Goal: Transaction & Acquisition: Purchase product/service

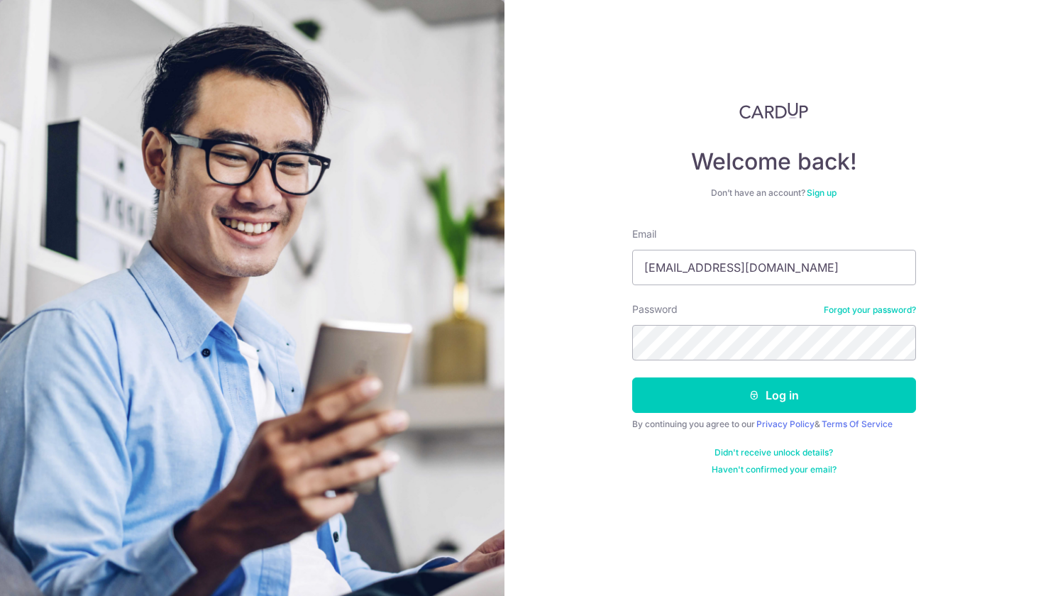
type input "[EMAIL_ADDRESS][DOMAIN_NAME]"
click at [773, 395] on button "Log in" at bounding box center [774, 394] width 284 height 35
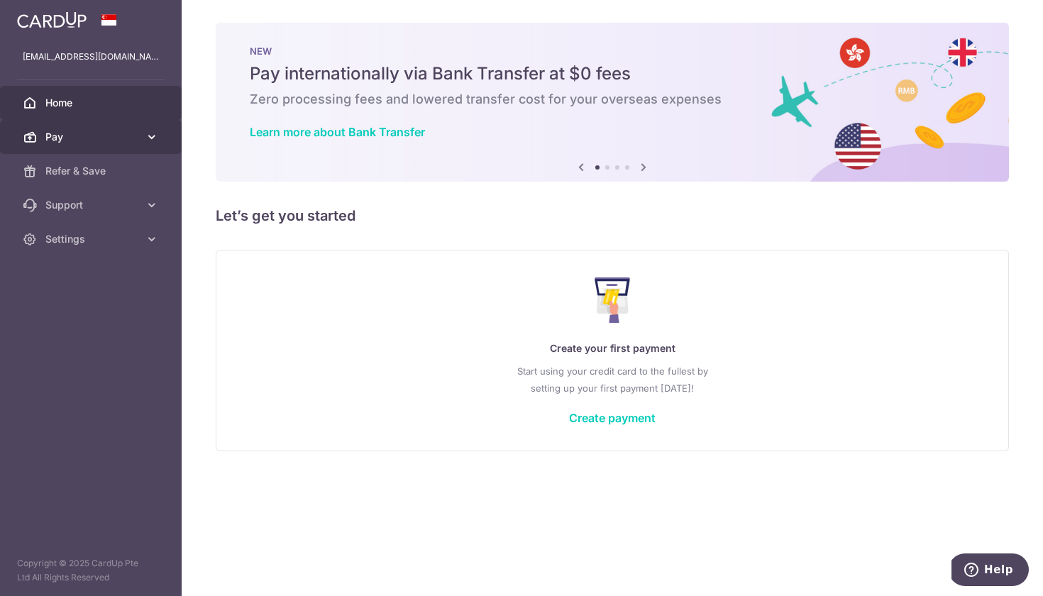
click at [141, 129] on link "Pay" at bounding box center [91, 137] width 182 height 34
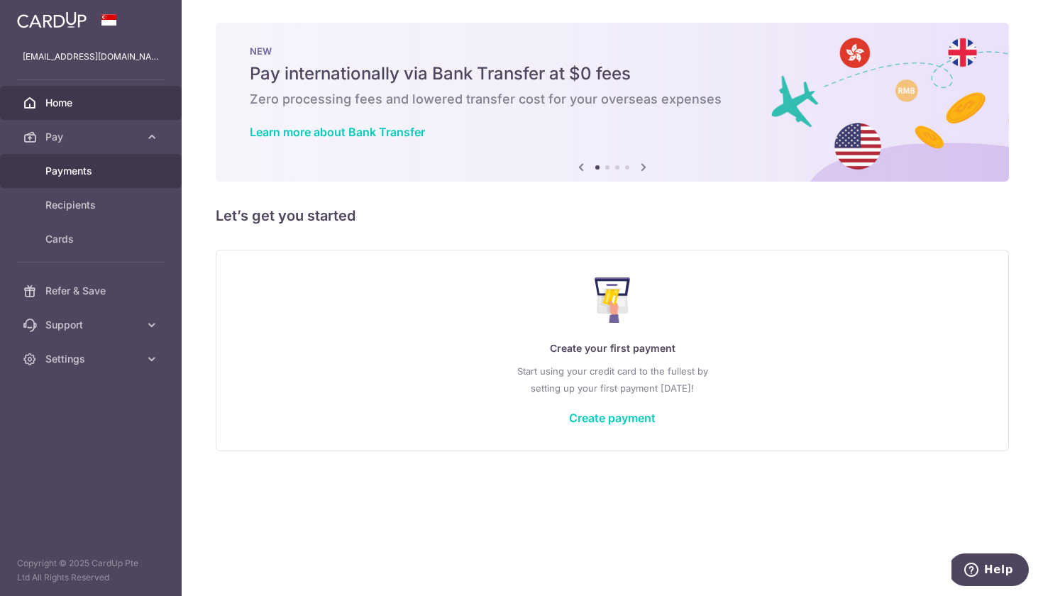
click at [140, 169] on link "Payments" at bounding box center [91, 171] width 182 height 34
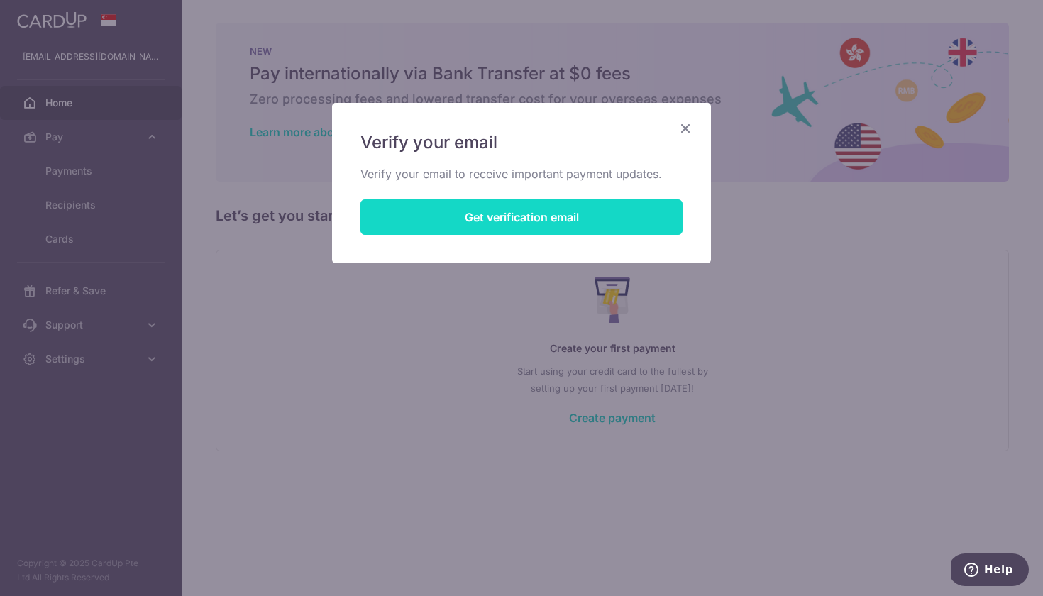
click at [559, 221] on button "Get verification email" at bounding box center [521, 216] width 322 height 35
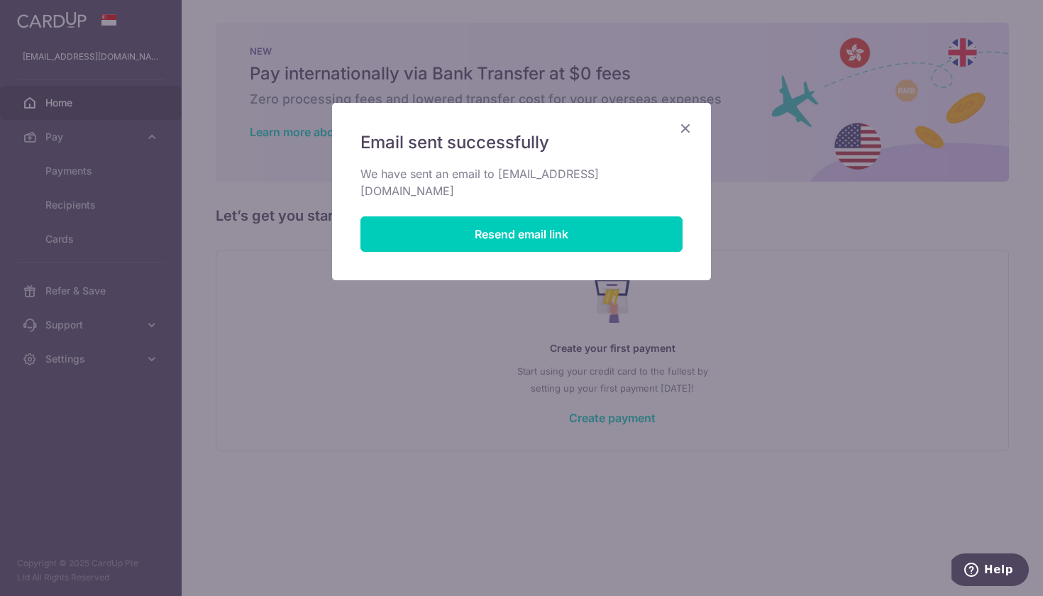
click at [682, 128] on icon "Close" at bounding box center [685, 128] width 17 height 18
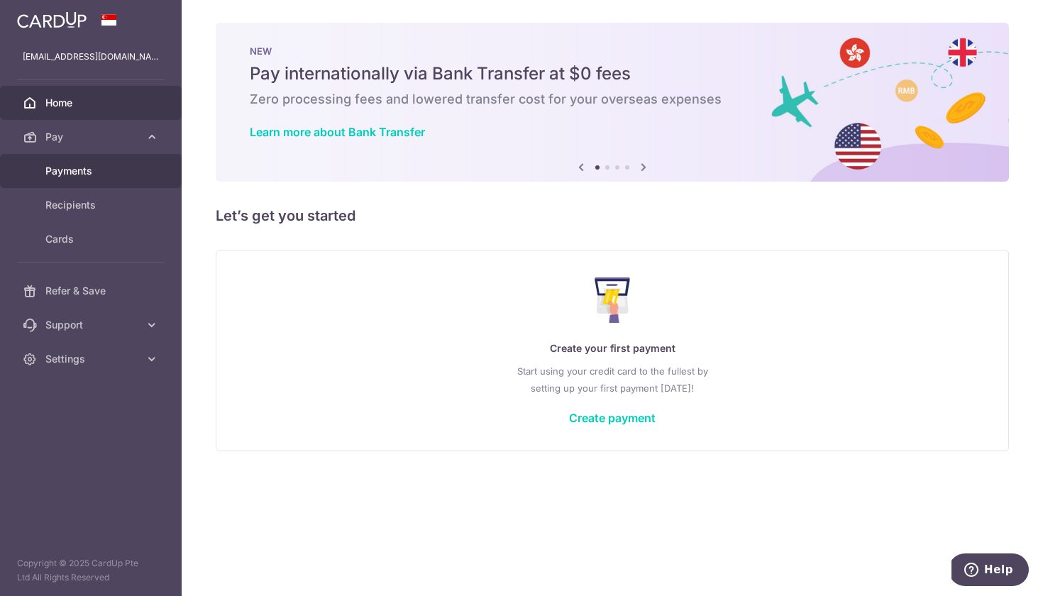
click at [116, 174] on span "Payments" at bounding box center [92, 171] width 94 height 14
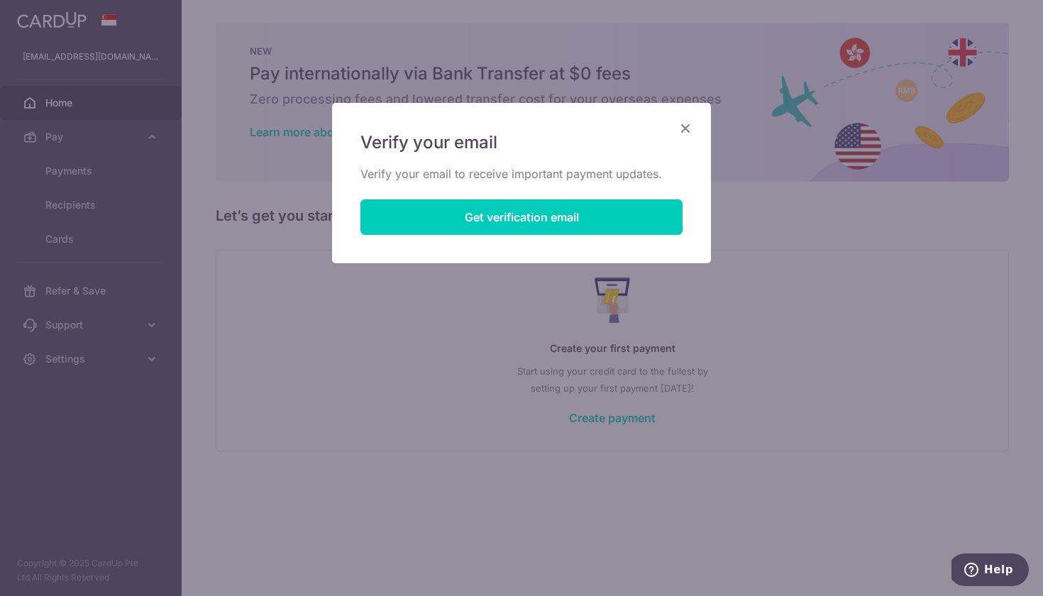
click at [687, 121] on icon "Close" at bounding box center [685, 128] width 17 height 18
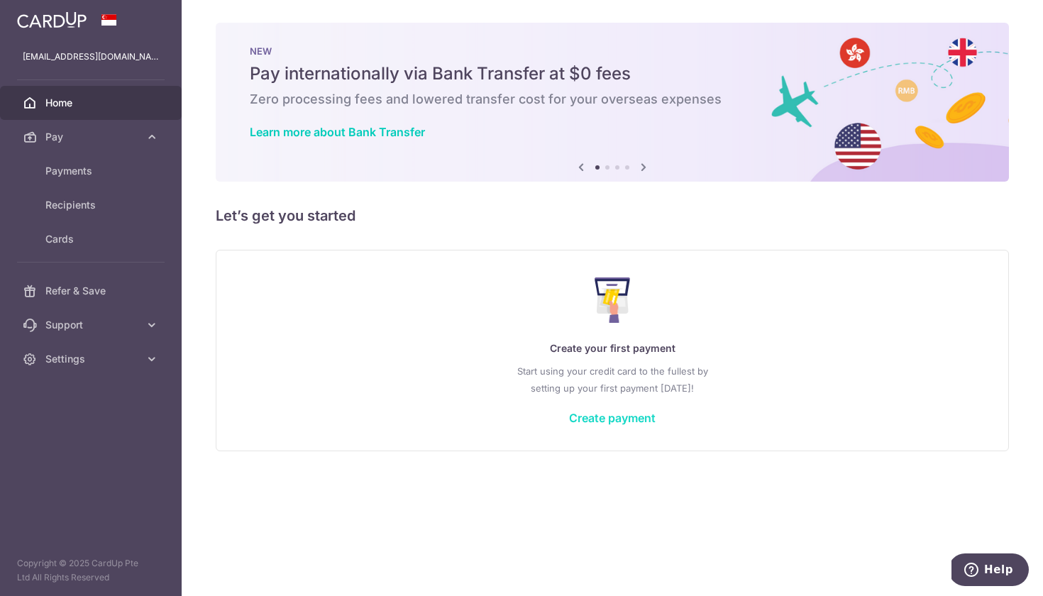
click at [591, 420] on link "Create payment" at bounding box center [612, 418] width 87 height 14
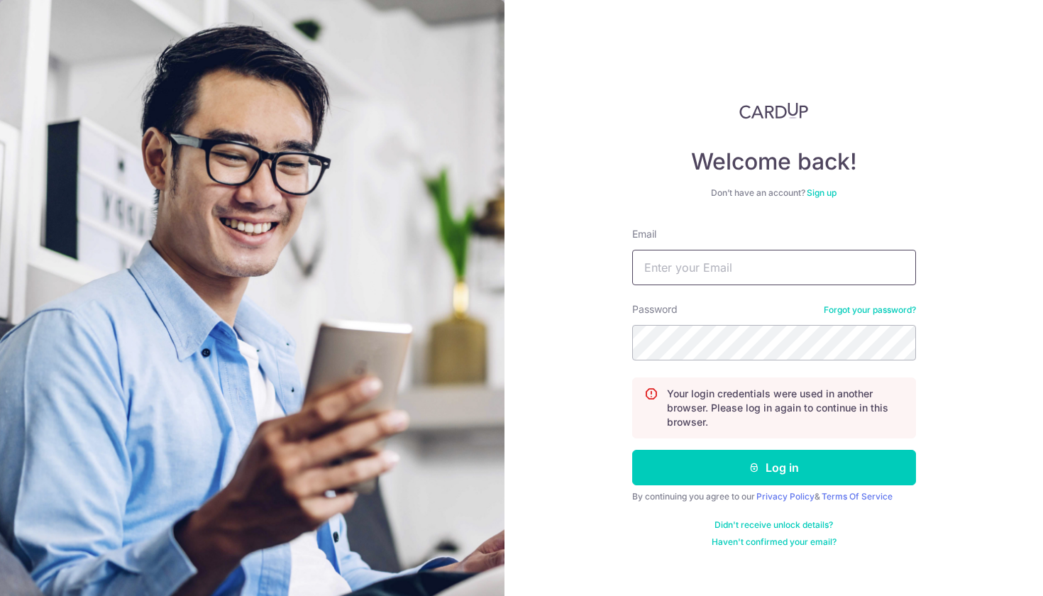
type input "[EMAIL_ADDRESS][DOMAIN_NAME]"
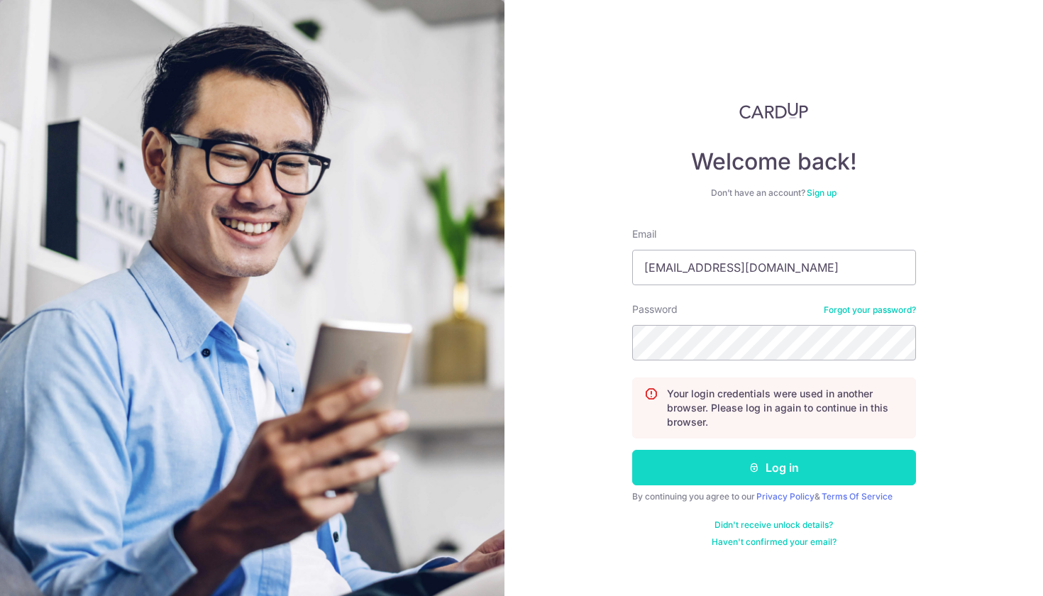
click at [701, 455] on button "Log in" at bounding box center [774, 467] width 284 height 35
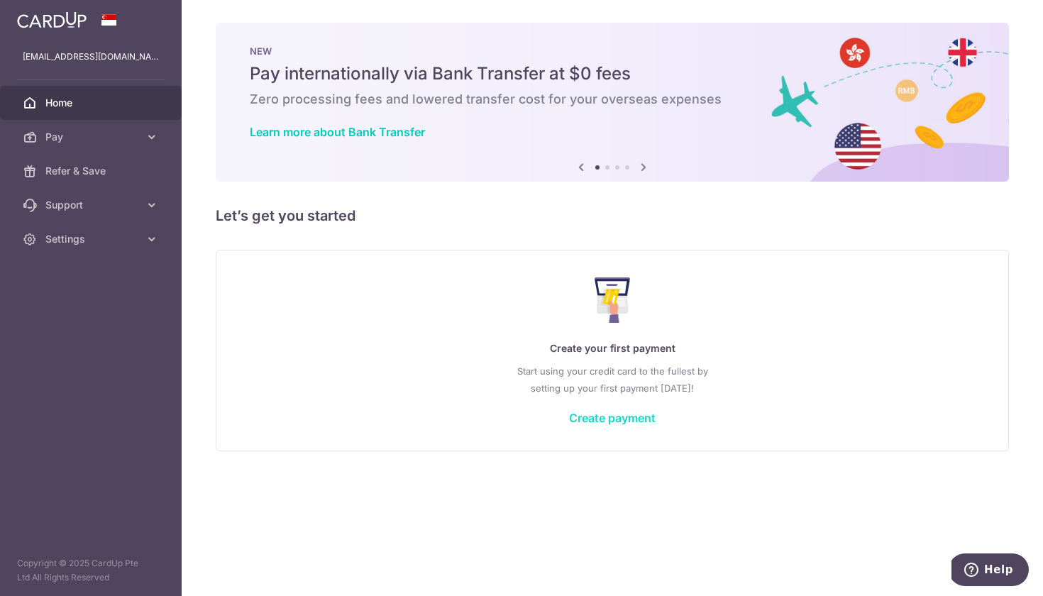
click at [601, 423] on link "Create payment" at bounding box center [612, 418] width 87 height 14
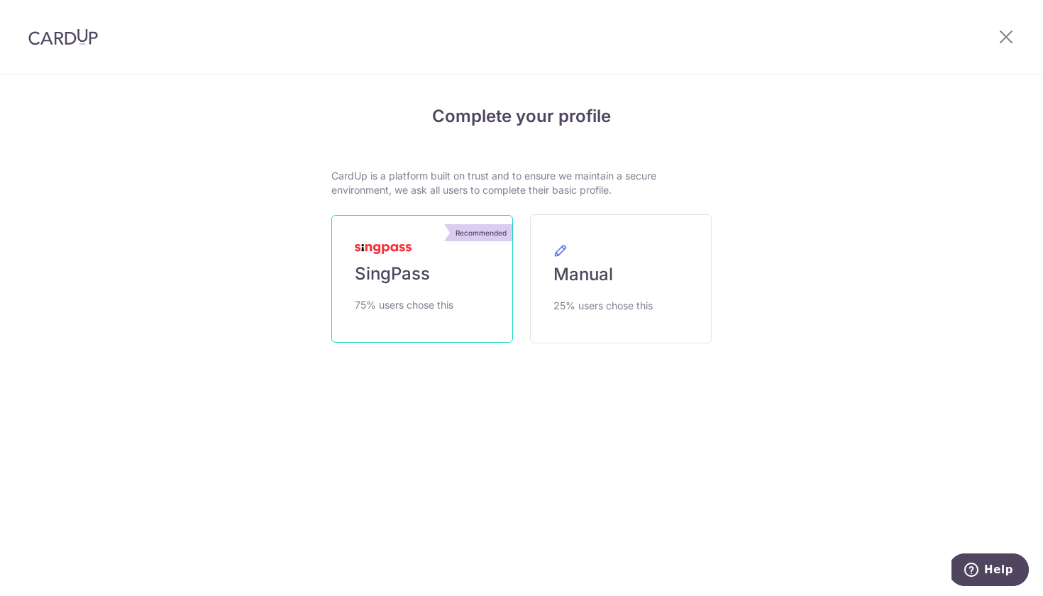
click at [500, 296] on link "Recommended SingPass 75% users chose this" at bounding box center [422, 279] width 182 height 128
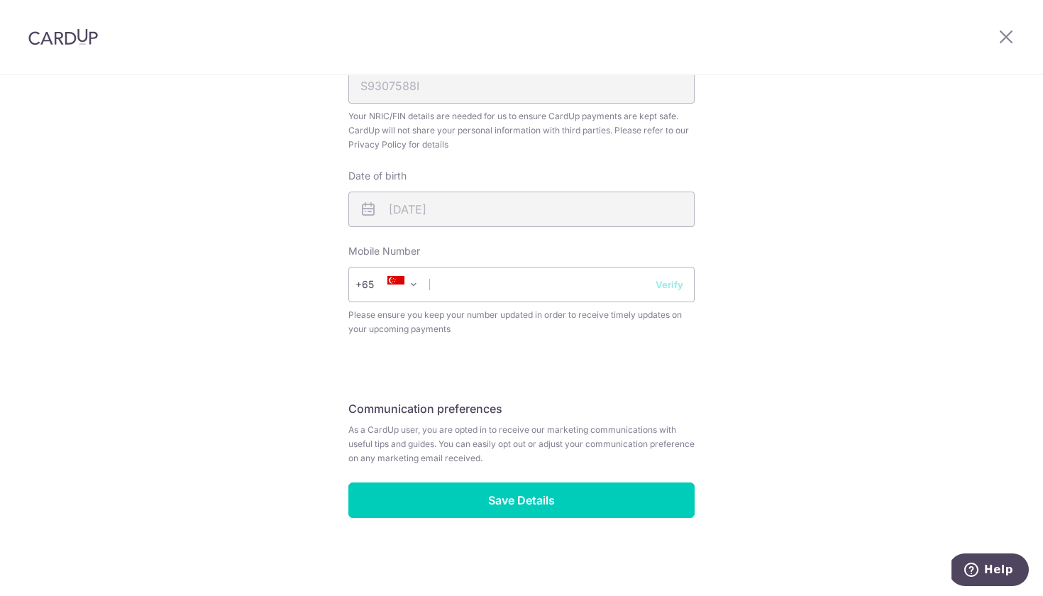
scroll to position [455, 0]
type input "96249848"
click at [677, 287] on button "Verify" at bounding box center [669, 284] width 28 height 14
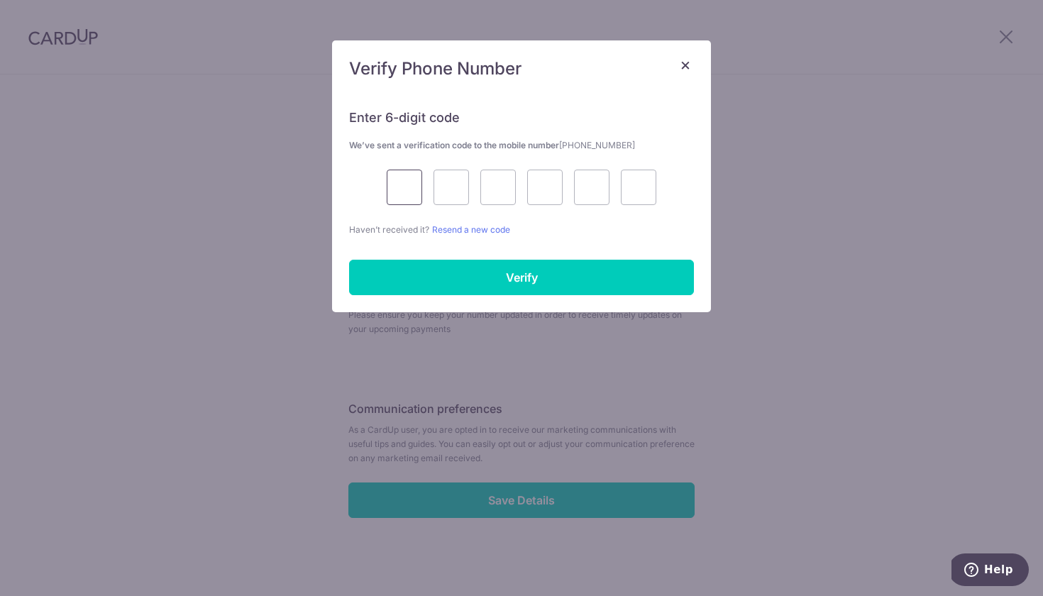
click at [416, 201] on input "text" at bounding box center [404, 187] width 35 height 35
type input "3"
type input "6"
type input "3"
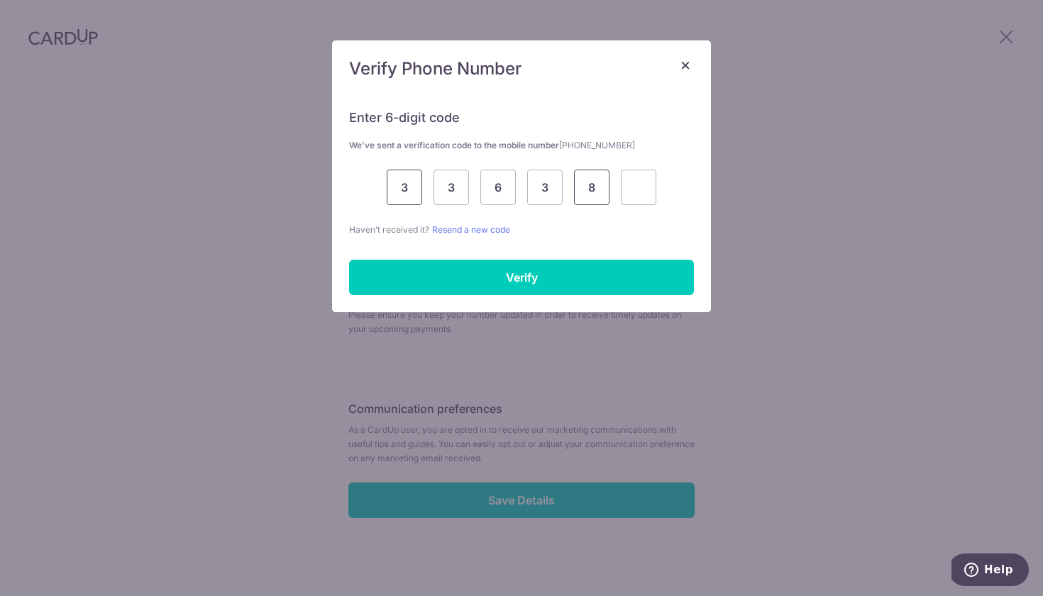
type input "8"
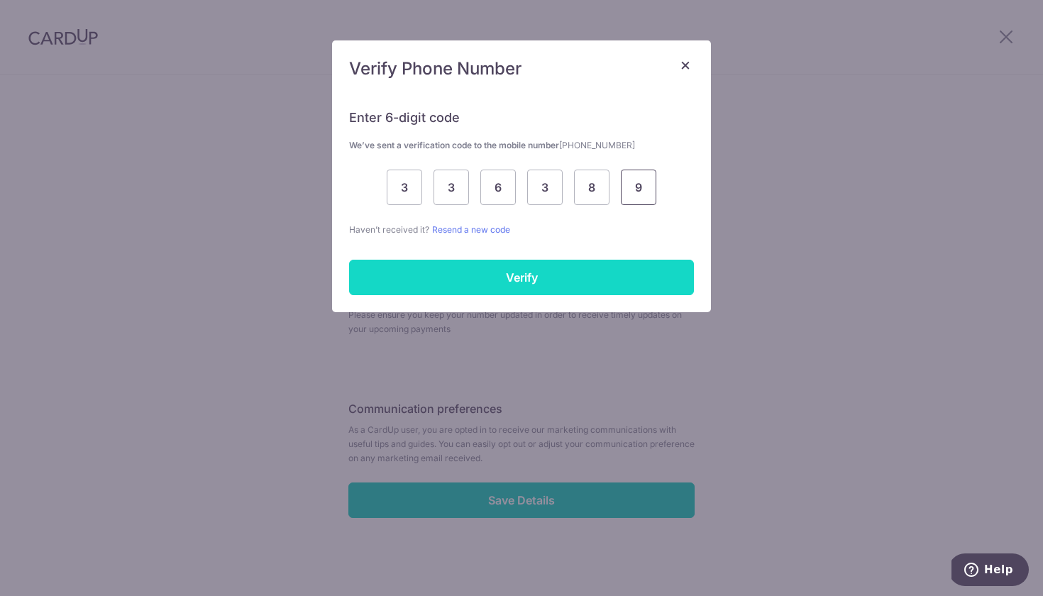
type input "9"
click at [459, 280] on input "Verify" at bounding box center [521, 277] width 345 height 35
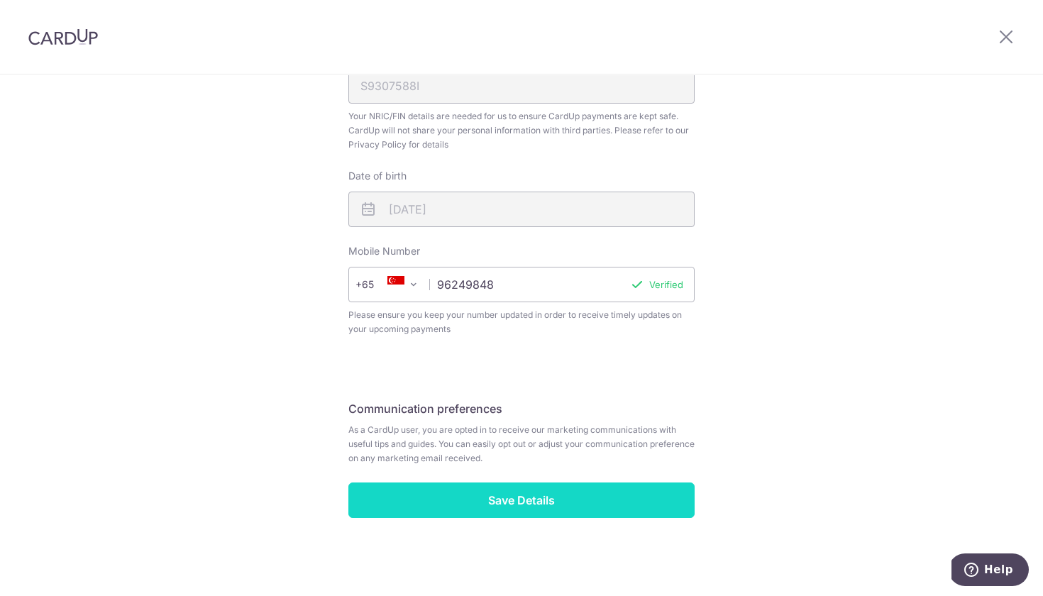
click at [533, 496] on input "Save Details" at bounding box center [521, 499] width 346 height 35
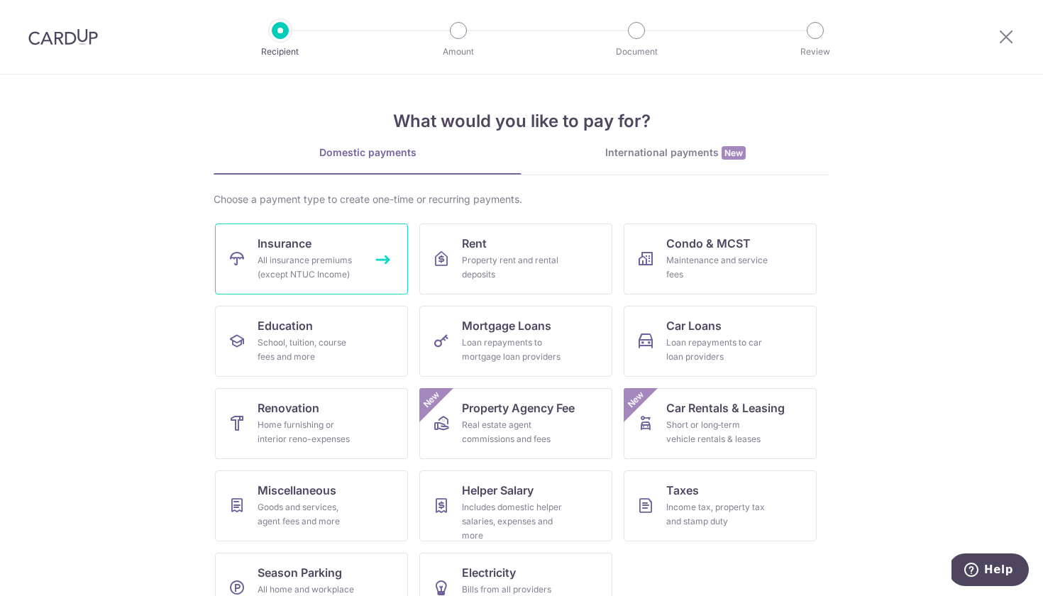
click at [348, 282] on link "Insurance All insurance premiums (except NTUC Income)" at bounding box center [311, 258] width 193 height 71
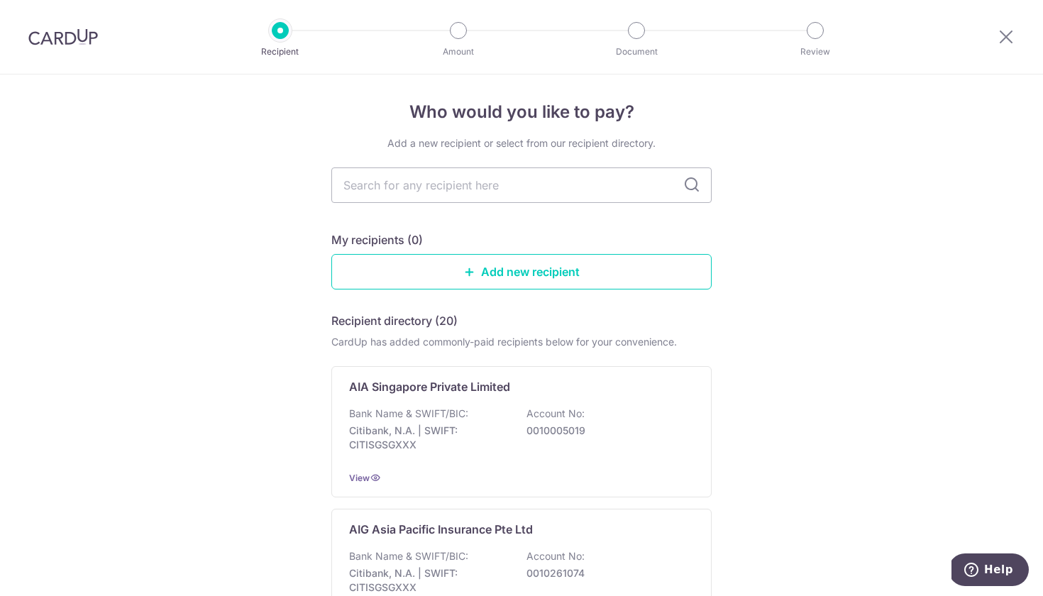
scroll to position [3, 0]
type input "Prudential"
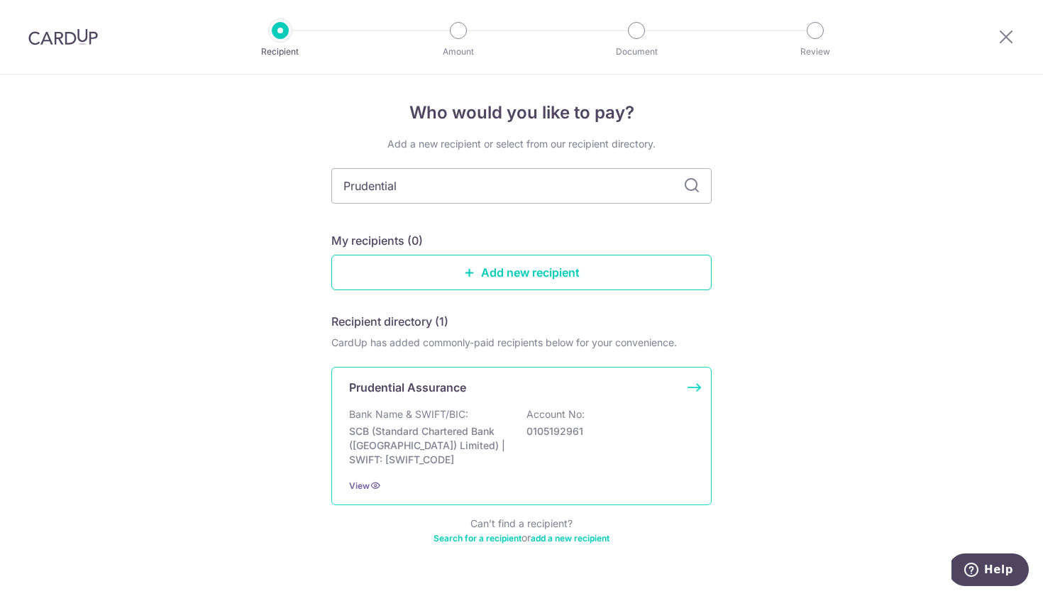
click at [650, 421] on div "Bank Name & SWIFT/BIC: SCB (Standard Chartered Bank (Singapore) Limited) | SWIF…" at bounding box center [521, 437] width 345 height 60
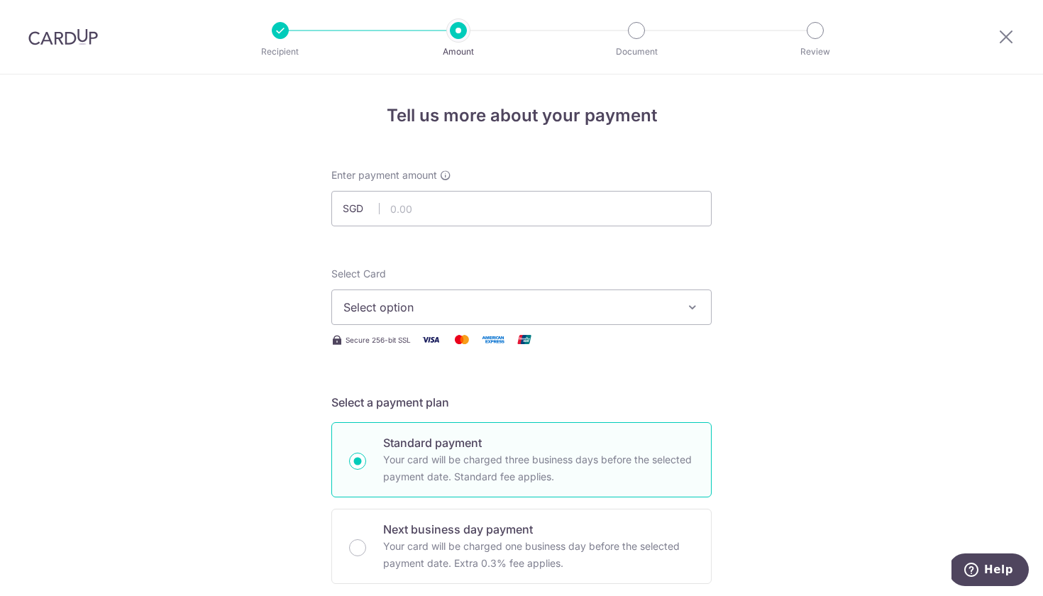
click at [704, 304] on button "Select option" at bounding box center [521, 306] width 380 height 35
click at [404, 347] on span "Add credit card" at bounding box center [534, 347] width 331 height 14
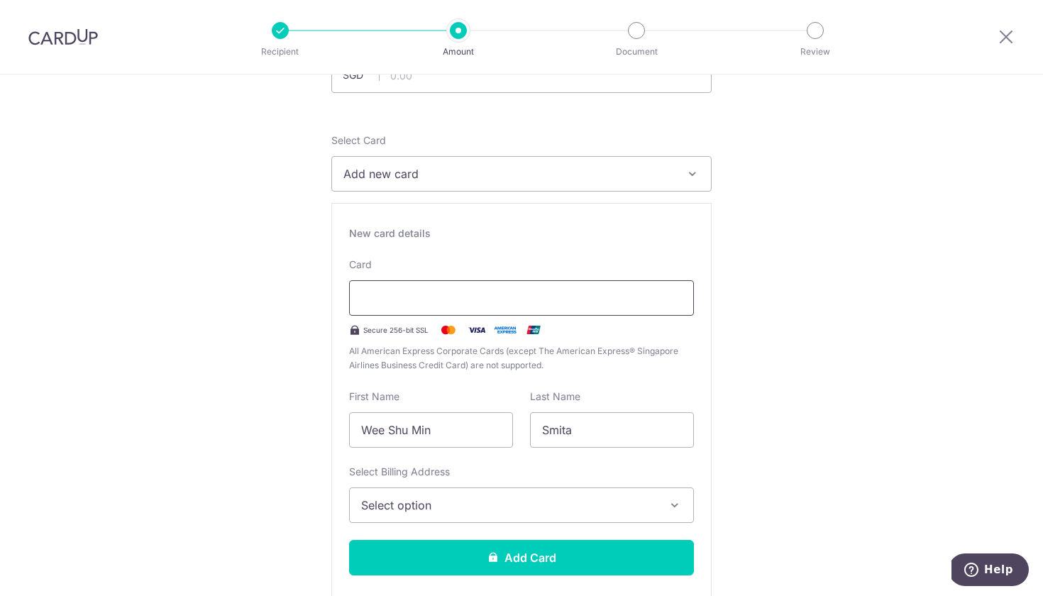
scroll to position [136, 0]
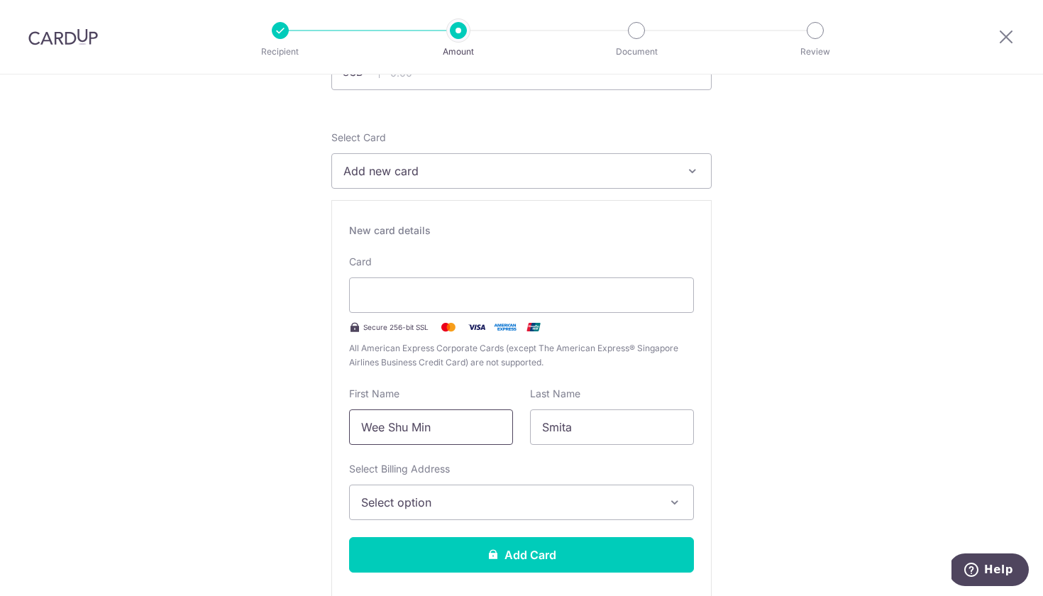
click at [431, 422] on input "Wee Shu Min" at bounding box center [431, 426] width 164 height 35
type input "s"
type input "SMITA"
type input "q"
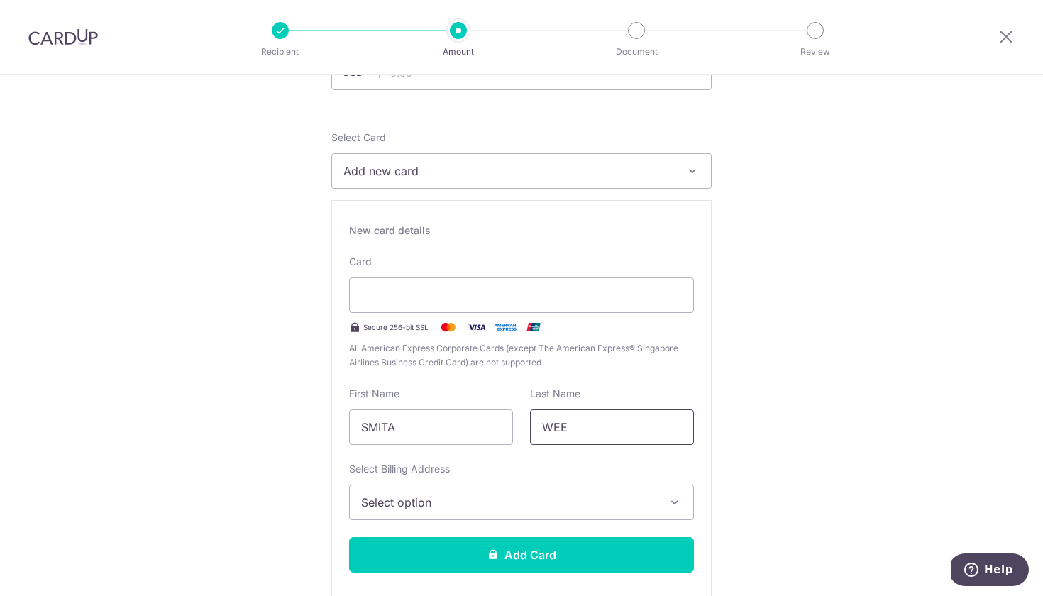
type input "WEE"
click at [482, 504] on span "Select option" at bounding box center [508, 502] width 295 height 17
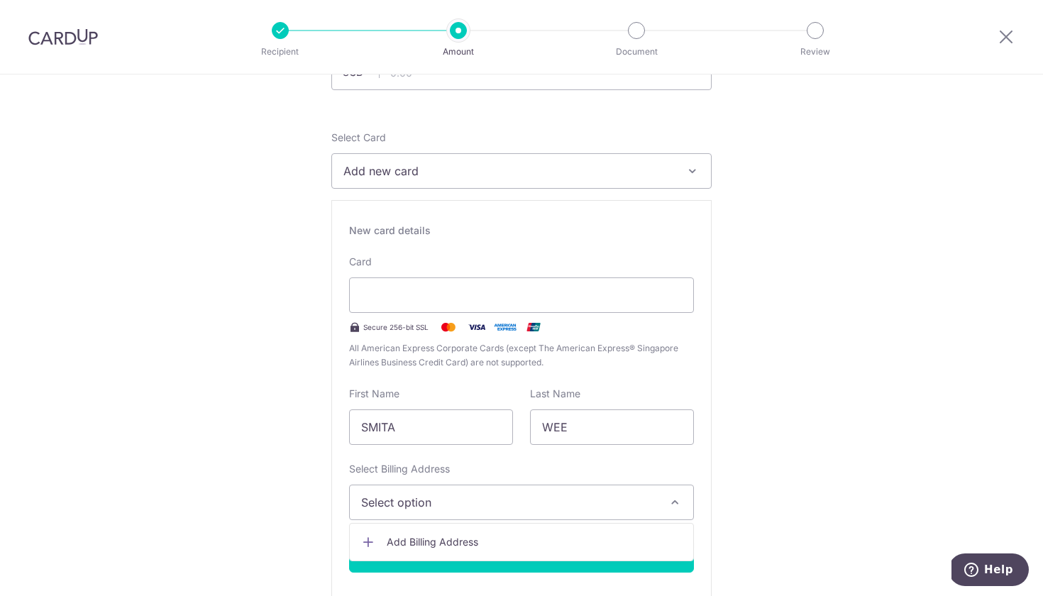
click at [482, 536] on span "Add Billing Address" at bounding box center [534, 542] width 295 height 14
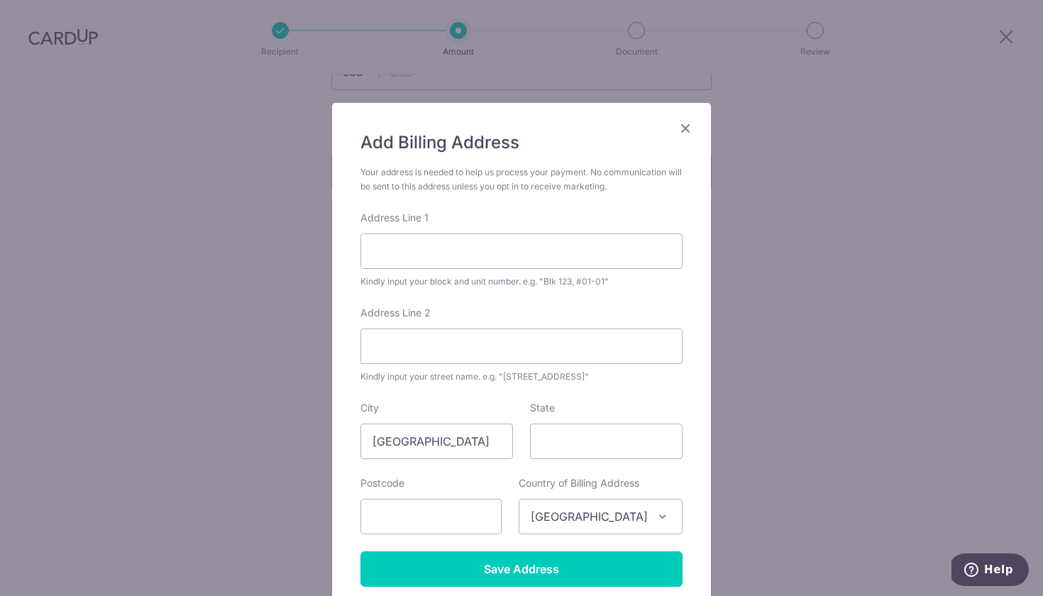
click at [456, 270] on div "Address Line 1 Kindly input your block and unit number. e.g. "Blk 123, #01-01"" at bounding box center [521, 250] width 322 height 78
type input "866 Yishun Street 81"
type input "#04-61"
type input "Singapore"
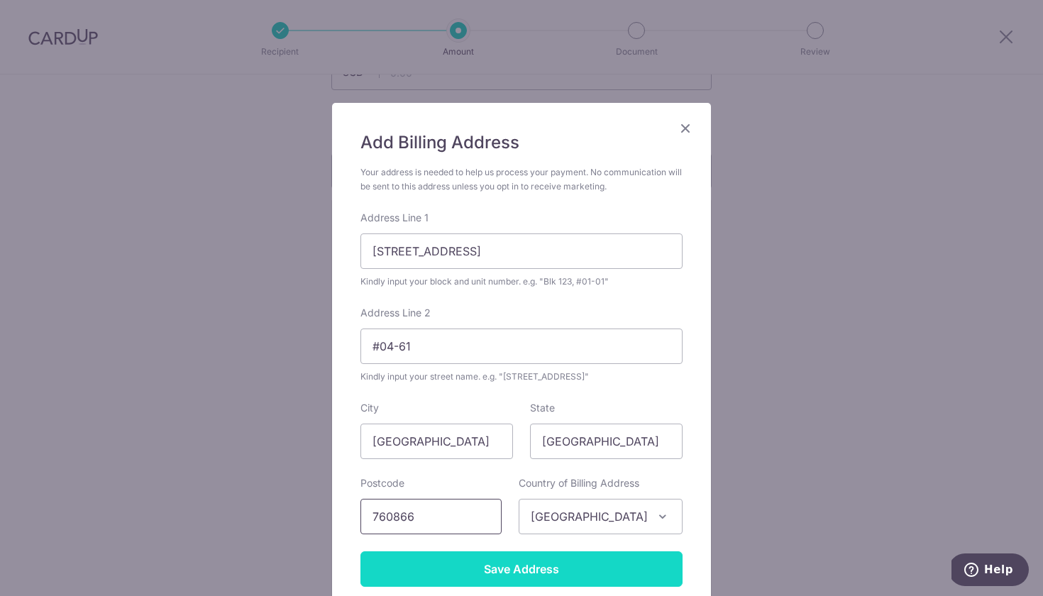
type input "760866"
click at [611, 556] on input "Save Address" at bounding box center [521, 568] width 322 height 35
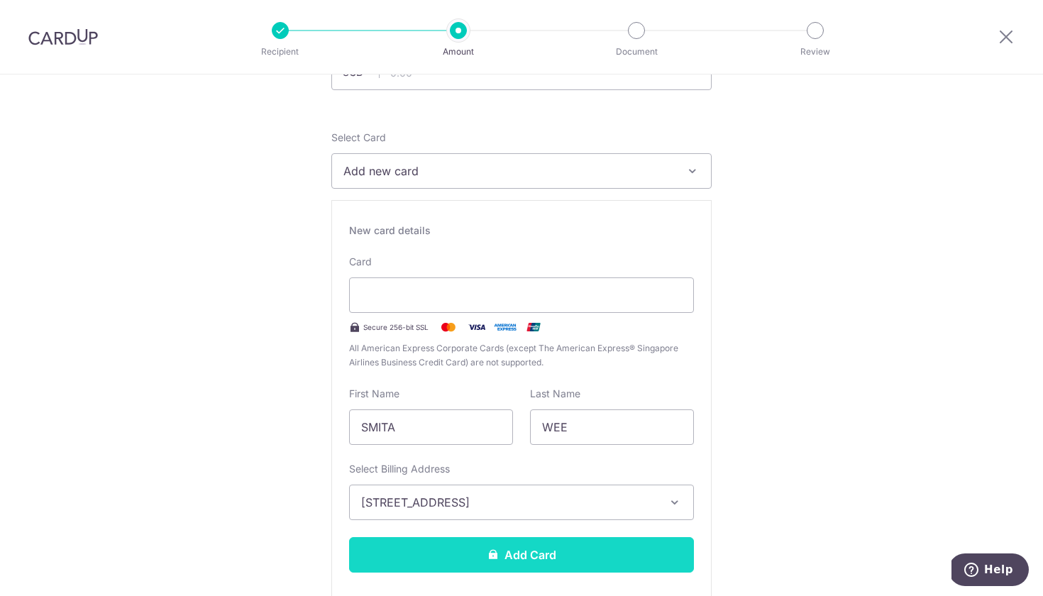
click at [549, 552] on button "Add Card" at bounding box center [521, 554] width 345 height 35
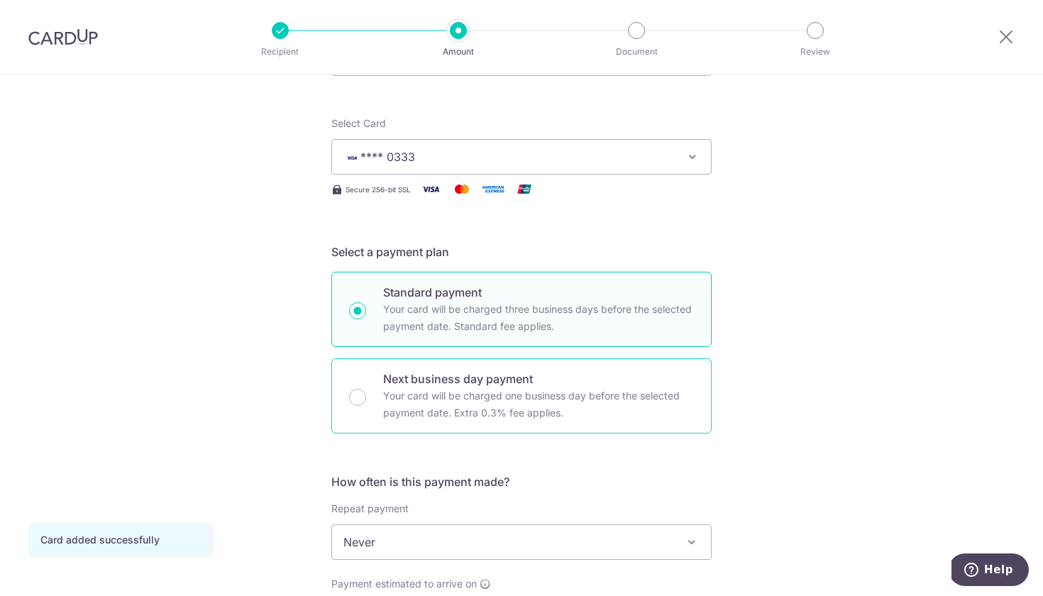
scroll to position [291, 0]
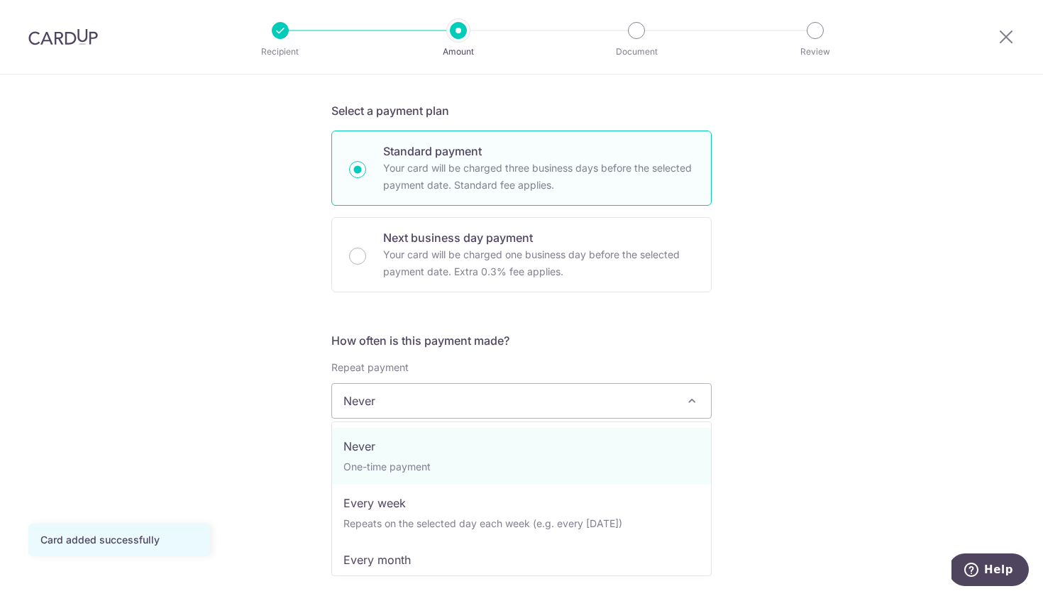
click at [675, 392] on span "Never" at bounding box center [521, 401] width 379 height 34
select select "3"
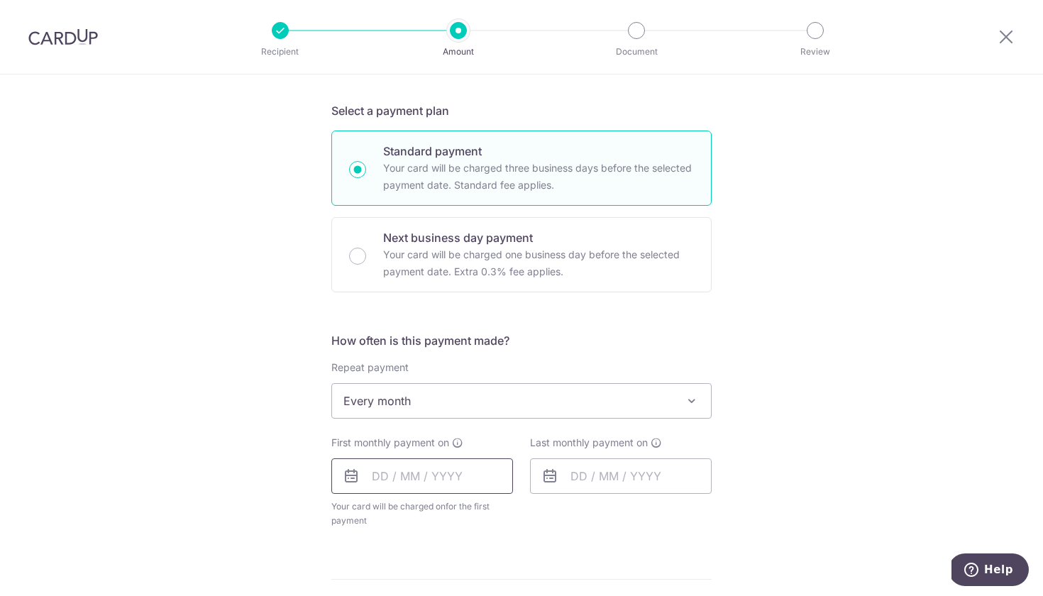
click at [445, 482] on input "text" at bounding box center [422, 475] width 182 height 35
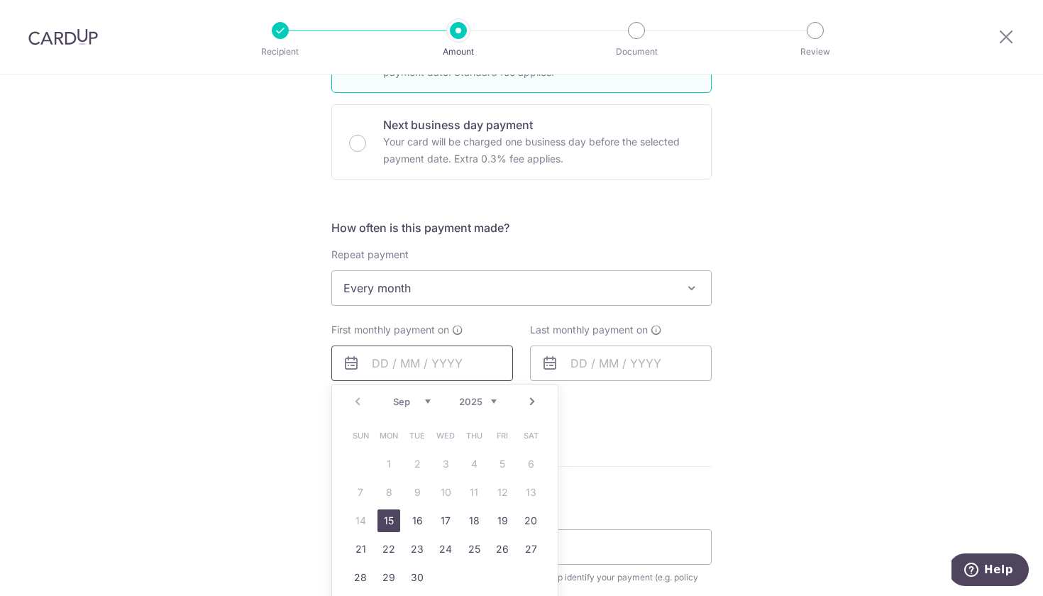
scroll to position [405, 0]
click at [692, 475] on form "Enter payment amount SGD Card added successfully Select Card **** 0333 Add cred…" at bounding box center [521, 331] width 380 height 1137
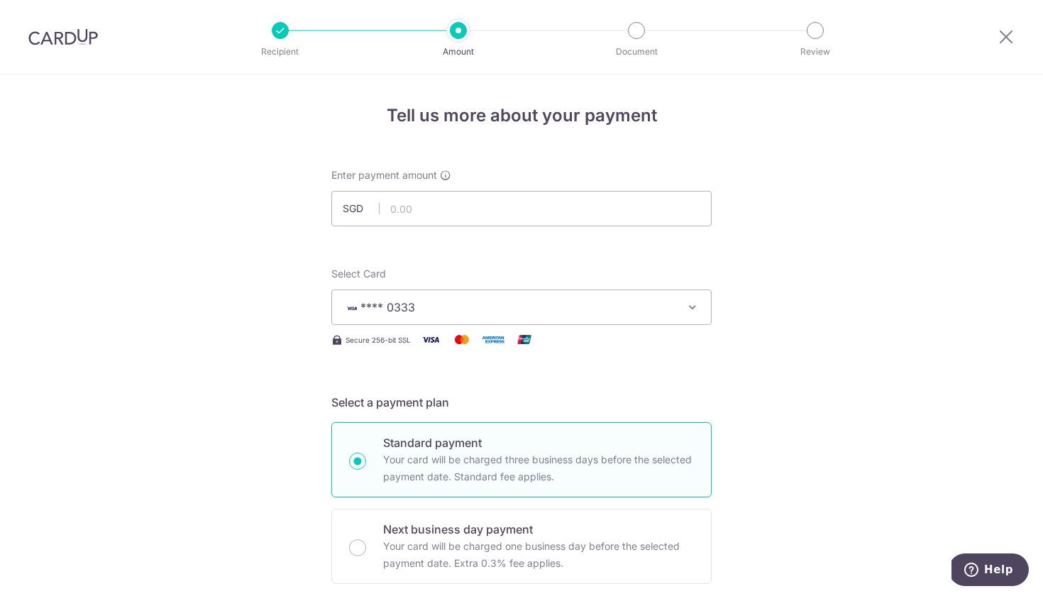
scroll to position [1, 0]
click at [525, 195] on input "text" at bounding box center [521, 207] width 380 height 35
type input "325.76"
drag, startPoint x: 868, startPoint y: 280, endPoint x: 853, endPoint y: 279, distance: 14.9
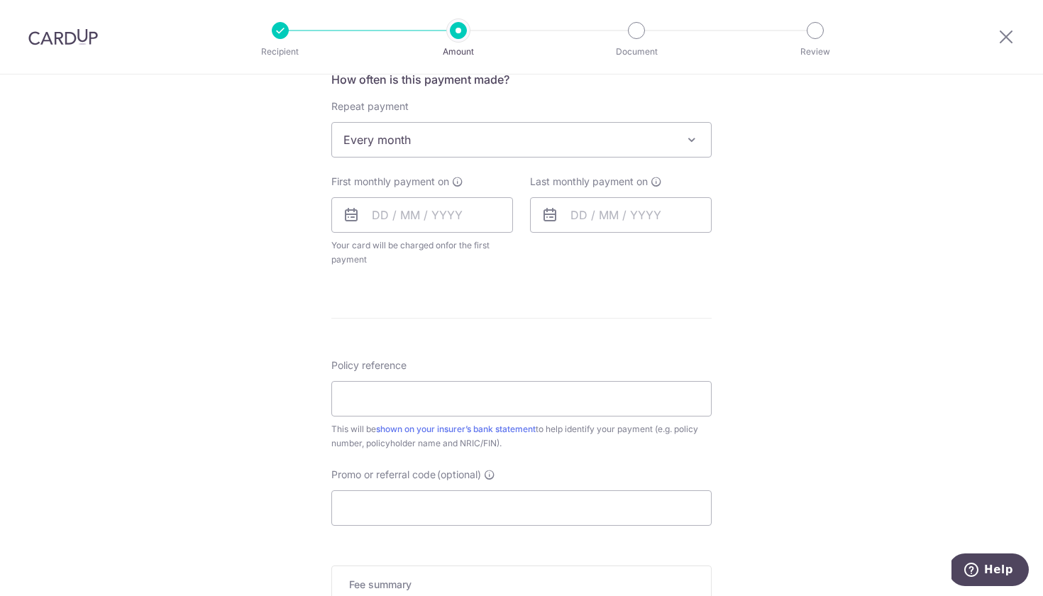
scroll to position [564, 0]
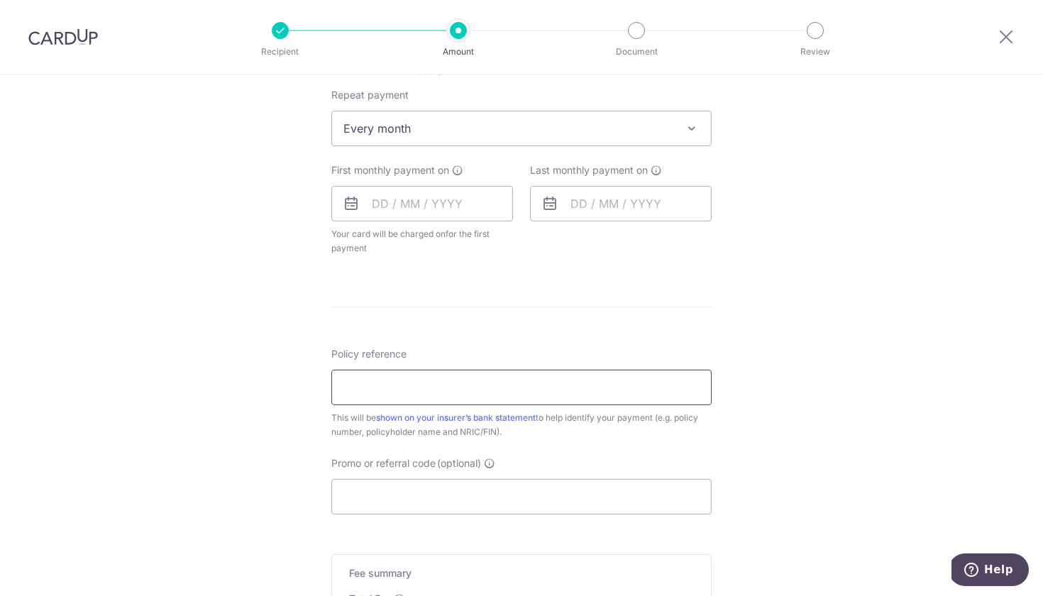
click at [645, 379] on input "Policy reference" at bounding box center [521, 387] width 380 height 35
paste input "68245371"
type input "68245371, Smita Wee, S9307588I"
click at [677, 498] on input "Promo or referral code (optional)" at bounding box center [521, 496] width 380 height 35
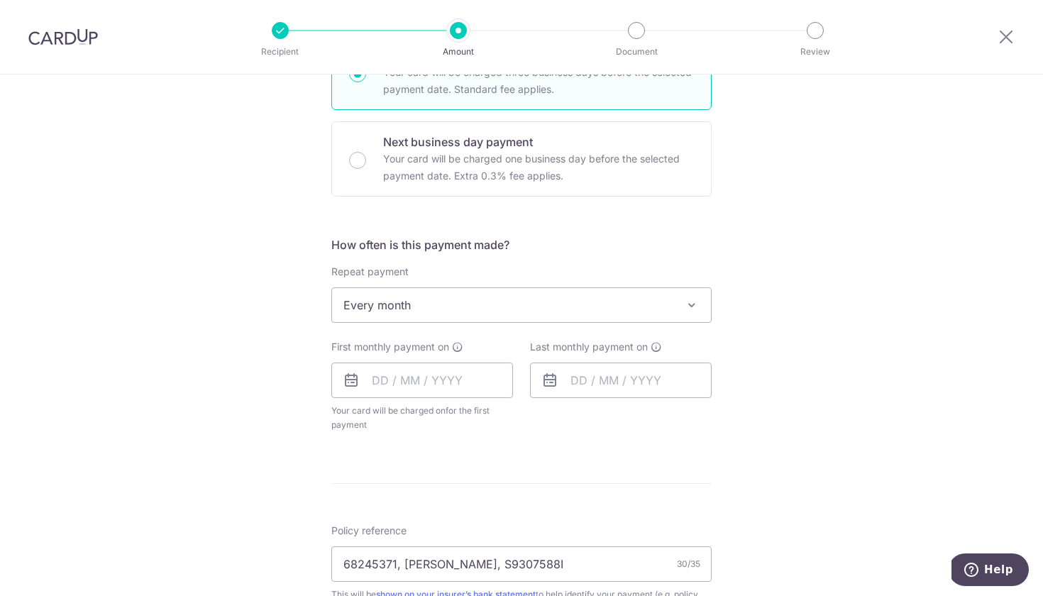
scroll to position [388, 0]
click at [671, 307] on span "Every month" at bounding box center [521, 304] width 379 height 34
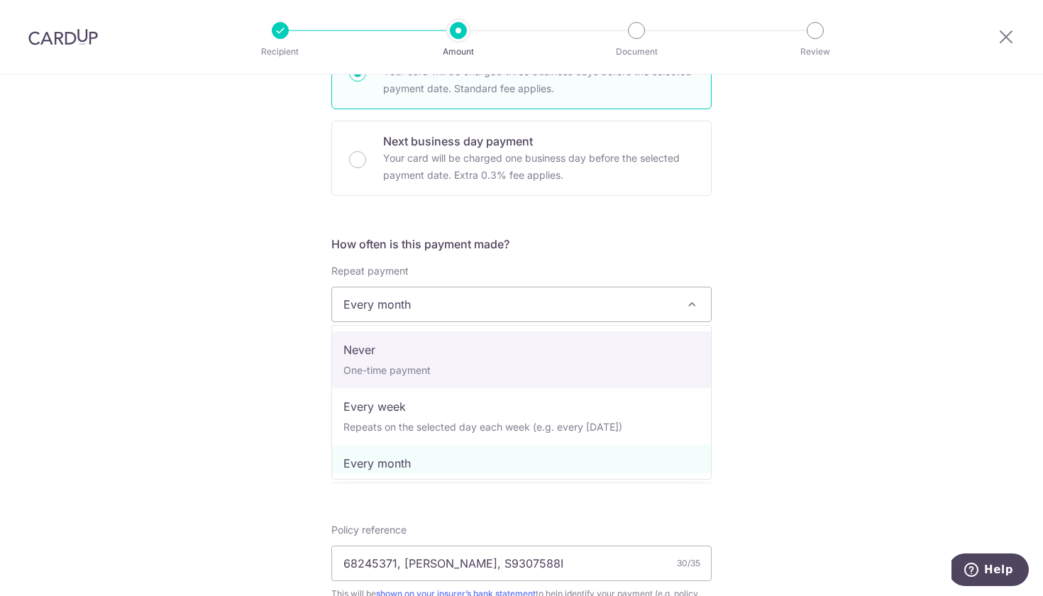
select select "1"
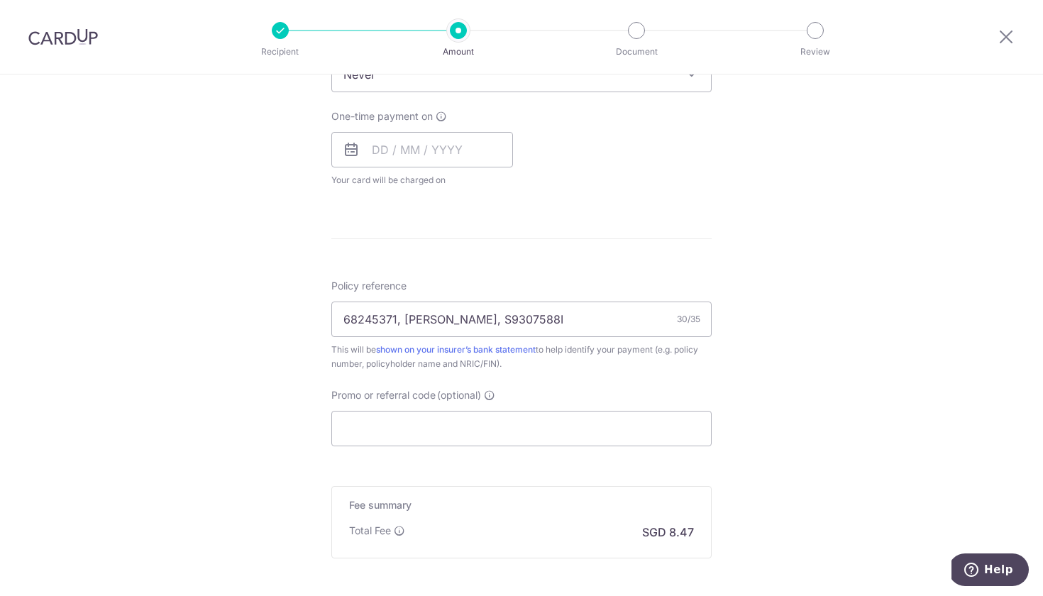
scroll to position [631, 0]
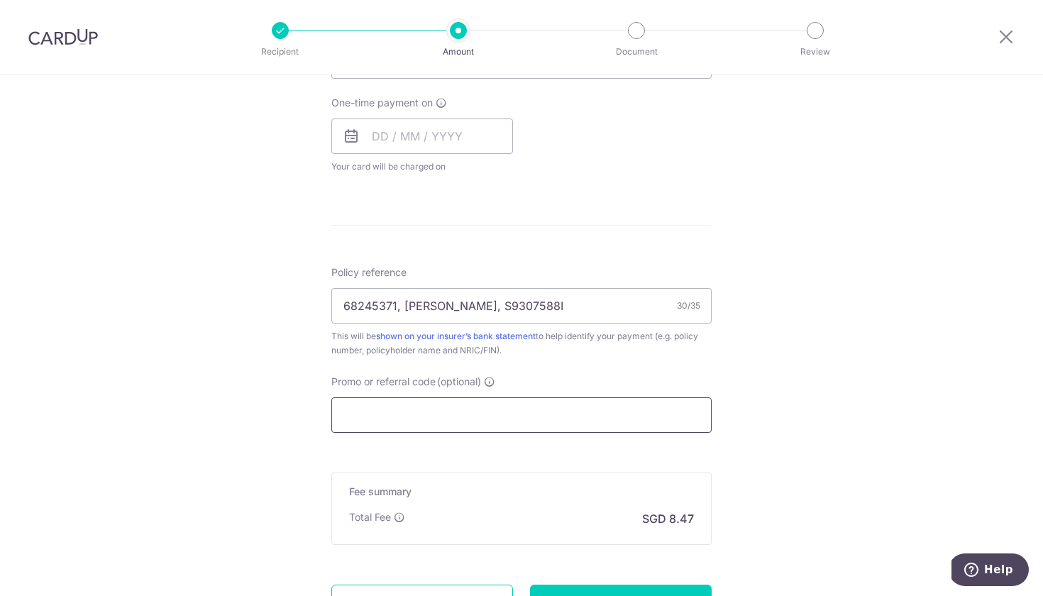
click at [540, 418] on input "Promo or referral code (optional)" at bounding box center [521, 414] width 380 height 35
paste input "NORDIYANAHJ413"
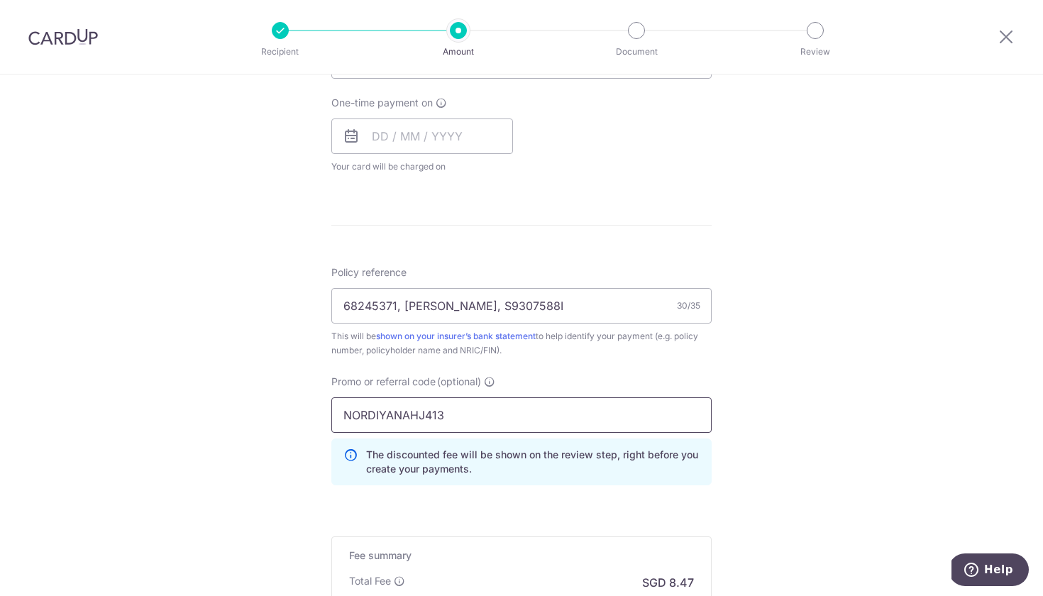
type input "NORDIYANAHJ413"
click at [801, 404] on div "Tell us more about your payment Enter payment amount SGD 325.76 325.76 Card add…" at bounding box center [521, 116] width 1043 height 1347
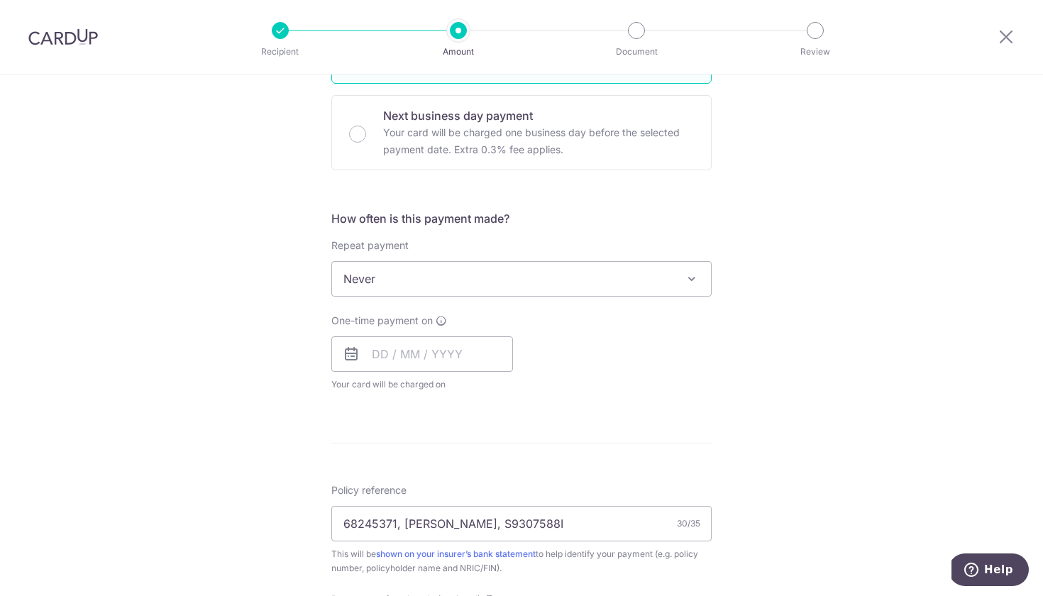
scroll to position [416, 0]
click at [383, 352] on input "text" at bounding box center [422, 351] width 182 height 35
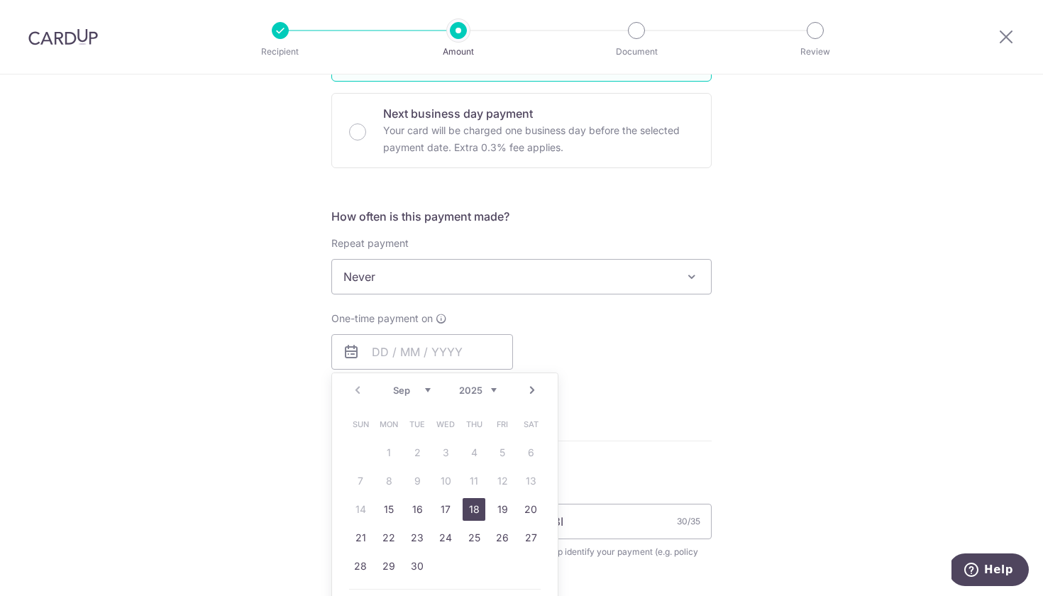
click at [474, 510] on link "18" at bounding box center [473, 509] width 23 height 23
type input "18/09/2025"
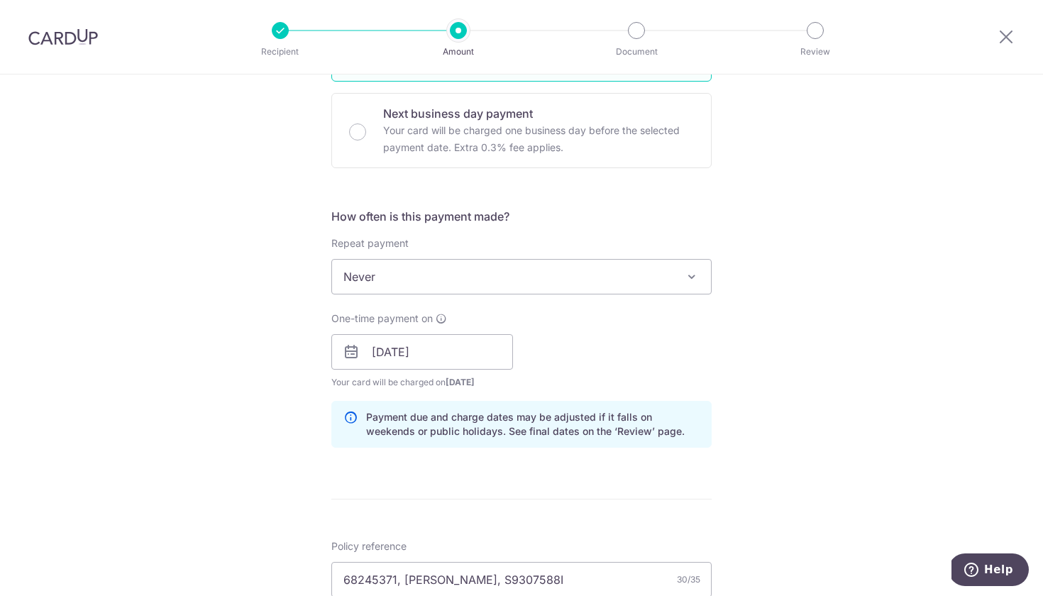
click at [743, 454] on div "Tell us more about your payment Enter payment amount SGD 325.76 325.76 Card add…" at bounding box center [521, 361] width 1043 height 1405
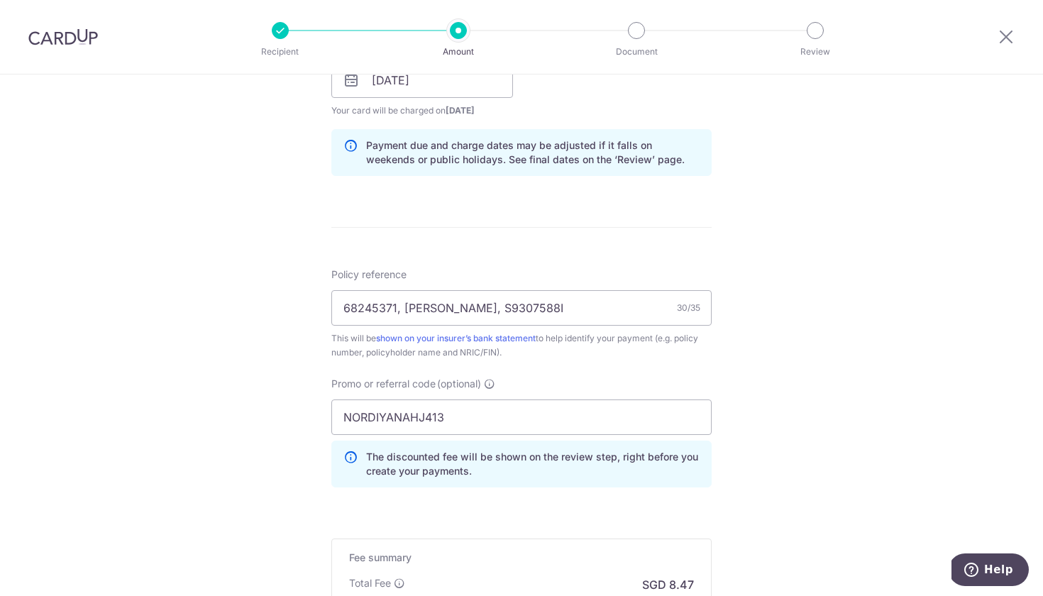
scroll to position [688, 0]
click at [743, 454] on div "Tell us more about your payment Enter payment amount SGD 325.76 325.76 Card add…" at bounding box center [521, 89] width 1043 height 1405
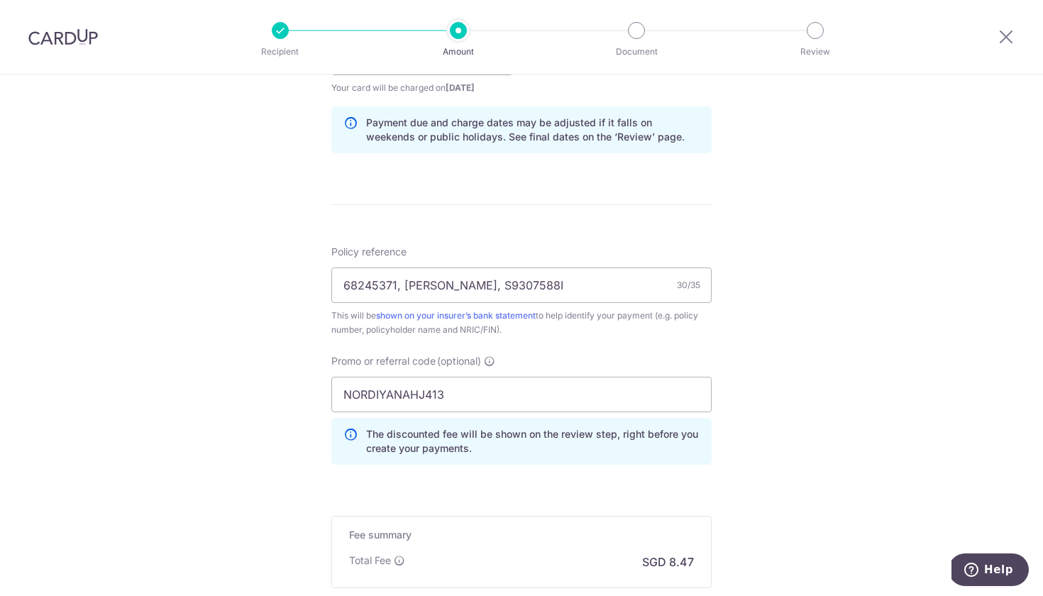
scroll to position [713, 0]
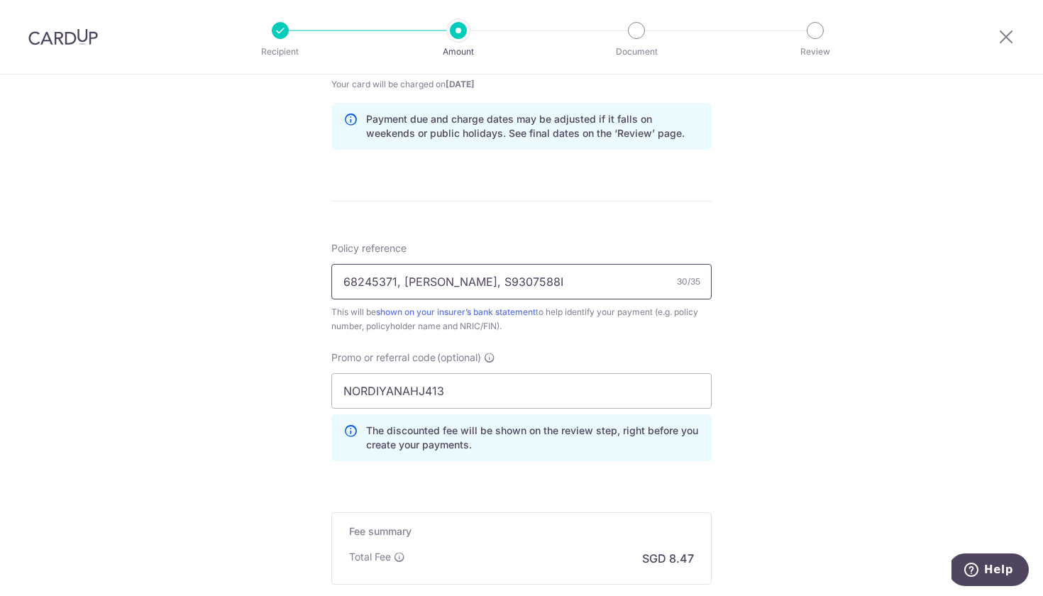
click at [471, 277] on input "68245371, Smita Wee, S9307588I" at bounding box center [521, 281] width 380 height 35
drag, startPoint x: 401, startPoint y: 283, endPoint x: 304, endPoint y: 282, distance: 97.2
click at [304, 282] on div "Tell us more about your payment Enter payment amount SGD 325.76 325.76 Card add…" at bounding box center [521, 63] width 1043 height 1405
click at [535, 291] on input "Smita Wee (S9307588I) for" at bounding box center [521, 281] width 380 height 35
paste input "68245371,"
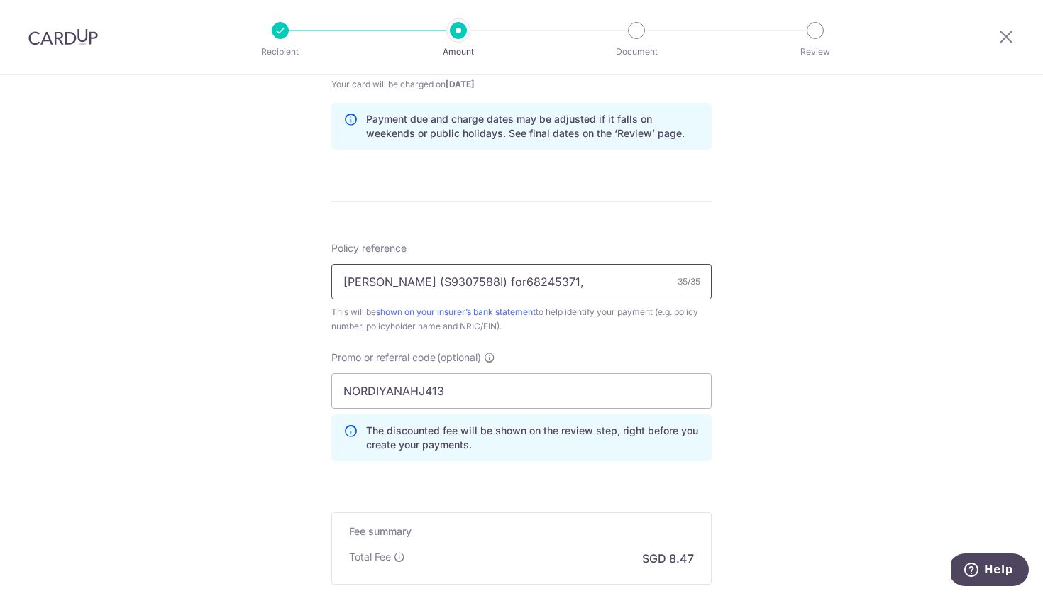
click at [487, 283] on input "Smita Wee (S9307588I) for68245371," at bounding box center [521, 281] width 380 height 35
click at [568, 282] on input "Smita Wee (S9307588I) for68245371," at bounding box center [521, 281] width 380 height 35
click at [491, 284] on input "Smita Wee (S9307588I) for68245371" at bounding box center [521, 281] width 380 height 35
type input "Smita Wee (S9307588I) for 68245371"
click at [827, 379] on div "Tell us more about your payment Enter payment amount SGD 325.76 325.76 Card add…" at bounding box center [521, 63] width 1043 height 1405
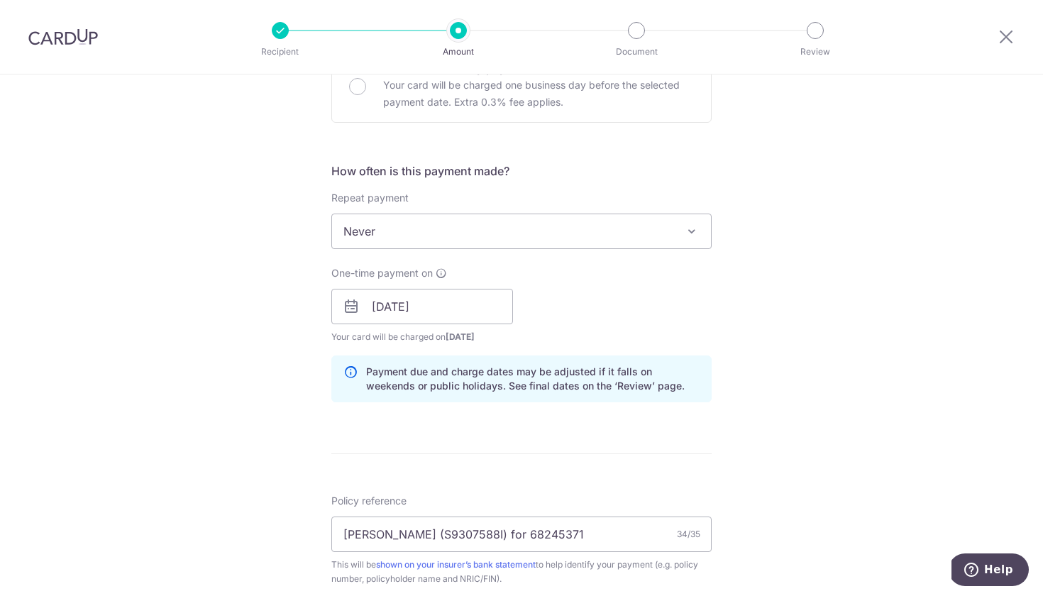
scroll to position [458, 0]
click at [453, 304] on input "18/09/2025" at bounding box center [422, 308] width 182 height 35
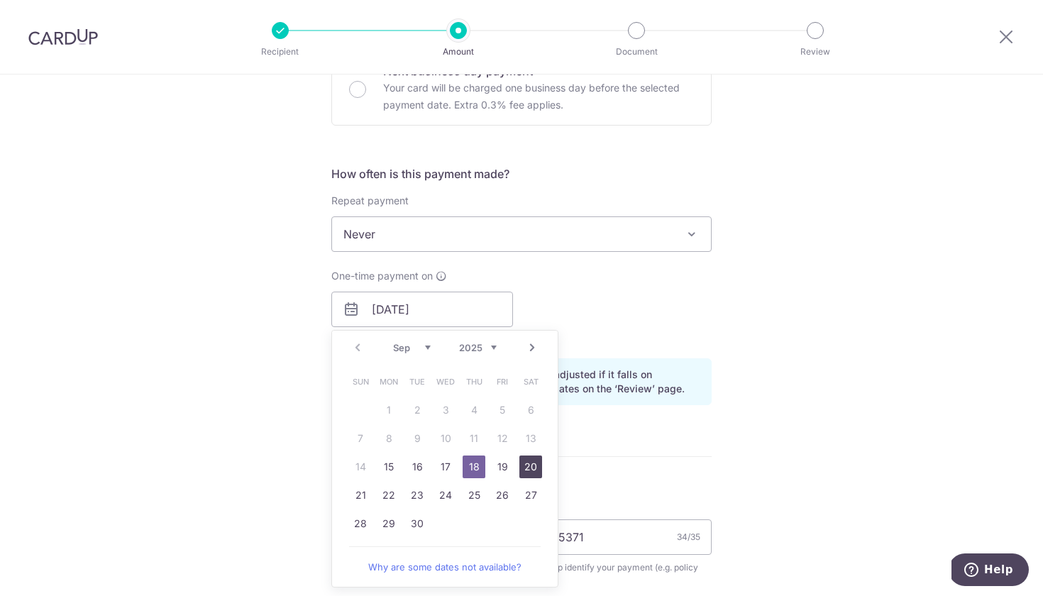
click at [533, 468] on link "20" at bounding box center [530, 466] width 23 height 23
type input "20/09/2025"
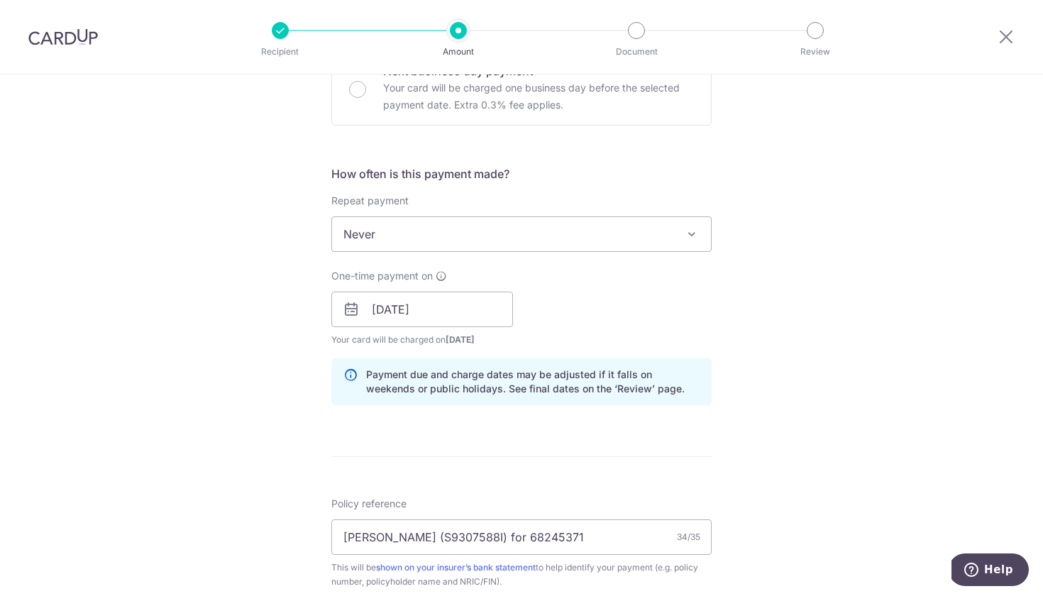
click at [764, 399] on div "Tell us more about your payment Enter payment amount SGD 325.76 325.76 Card add…" at bounding box center [521, 318] width 1043 height 1405
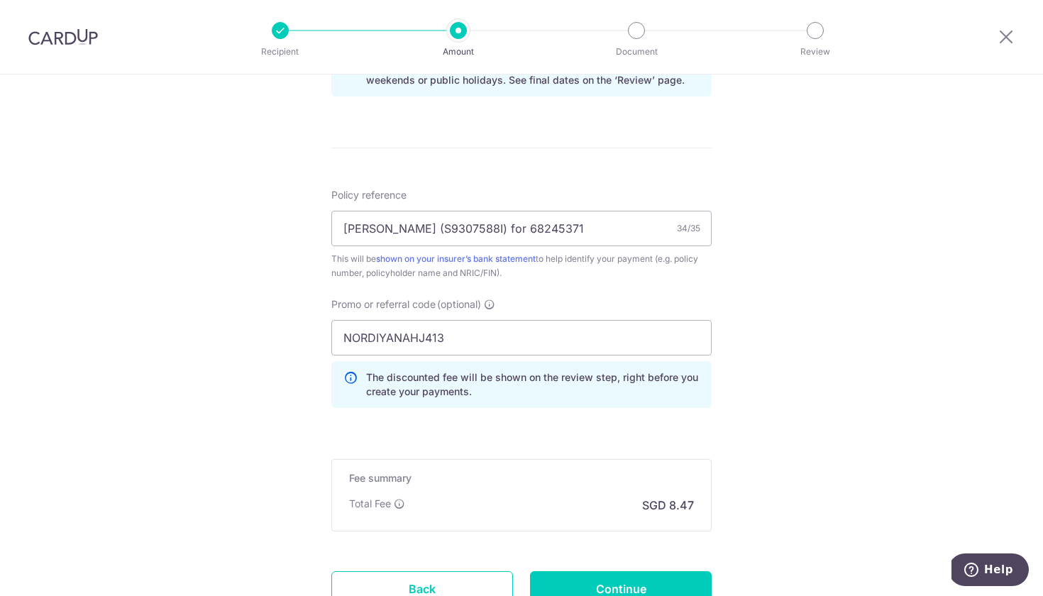
scroll to position [833, 0]
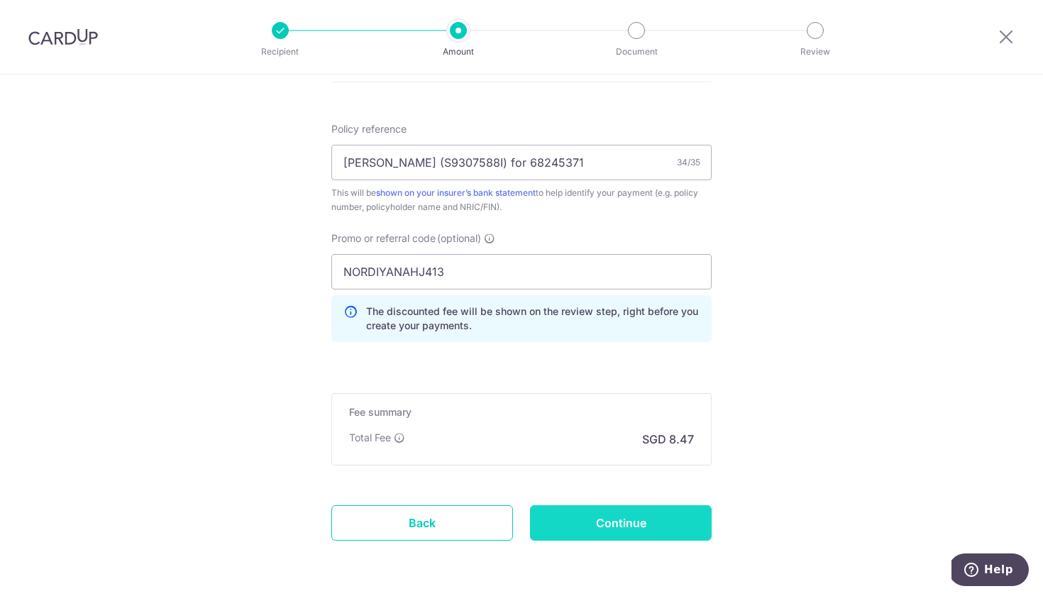
click at [650, 526] on input "Continue" at bounding box center [621, 522] width 182 height 35
type input "Create Schedule"
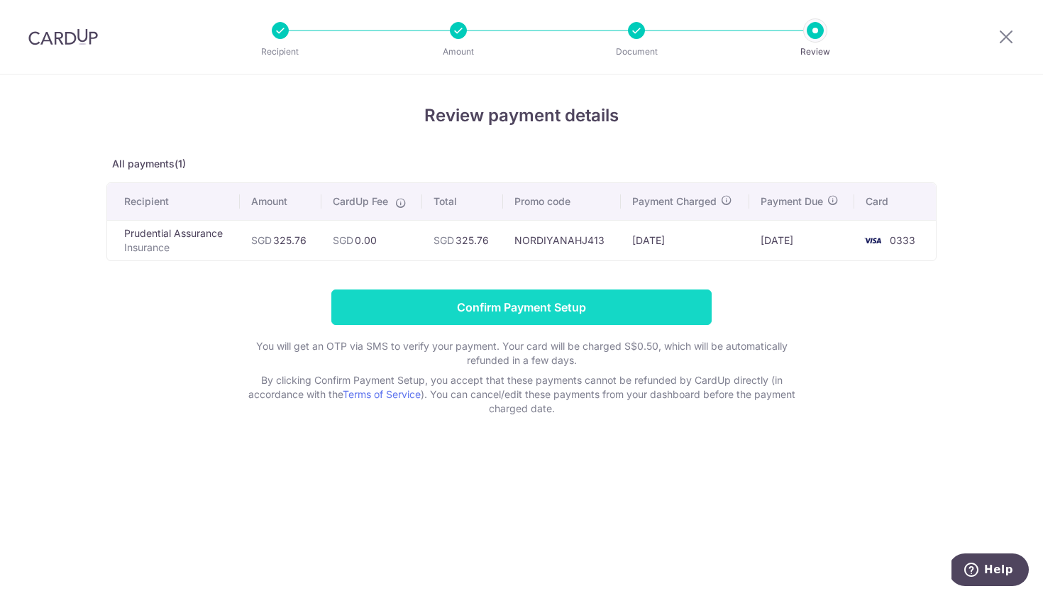
click at [467, 307] on input "Confirm Payment Setup" at bounding box center [521, 306] width 380 height 35
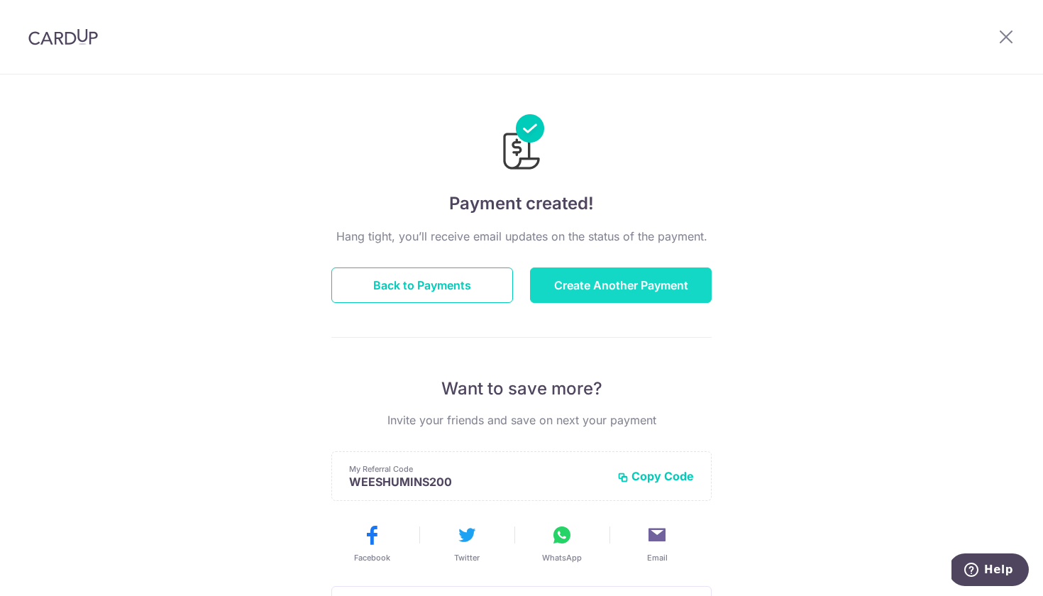
click at [580, 284] on button "Create Another Payment" at bounding box center [621, 284] width 182 height 35
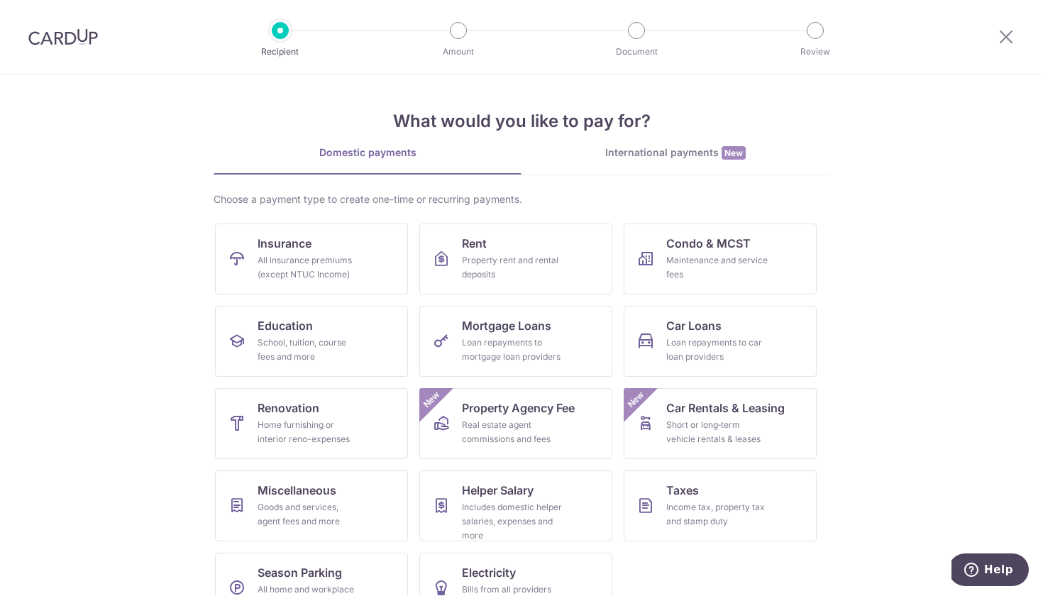
click at [57, 33] on img at bounding box center [63, 36] width 70 height 17
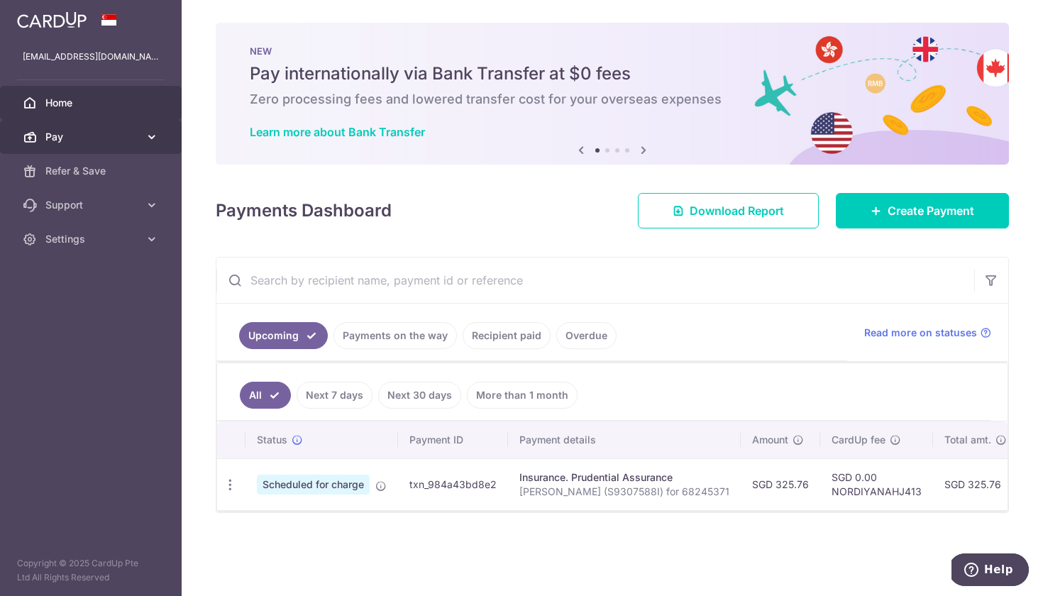
click at [133, 135] on span "Pay" at bounding box center [92, 137] width 94 height 14
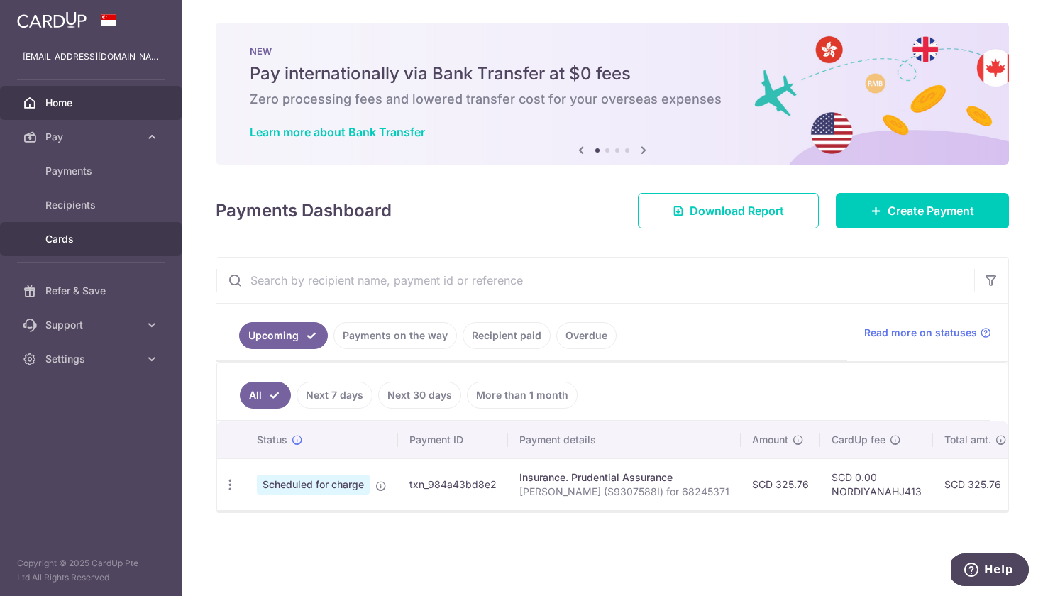
click at [128, 233] on span "Cards" at bounding box center [92, 239] width 94 height 14
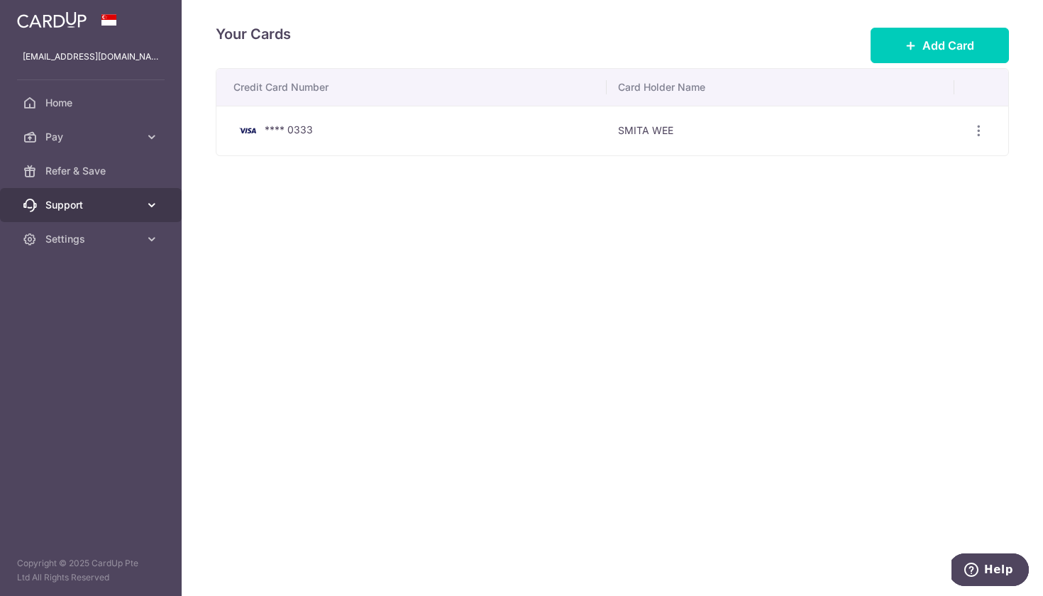
click at [156, 208] on icon at bounding box center [152, 205] width 14 height 14
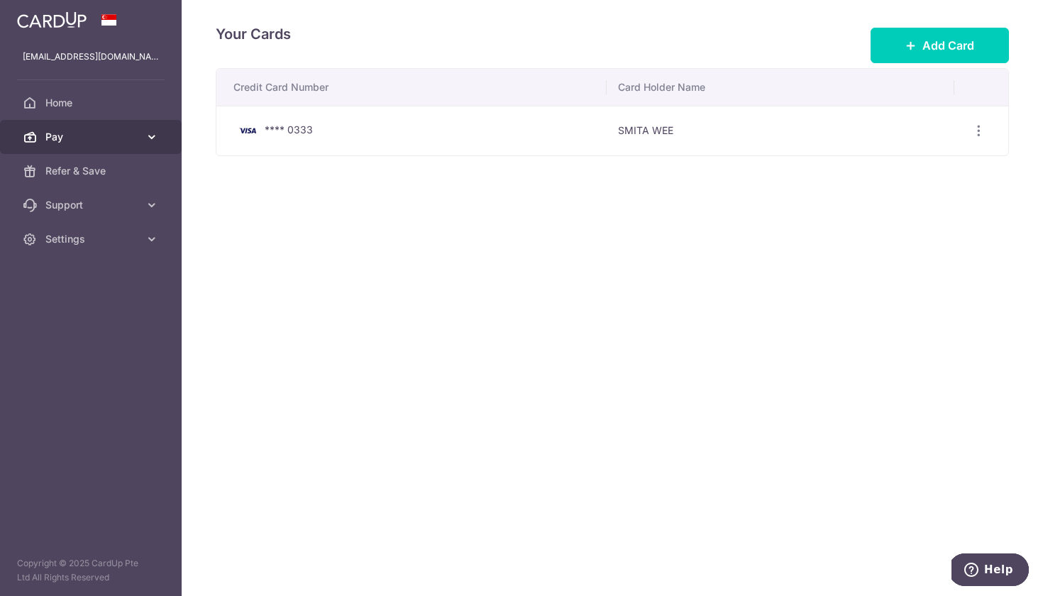
click at [162, 135] on link "Pay" at bounding box center [91, 137] width 182 height 34
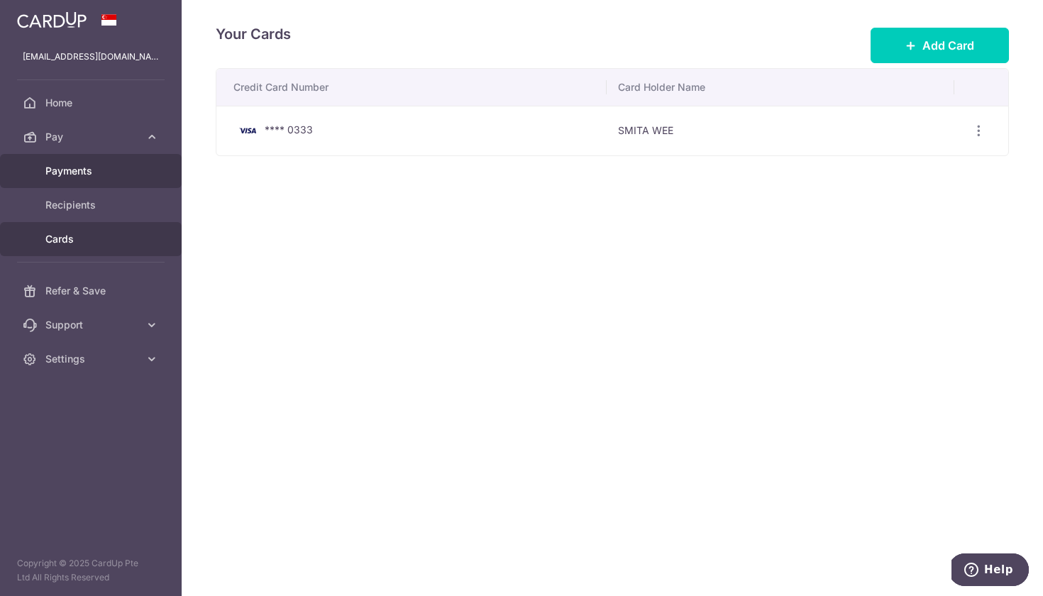
click at [145, 168] on link "Payments" at bounding box center [91, 171] width 182 height 34
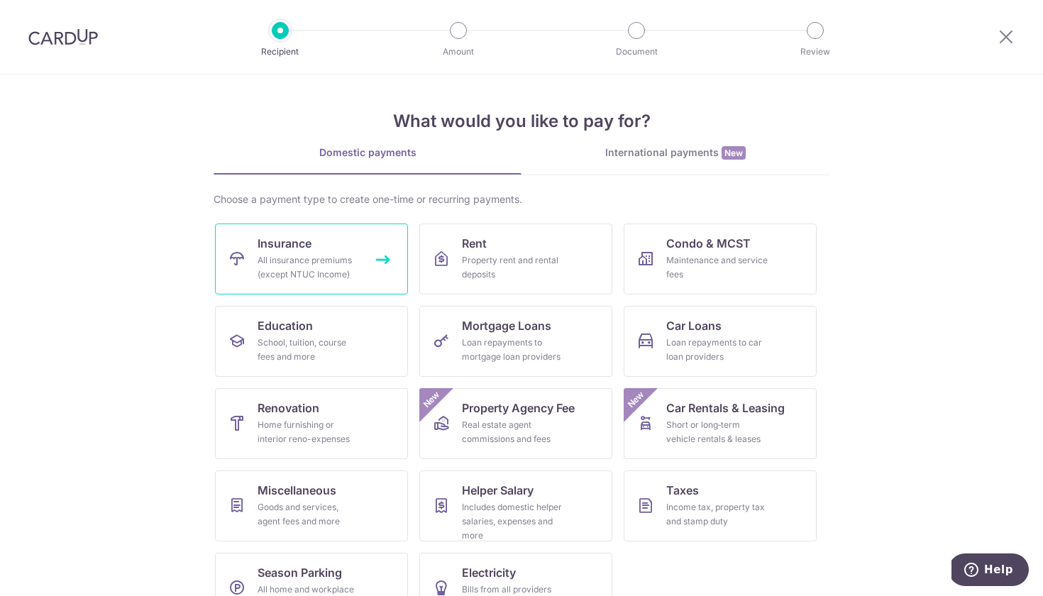
click at [351, 274] on div "All insurance premiums (except NTUC Income)" at bounding box center [308, 267] width 102 height 28
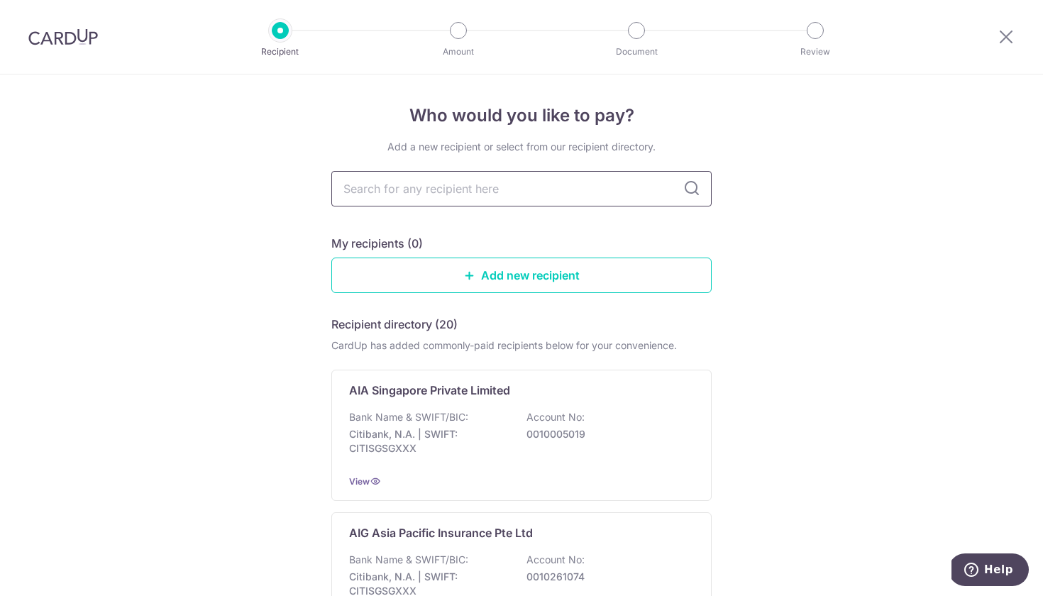
click at [426, 176] on input "text" at bounding box center [521, 188] width 380 height 35
type input "prudential"
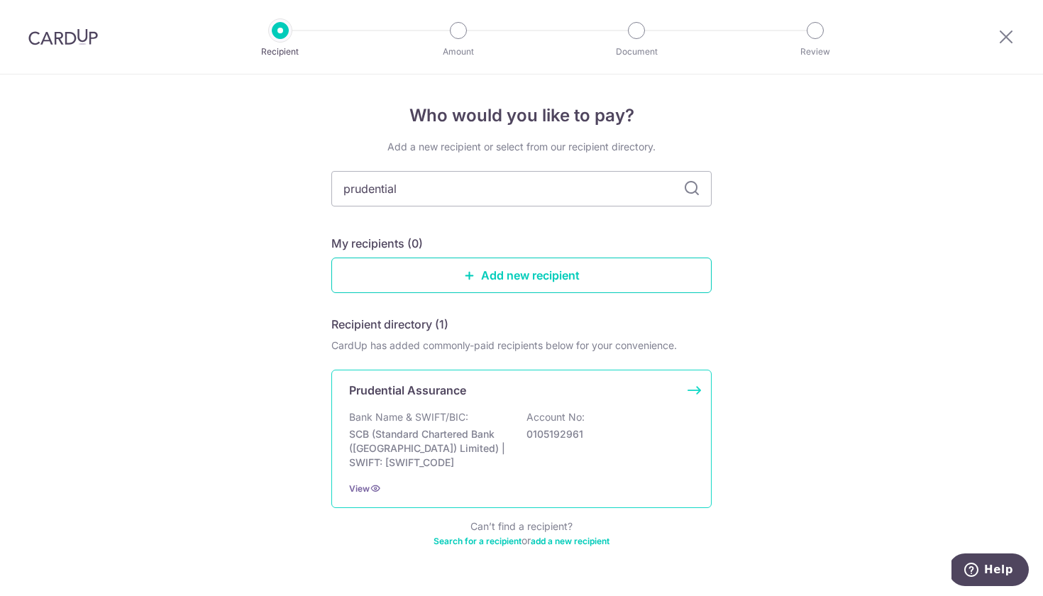
click at [464, 448] on p "SCB (Standard Chartered Bank (Singapore) Limited) | SWIFT: SCBLSG22XXX" at bounding box center [428, 448] width 159 height 43
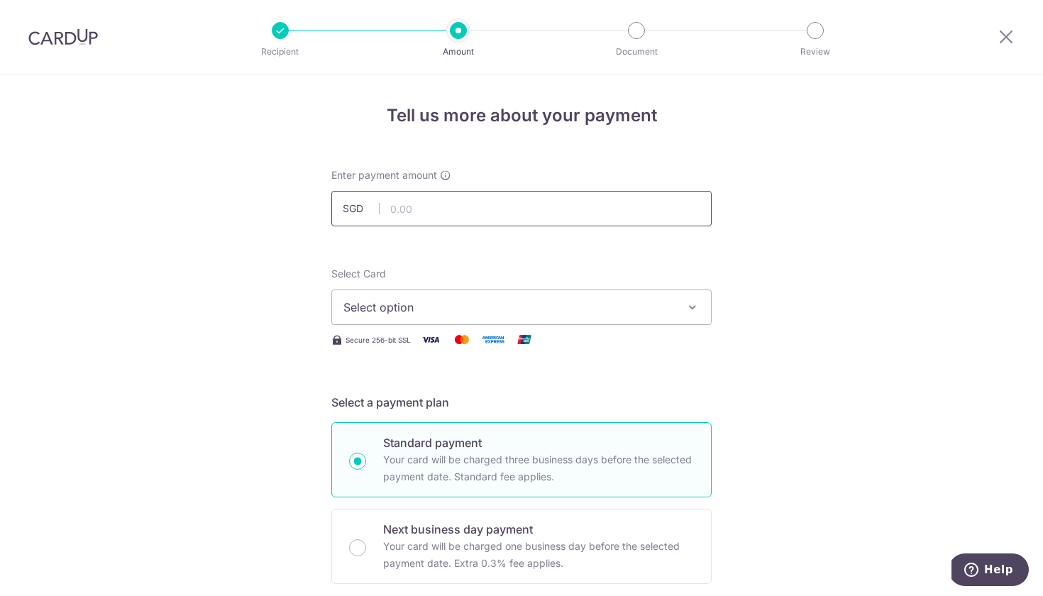
click at [402, 205] on input "text" at bounding box center [521, 208] width 380 height 35
type input "115.60"
click at [511, 298] on button "Select option" at bounding box center [521, 306] width 380 height 35
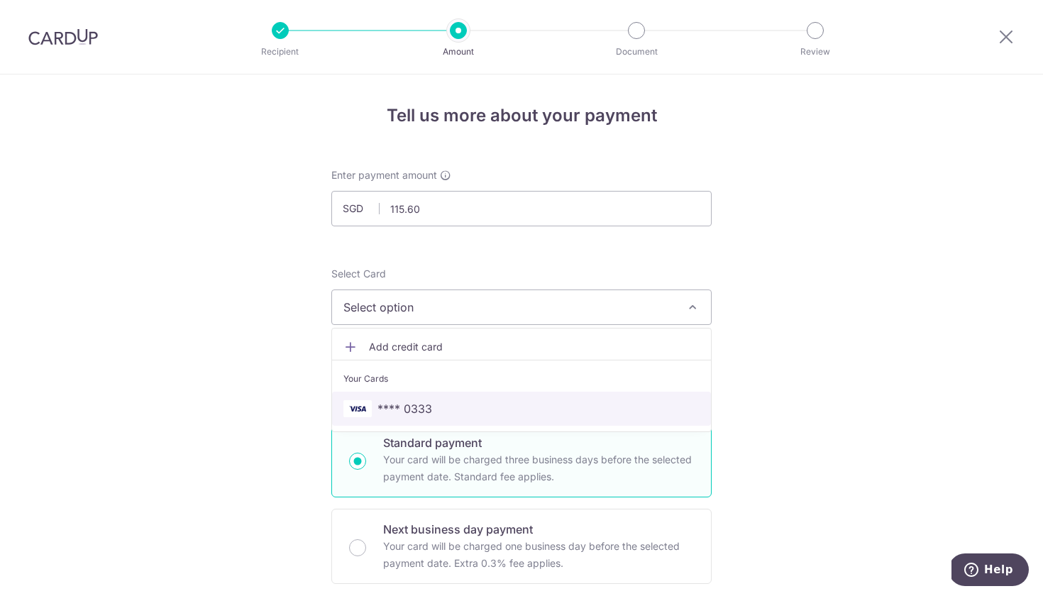
click at [443, 418] on link "**** 0333" at bounding box center [521, 408] width 379 height 34
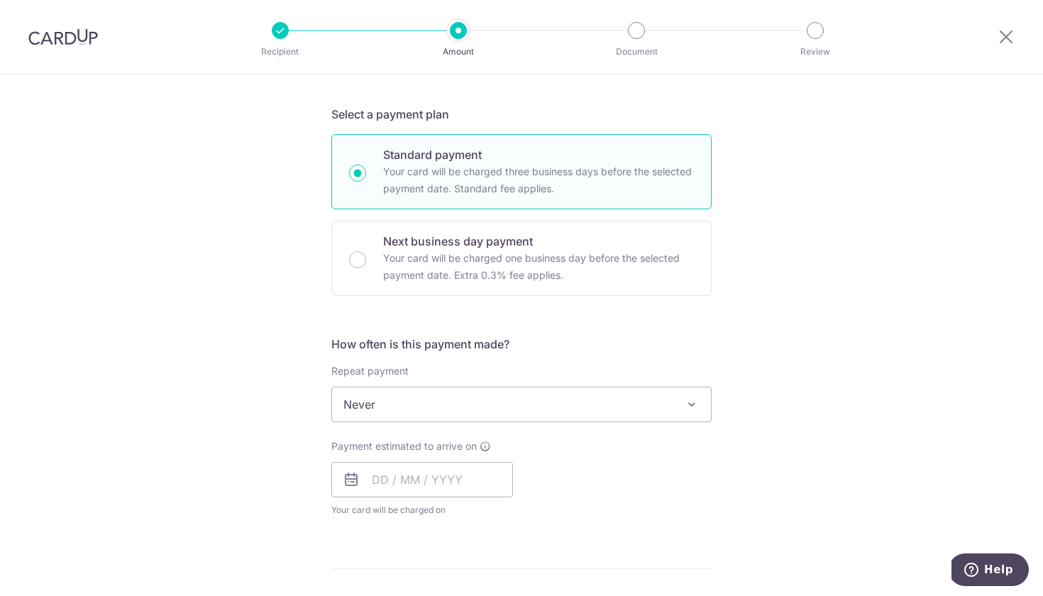
scroll to position [296, 0]
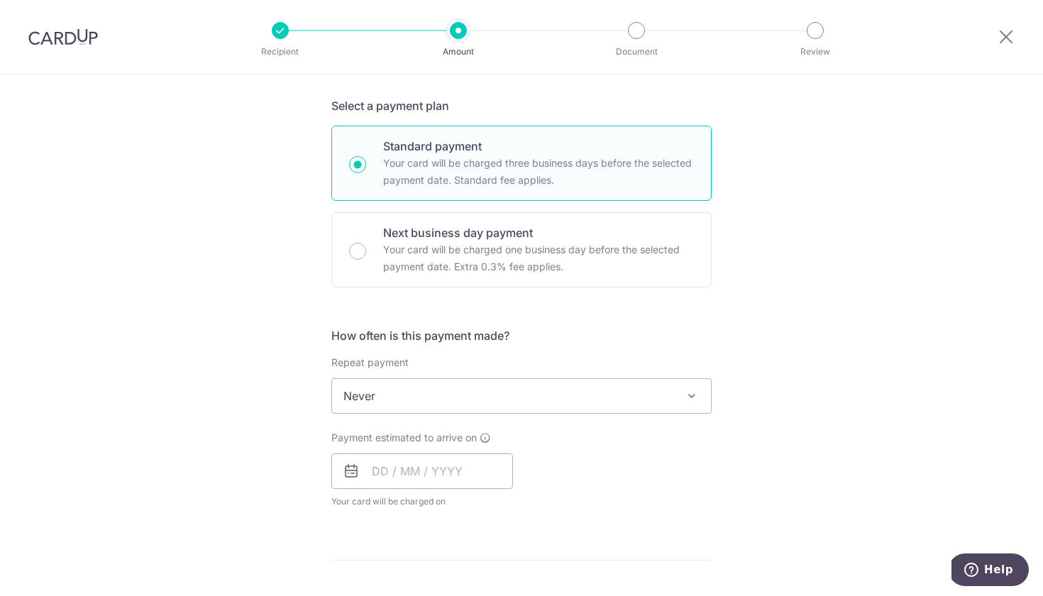
click at [499, 382] on span "Never" at bounding box center [521, 396] width 379 height 34
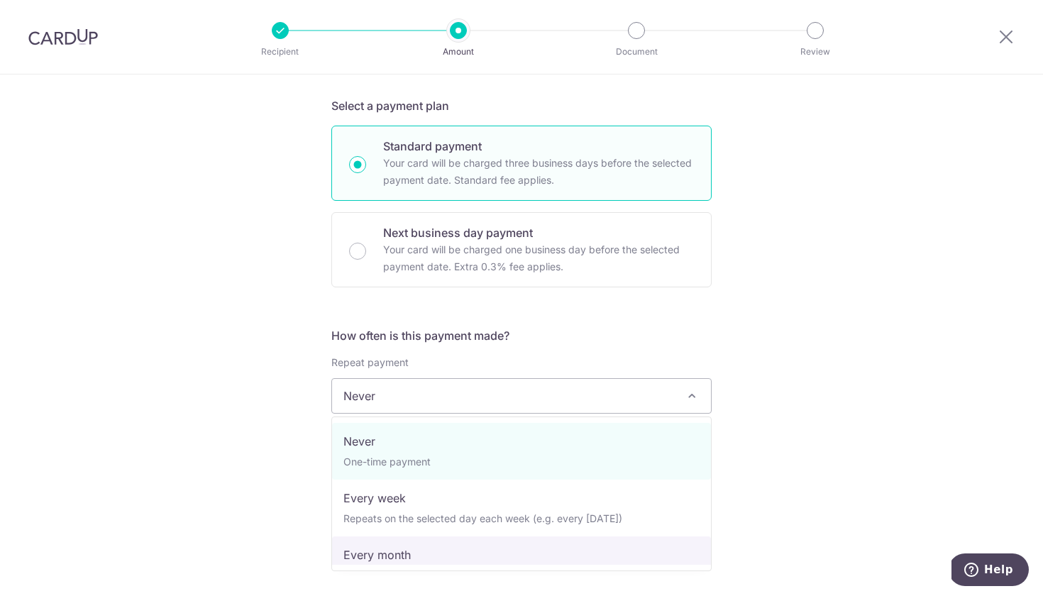
select select "3"
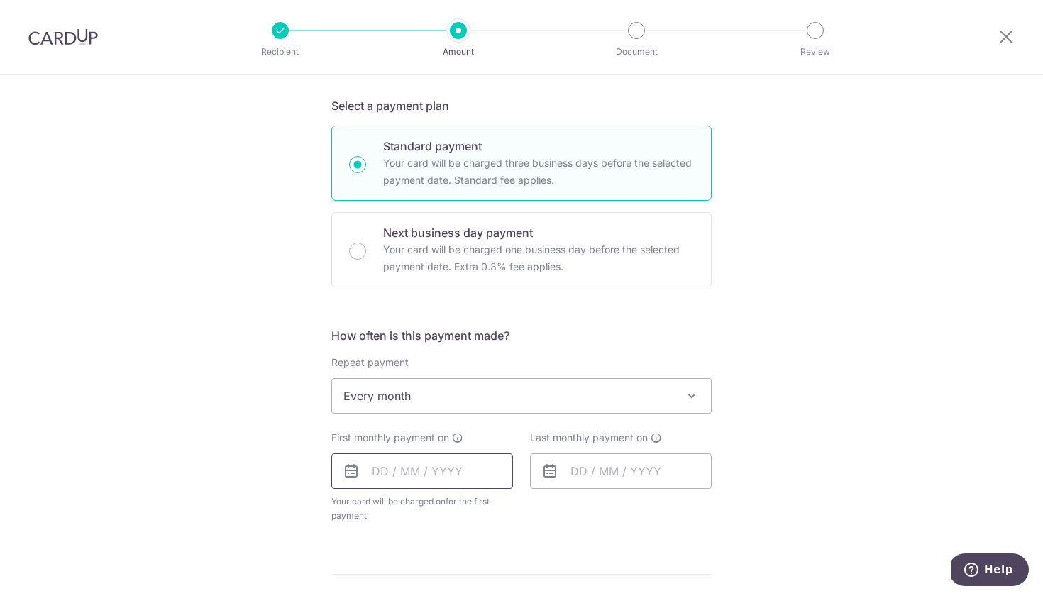
click at [379, 468] on input "text" at bounding box center [422, 470] width 182 height 35
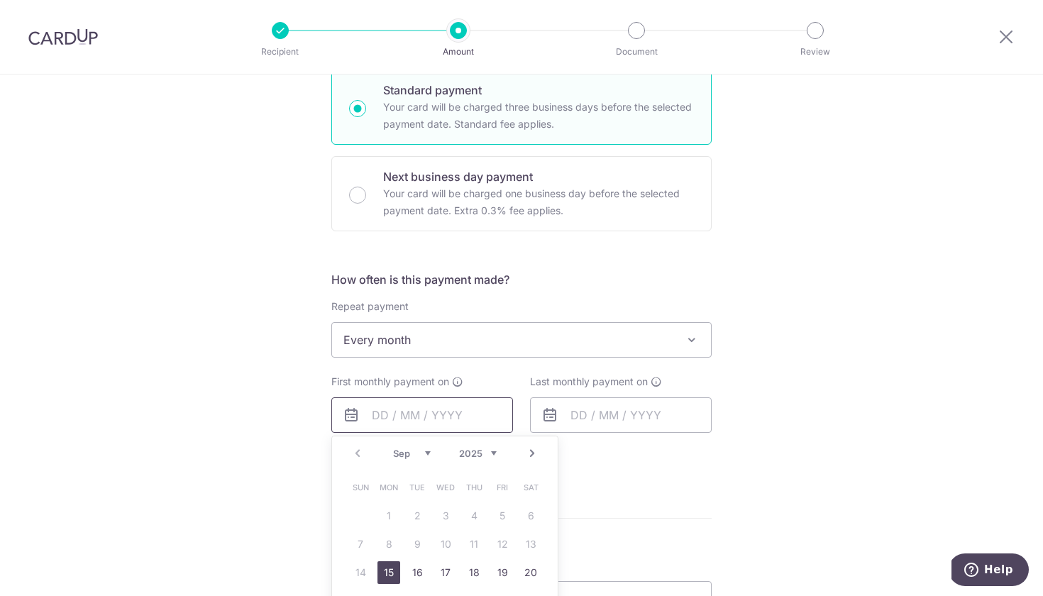
scroll to position [389, 0]
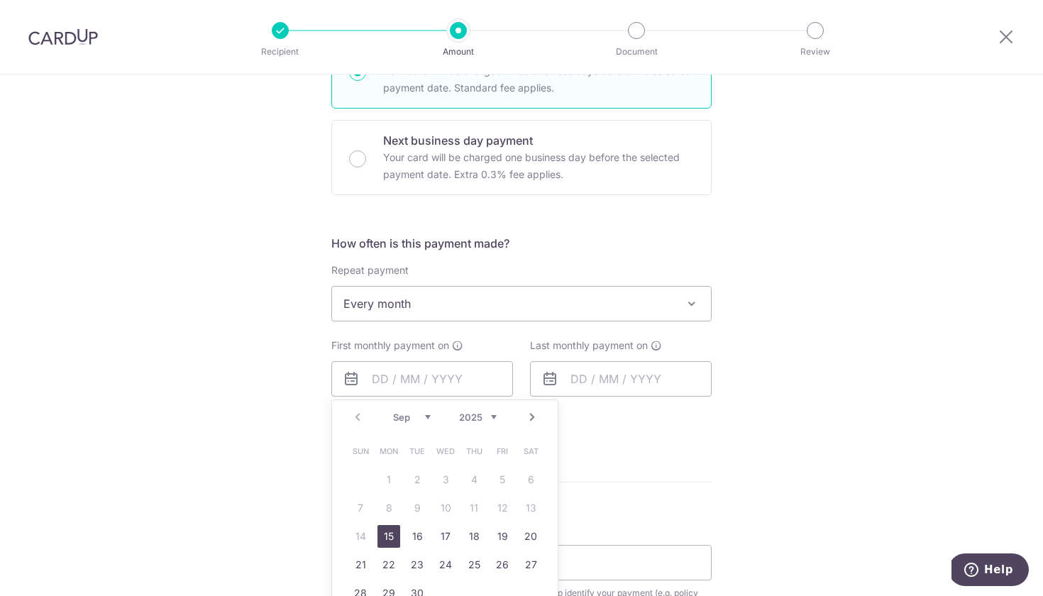
click at [528, 421] on link "Next" at bounding box center [531, 417] width 17 height 17
click at [444, 478] on link "1" at bounding box center [445, 479] width 23 height 23
type input "[DATE]"
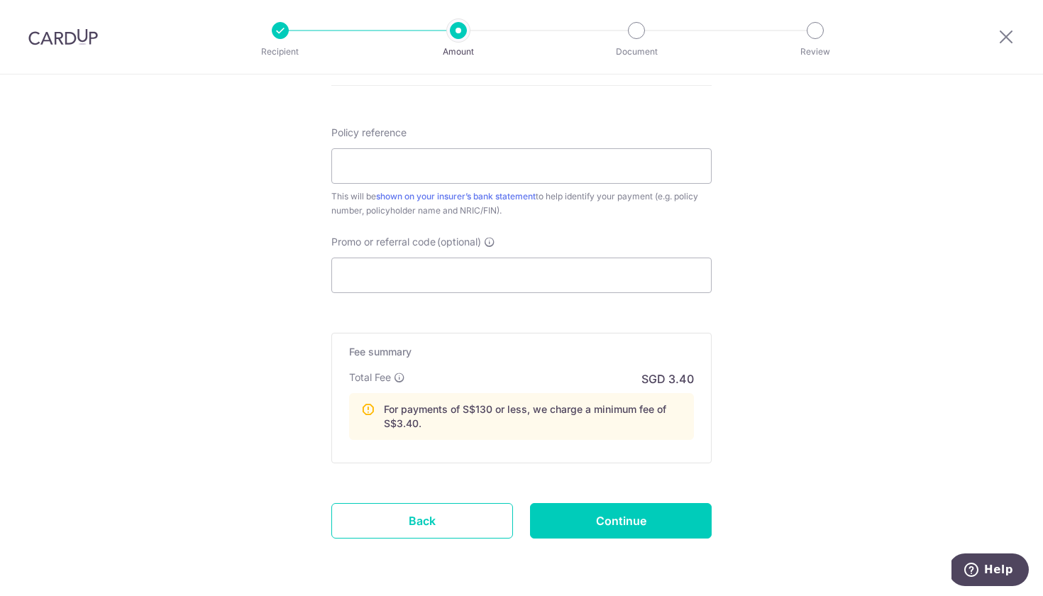
scroll to position [843, 0]
click at [451, 179] on input "Policy reference" at bounding box center [521, 166] width 380 height 35
paste input "47937749"
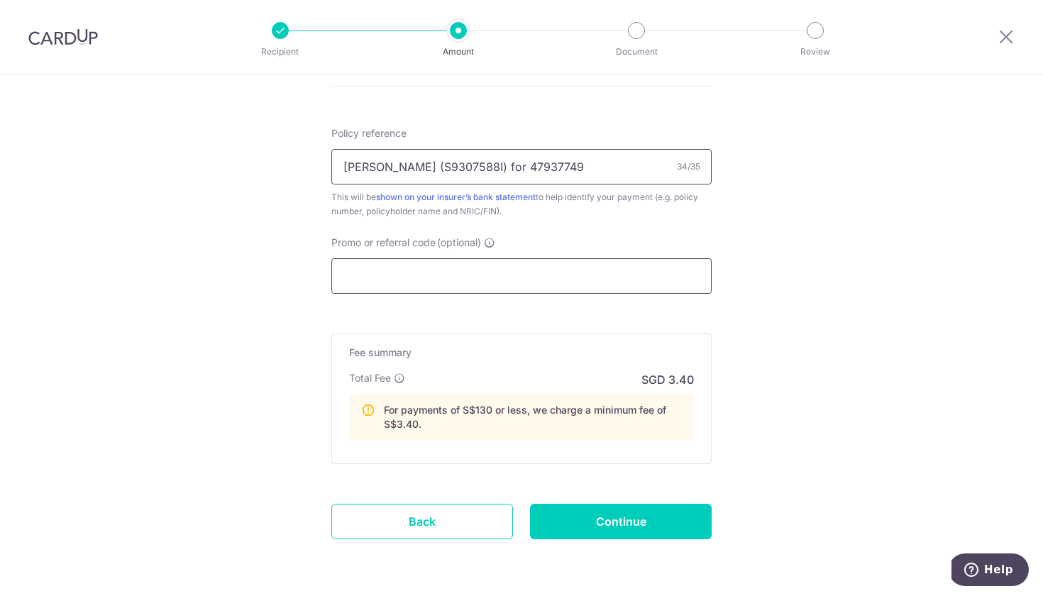
type input "Smita Wee (S9307588I) for 47937749"
click at [416, 272] on input "Promo or referral code (optional)" at bounding box center [521, 275] width 380 height 35
paste input "OFF225"
type input "OFF225"
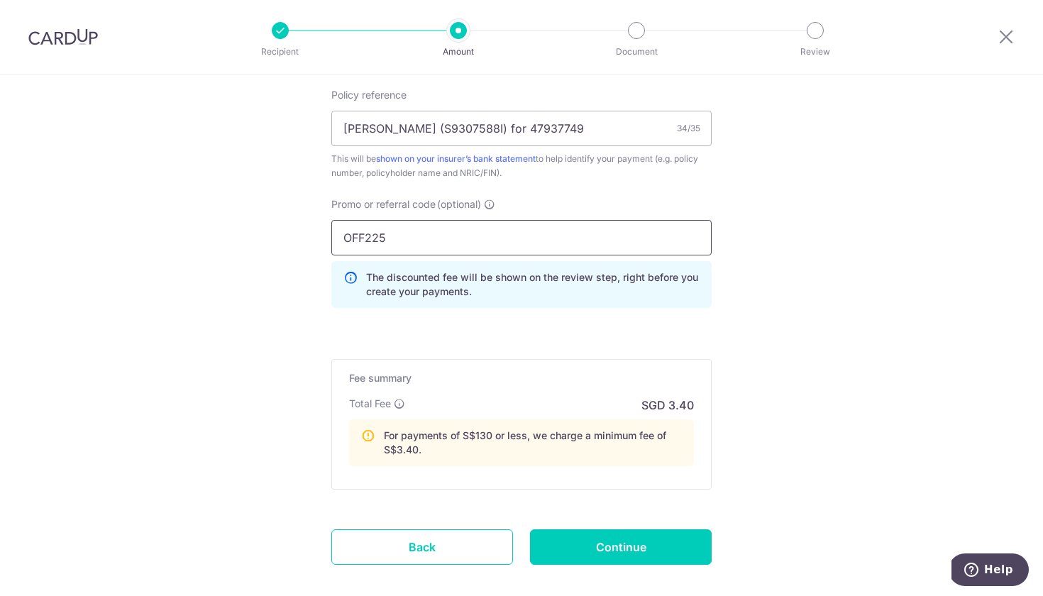
scroll to position [883, 0]
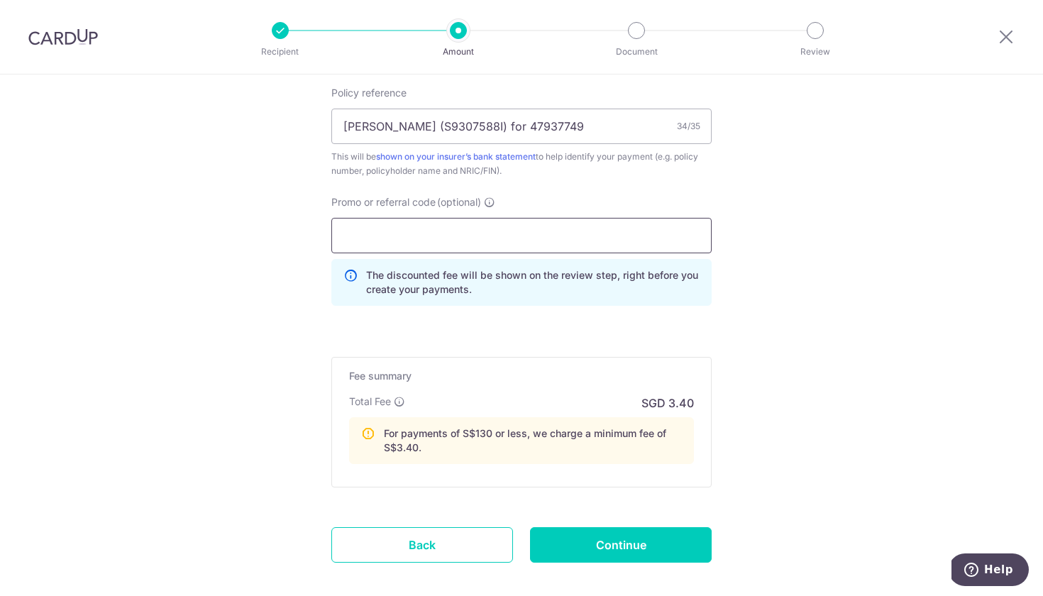
paste input "REC185"
type input "REC185"
click at [590, 539] on input "Continue" at bounding box center [621, 544] width 182 height 35
type input "Create Schedule"
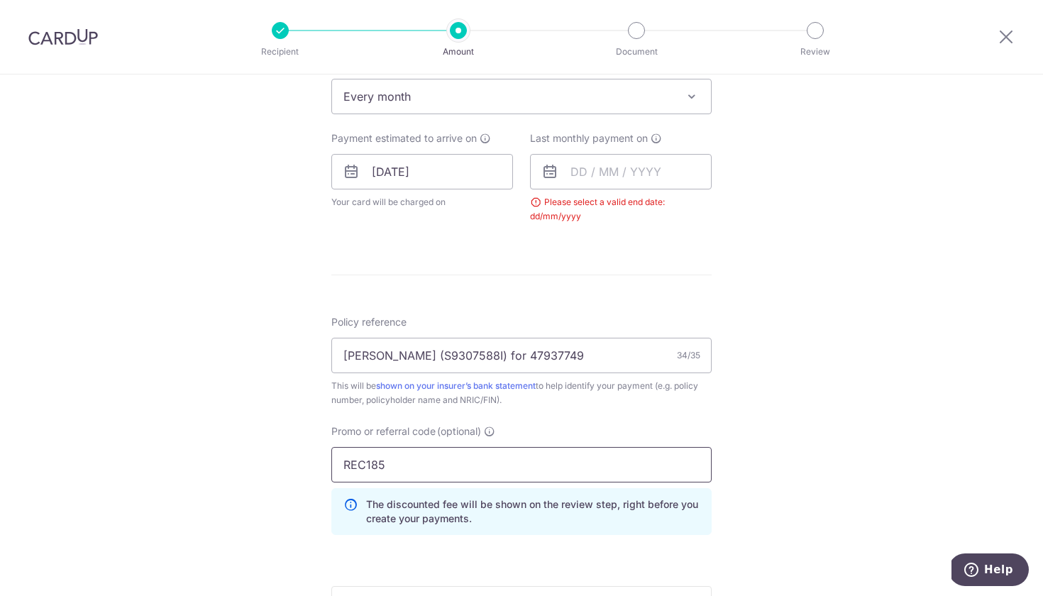
scroll to position [457, 0]
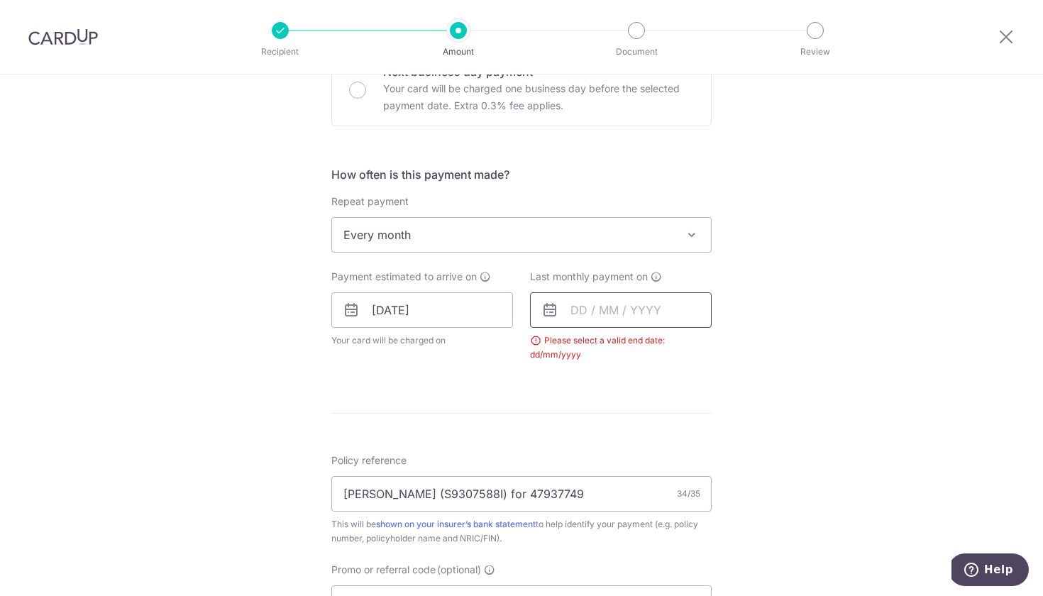
click at [580, 309] on input "text" at bounding box center [621, 309] width 182 height 35
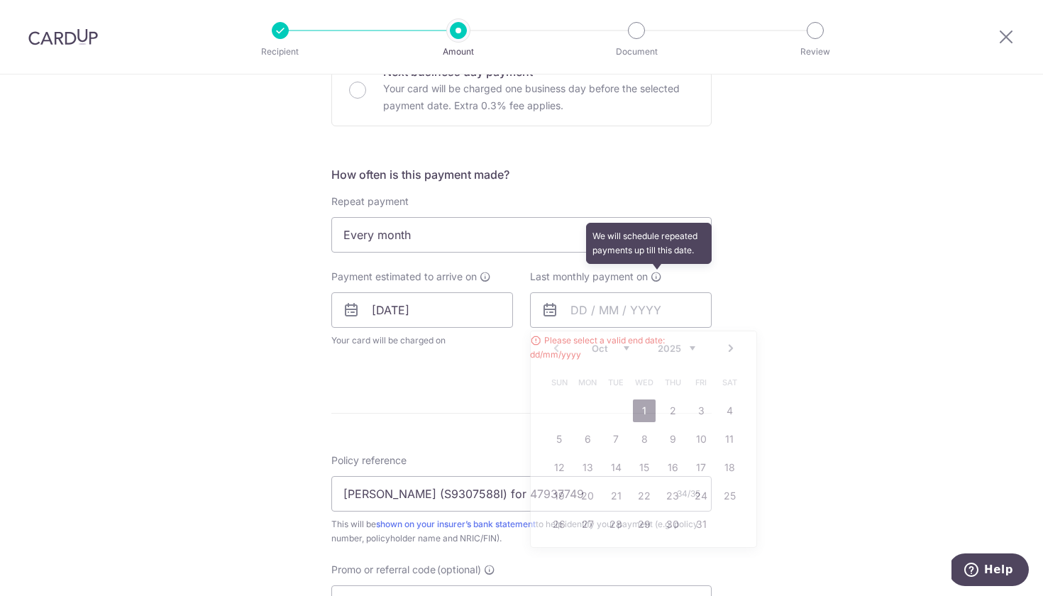
click at [653, 279] on icon at bounding box center [655, 276] width 11 height 11
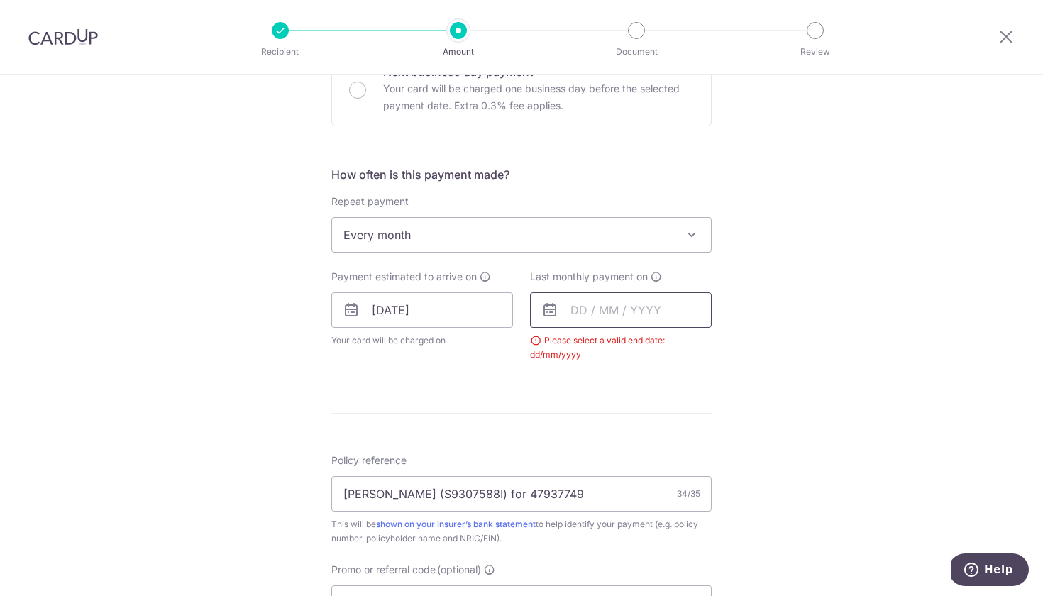
click at [581, 309] on input "text" at bounding box center [621, 309] width 182 height 35
click at [554, 350] on link "Prev" at bounding box center [556, 348] width 17 height 17
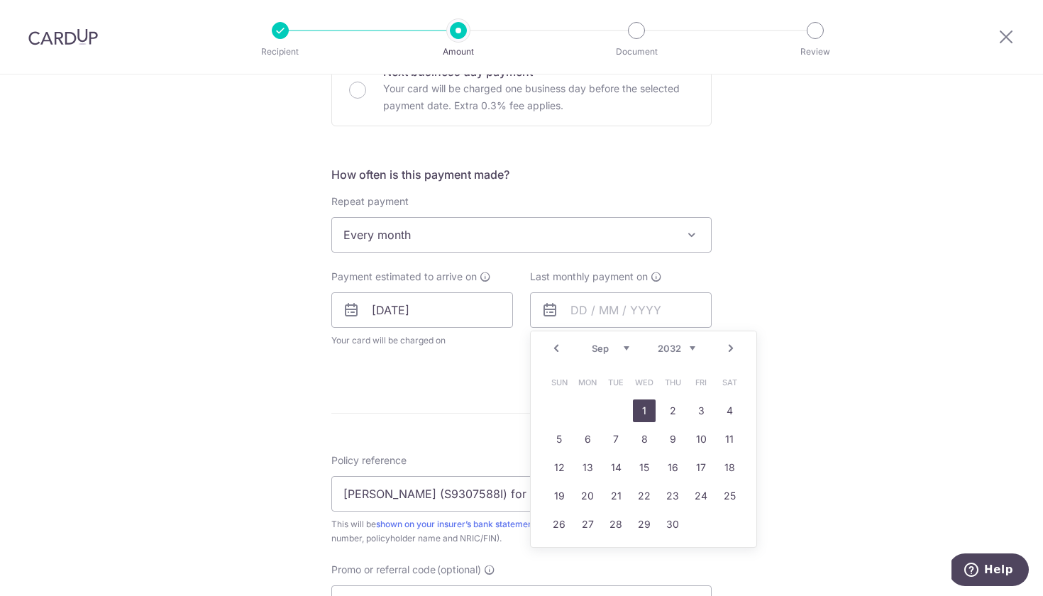
click at [640, 413] on link "1" at bounding box center [644, 410] width 23 height 23
type input "[DATE]"
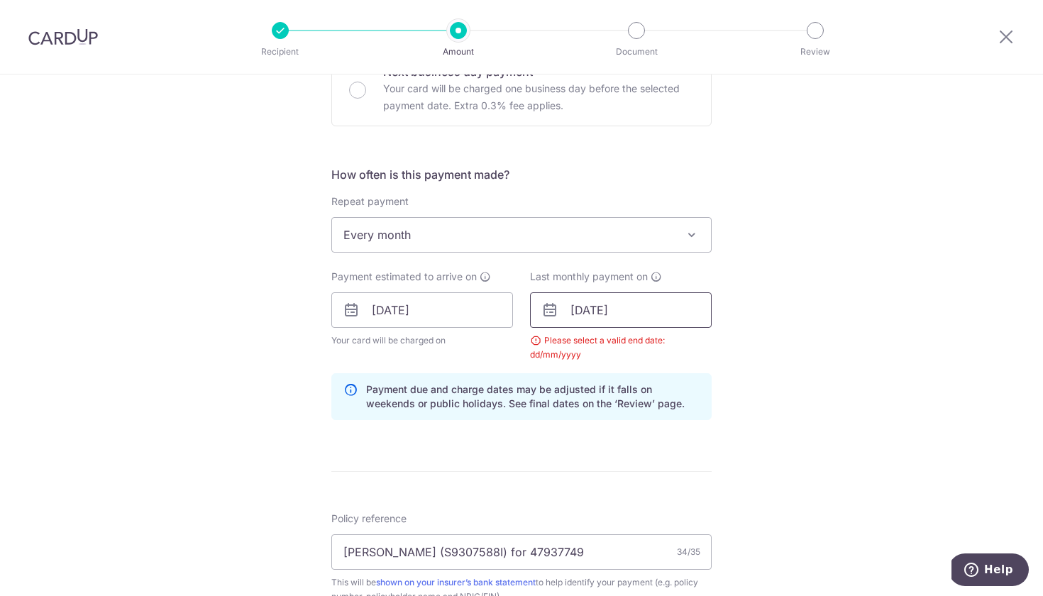
click at [588, 306] on input "[DATE]" at bounding box center [621, 309] width 182 height 35
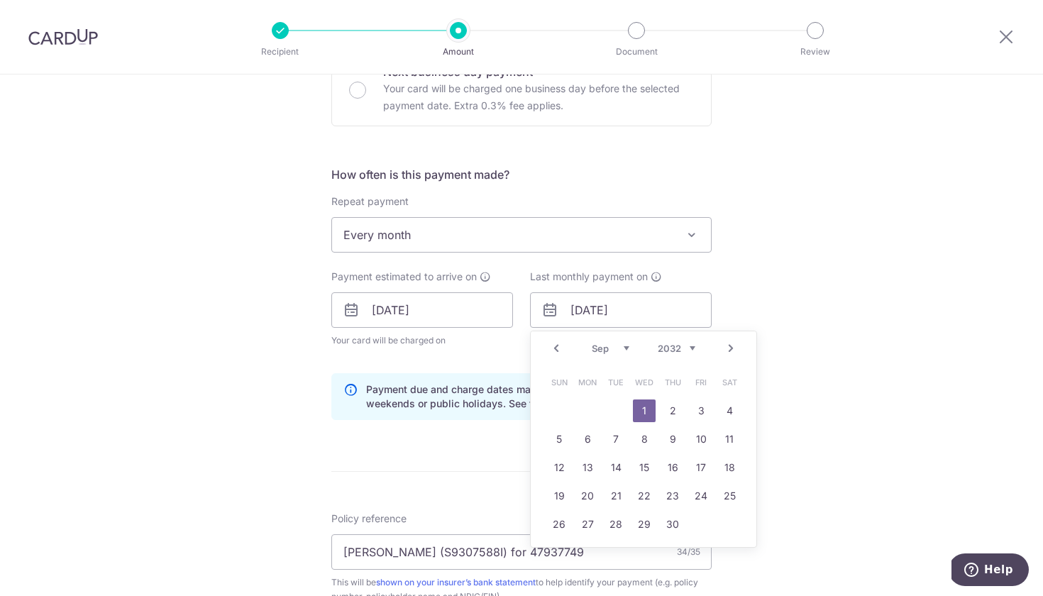
click at [645, 402] on link "1" at bounding box center [644, 410] width 23 height 23
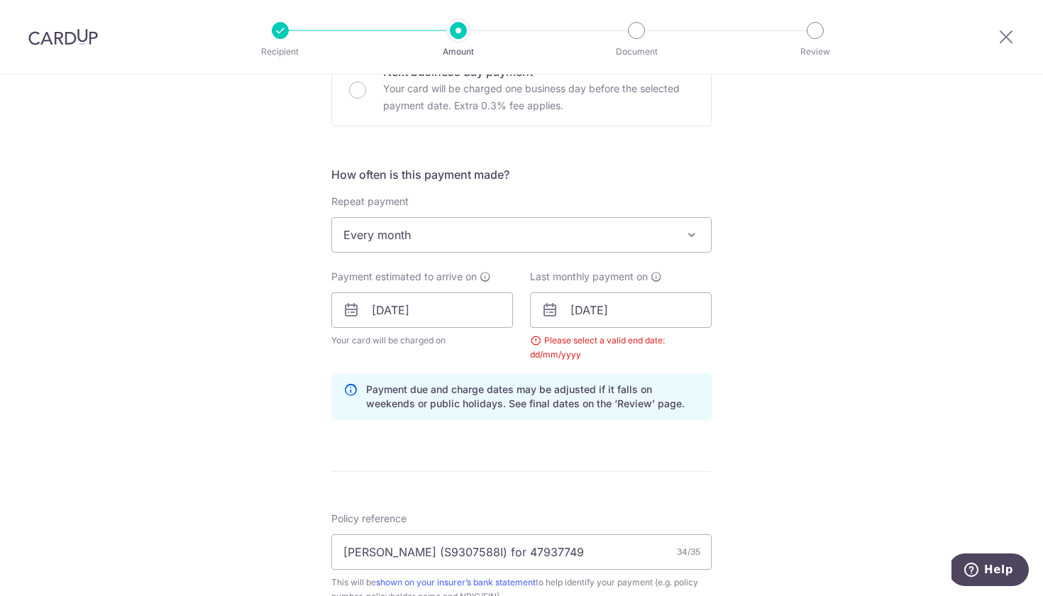
click at [863, 331] on div "Tell us more about your payment Enter payment amount SGD 115.60 115.60 Select C…" at bounding box center [521, 355] width 1043 height 1477
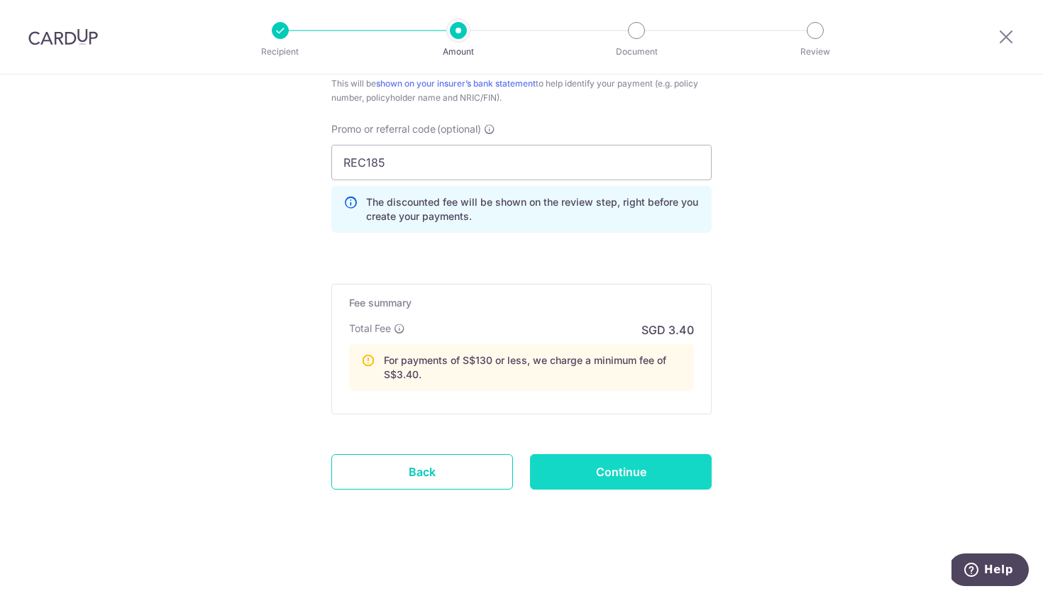
scroll to position [956, 0]
click at [648, 467] on input "Continue" at bounding box center [621, 471] width 182 height 35
type input "Create Schedule"
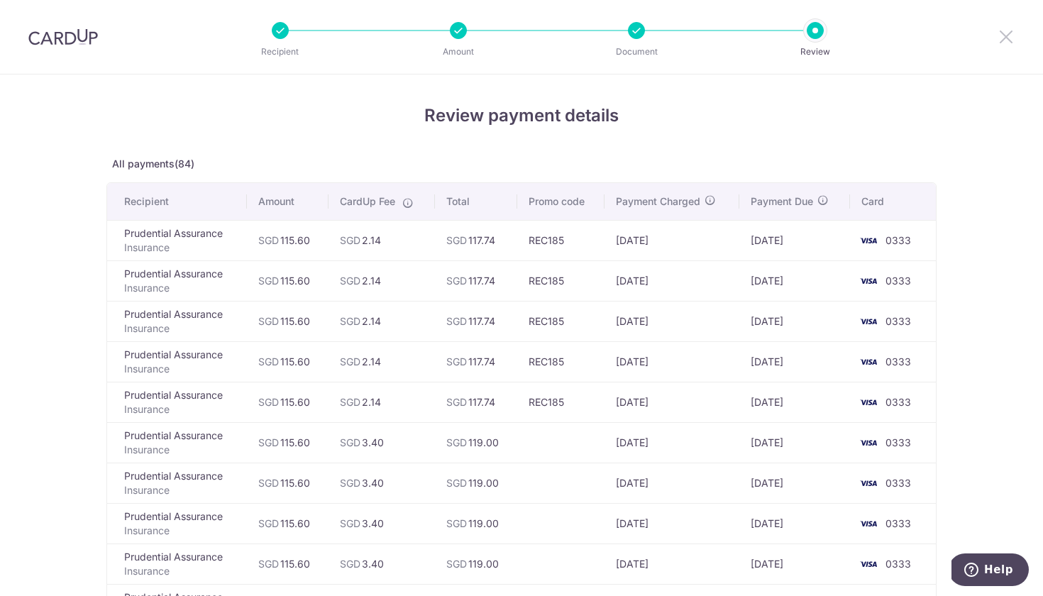
click at [1011, 33] on icon at bounding box center [1005, 37] width 17 height 18
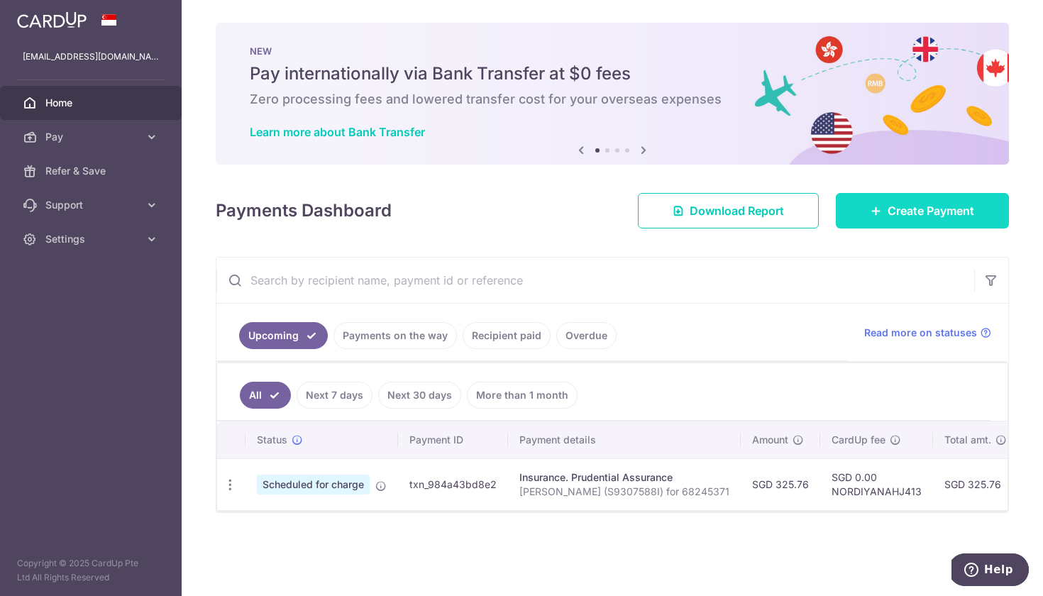
click at [926, 209] on span "Create Payment" at bounding box center [930, 210] width 87 height 17
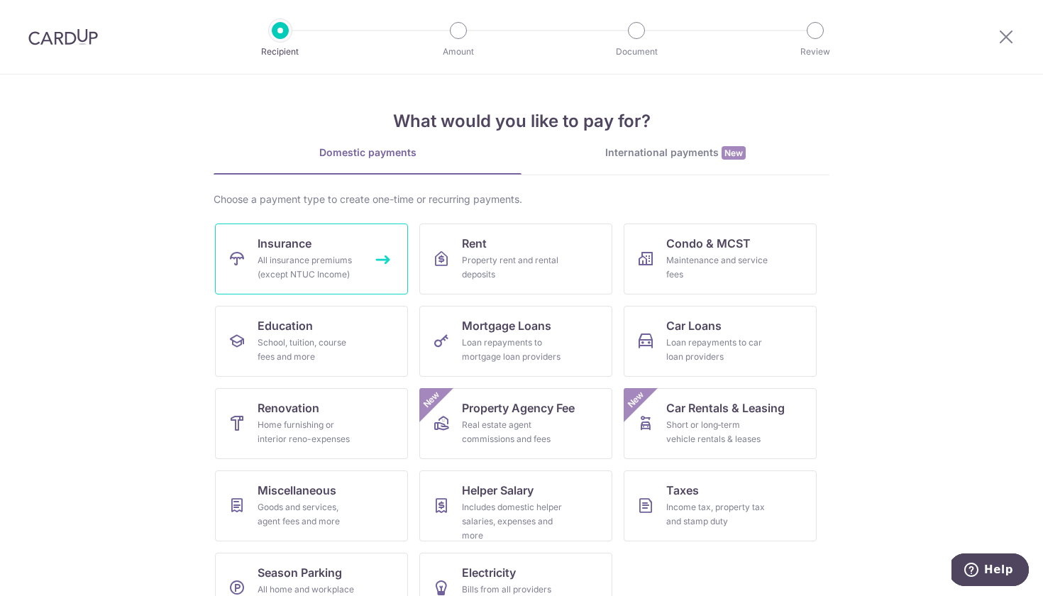
click at [308, 260] on div "All insurance premiums (except NTUC Income)" at bounding box center [308, 267] width 102 height 28
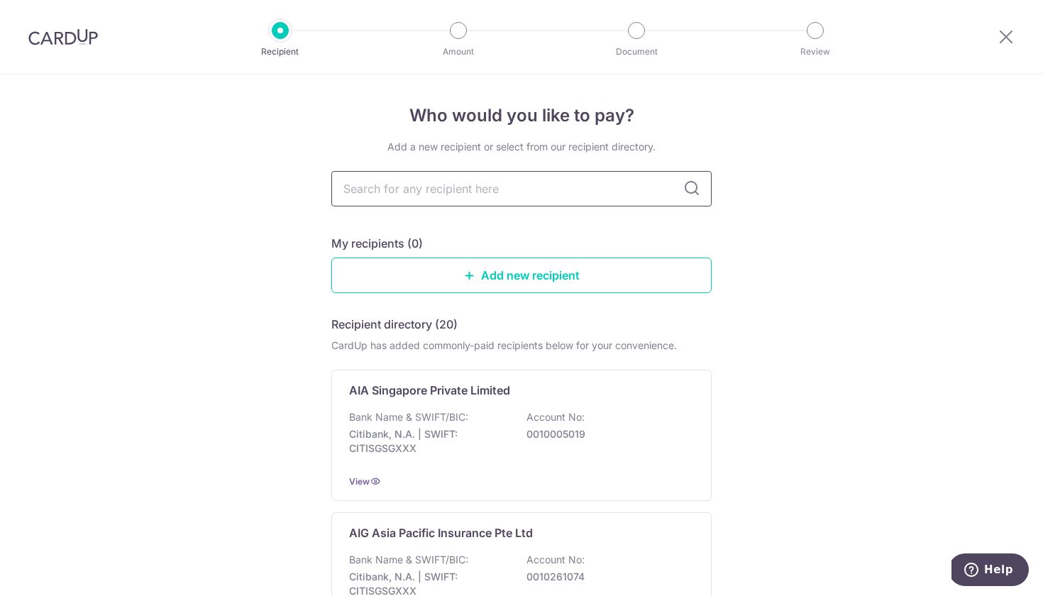
click at [445, 191] on input "text" at bounding box center [521, 188] width 380 height 35
type input "prudential"
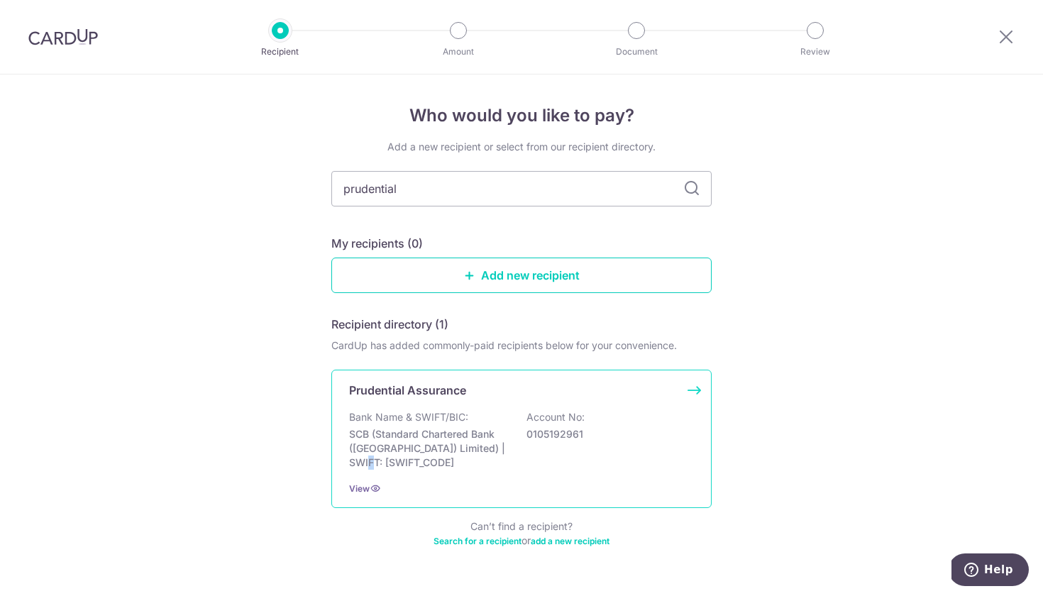
click at [457, 447] on p "SCB (Standard Chartered Bank ([GEOGRAPHIC_DATA]) Limited) | SWIFT: [SWIFT_CODE]" at bounding box center [428, 448] width 159 height 43
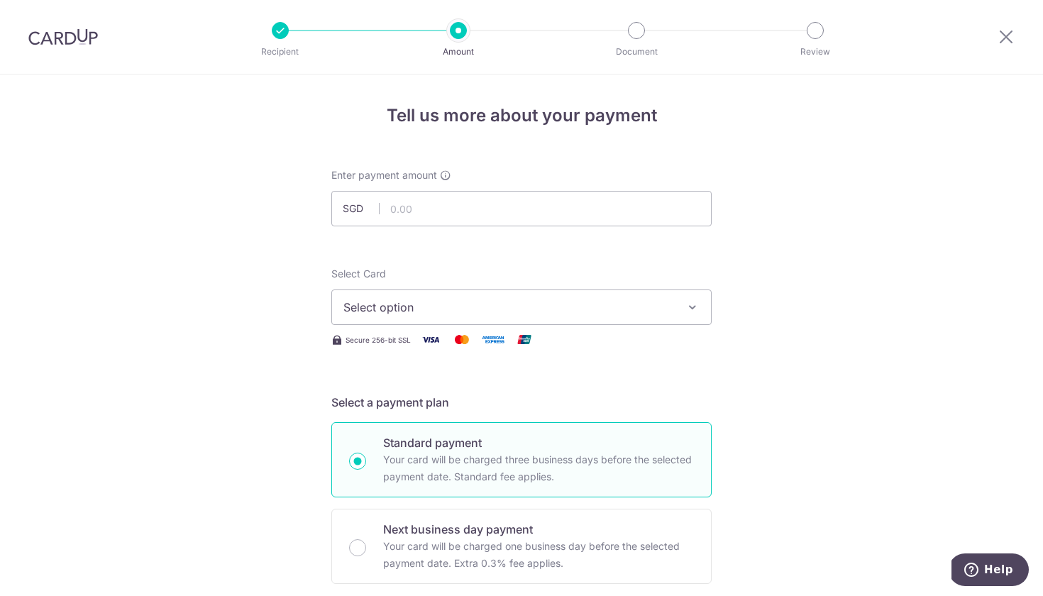
click at [380, 300] on span "Select option" at bounding box center [508, 307] width 331 height 17
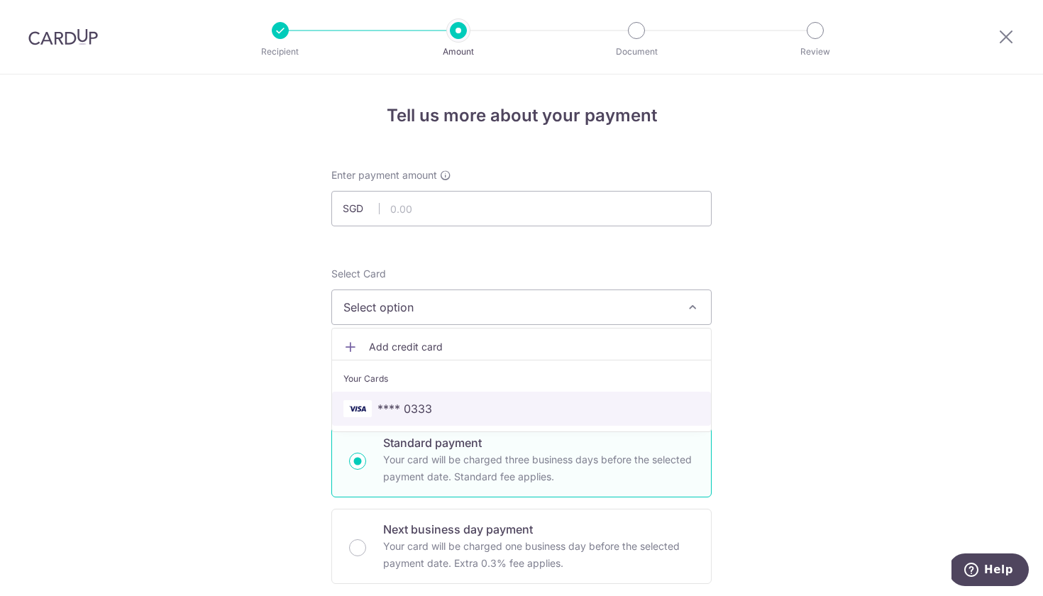
click at [409, 404] on span "**** 0333" at bounding box center [404, 408] width 55 height 17
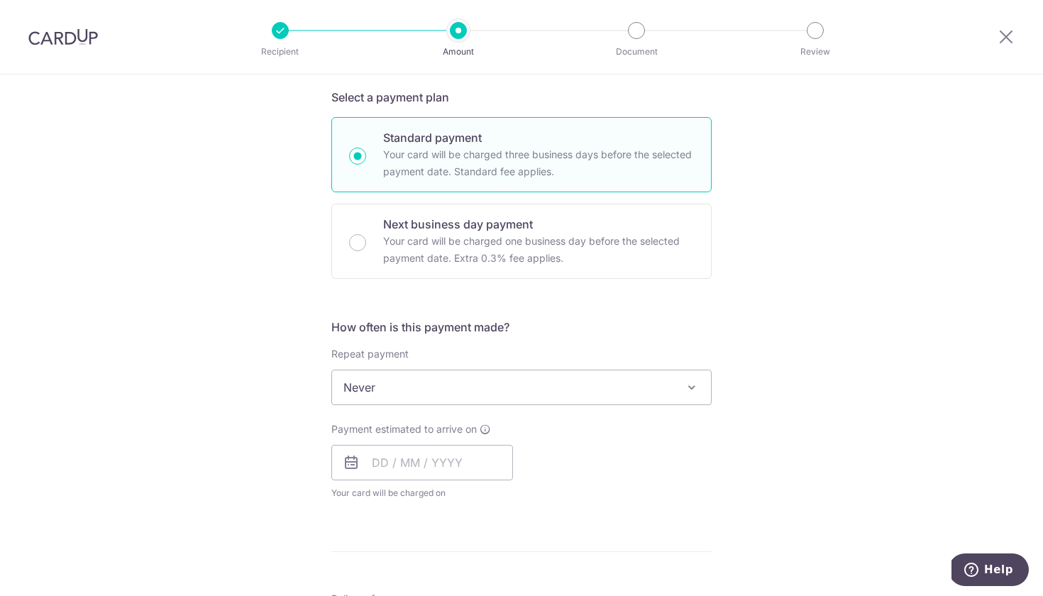
scroll to position [306, 0]
click at [462, 376] on span "Never" at bounding box center [521, 387] width 379 height 34
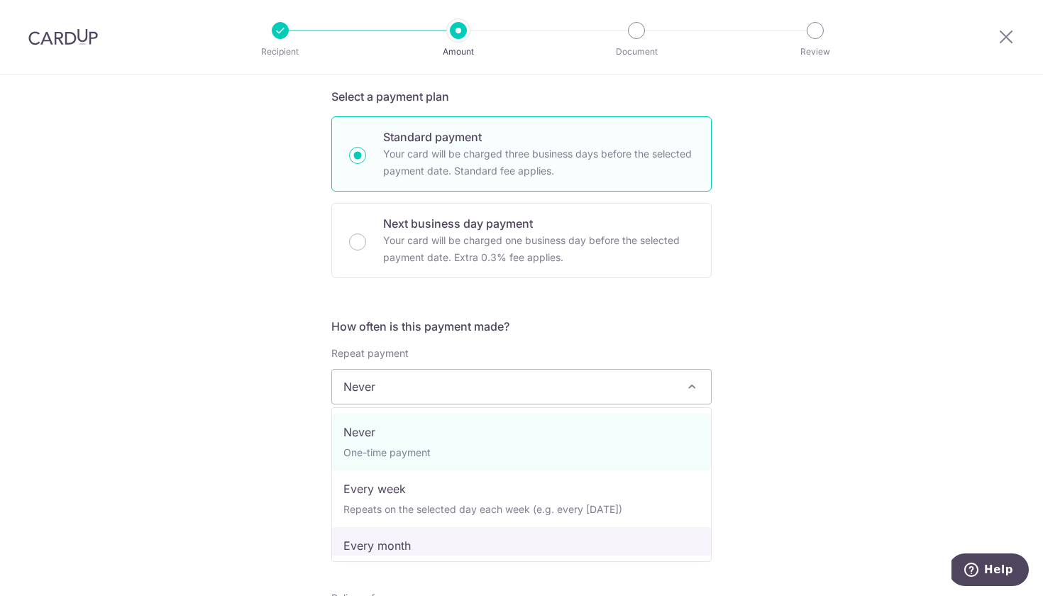
select select "3"
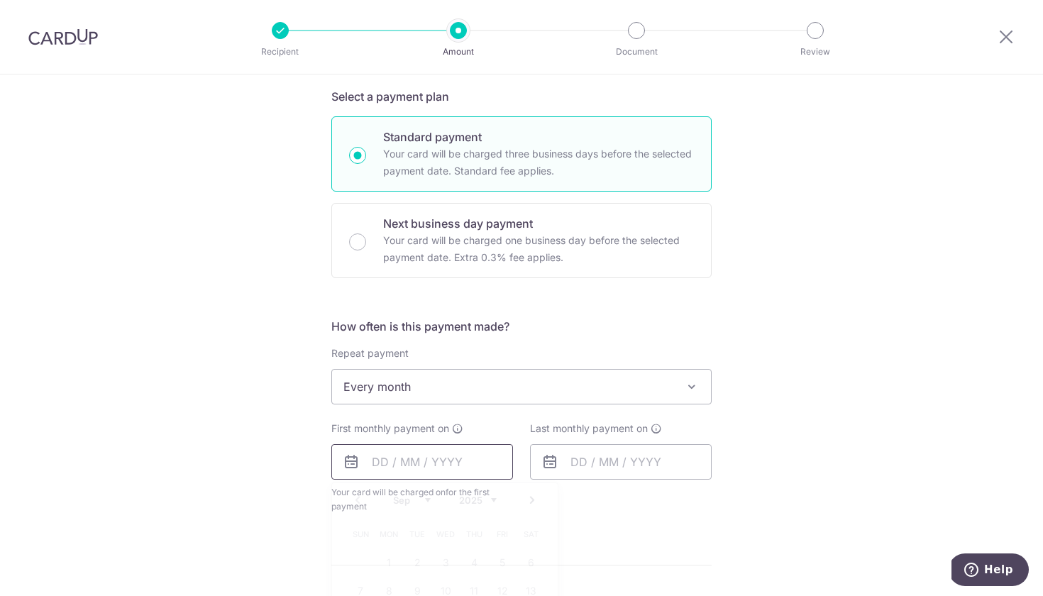
click at [377, 463] on input "text" at bounding box center [422, 461] width 182 height 35
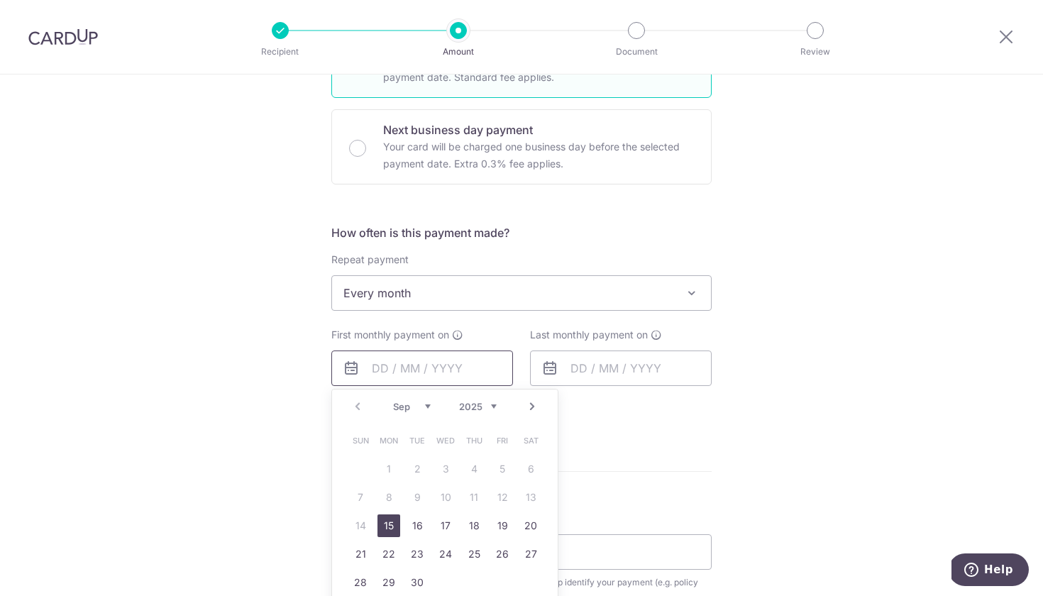
scroll to position [400, 0]
click at [532, 406] on link "Next" at bounding box center [531, 405] width 17 height 17
click at [445, 470] on link "1" at bounding box center [445, 468] width 23 height 23
type input "[DATE]"
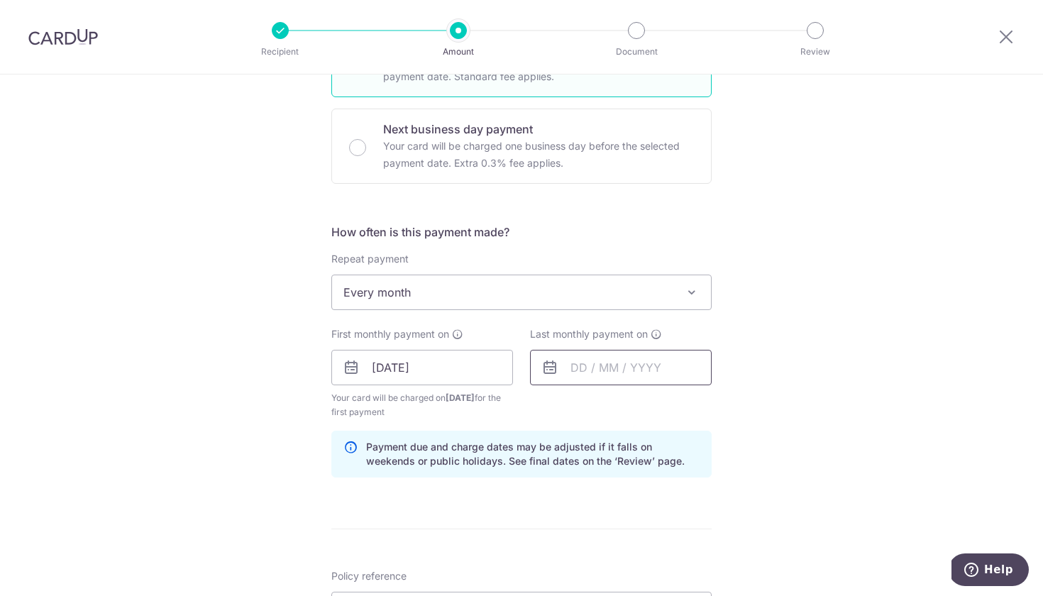
click at [603, 368] on input "text" at bounding box center [621, 367] width 182 height 35
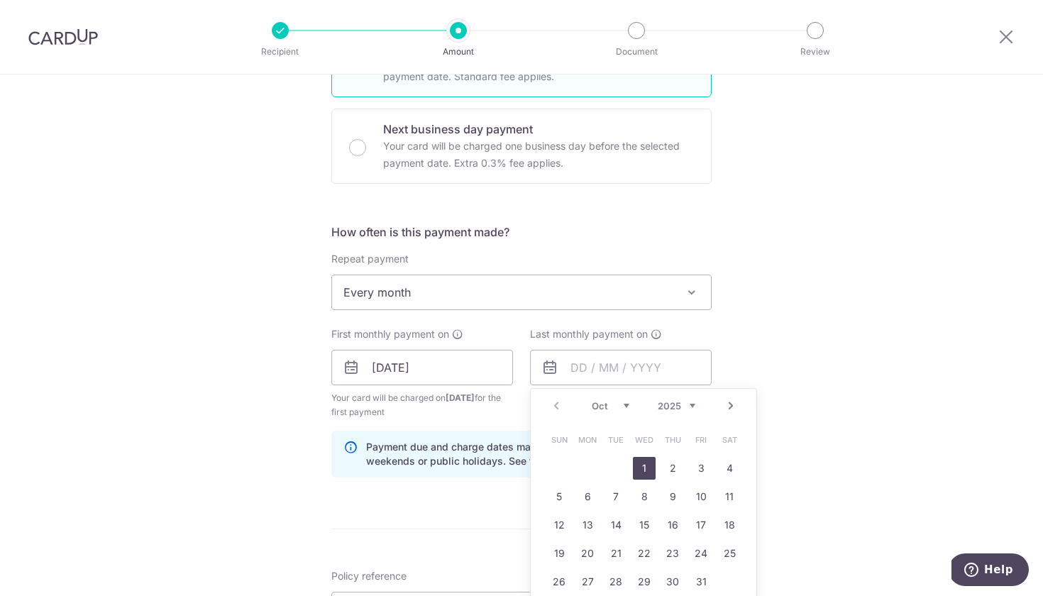
click at [732, 407] on link "Next" at bounding box center [730, 405] width 17 height 17
click at [733, 407] on link "Next" at bounding box center [730, 405] width 17 height 17
click at [732, 406] on link "Next" at bounding box center [730, 405] width 17 height 17
click at [673, 472] on link "1" at bounding box center [672, 468] width 23 height 23
type input "[DATE]"
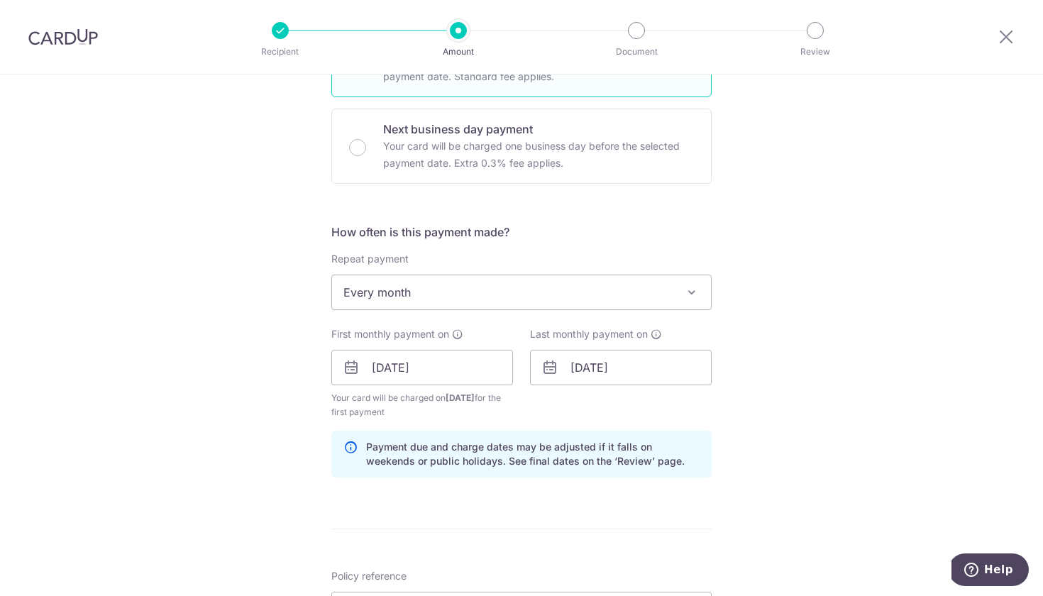
click at [781, 424] on div "Tell us more about your payment Enter payment amount SGD Select Card **** 0333 …" at bounding box center [521, 351] width 1043 height 1355
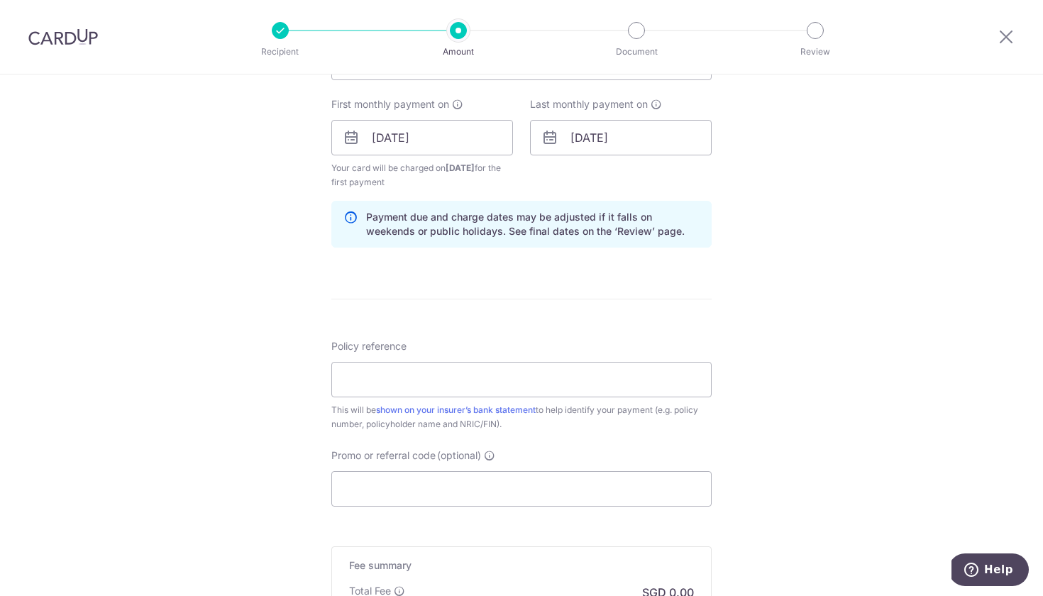
scroll to position [672, 0]
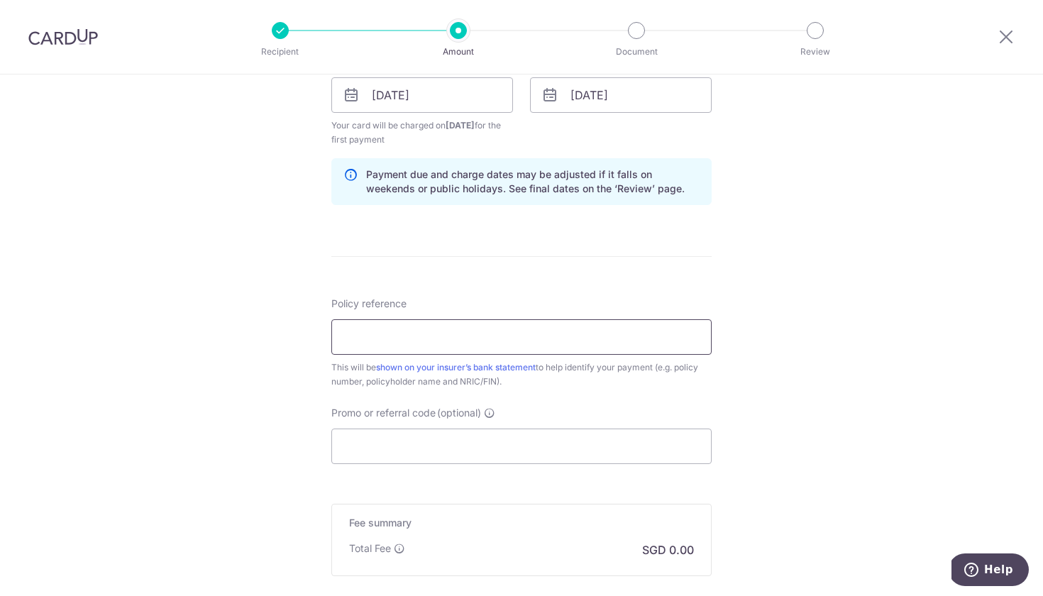
click at [582, 327] on input "Policy reference" at bounding box center [521, 336] width 380 height 35
click at [478, 2] on div "Recipient Amount Document Review" at bounding box center [547, 37] width 609 height 74
click at [533, 335] on input "[PERSON_NAME] (S9307588I) for" at bounding box center [521, 336] width 380 height 35
paste input "47937749"
paste input "R"
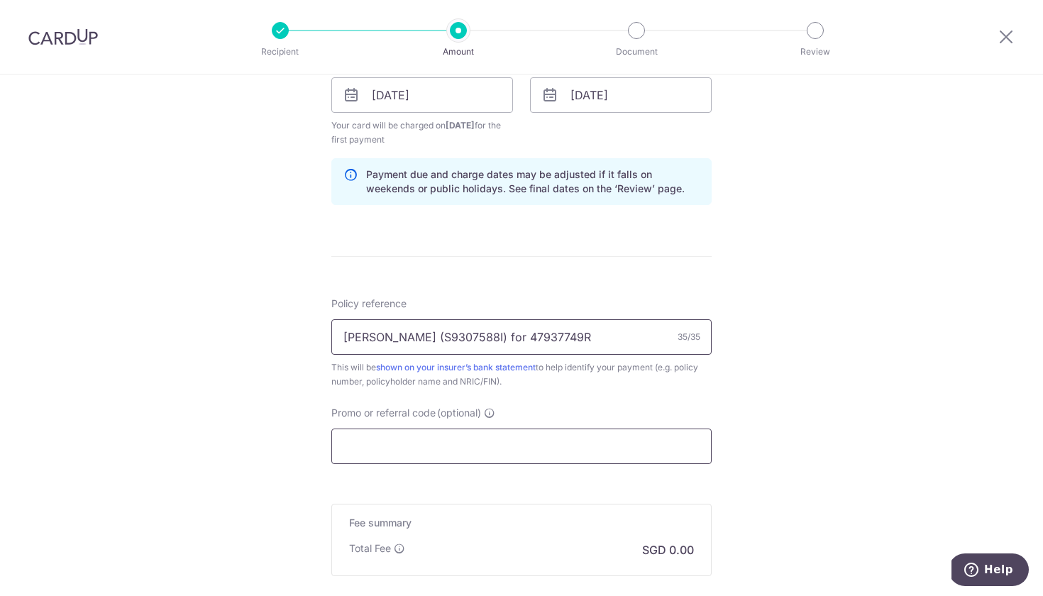
type input "Smita Wee (S9307588I) for 47937749R"
click at [487, 432] on input "Promo or referral code (optional)" at bounding box center [521, 445] width 380 height 35
paste input "REC185"
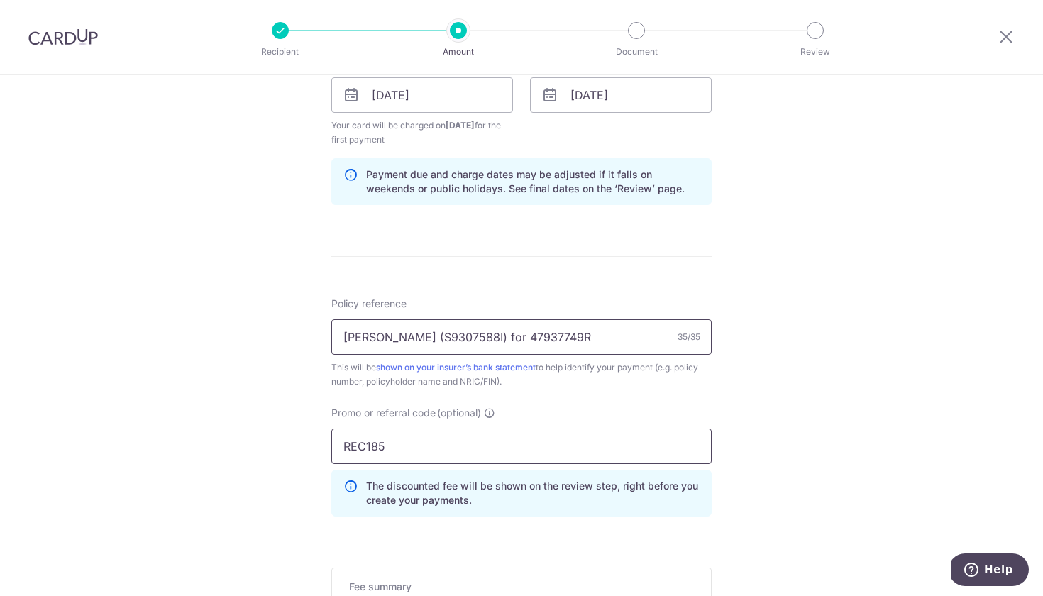
type input "REC185"
click at [579, 339] on input "Smita Wee (S9307588I) for 47937749R" at bounding box center [521, 336] width 380 height 35
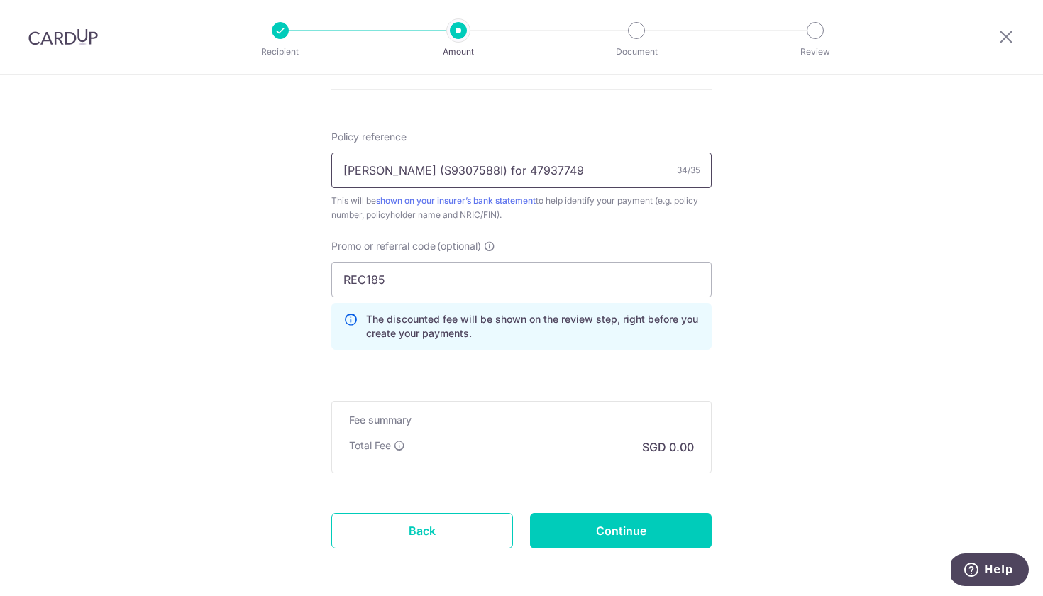
scroll to position [844, 0]
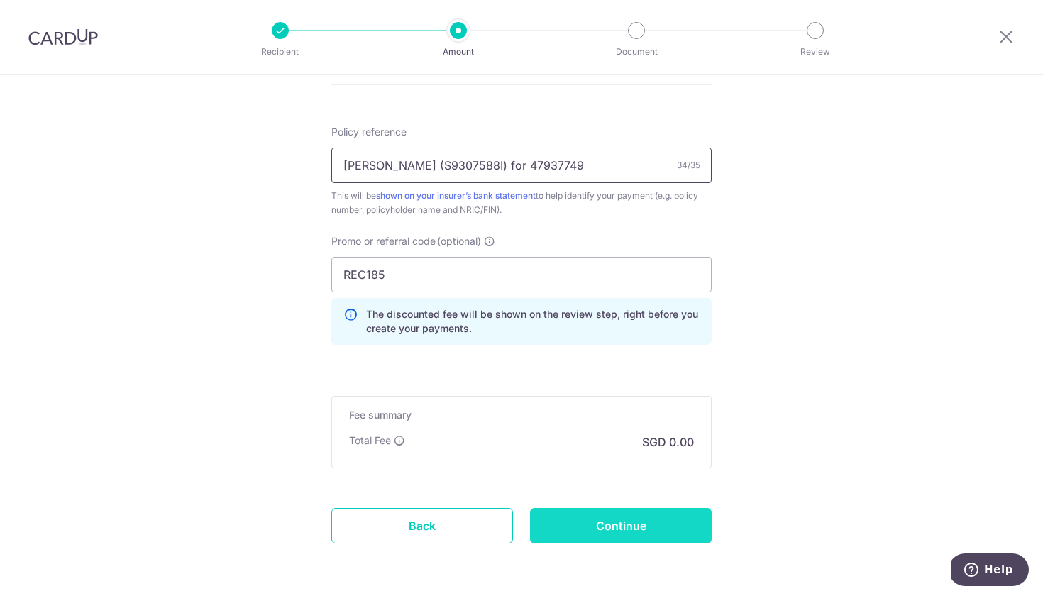
type input "[PERSON_NAME] (S9307588I) for 47937749"
click at [623, 533] on input "Continue" at bounding box center [621, 525] width 182 height 35
type input "Create Schedule"
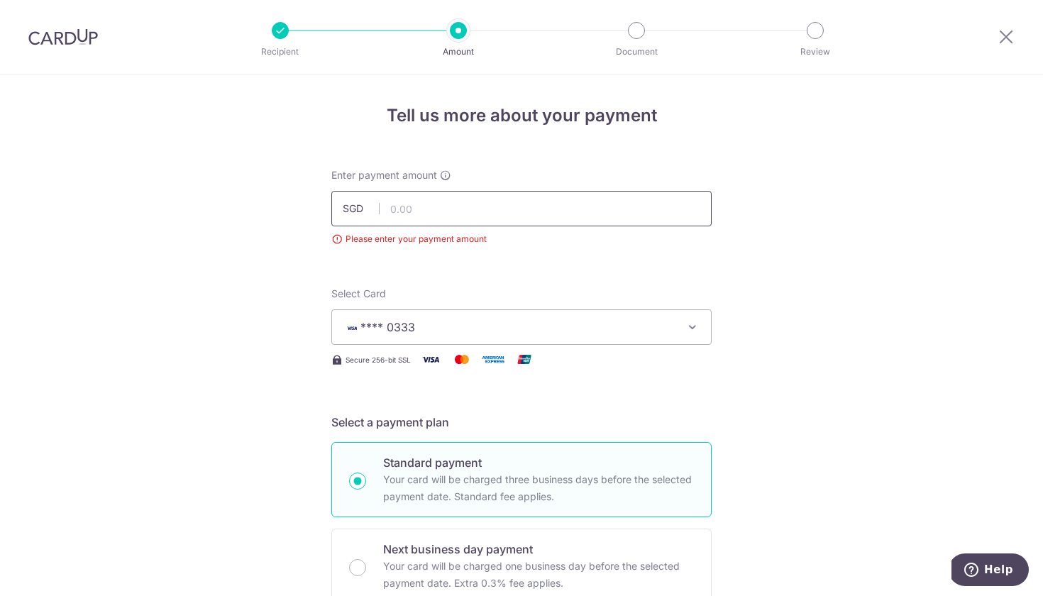
click at [444, 218] on input "text" at bounding box center [521, 208] width 380 height 35
type input "115.60"
click at [684, 357] on div "Secure 256-bit SSL" at bounding box center [521, 359] width 380 height 18
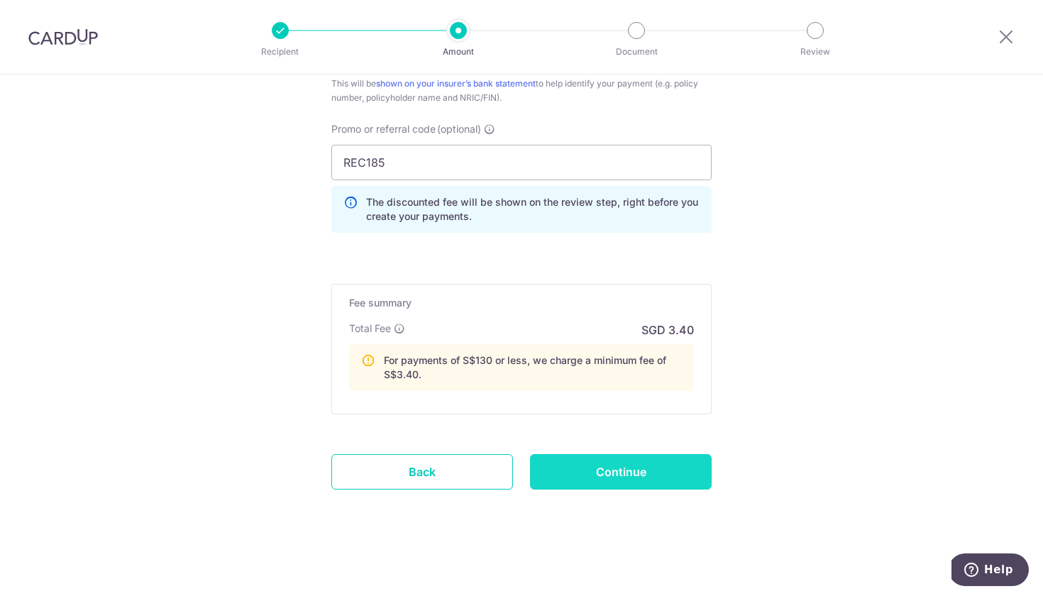
scroll to position [904, 0]
click at [634, 456] on input "Continue" at bounding box center [621, 471] width 182 height 35
type input "Create Schedule"
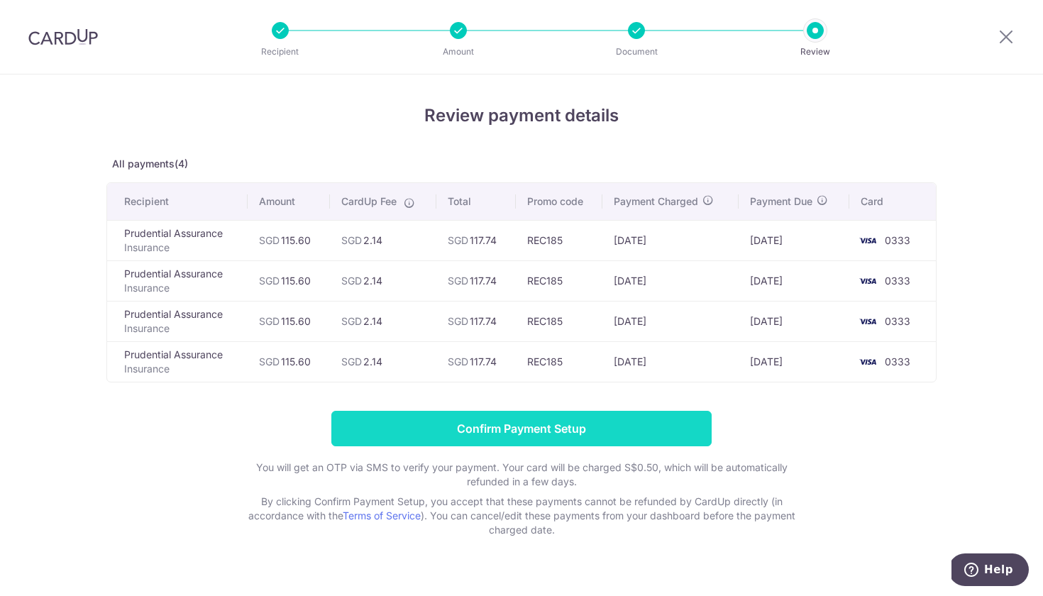
click at [609, 438] on input "Confirm Payment Setup" at bounding box center [521, 428] width 380 height 35
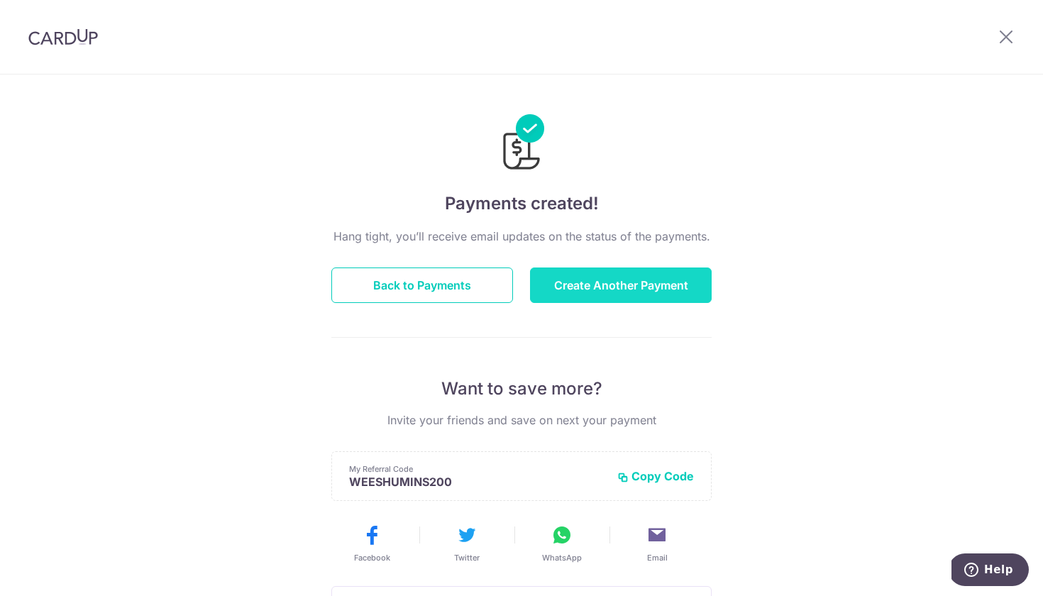
click at [633, 278] on button "Create Another Payment" at bounding box center [621, 284] width 182 height 35
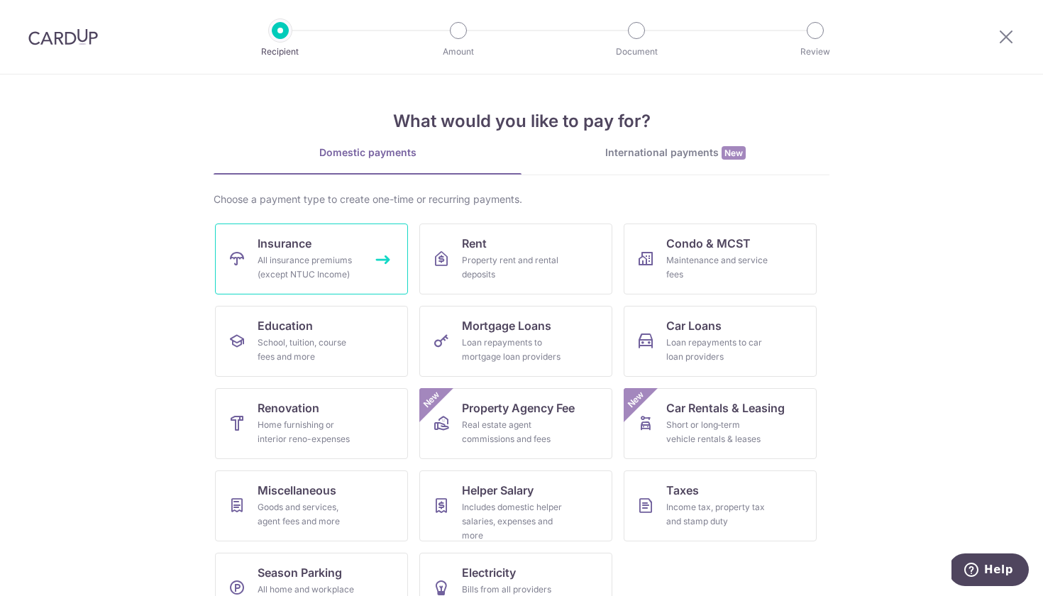
click at [357, 271] on div "All insurance premiums (except NTUC Income)" at bounding box center [308, 267] width 102 height 28
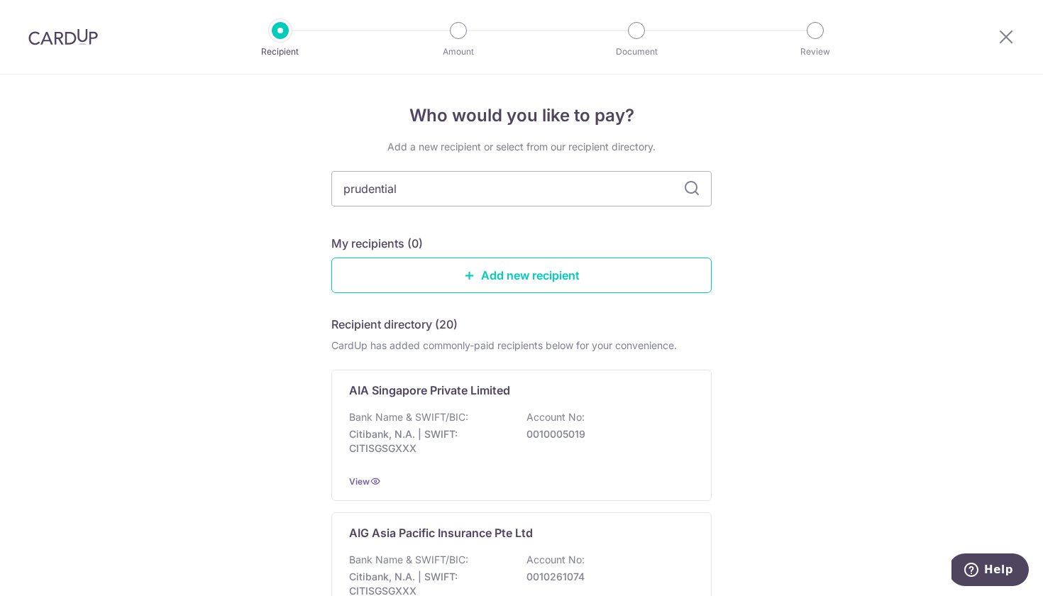
type input "prudential"
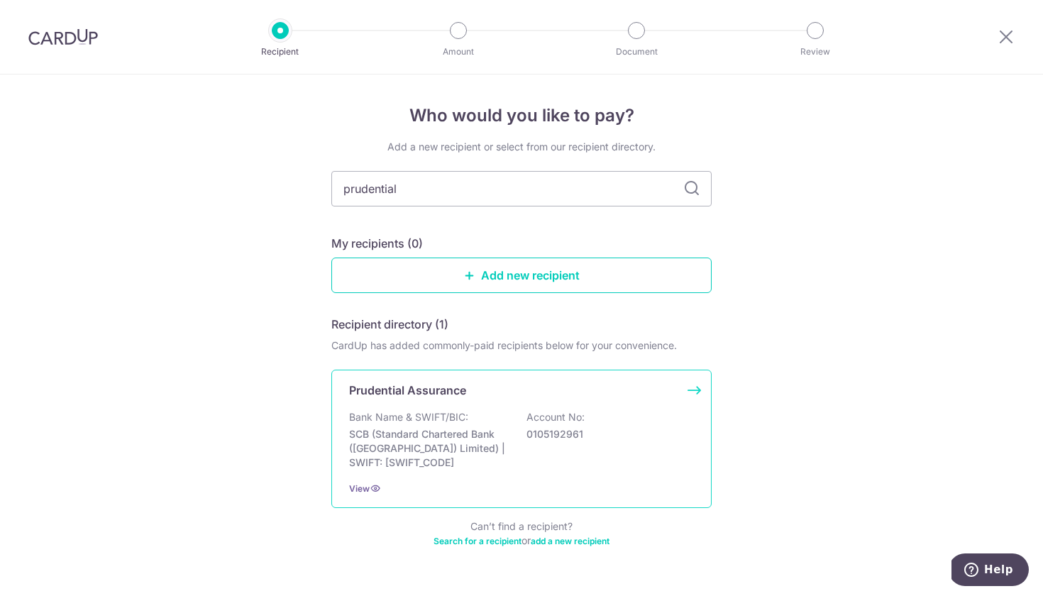
click at [418, 390] on p "Prudential Assurance" at bounding box center [407, 390] width 117 height 17
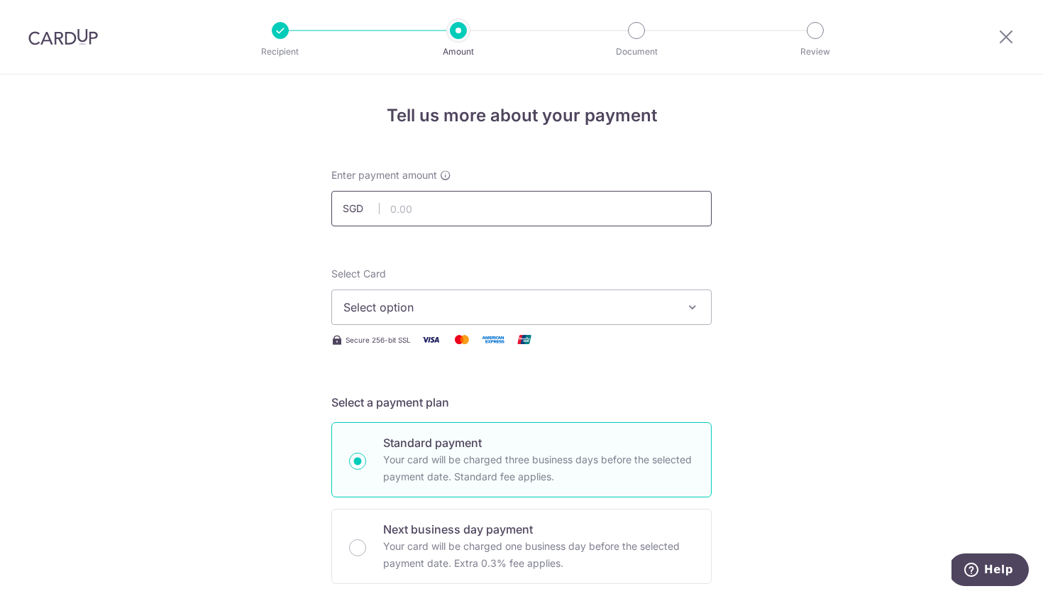
click at [446, 211] on input "text" at bounding box center [521, 208] width 380 height 35
type input "159.17"
click at [462, 311] on span "Select option" at bounding box center [508, 307] width 331 height 17
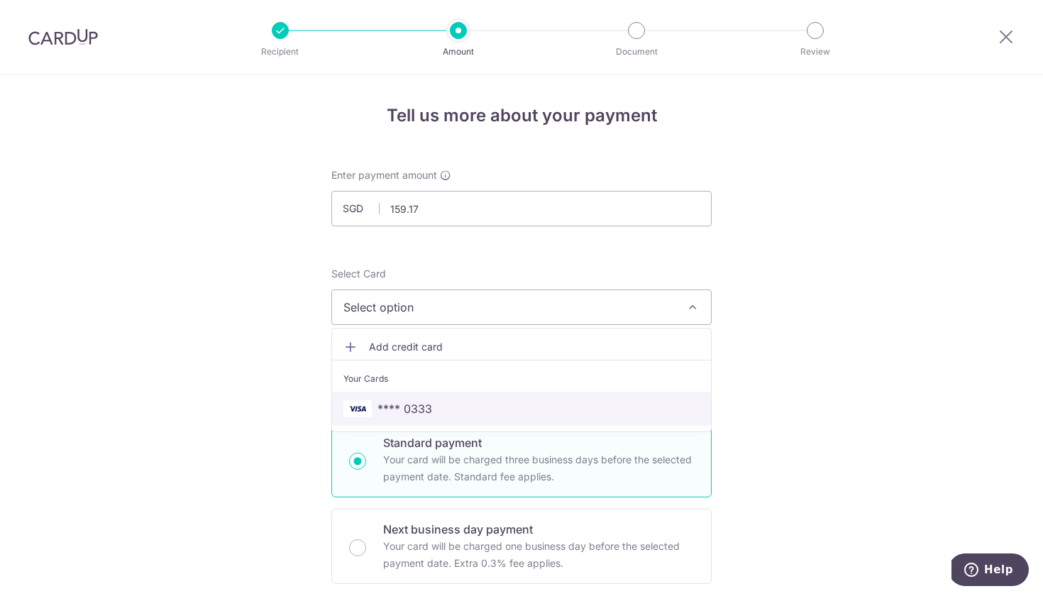
click at [465, 399] on link "**** 0333" at bounding box center [521, 408] width 379 height 34
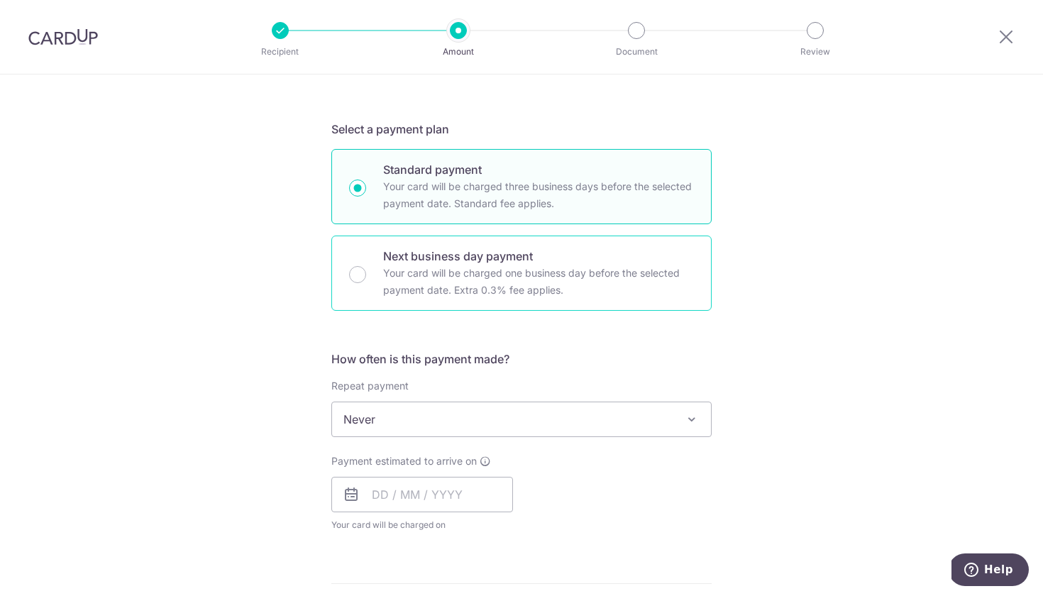
scroll to position [275, 0]
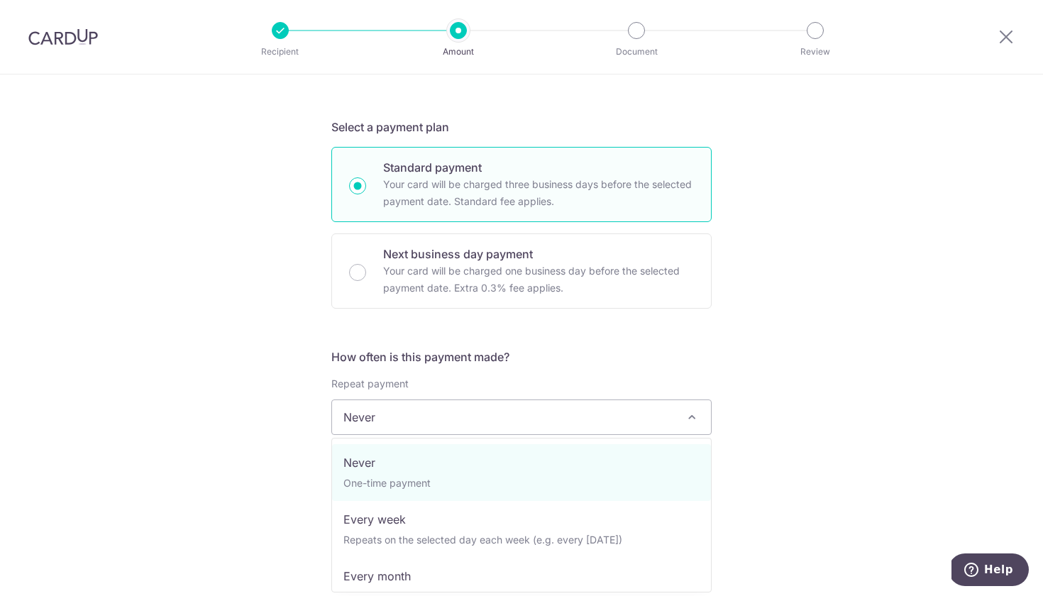
click at [469, 406] on span "Never" at bounding box center [521, 417] width 379 height 34
select select "3"
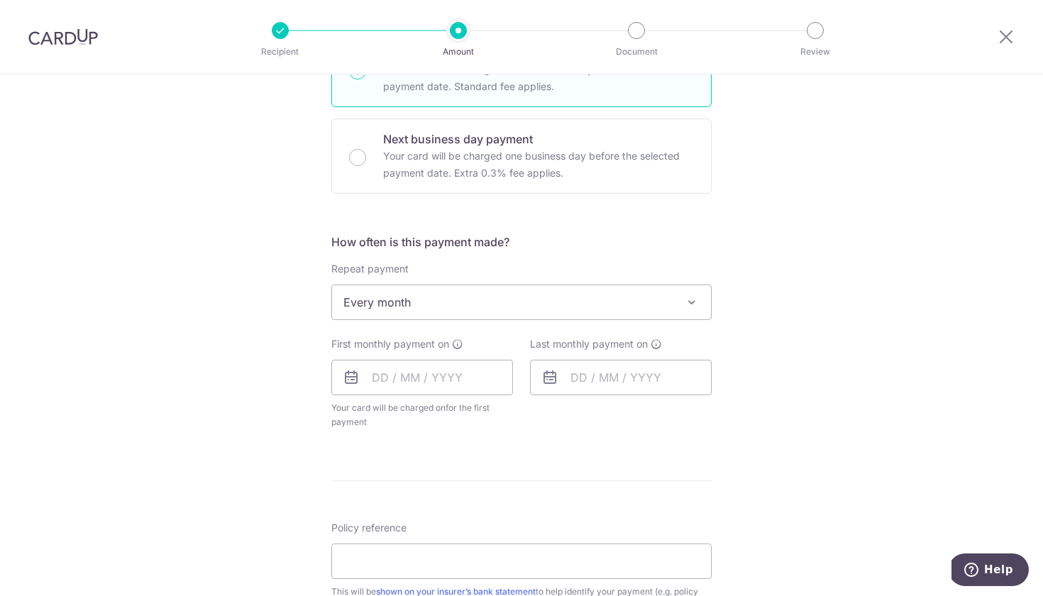
scroll to position [407, 0]
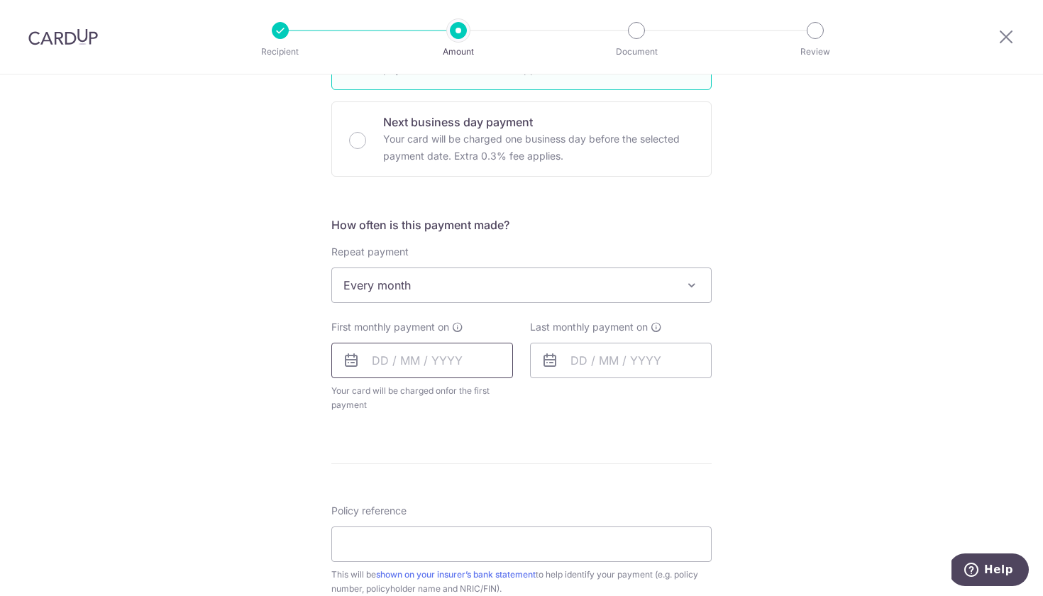
click at [377, 360] on input "text" at bounding box center [422, 360] width 182 height 35
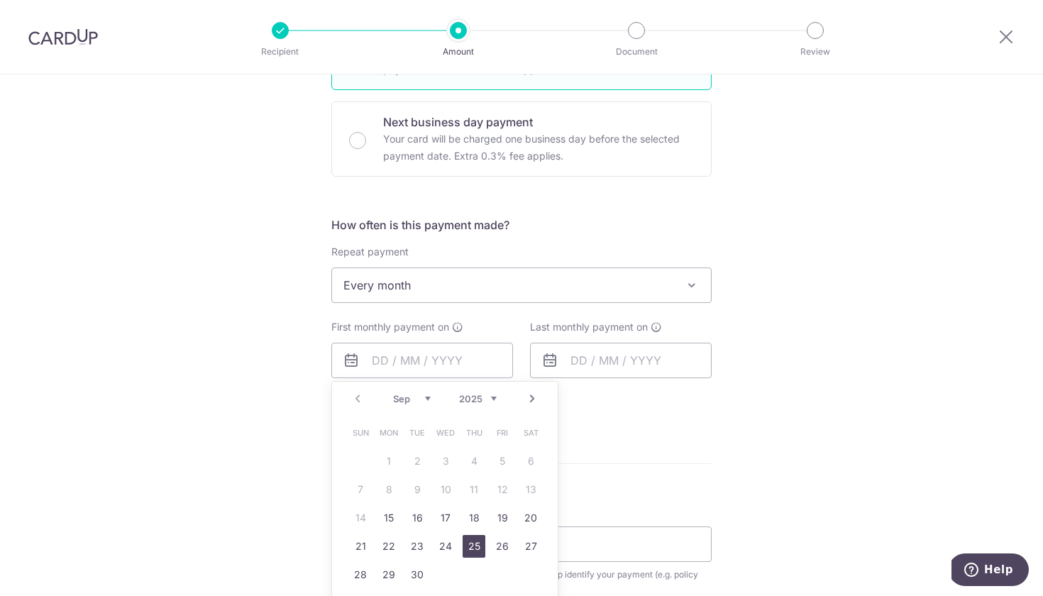
click at [470, 543] on link "25" at bounding box center [473, 546] width 23 height 23
type input "[DATE]"
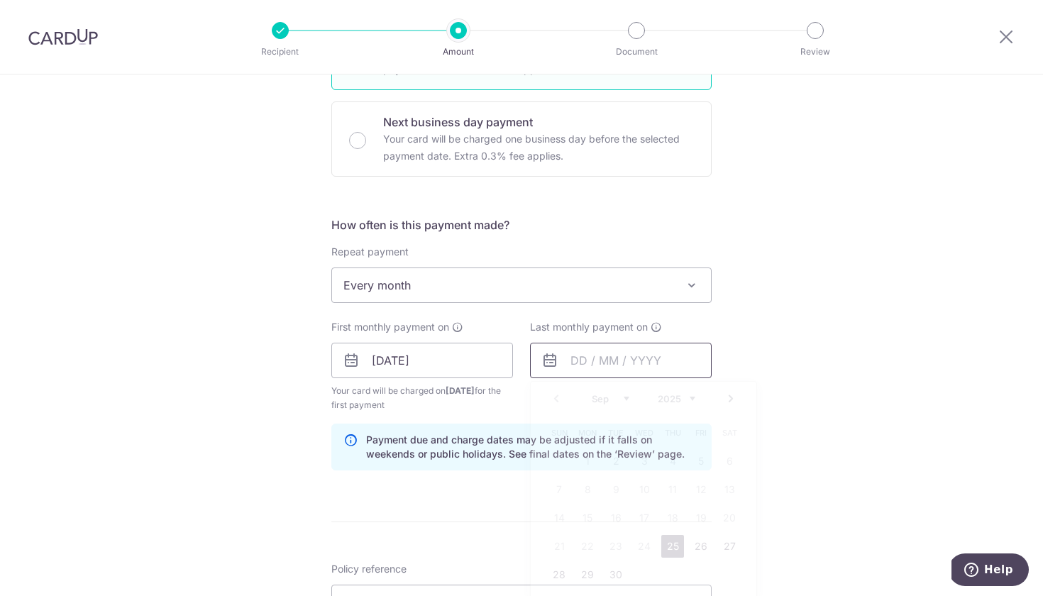
click at [575, 357] on input "text" at bounding box center [621, 360] width 182 height 35
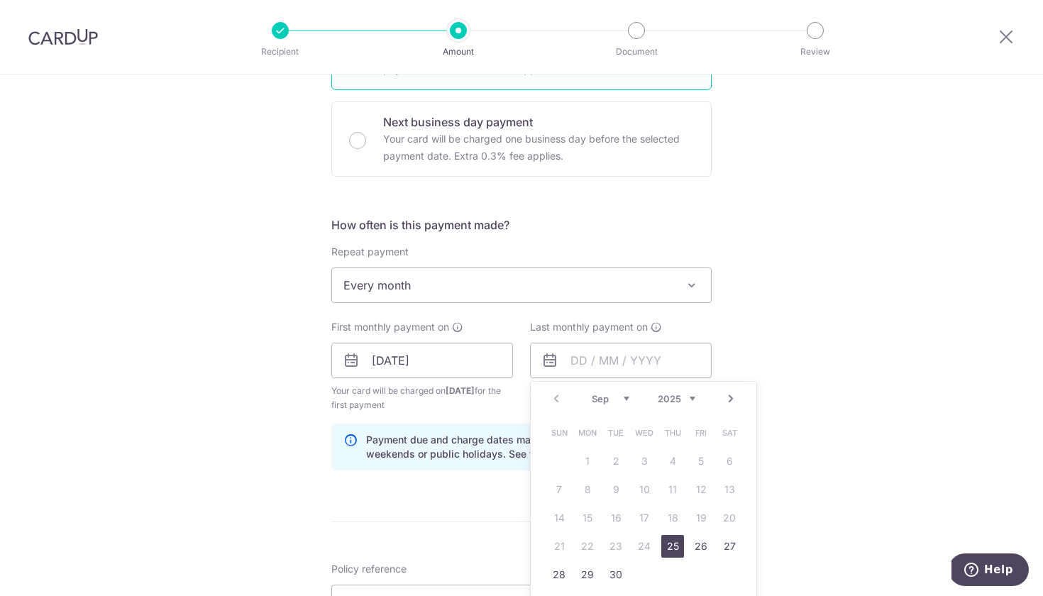
click at [736, 398] on link "Next" at bounding box center [730, 398] width 17 height 17
click at [565, 573] on link "25" at bounding box center [559, 574] width 23 height 23
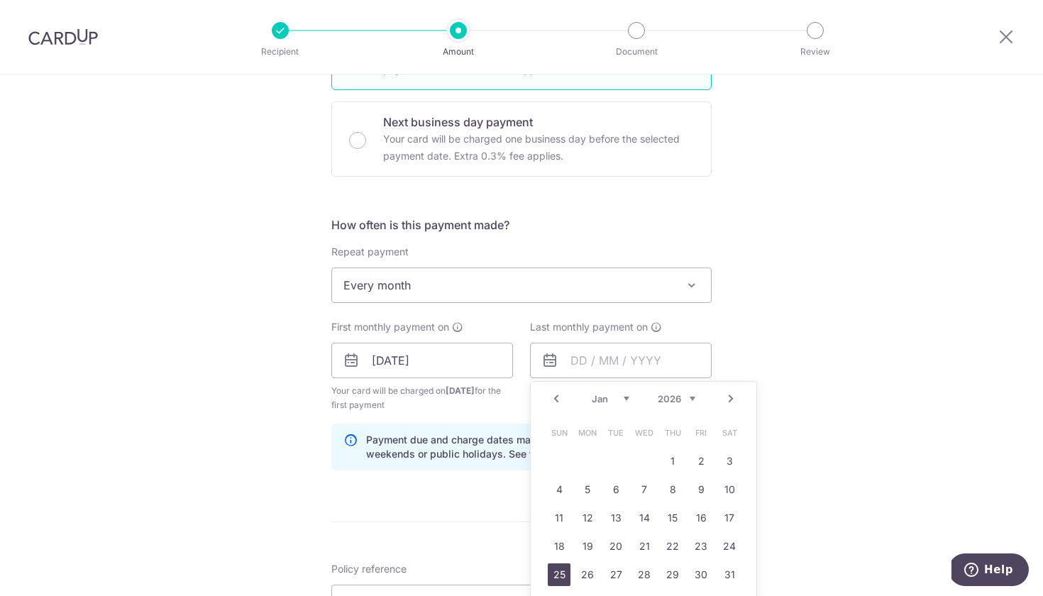
type input "25/01/2026"
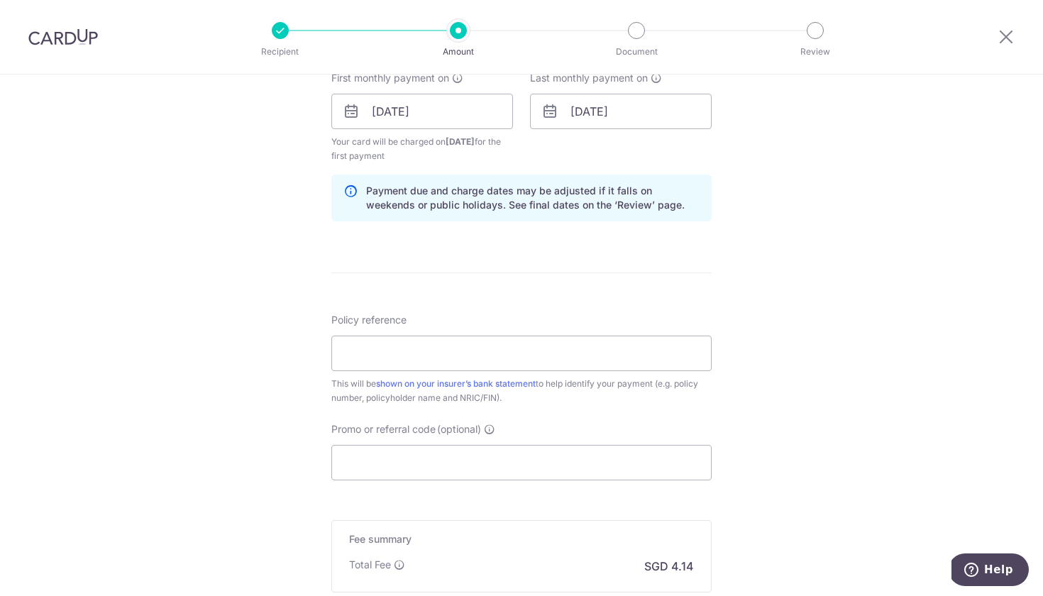
scroll to position [694, 0]
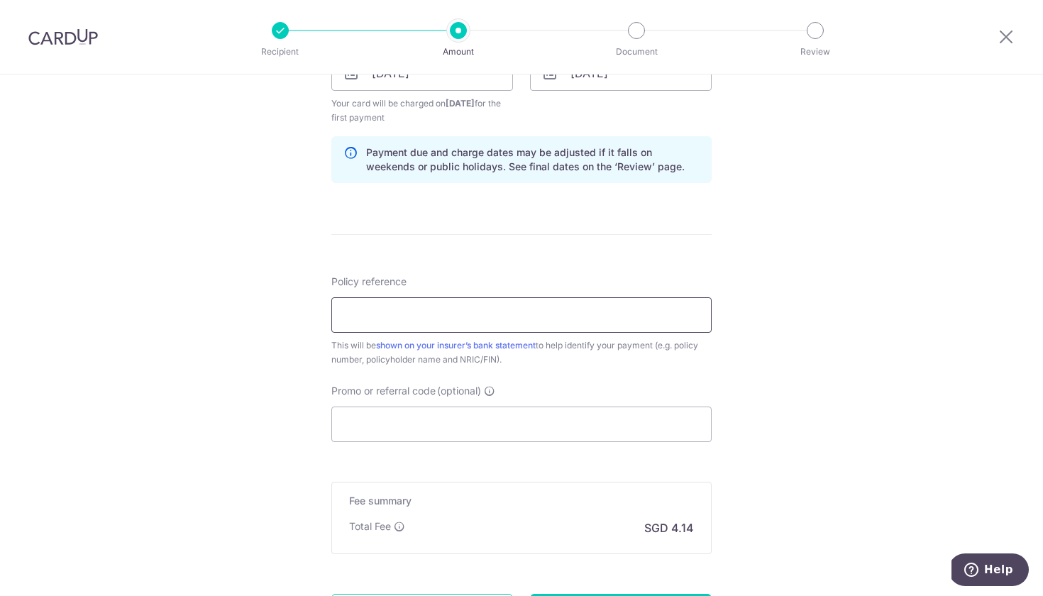
click at [607, 306] on input "Policy reference" at bounding box center [521, 314] width 380 height 35
paste input "60567279"
type input "Smita Wee (S9307588I) for 60567279"
click at [443, 414] on input "Promo or referral code (optional)" at bounding box center [521, 423] width 380 height 35
paste input "REC185"
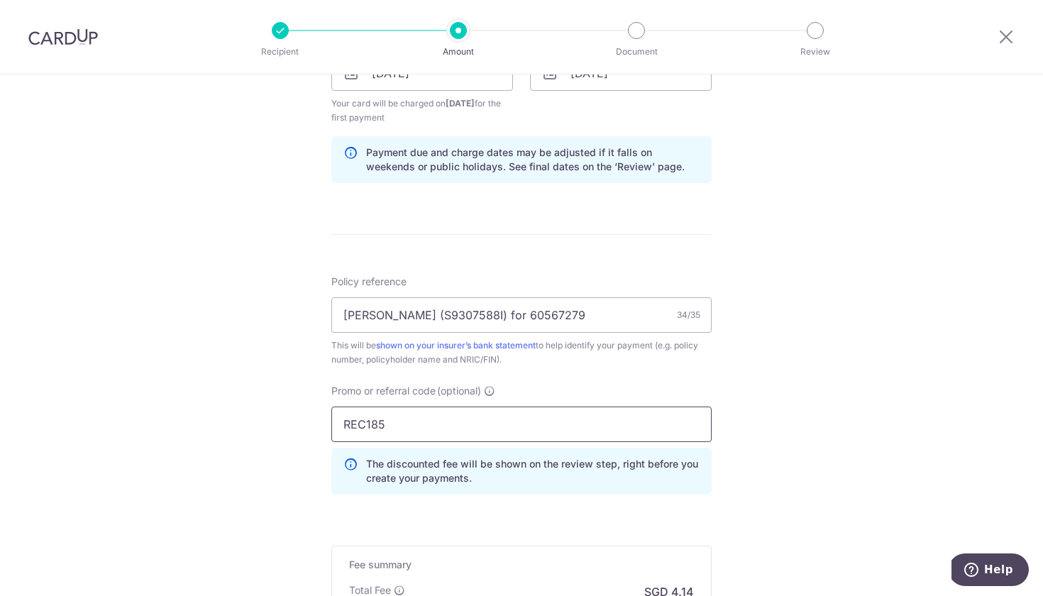
type input "REC185"
click at [845, 443] on div "Tell us more about your payment Enter payment amount SGD 159.17 159.17 Select C…" at bounding box center [521, 89] width 1043 height 1419
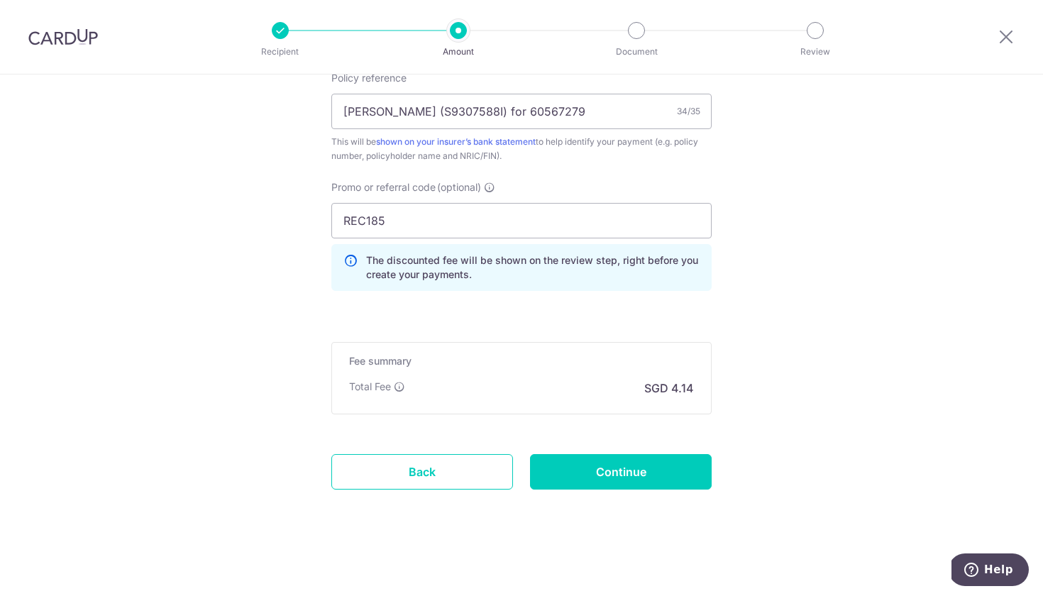
scroll to position [898, 0]
click at [667, 473] on input "Continue" at bounding box center [621, 471] width 182 height 35
type input "Create Schedule"
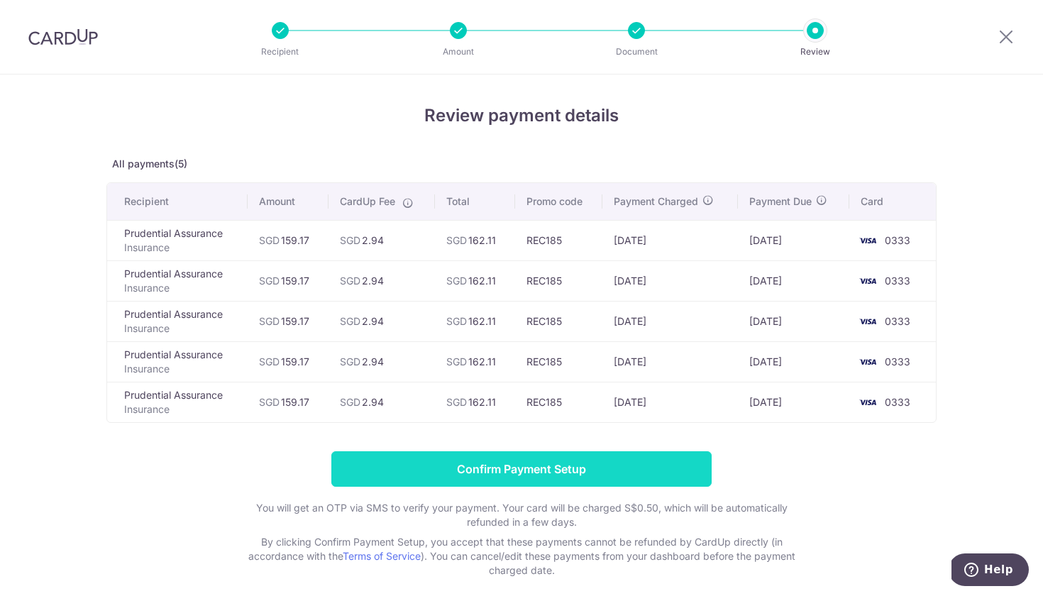
click at [584, 473] on input "Confirm Payment Setup" at bounding box center [521, 468] width 380 height 35
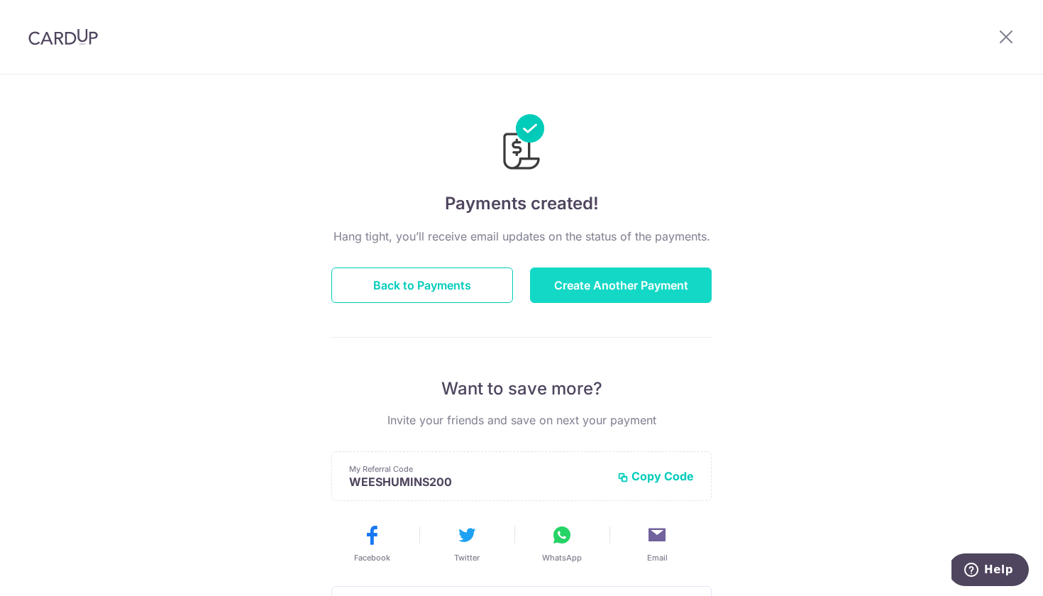
click at [596, 279] on button "Create Another Payment" at bounding box center [621, 284] width 182 height 35
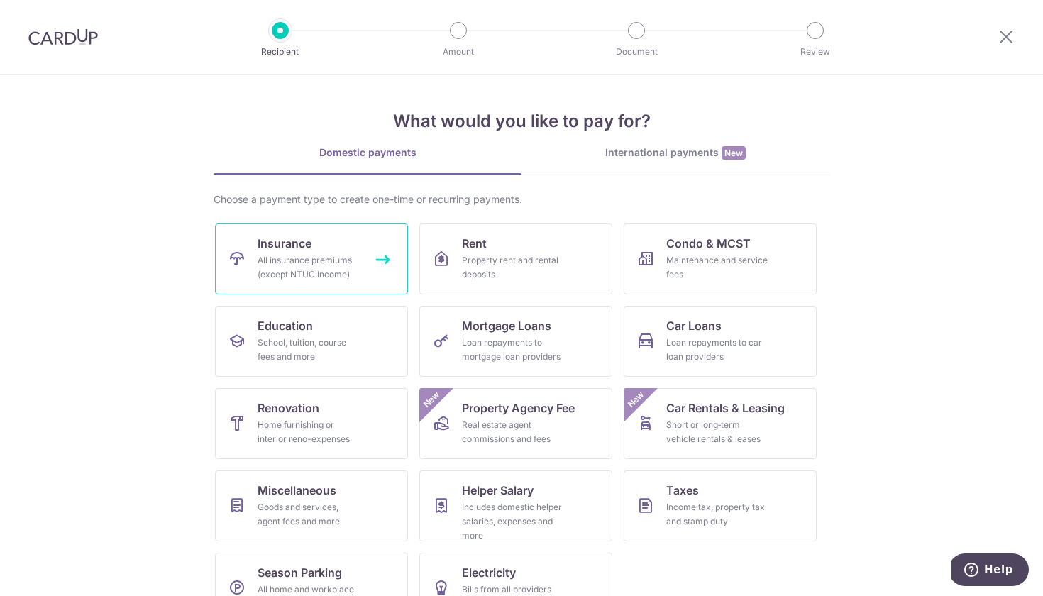
click at [341, 270] on div "All insurance premiums (except NTUC Income)" at bounding box center [308, 267] width 102 height 28
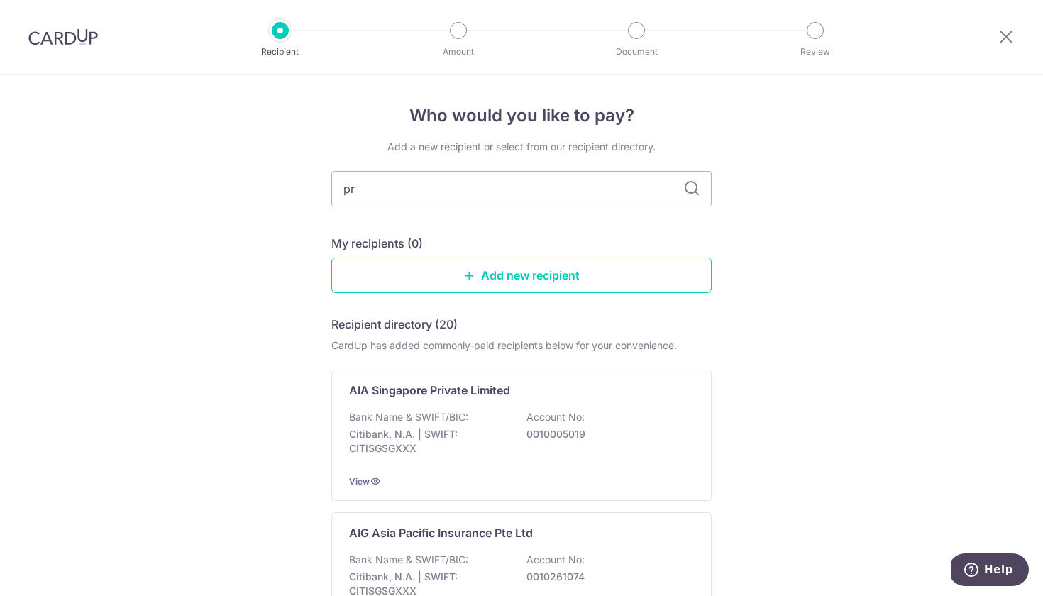
type input "pru"
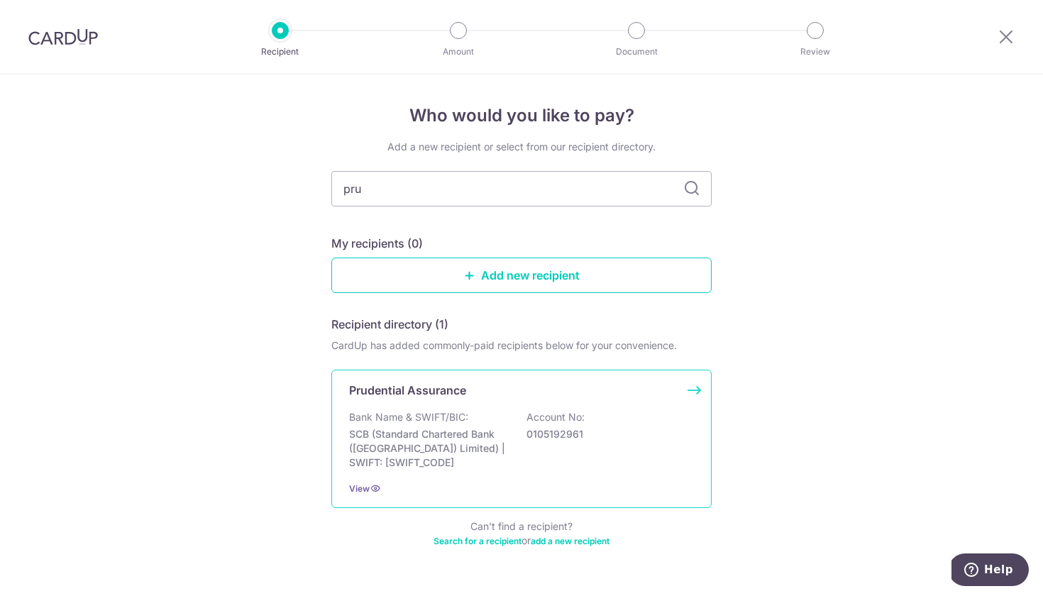
click at [382, 468] on p "SCB (Standard Chartered Bank ([GEOGRAPHIC_DATA]) Limited) | SWIFT: [SWIFT_CODE]" at bounding box center [428, 448] width 159 height 43
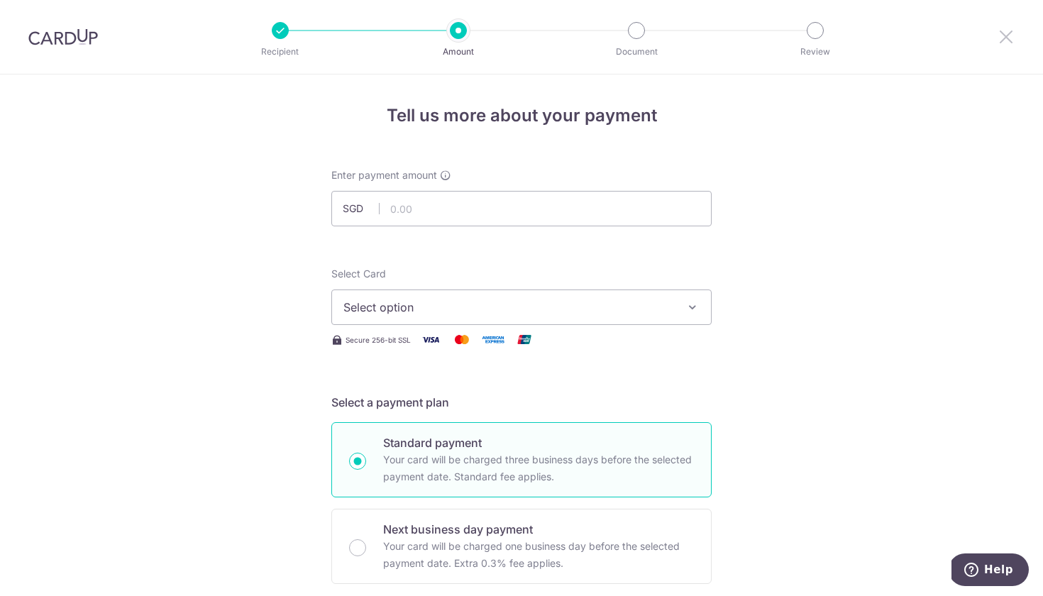
click at [1006, 43] on icon at bounding box center [1005, 37] width 17 height 18
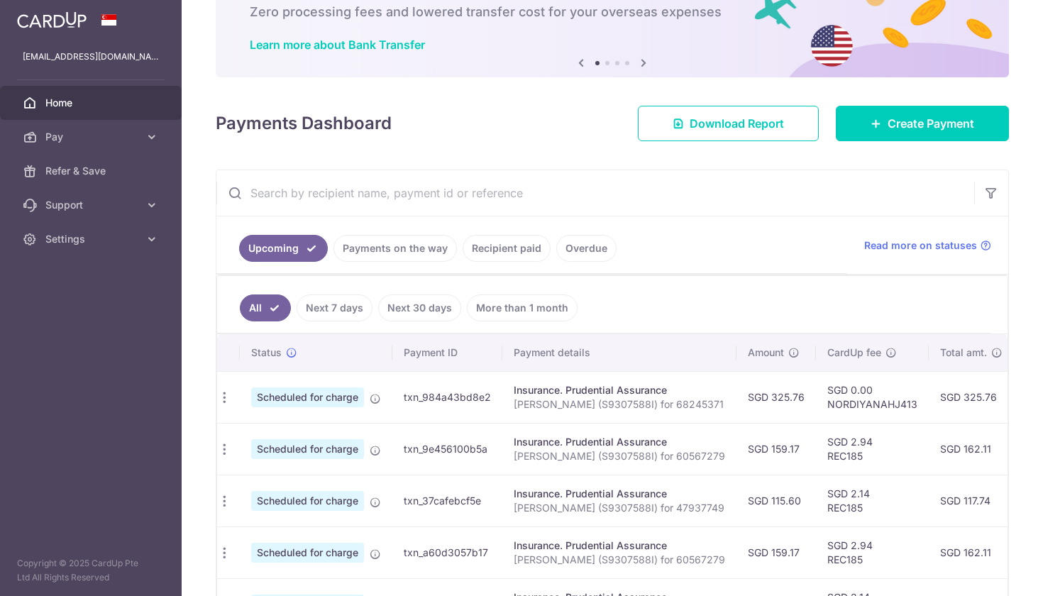
scroll to position [80, 0]
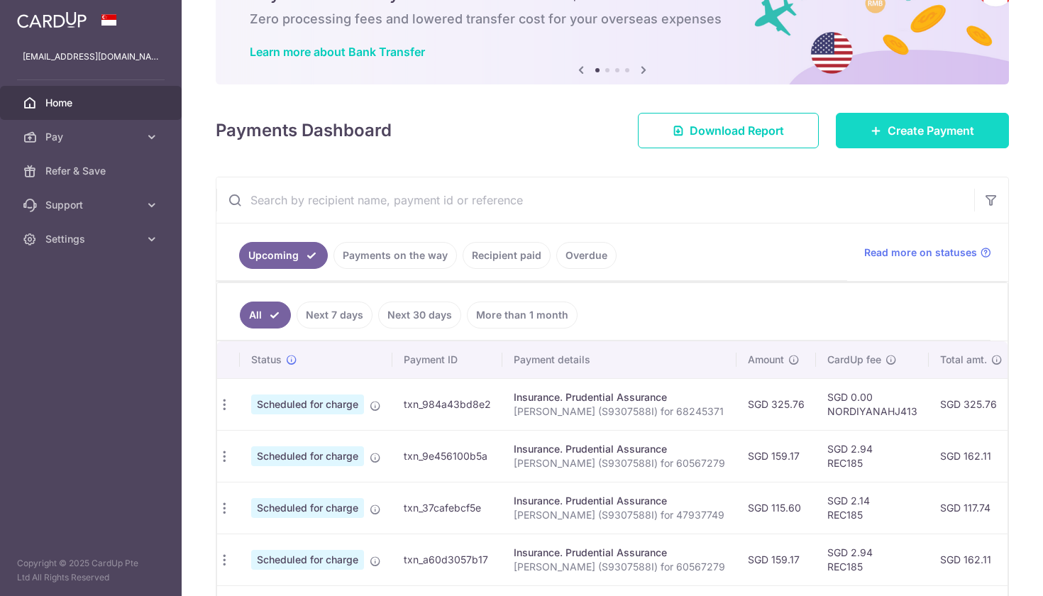
click at [934, 119] on link "Create Payment" at bounding box center [921, 130] width 173 height 35
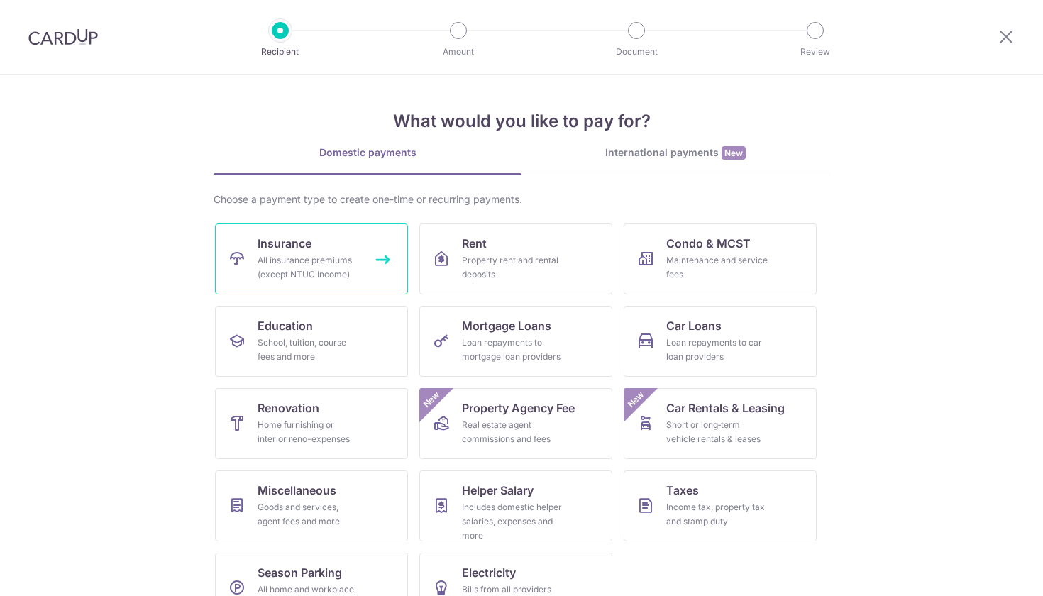
click at [365, 246] on link "Insurance All insurance premiums (except NTUC Income)" at bounding box center [311, 258] width 193 height 71
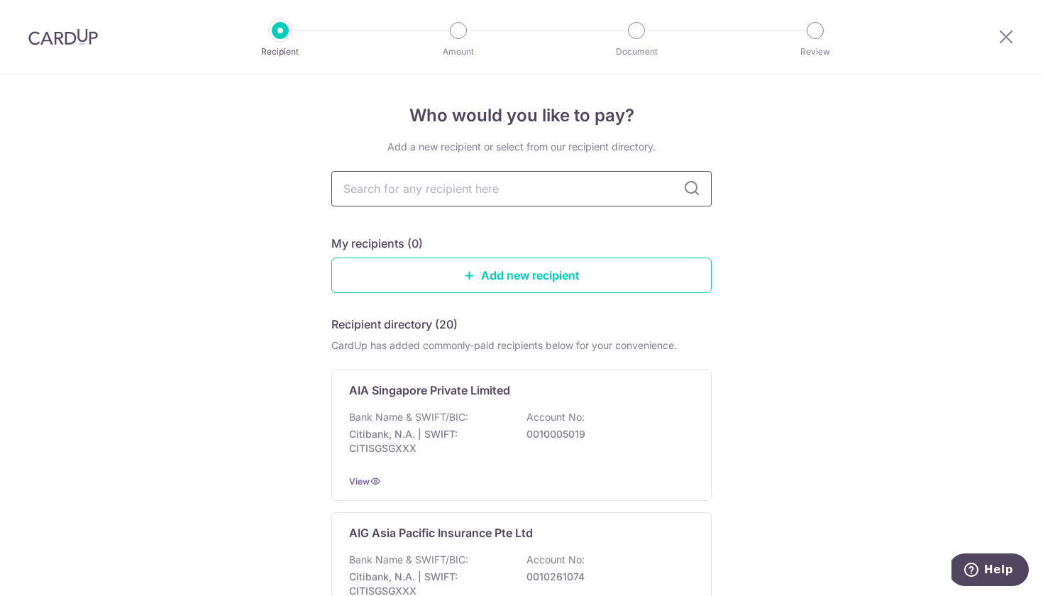
click at [424, 190] on input "text" at bounding box center [521, 188] width 380 height 35
type input "prudential"
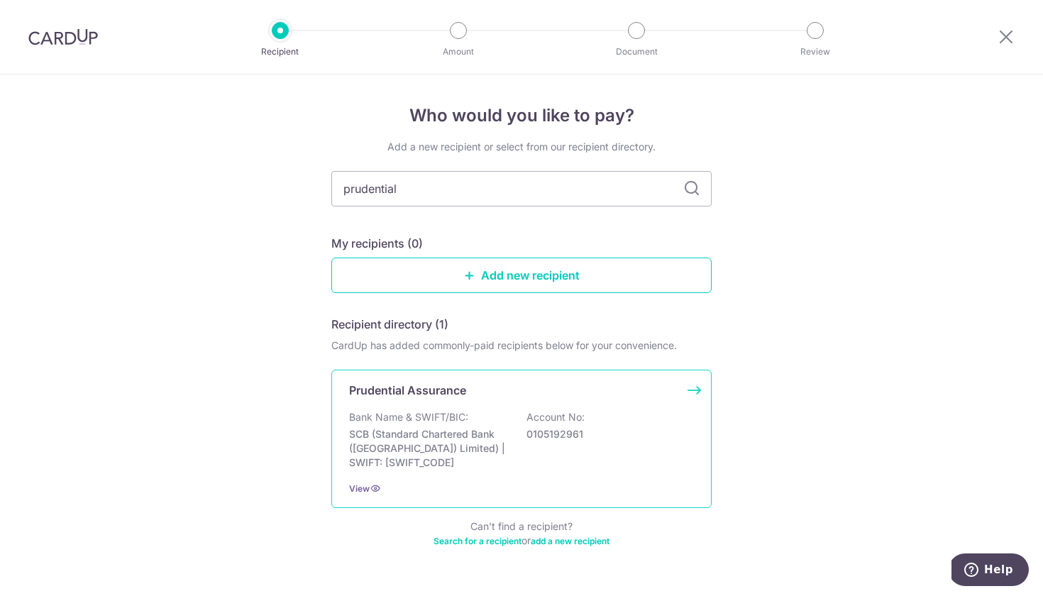
click at [411, 419] on p "Bank Name & SWIFT/BIC:" at bounding box center [408, 417] width 119 height 14
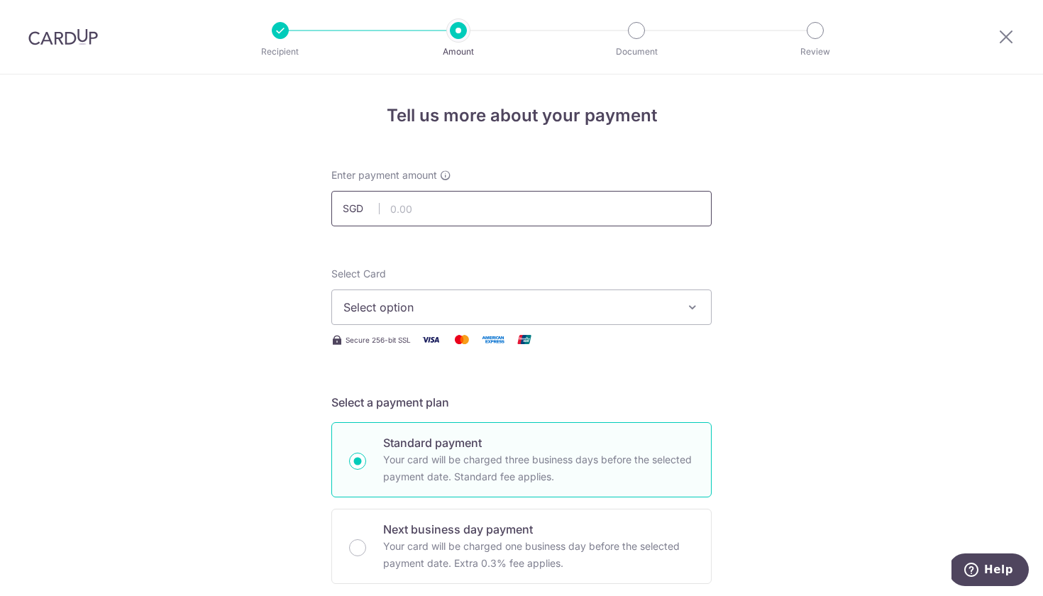
click at [433, 203] on input "text" at bounding box center [521, 208] width 380 height 35
type input "325.76"
click at [400, 316] on button "Select option" at bounding box center [521, 306] width 380 height 35
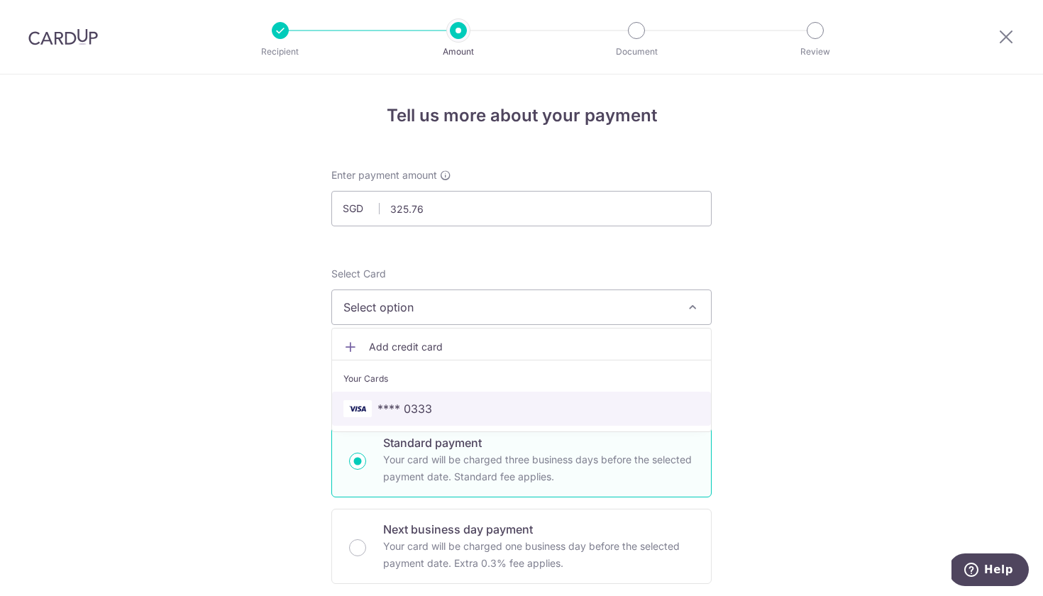
click at [418, 404] on span "**** 0333" at bounding box center [404, 408] width 55 height 17
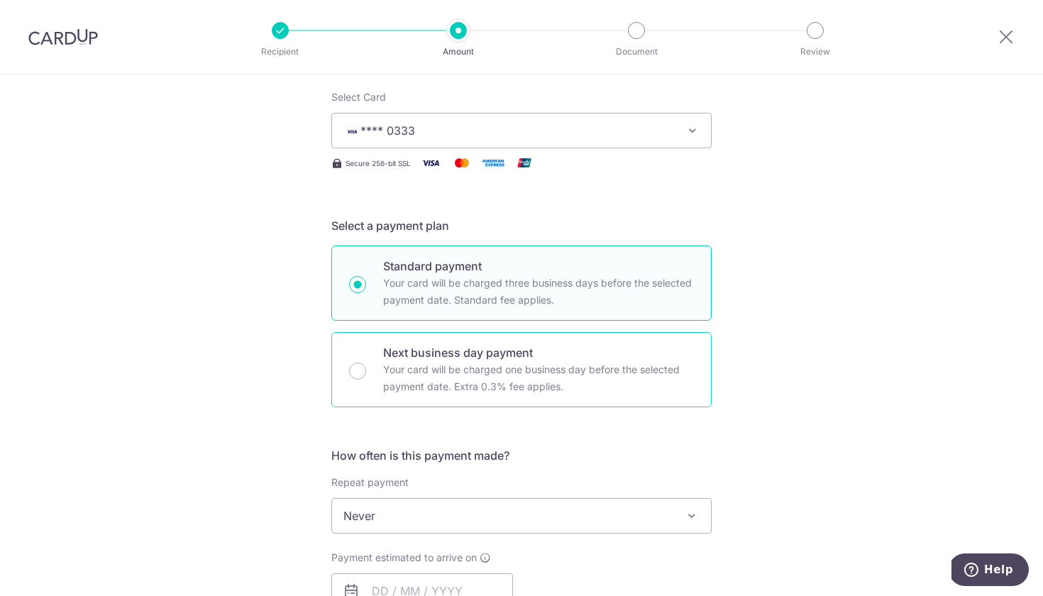
scroll to position [274, 0]
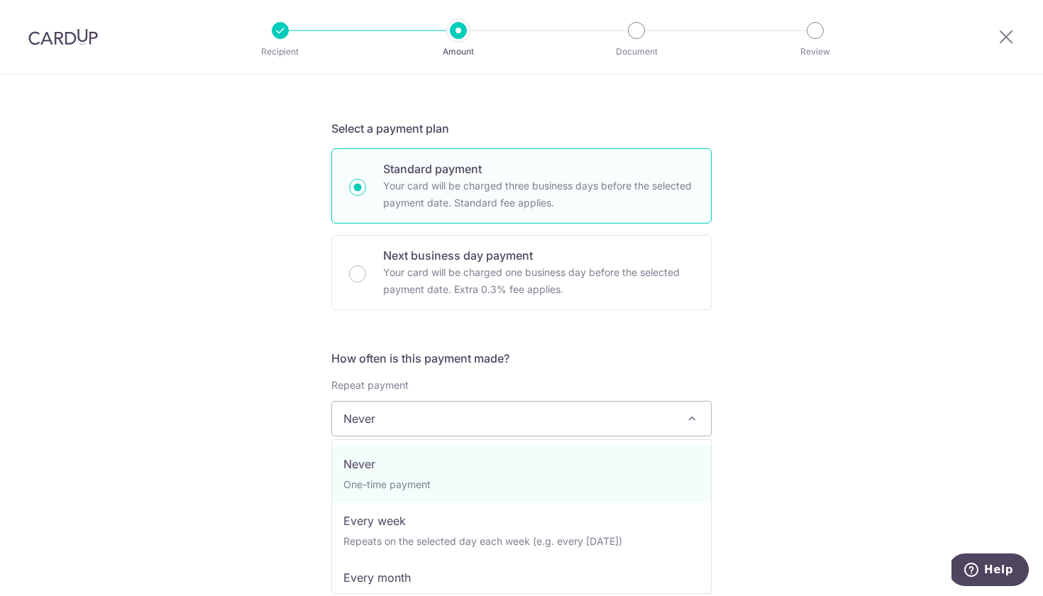
click at [423, 427] on span "Never" at bounding box center [521, 418] width 379 height 34
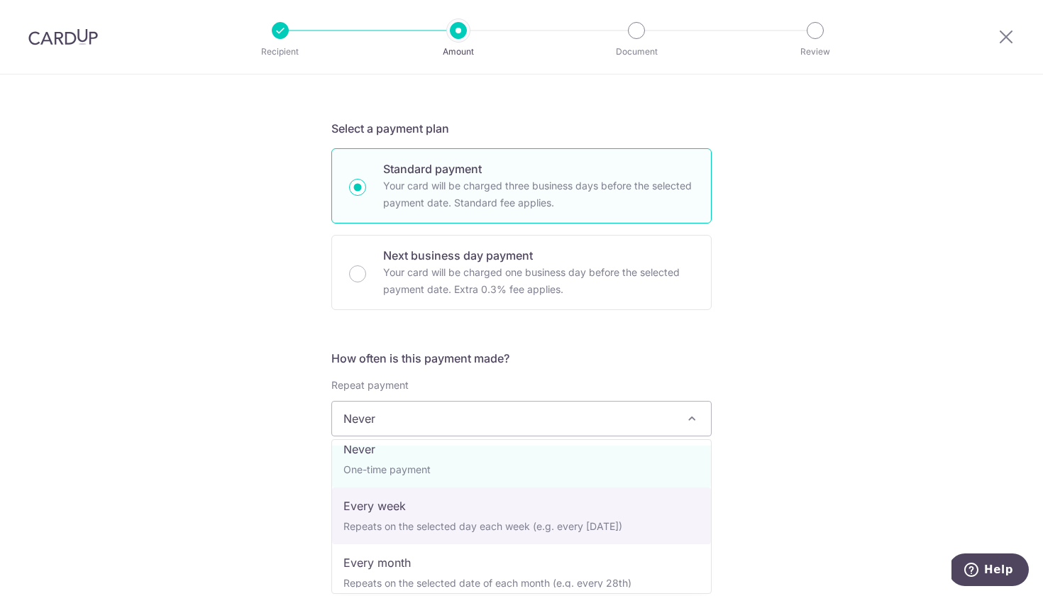
scroll to position [16, 0]
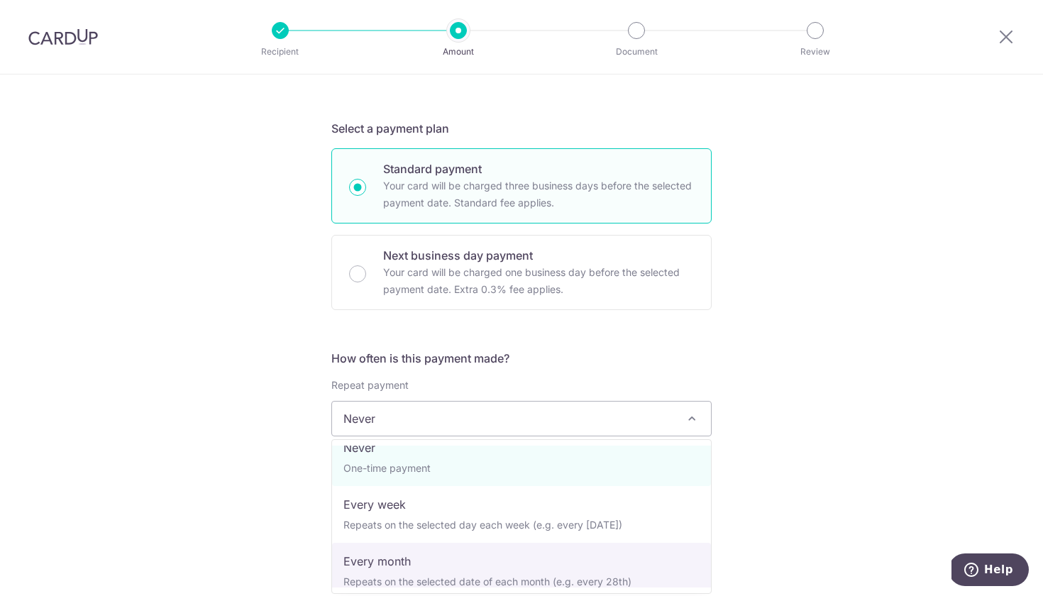
select select "3"
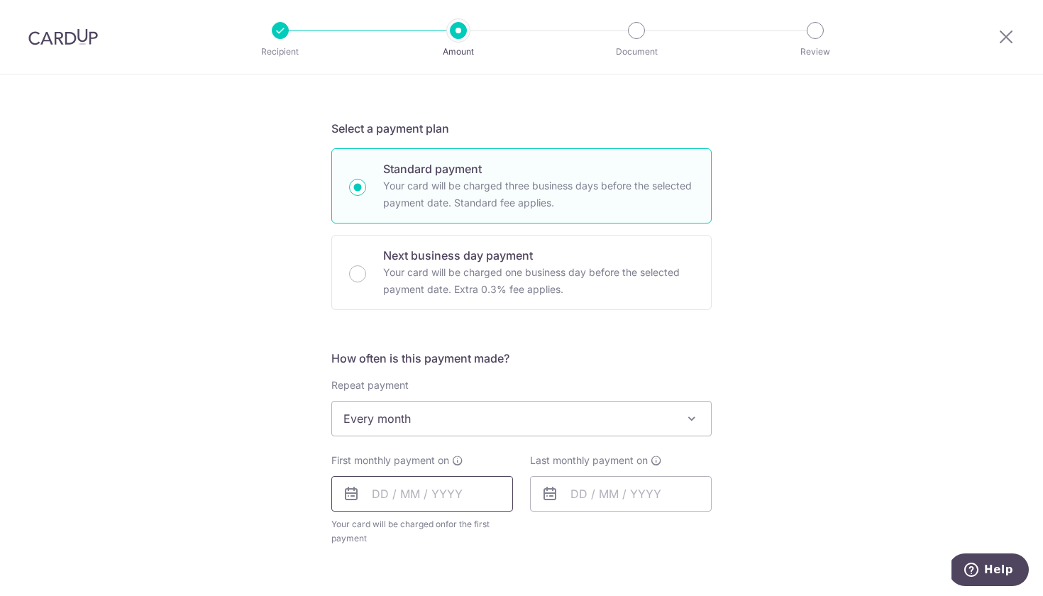
click at [379, 489] on input "text" at bounding box center [422, 493] width 182 height 35
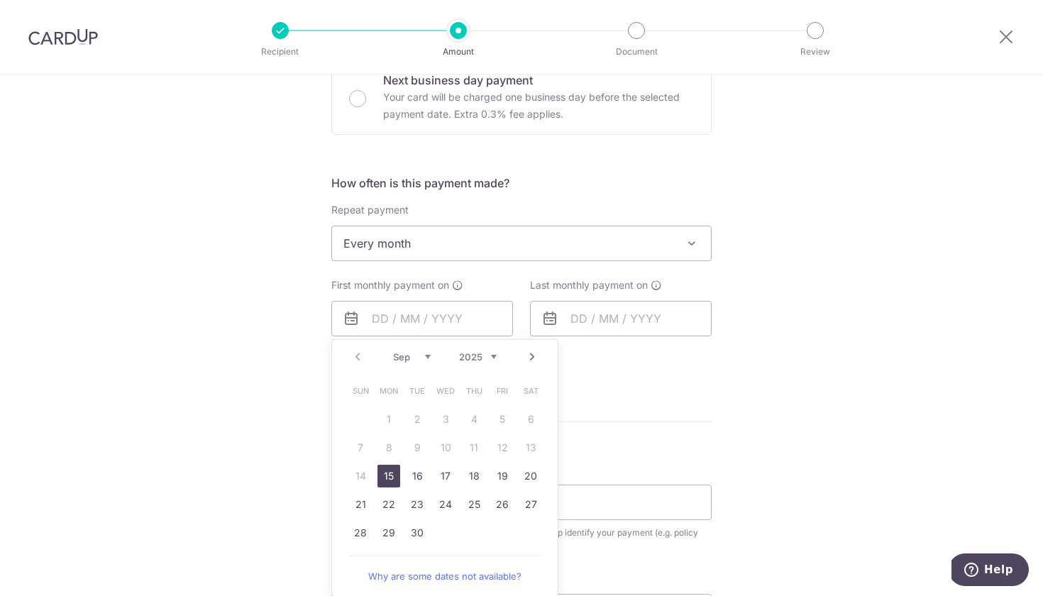
click at [533, 352] on link "Next" at bounding box center [531, 356] width 17 height 17
click at [411, 501] on link "21" at bounding box center [417, 504] width 23 height 23
type input "21/10/2025"
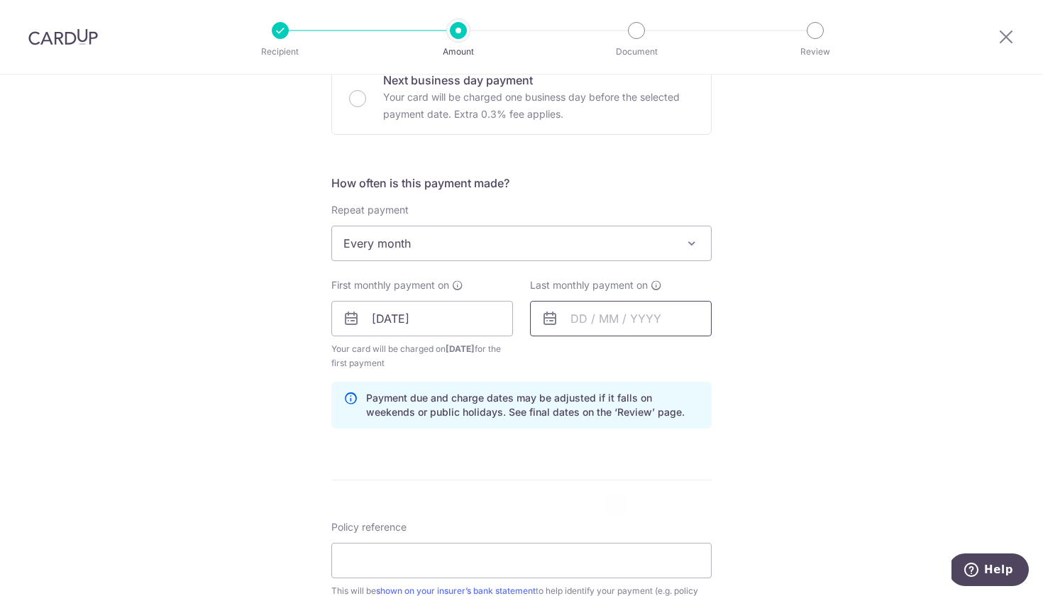
click at [584, 311] on input "text" at bounding box center [621, 318] width 182 height 35
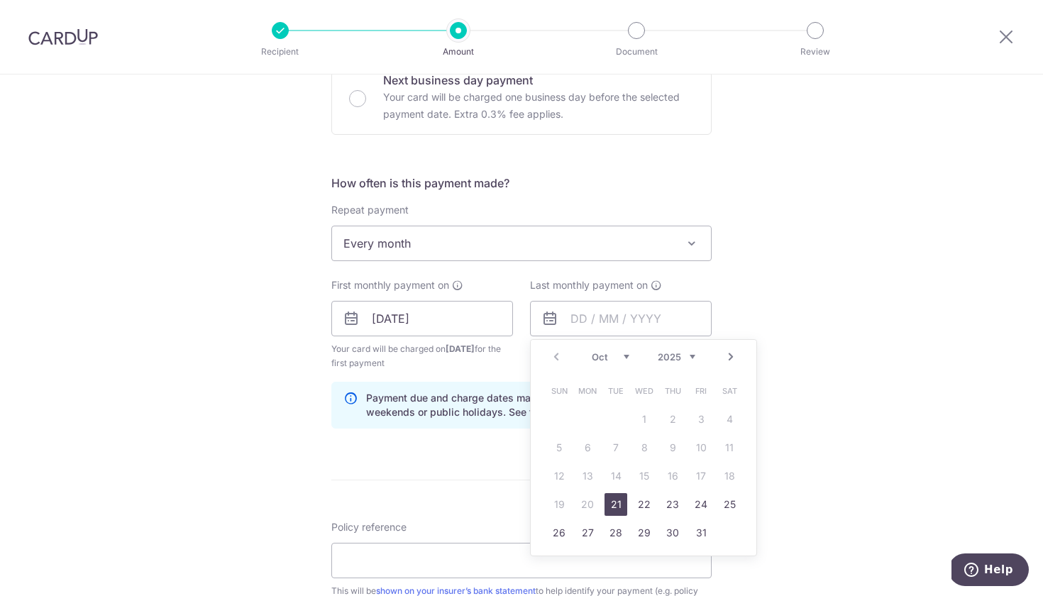
click at [734, 361] on link "Next" at bounding box center [730, 356] width 17 height 17
click at [639, 506] on link "21" at bounding box center [644, 504] width 23 height 23
type input "21/01/2026"
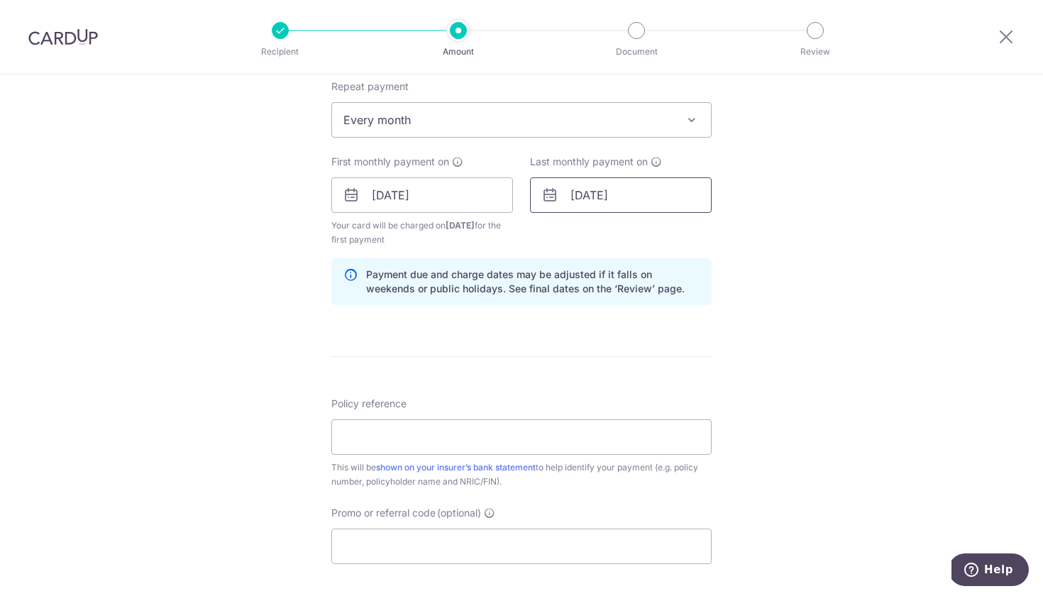
scroll to position [573, 0]
click at [608, 435] on input "Policy reference" at bounding box center [521, 435] width 380 height 35
type input "Smita Wee (S9307588I) for 68245371"
click at [445, 535] on input "Promo or referral code (optional)" at bounding box center [521, 545] width 380 height 35
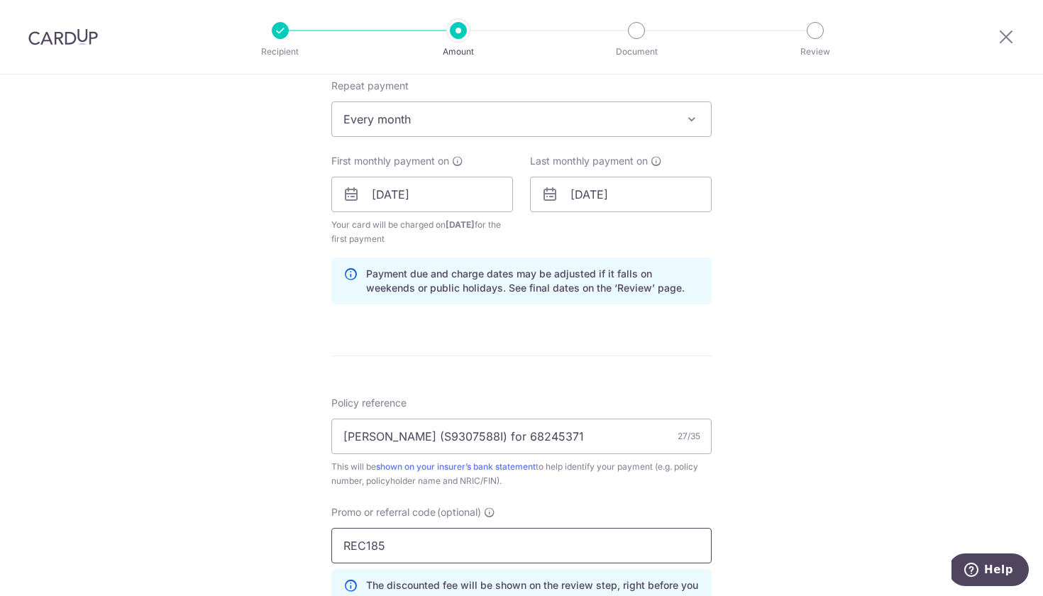
type input "REC185"
click at [868, 492] on div "Tell us more about your payment Enter payment amount SGD 325.76 325.76 Select C…" at bounding box center [521, 210] width 1043 height 1419
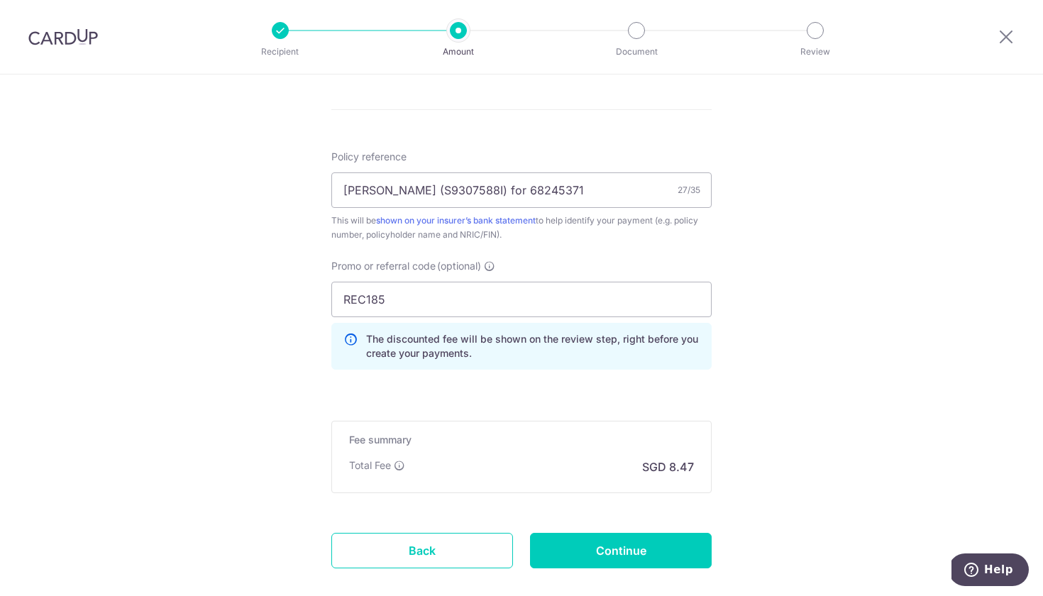
scroll to position [824, 0]
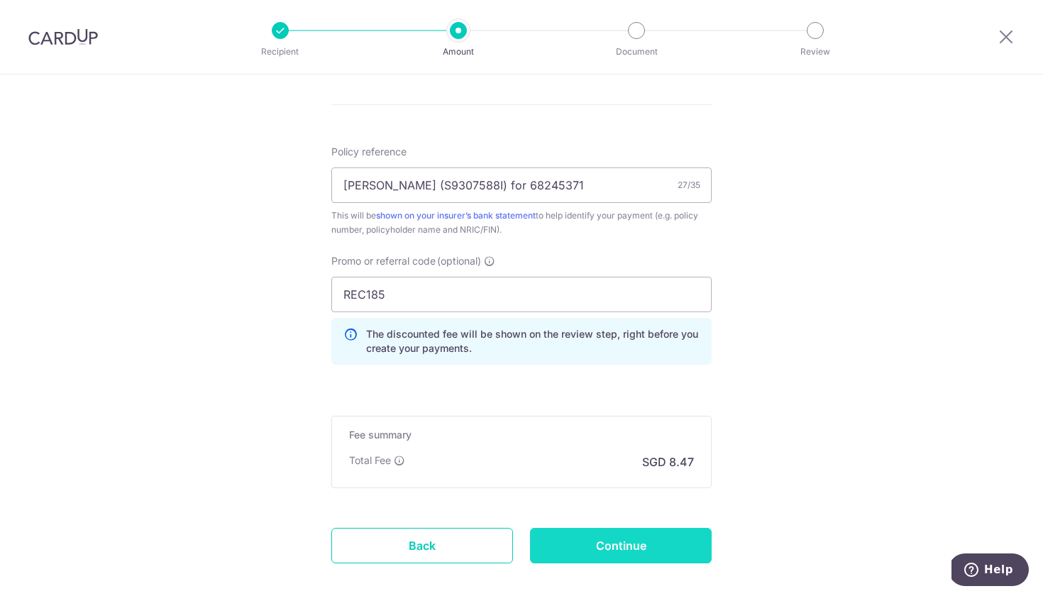
click at [669, 546] on input "Continue" at bounding box center [621, 545] width 182 height 35
type input "Create Schedule"
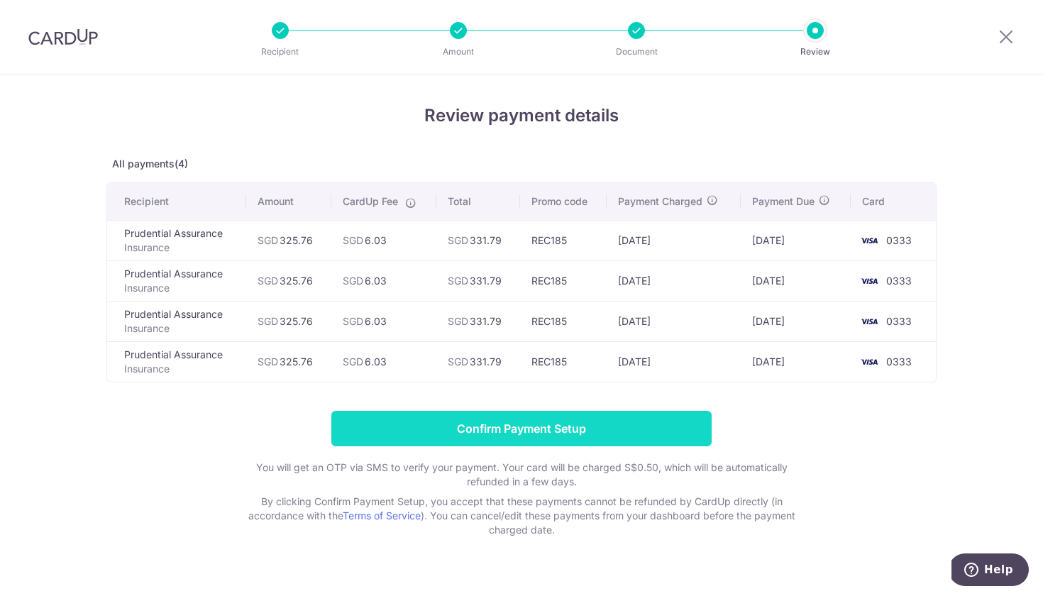
click at [538, 433] on input "Confirm Payment Setup" at bounding box center [521, 428] width 380 height 35
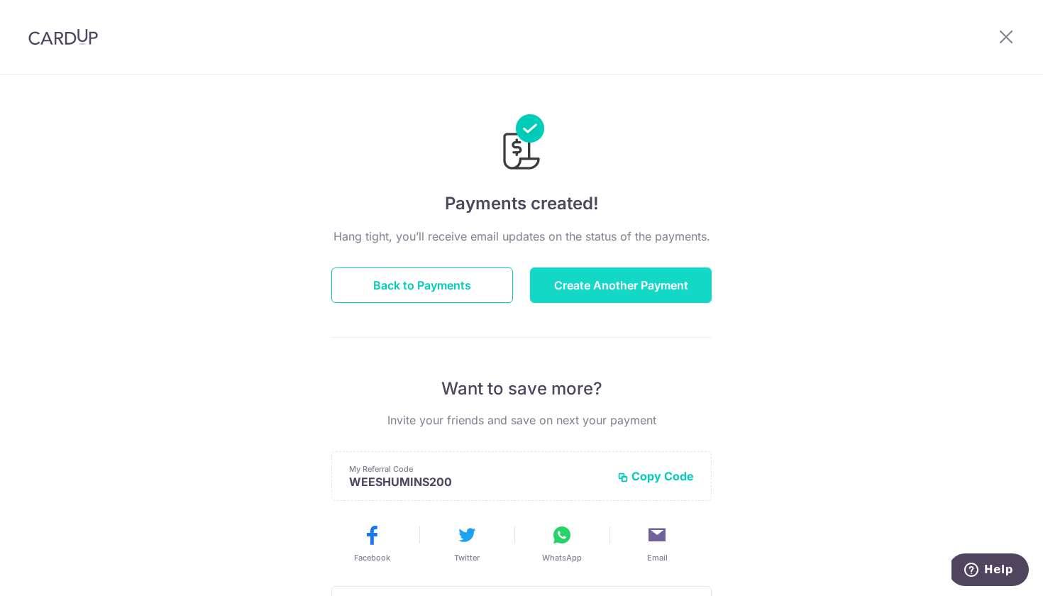
click at [685, 293] on button "Create Another Payment" at bounding box center [621, 284] width 182 height 35
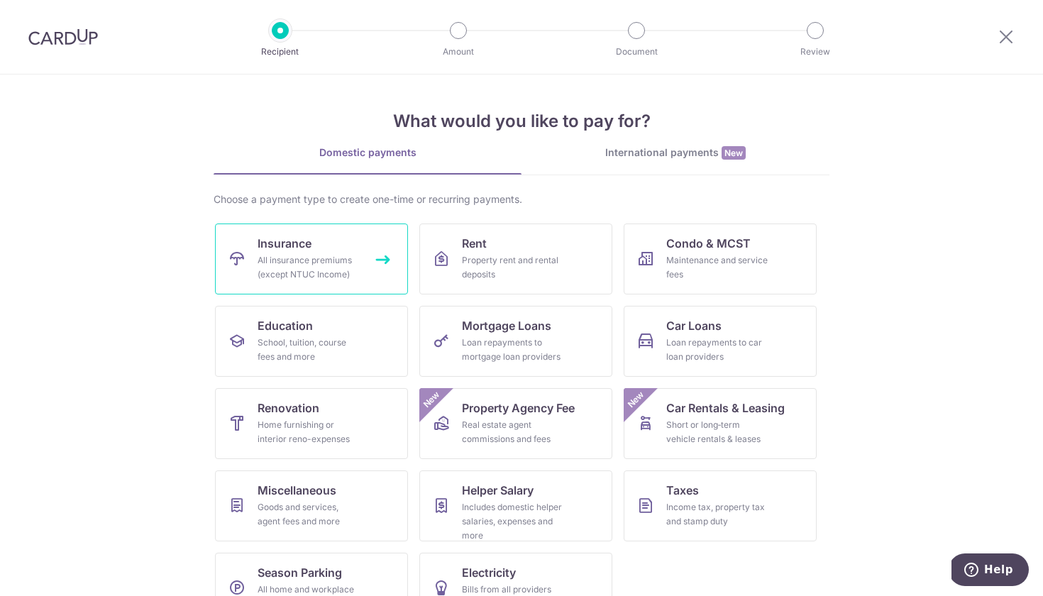
click at [293, 272] on div "All insurance premiums (except NTUC Income)" at bounding box center [308, 267] width 102 height 28
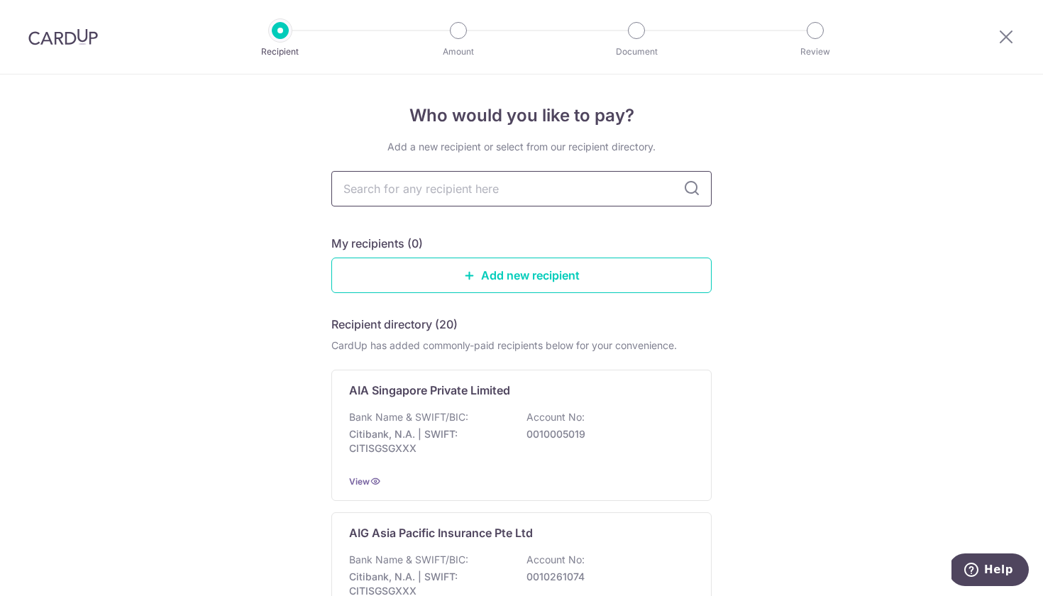
click at [455, 202] on input "text" at bounding box center [521, 188] width 380 height 35
type input "prudential"
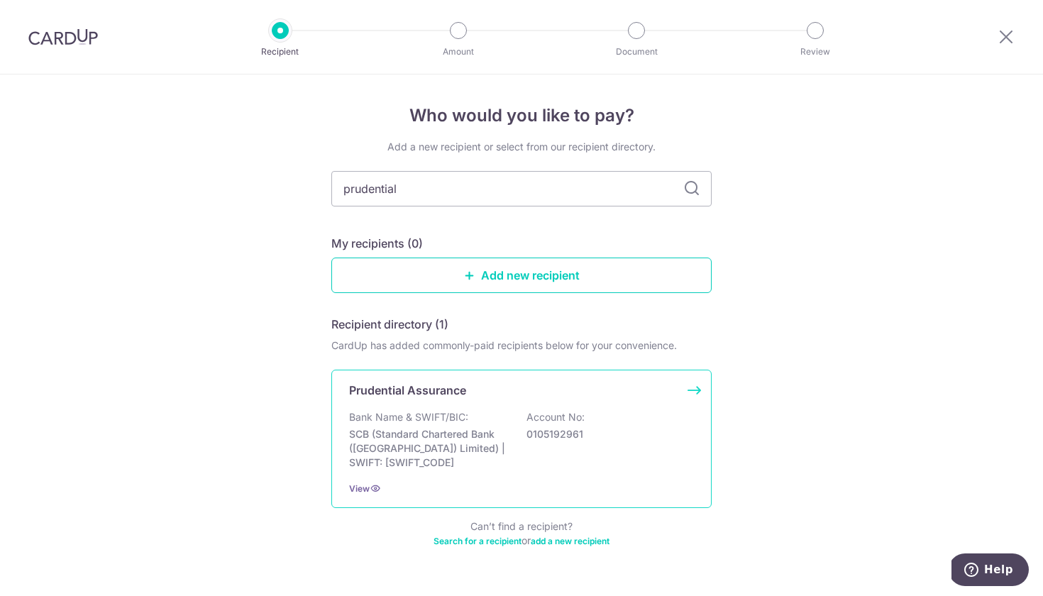
click at [437, 396] on p "Prudential Assurance" at bounding box center [407, 390] width 117 height 17
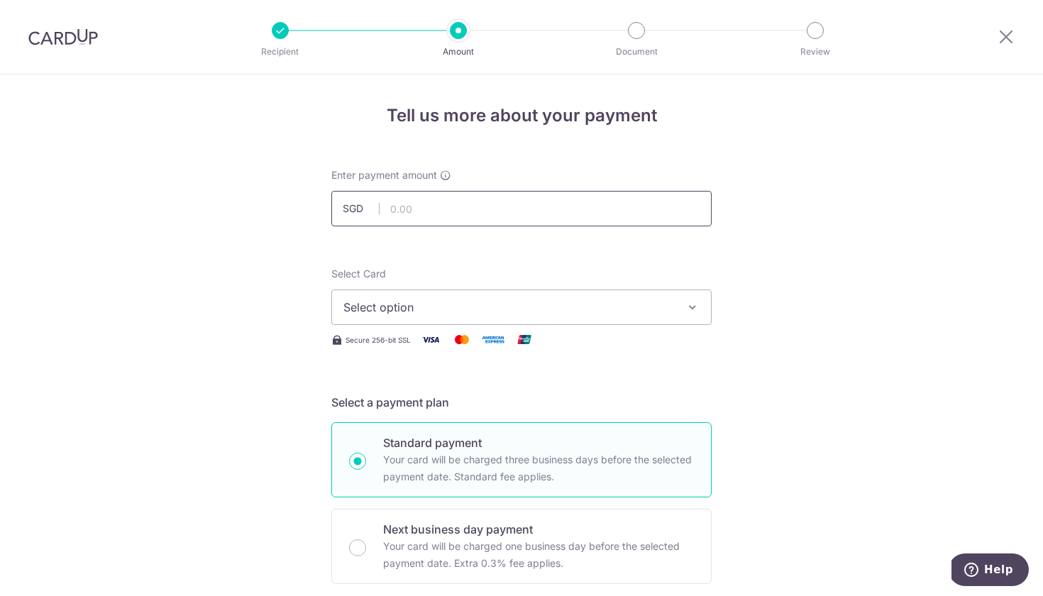
click at [420, 201] on input "text" at bounding box center [521, 208] width 380 height 35
type input "61.47"
click at [446, 301] on span "Select option" at bounding box center [508, 307] width 331 height 17
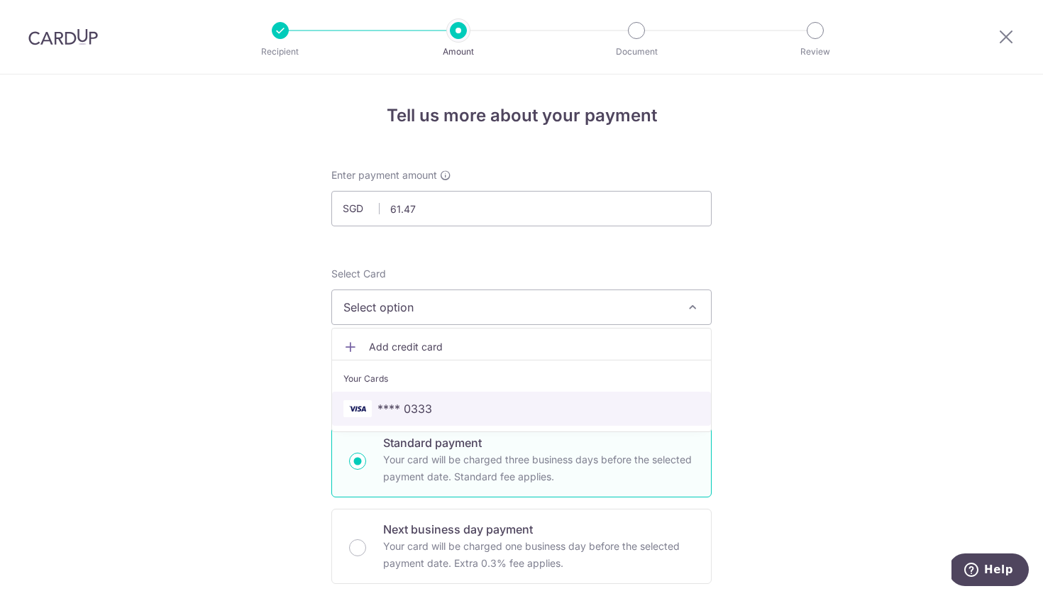
click at [469, 402] on span "**** 0333" at bounding box center [521, 408] width 356 height 17
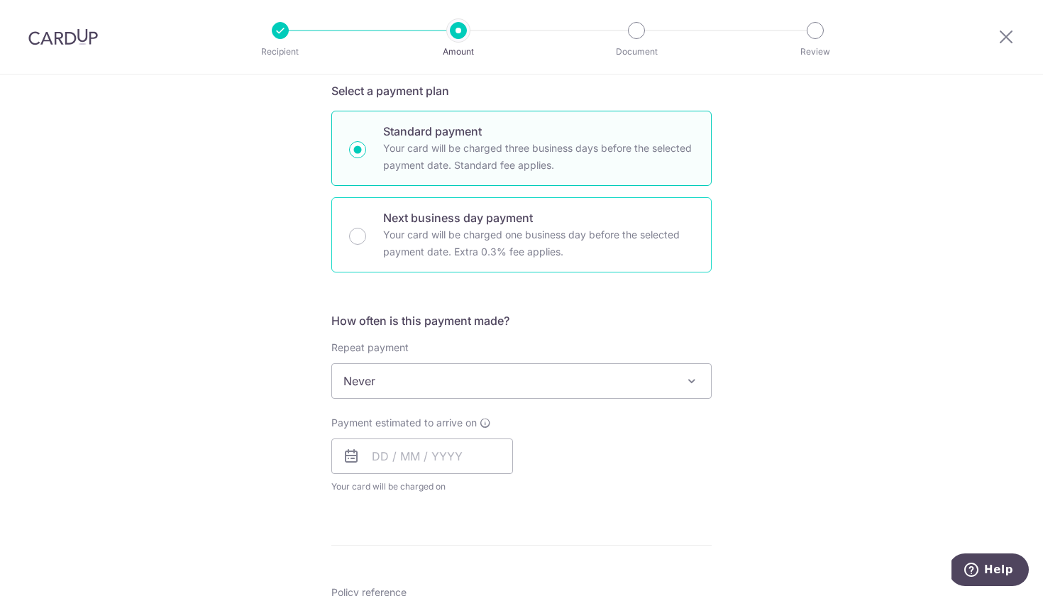
scroll to position [313, 0]
click at [506, 370] on span "Never" at bounding box center [521, 379] width 379 height 34
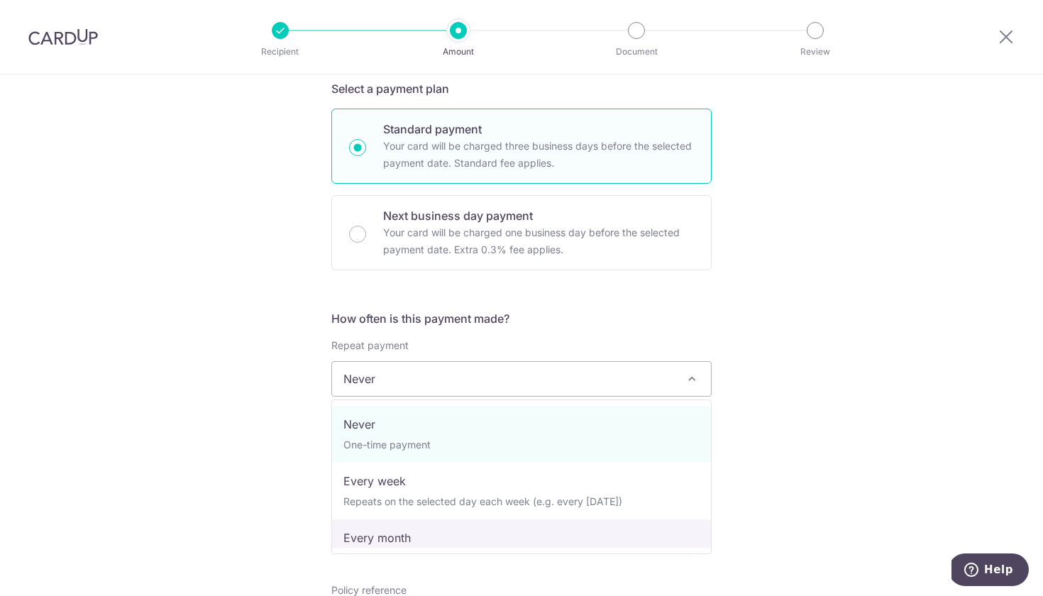
select select "3"
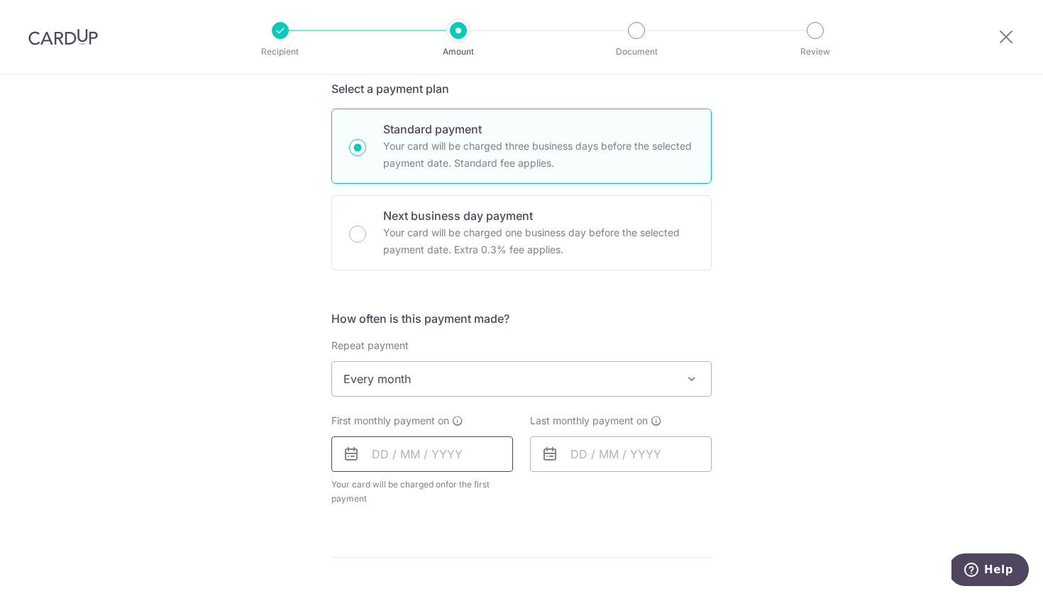
click at [377, 450] on input "text" at bounding box center [422, 453] width 182 height 35
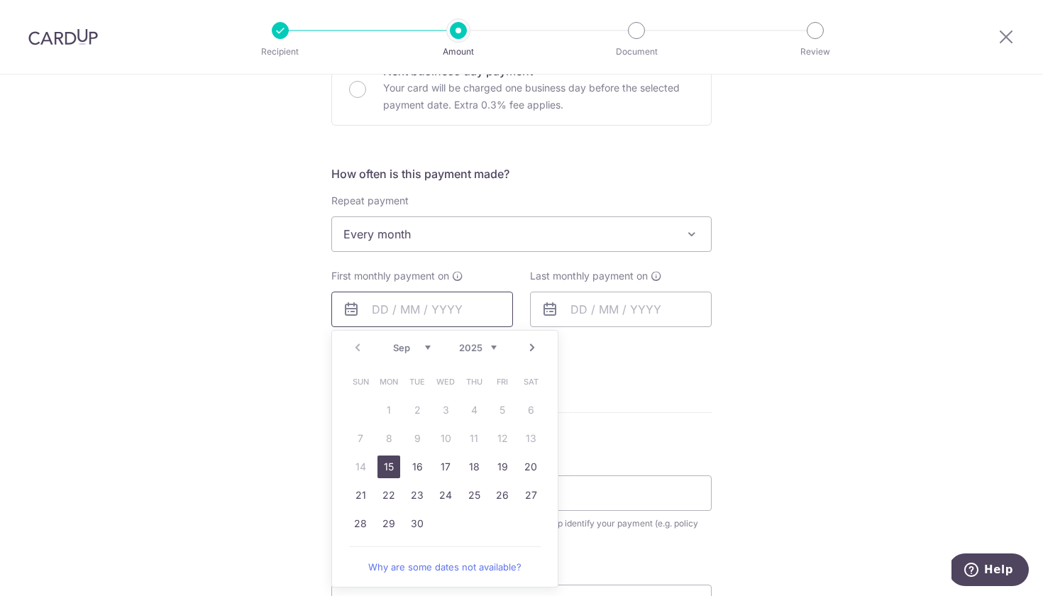
scroll to position [462, 0]
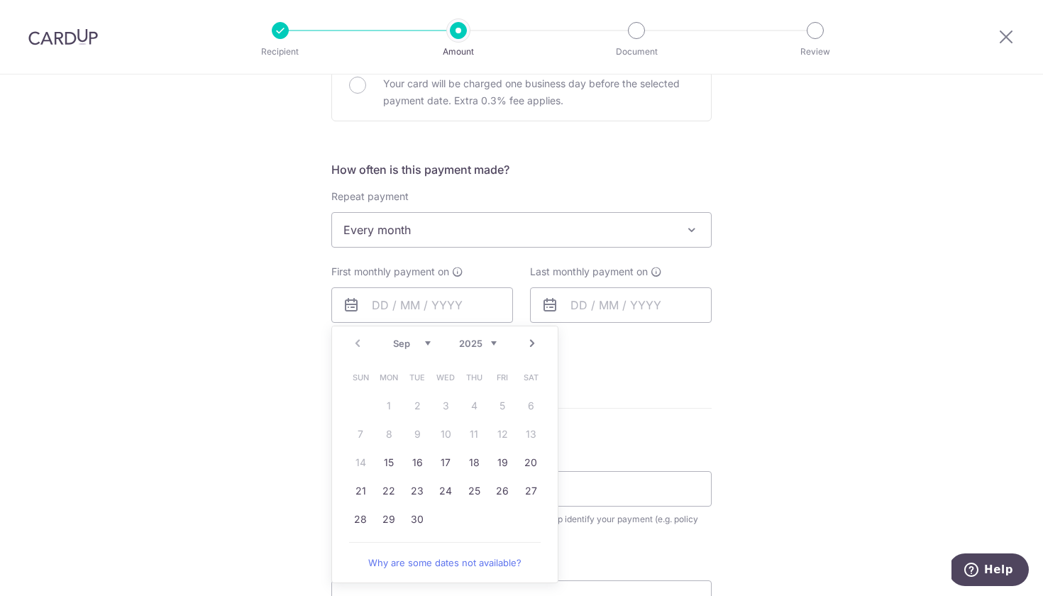
click at [532, 339] on link "Next" at bounding box center [531, 343] width 17 height 17
click at [388, 458] on link "13" at bounding box center [388, 462] width 23 height 23
type input "[DATE]"
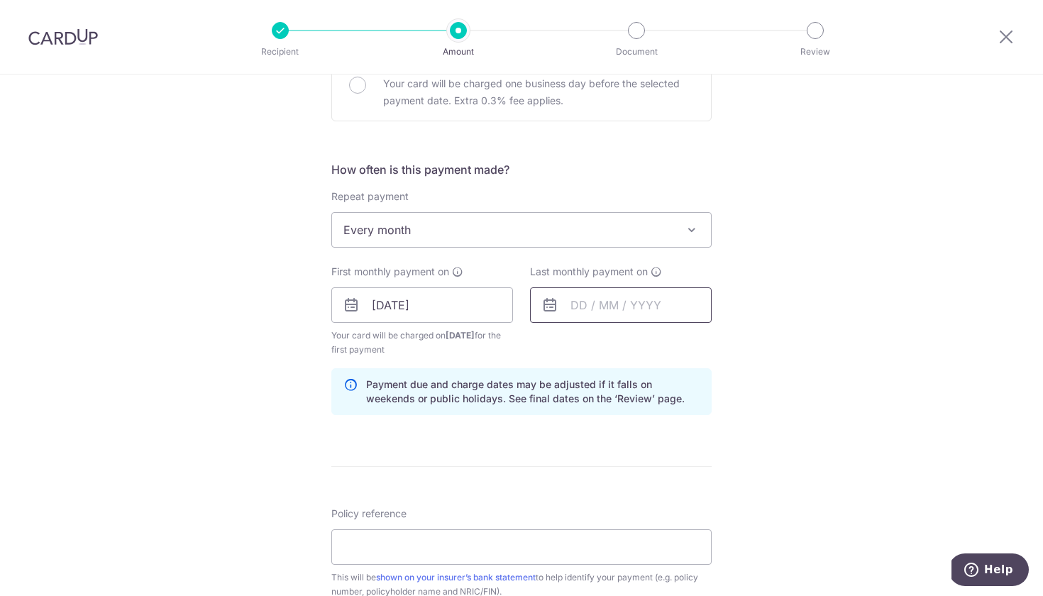
click at [575, 308] on input "text" at bounding box center [621, 304] width 182 height 35
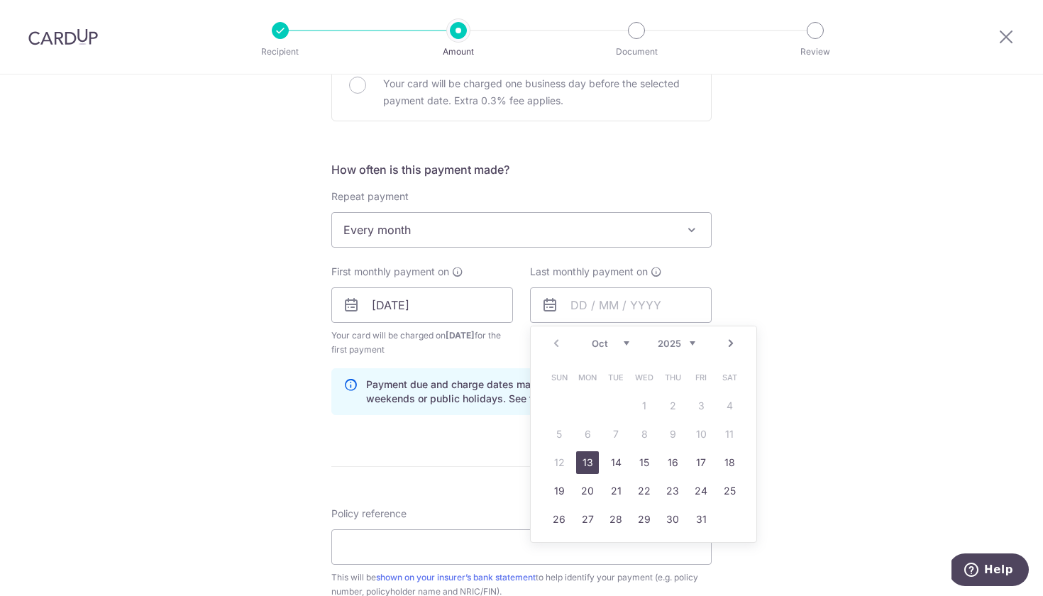
click at [726, 343] on link "Next" at bounding box center [730, 343] width 17 height 17
click at [608, 459] on link "13" at bounding box center [615, 462] width 23 height 23
type input "13/01/2026"
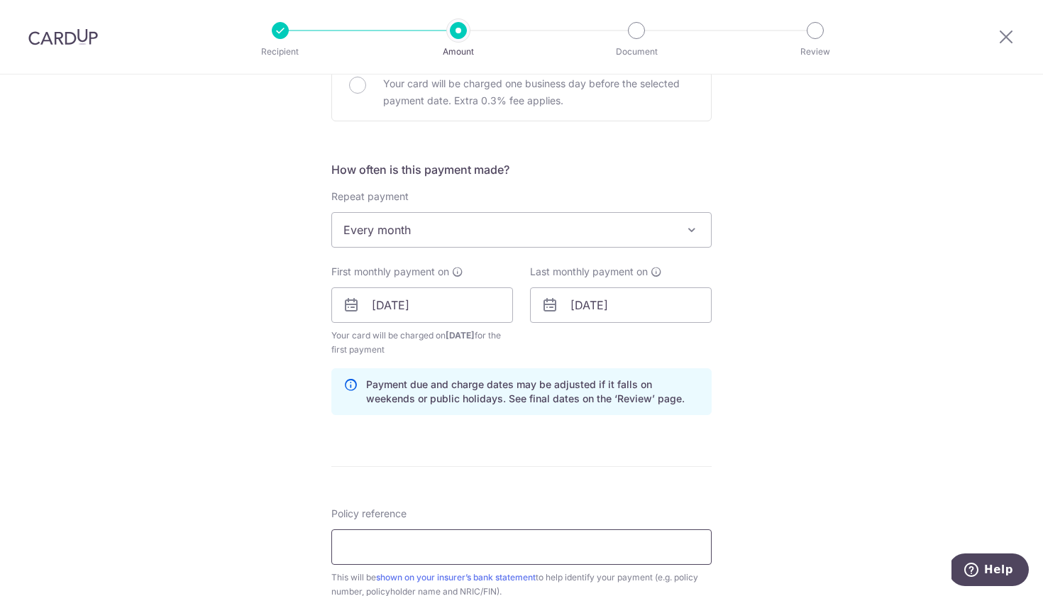
click at [560, 534] on input "Policy reference" at bounding box center [521, 546] width 380 height 35
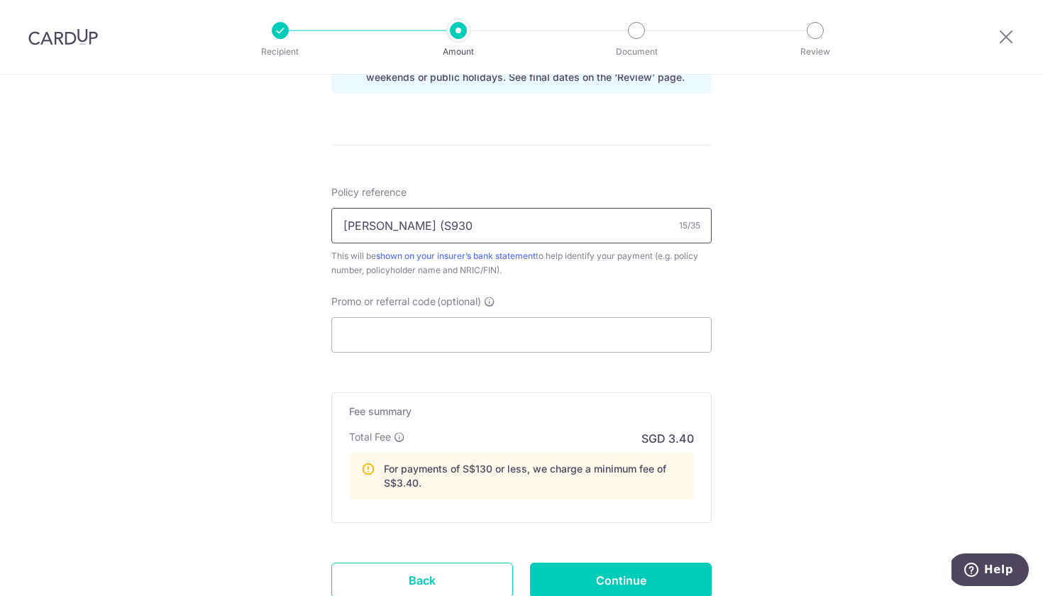
click at [509, 218] on input "Smita Wee (S930" at bounding box center [521, 225] width 380 height 35
paste input "36490367"
type input "[PERSON_NAME] (S9307588I) for 36490367"
click at [534, 343] on input "Promo or referral code (optional)" at bounding box center [521, 334] width 380 height 35
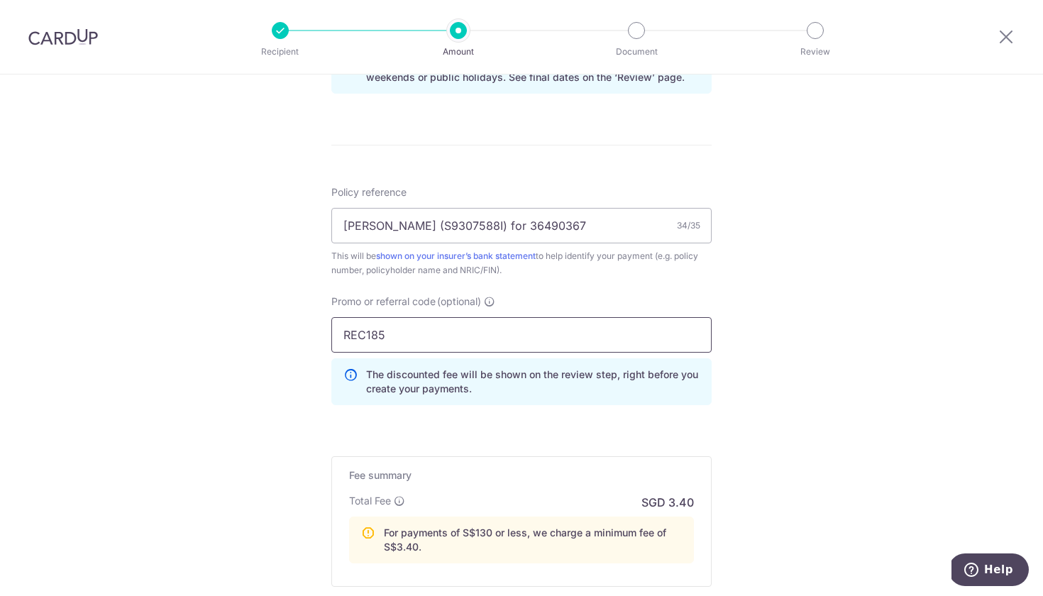
type input "REC185"
click at [781, 412] on div "Tell us more about your payment Enter payment amount SGD 61.47 61.47 Select Car…" at bounding box center [521, 29] width 1043 height 1477
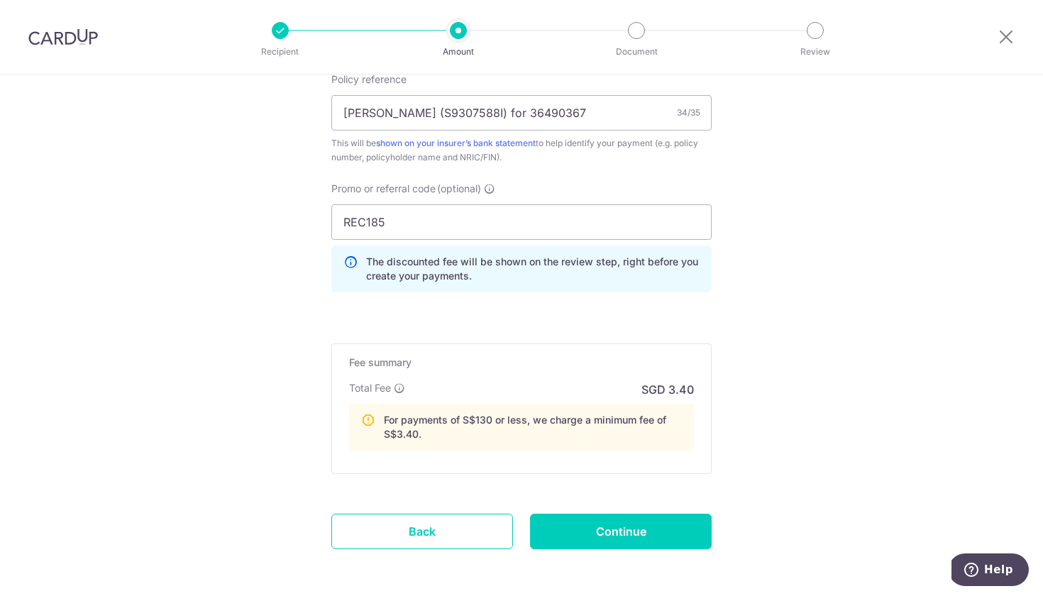
scroll to position [898, 0]
click at [627, 516] on input "Continue" at bounding box center [621, 529] width 182 height 35
type input "Create Schedule"
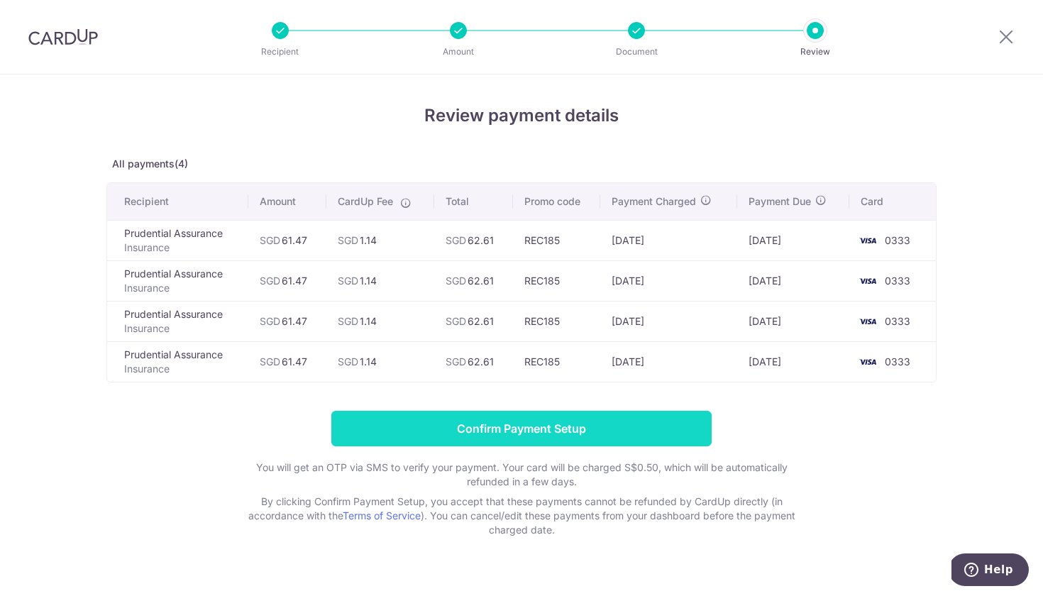
click at [550, 436] on input "Confirm Payment Setup" at bounding box center [521, 428] width 380 height 35
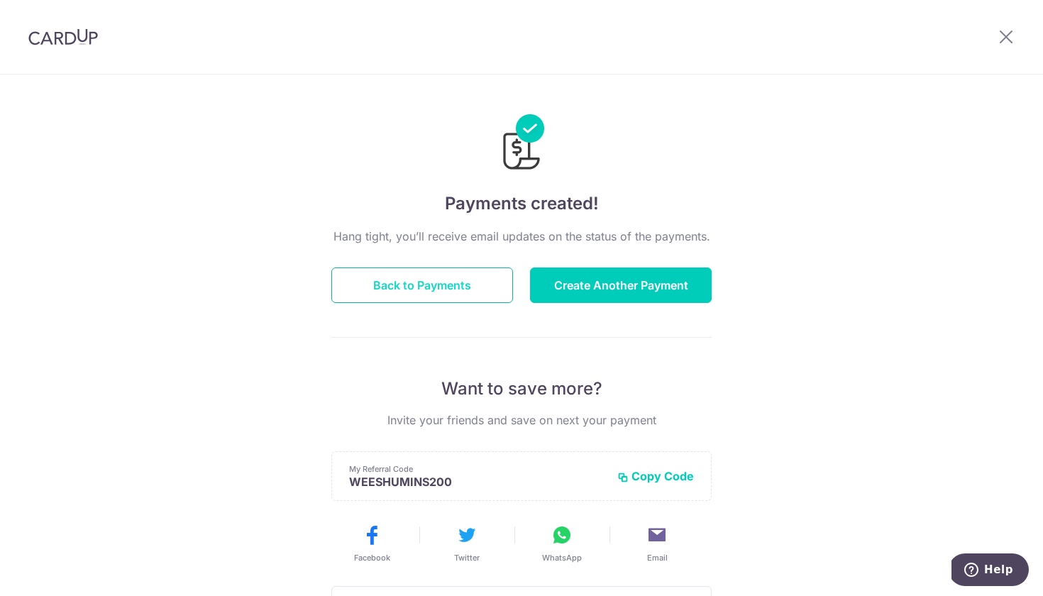
click at [455, 282] on button "Back to Payments" at bounding box center [422, 284] width 182 height 35
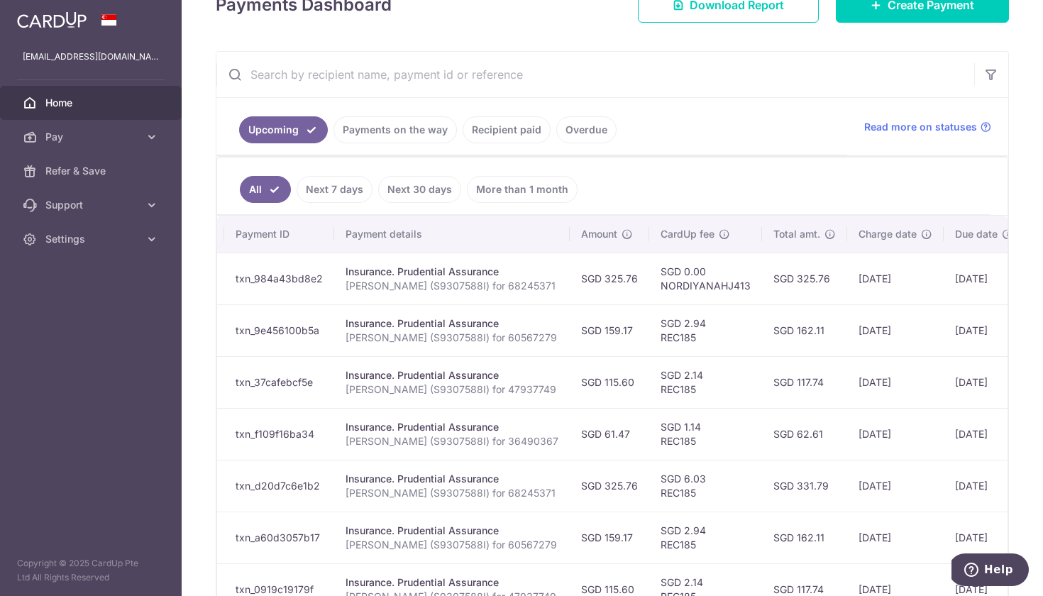
scroll to position [0, 182]
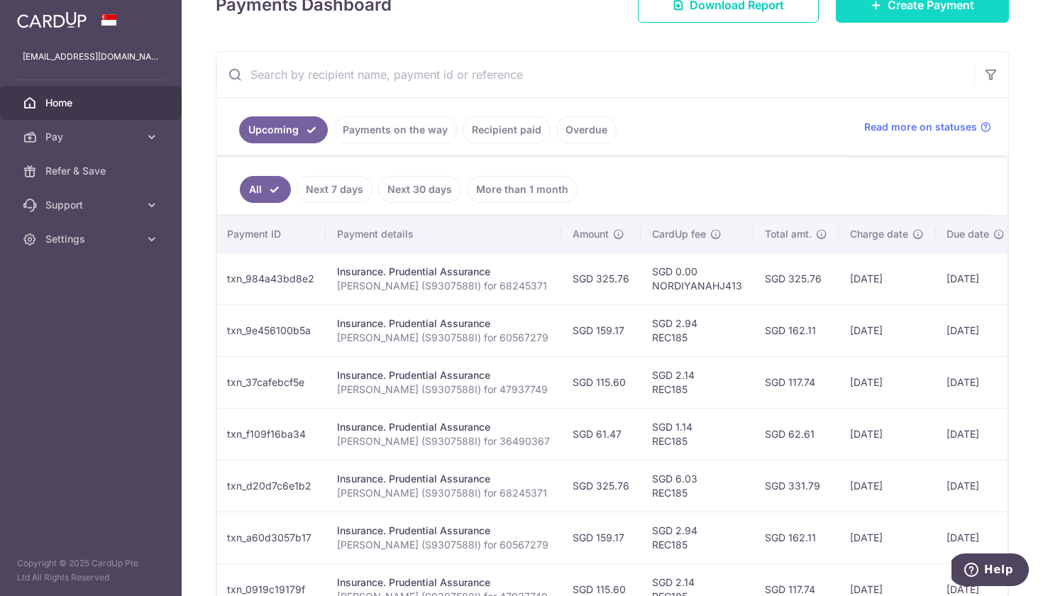
click at [899, 6] on span "Create Payment" at bounding box center [930, 4] width 87 height 17
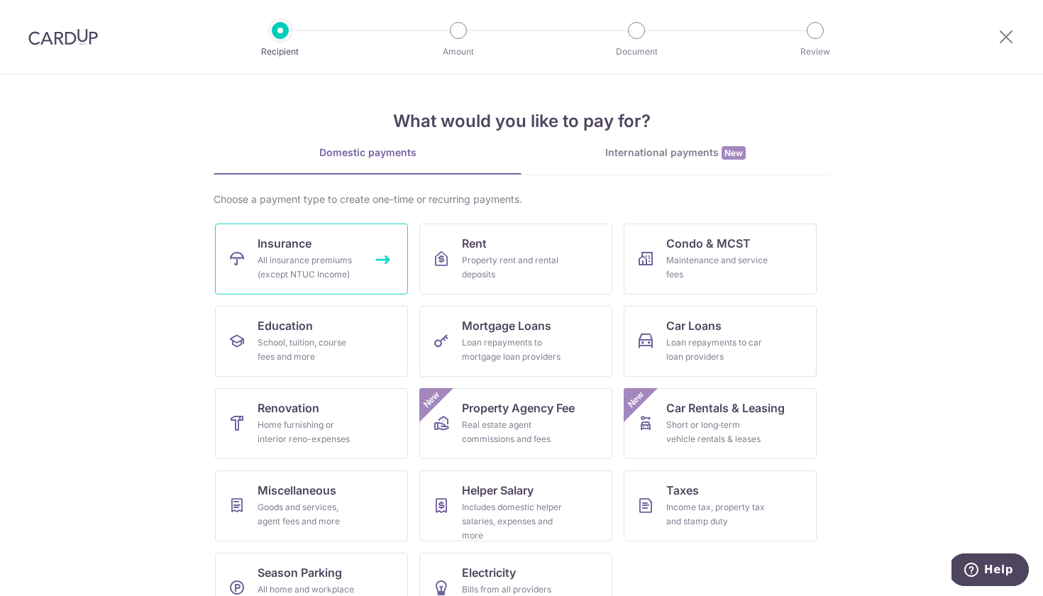
click at [303, 261] on div "All insurance premiums (except NTUC Income)" at bounding box center [308, 267] width 102 height 28
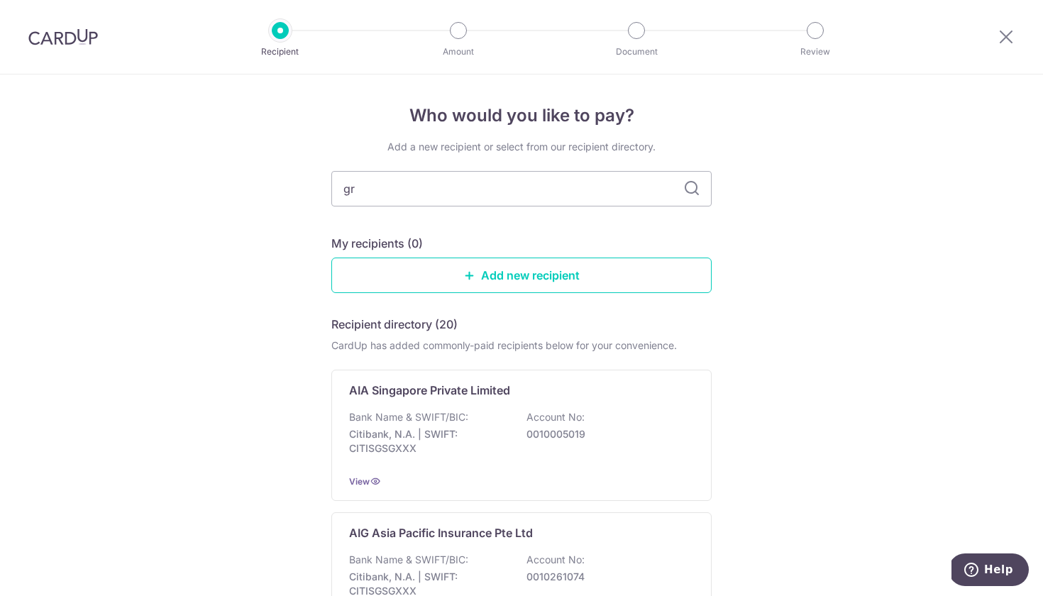
type input "gre"
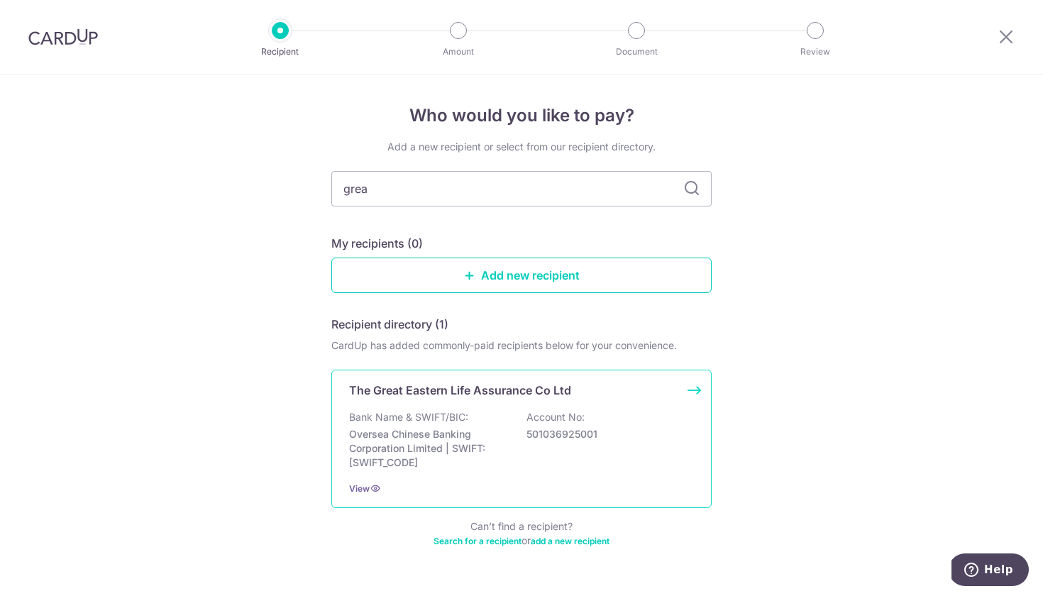
click at [431, 418] on p "Bank Name & SWIFT/BIC:" at bounding box center [408, 417] width 119 height 14
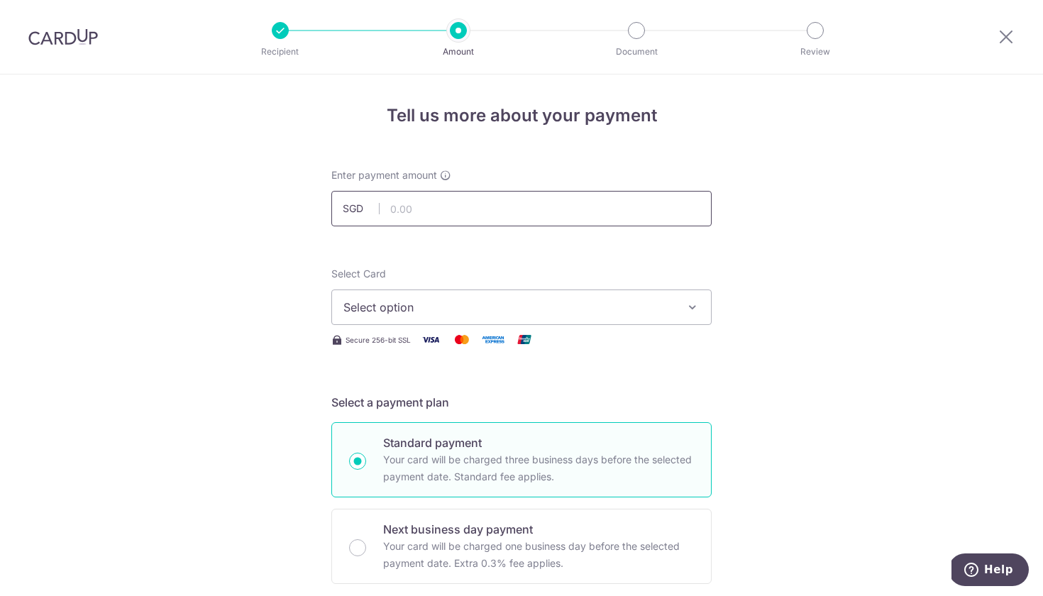
click at [478, 197] on input "text" at bounding box center [521, 208] width 380 height 35
type input "120.00"
click at [432, 294] on button "Select option" at bounding box center [521, 306] width 380 height 35
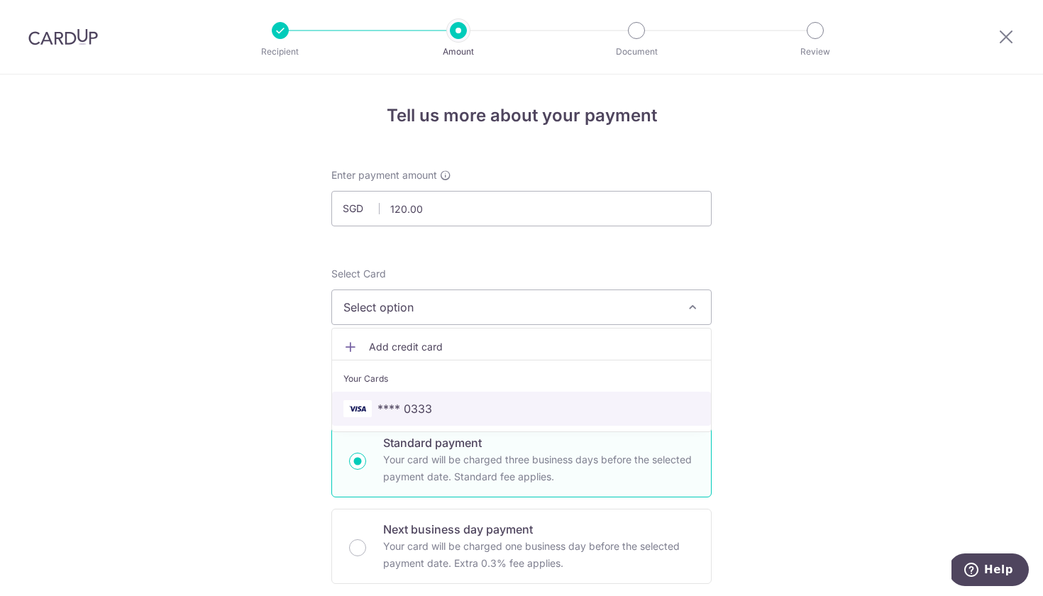
click at [451, 411] on span "**** 0333" at bounding box center [521, 408] width 356 height 17
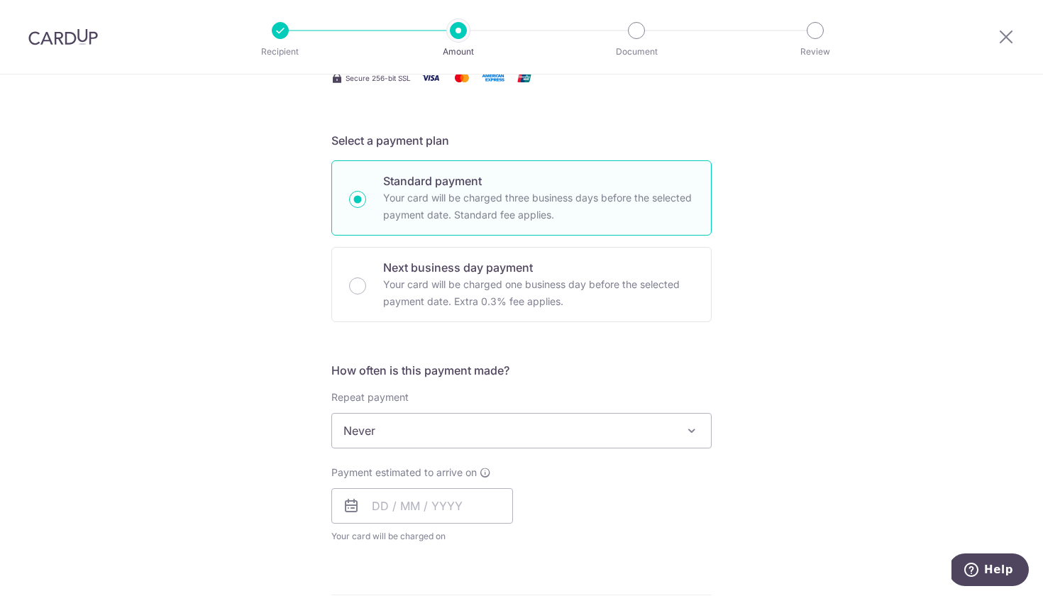
scroll to position [264, 0]
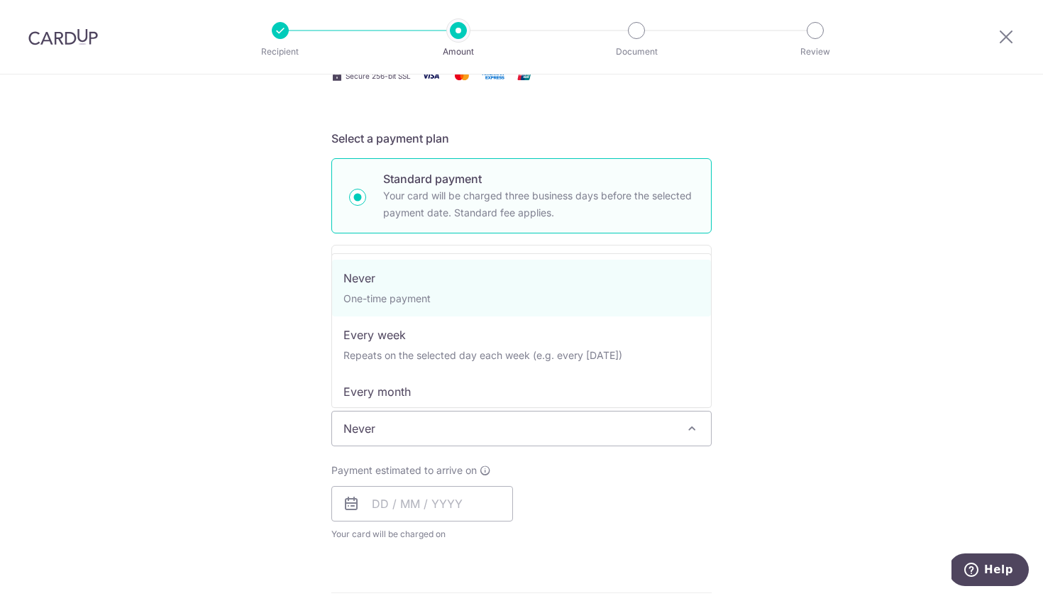
click at [462, 423] on span "Never" at bounding box center [521, 428] width 379 height 34
select select "3"
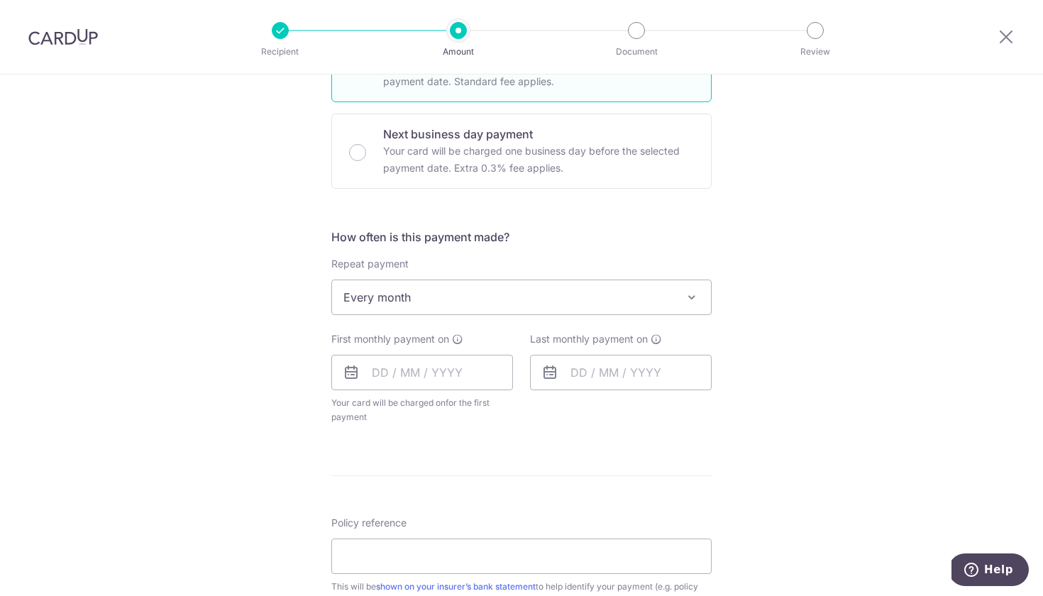
scroll to position [396, 0]
click at [373, 368] on input "text" at bounding box center [422, 370] width 182 height 35
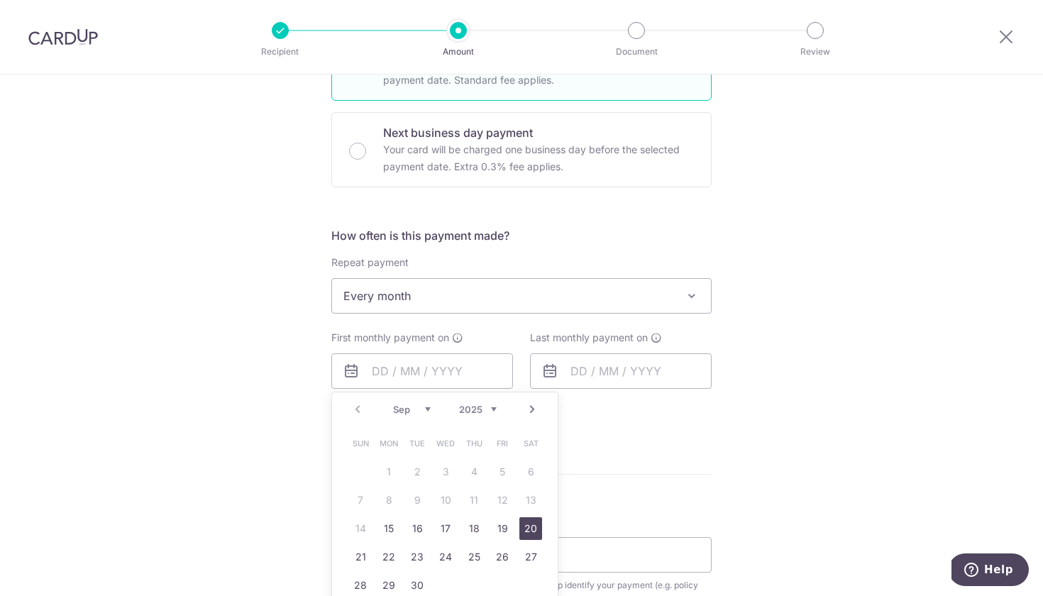
click at [532, 526] on link "20" at bounding box center [530, 528] width 23 height 23
type input "[DATE]"
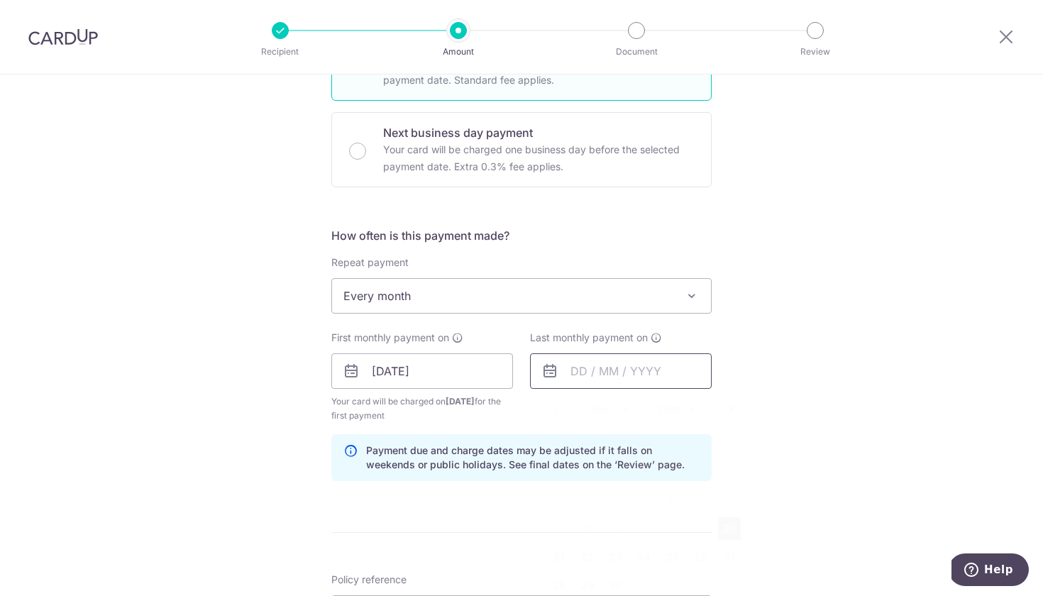
click at [578, 366] on input "text" at bounding box center [621, 370] width 182 height 35
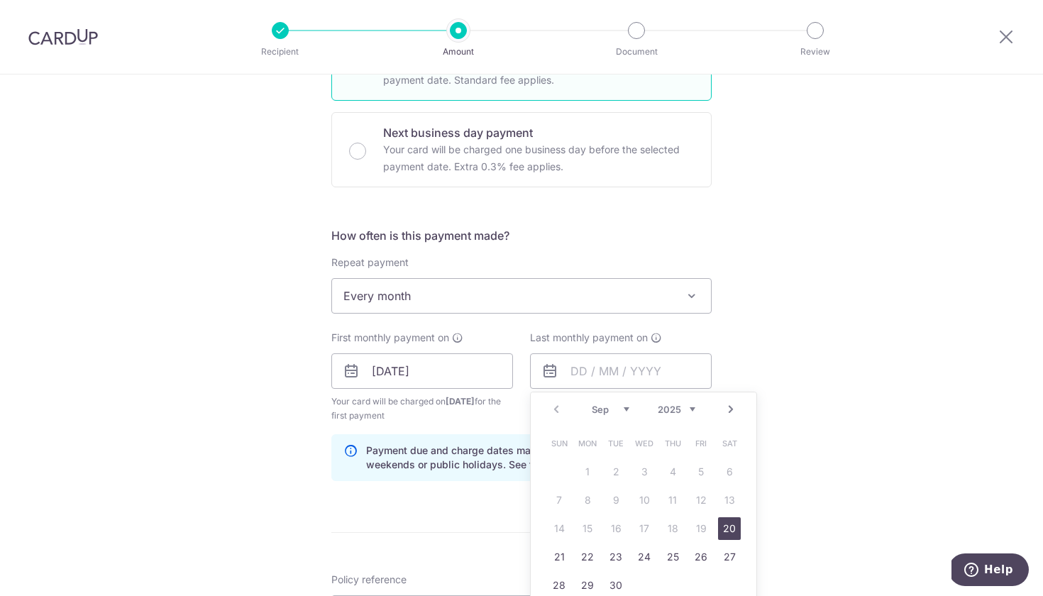
click at [734, 404] on link "Next" at bounding box center [730, 409] width 17 height 17
click at [615, 557] on link "20" at bounding box center [615, 556] width 23 height 23
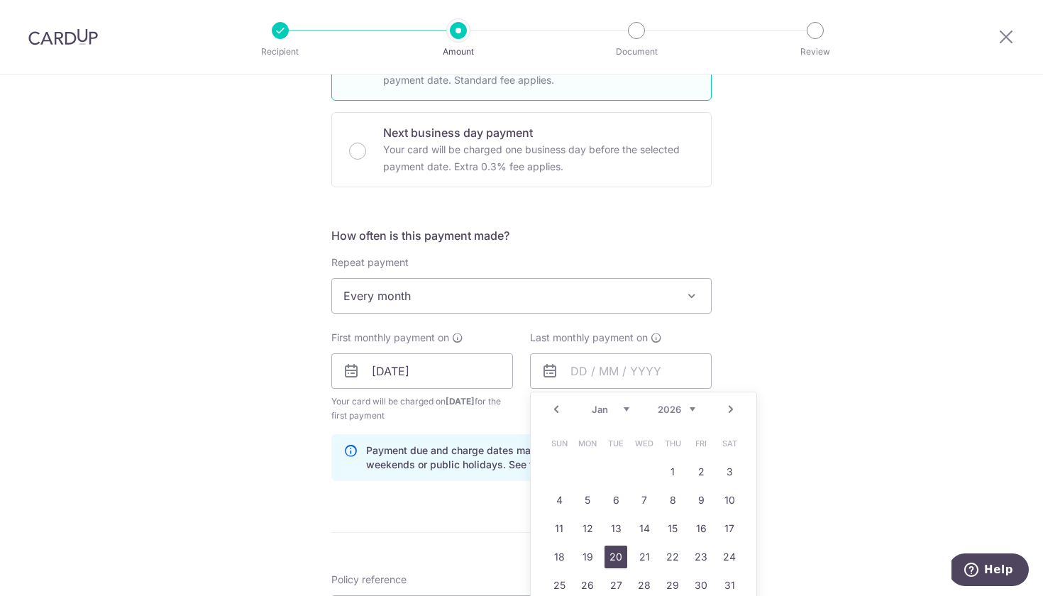
type input "[DATE]"
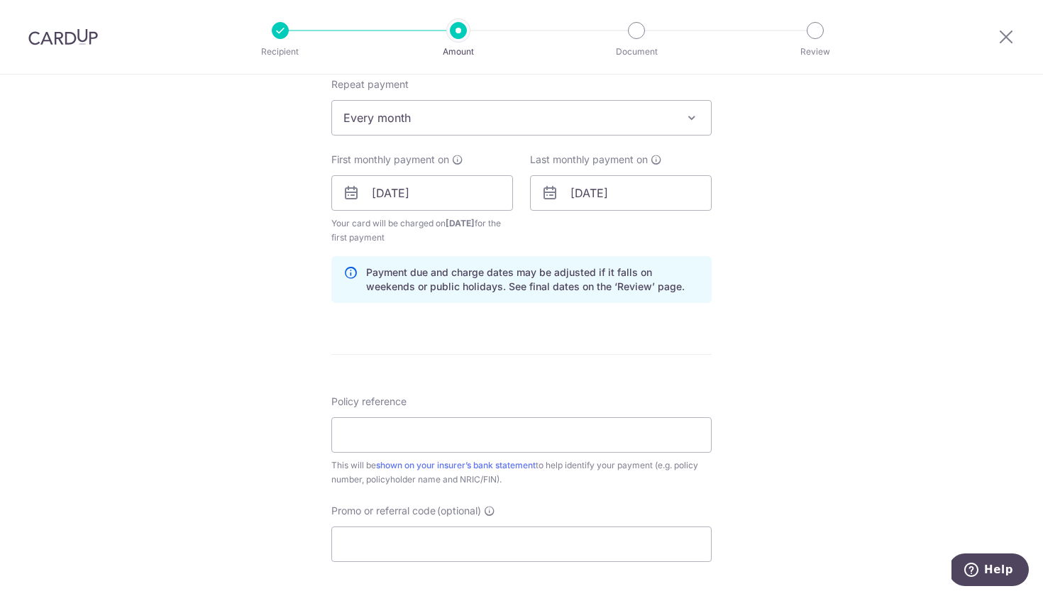
scroll to position [673, 0]
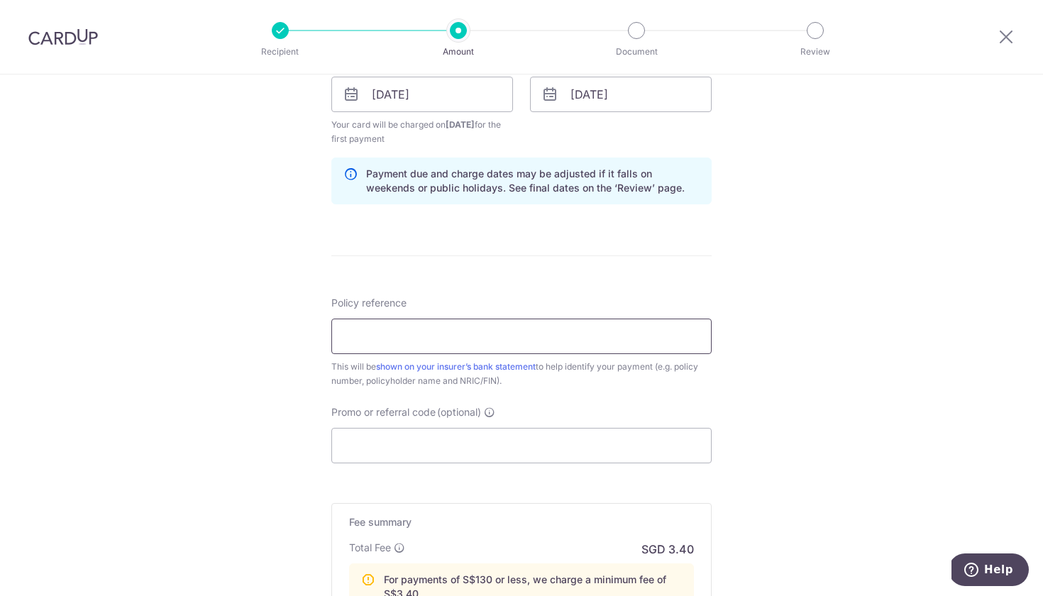
click at [411, 340] on input "Policy reference" at bounding box center [521, 335] width 380 height 35
click at [493, 333] on input "Smita Wee (S9307588I) for 024626458" at bounding box center [521, 335] width 380 height 35
click at [555, 346] on input "Smita Wee (S9307588I), 024626458" at bounding box center [521, 335] width 380 height 35
type input "[PERSON_NAME] (S9307588I), 0246264587"
click at [548, 465] on form "Enter payment amount SGD 120.00 120.00 Select Card **** 0333 Add credit card Yo…" at bounding box center [521, 121] width 380 height 1253
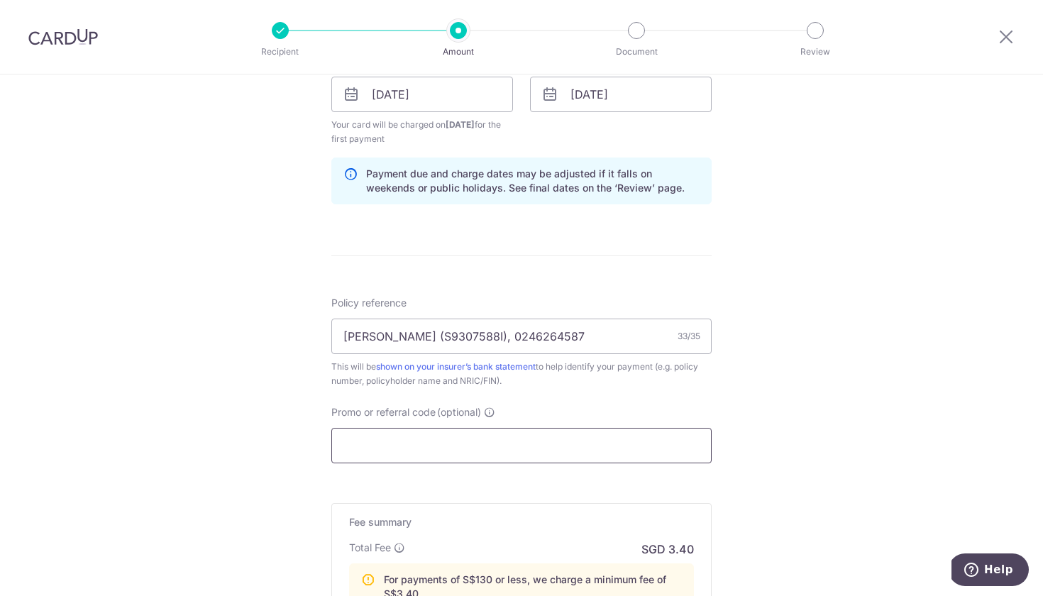
click at [540, 447] on input "Promo or referral code (optional)" at bounding box center [521, 445] width 380 height 35
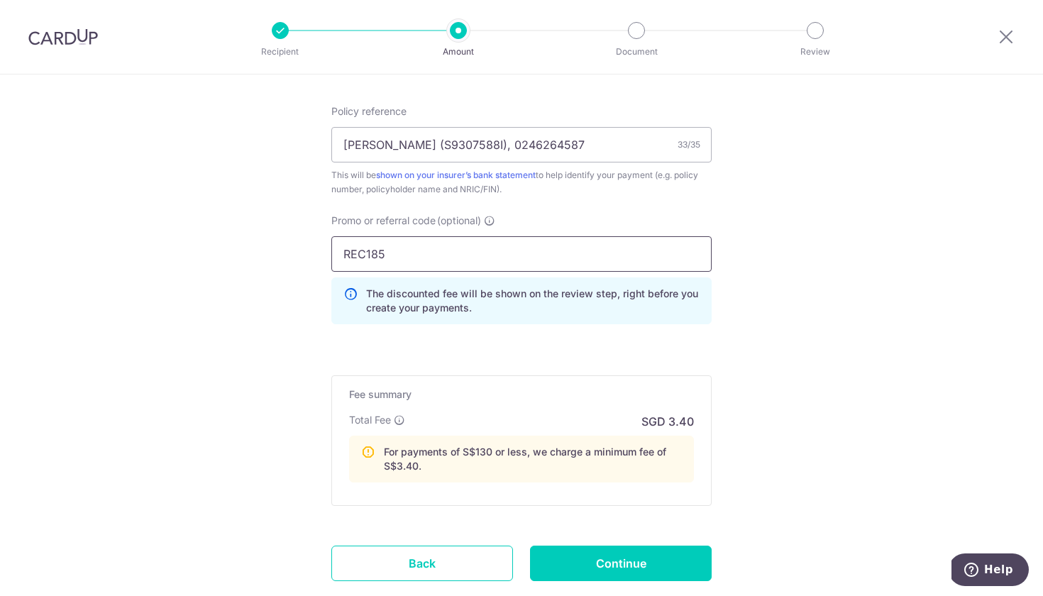
scroll to position [883, 0]
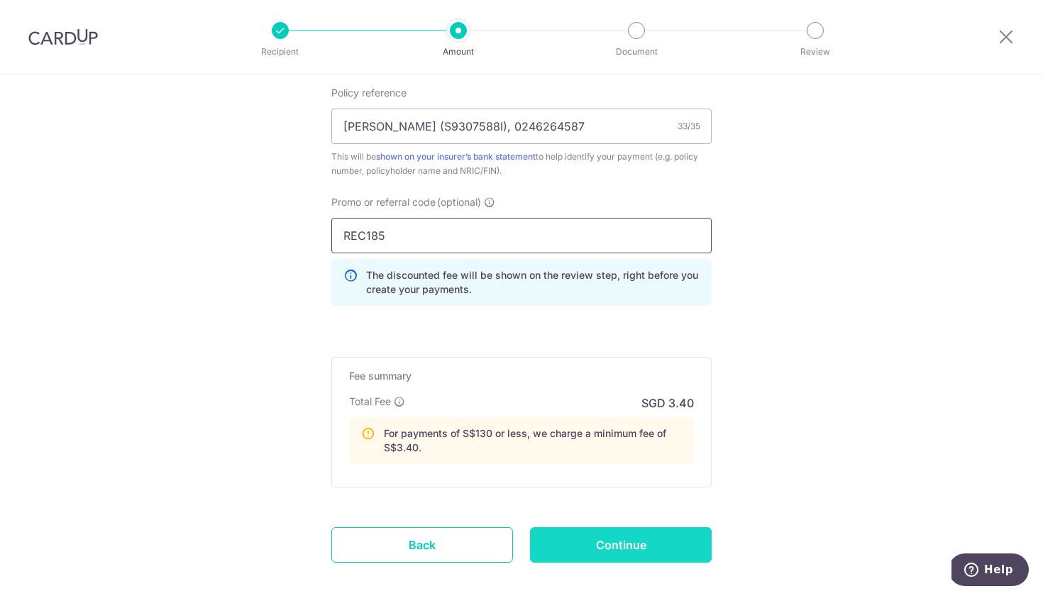
type input "REC185"
click at [640, 553] on input "Continue" at bounding box center [621, 544] width 182 height 35
type input "Create Schedule"
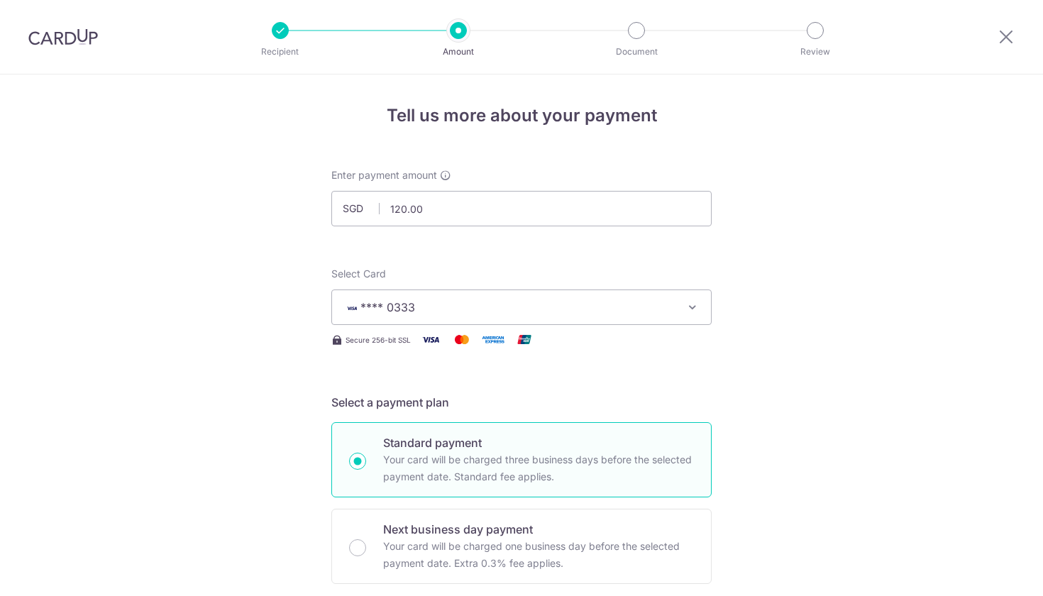
scroll to position [886, 0]
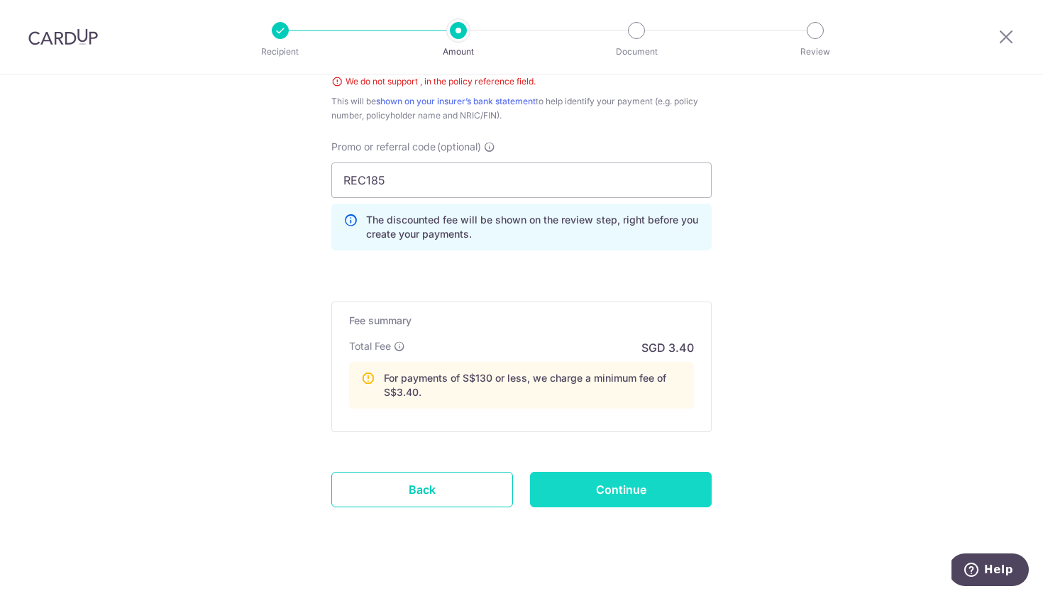
click at [612, 499] on input "Continue" at bounding box center [621, 489] width 182 height 35
type input "Create Schedule"
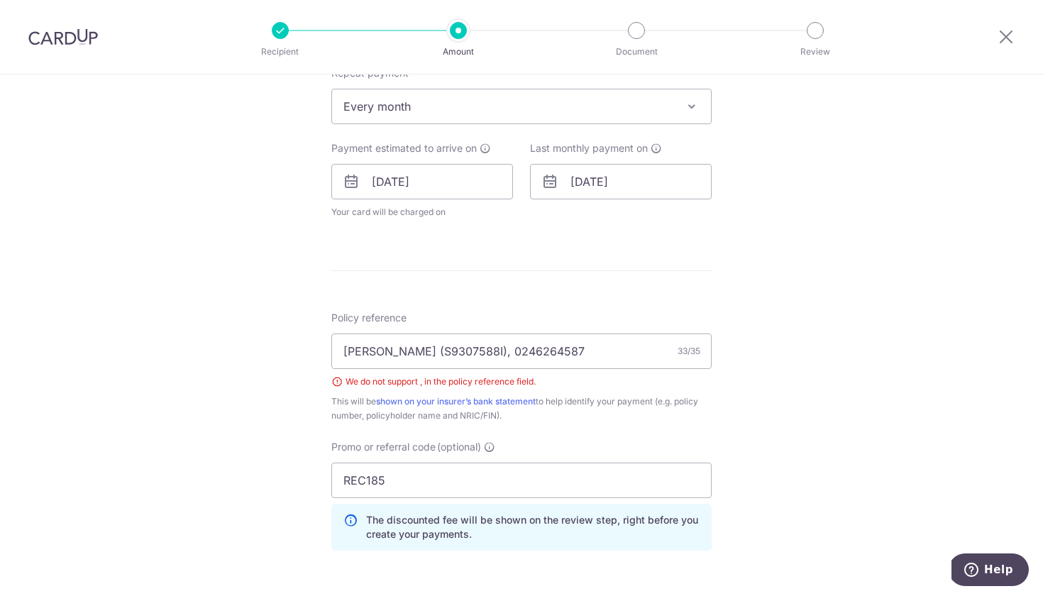
scroll to position [587, 0]
click at [411, 348] on input "Smita Wee (S9307588I), 0246264587" at bounding box center [521, 349] width 380 height 35
click at [469, 347] on input "Smita Wee, S9307588I), 0246264587" at bounding box center [521, 349] width 380 height 35
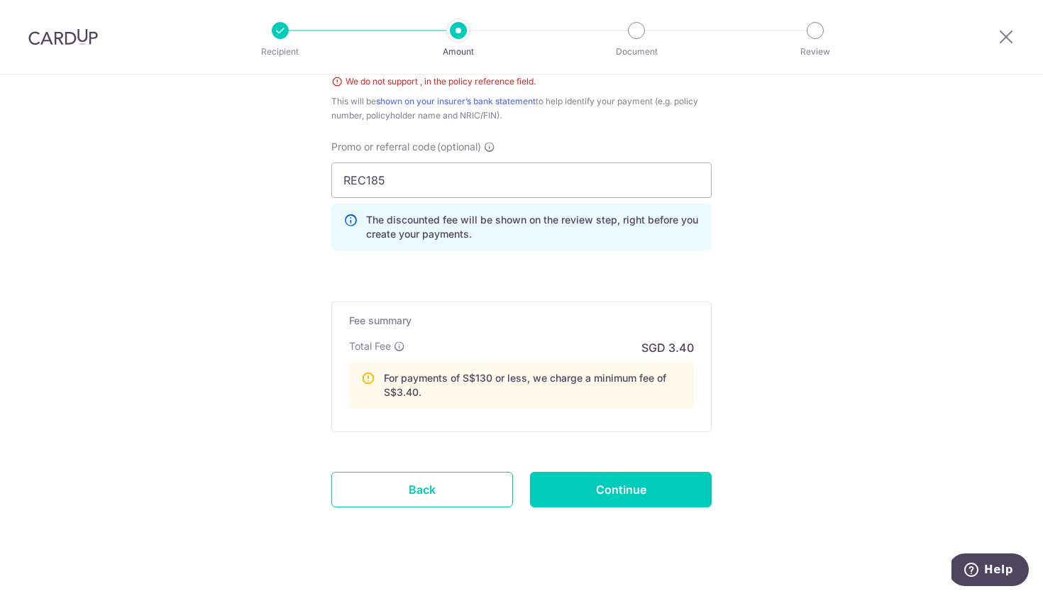
scroll to position [896, 0]
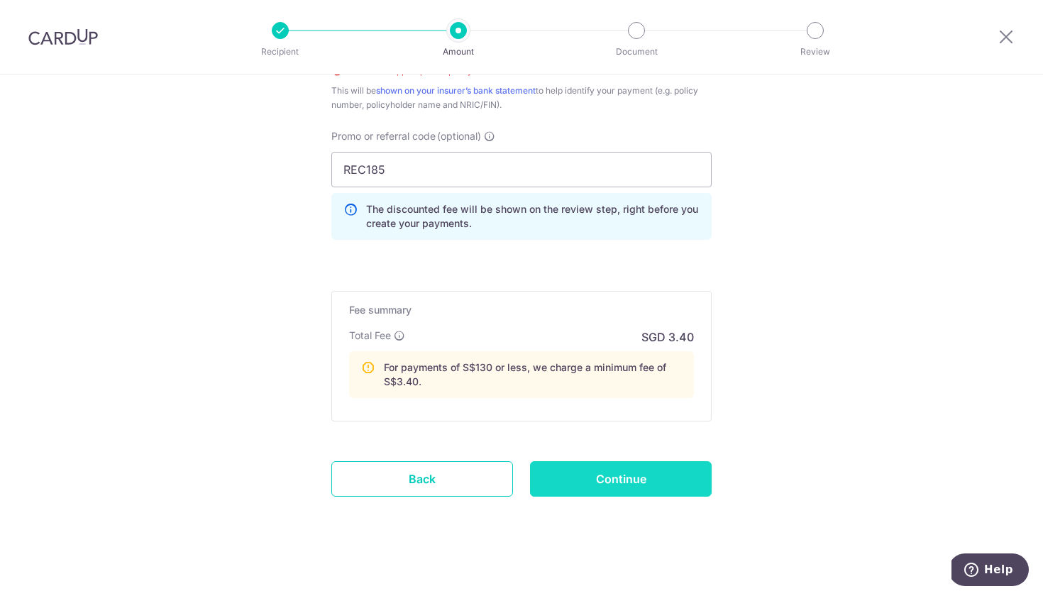
type input "Smita Wee, S9307588I, 0246264587"
click at [626, 472] on input "Continue" at bounding box center [621, 478] width 182 height 35
type input "Create Schedule"
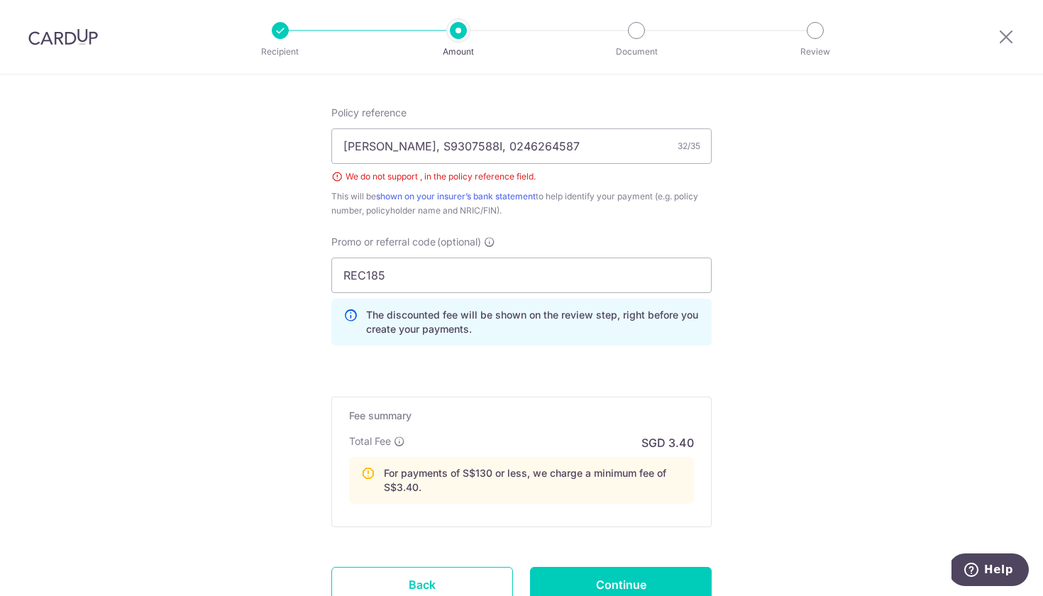
scroll to position [789, 0]
click at [407, 143] on input "[PERSON_NAME], S9307588I, 0246264587" at bounding box center [521, 147] width 380 height 35
click at [467, 144] on input "[PERSON_NAME] S9307588I, 0246264587" at bounding box center [521, 147] width 380 height 35
click at [402, 145] on input "[PERSON_NAME] S9307588I)0246264587" at bounding box center [521, 147] width 380 height 35
click at [472, 144] on input "[PERSON_NAME] (S9307588I)0246264587" at bounding box center [521, 147] width 380 height 35
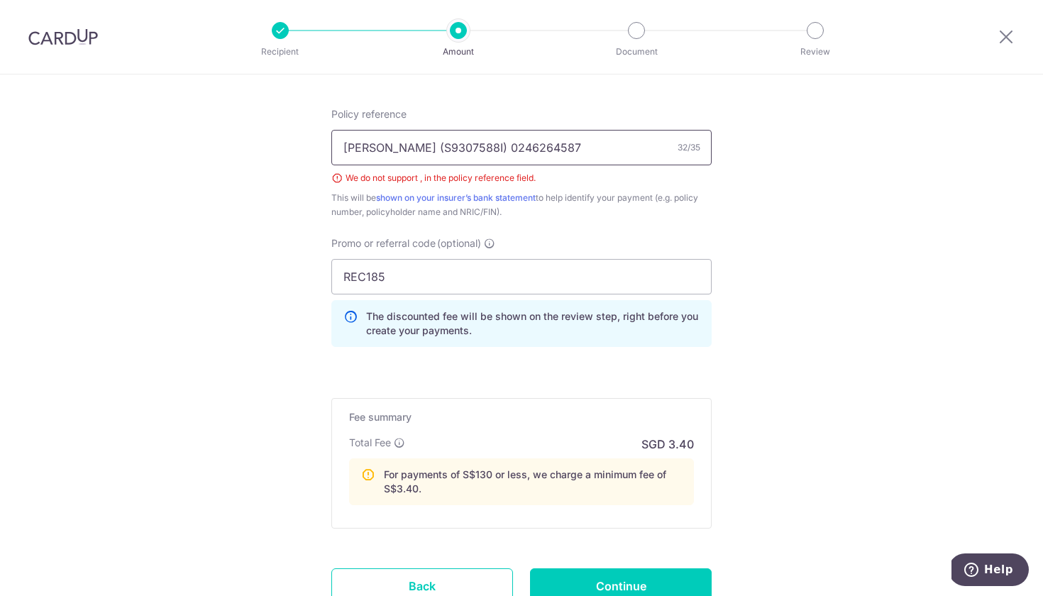
type input "[PERSON_NAME] (S9307588I) 0246264587"
click at [337, 175] on div "We do not support , in the policy reference field." at bounding box center [521, 178] width 380 height 14
click at [335, 177] on div "We do not support , in the policy reference field." at bounding box center [521, 178] width 380 height 14
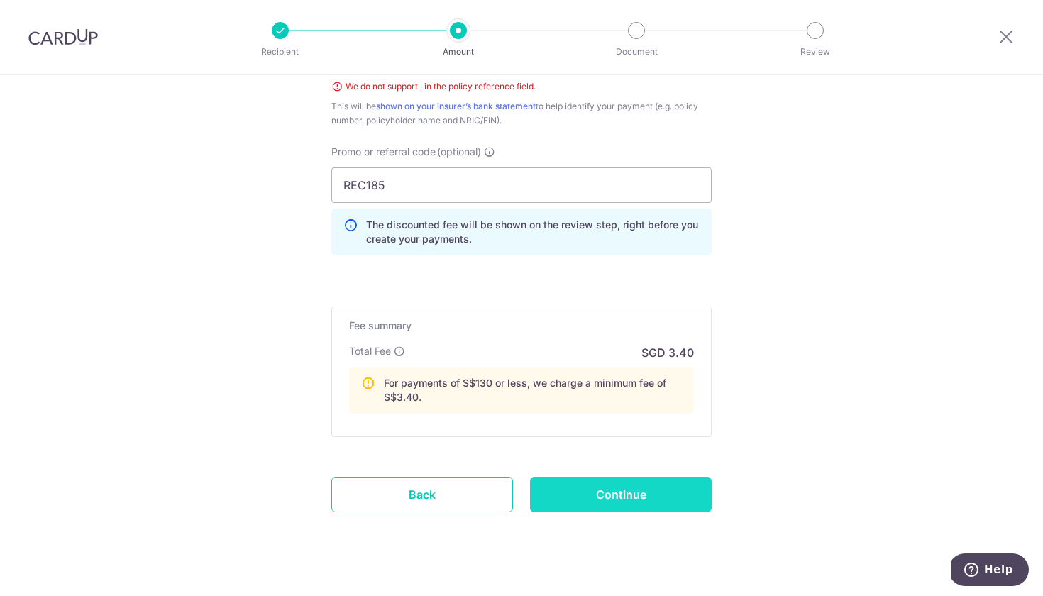
click at [618, 507] on input "Continue" at bounding box center [621, 494] width 182 height 35
type input "Create Schedule"
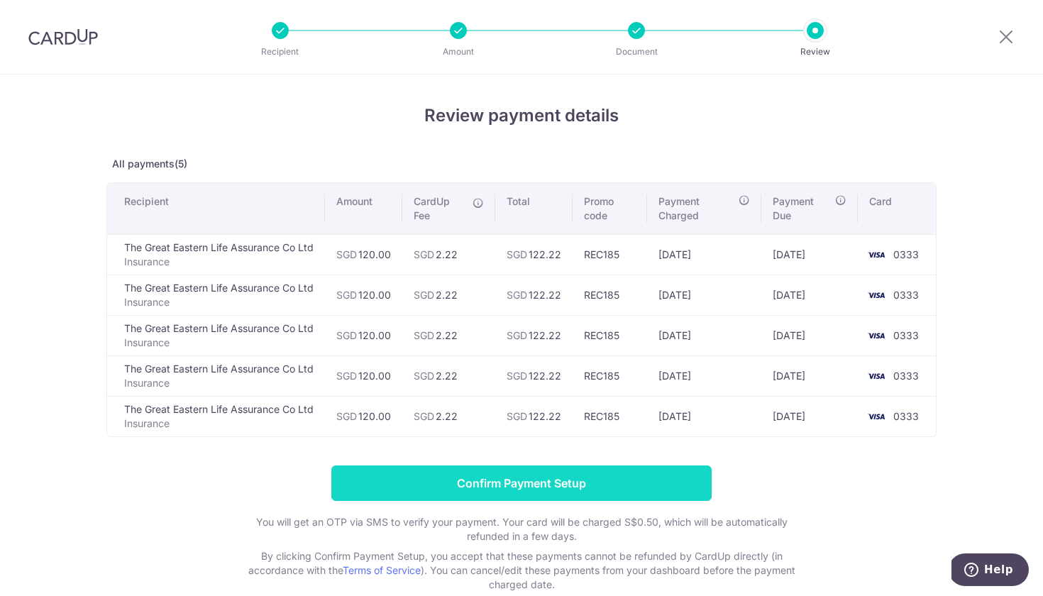
click at [535, 481] on input "Confirm Payment Setup" at bounding box center [521, 482] width 380 height 35
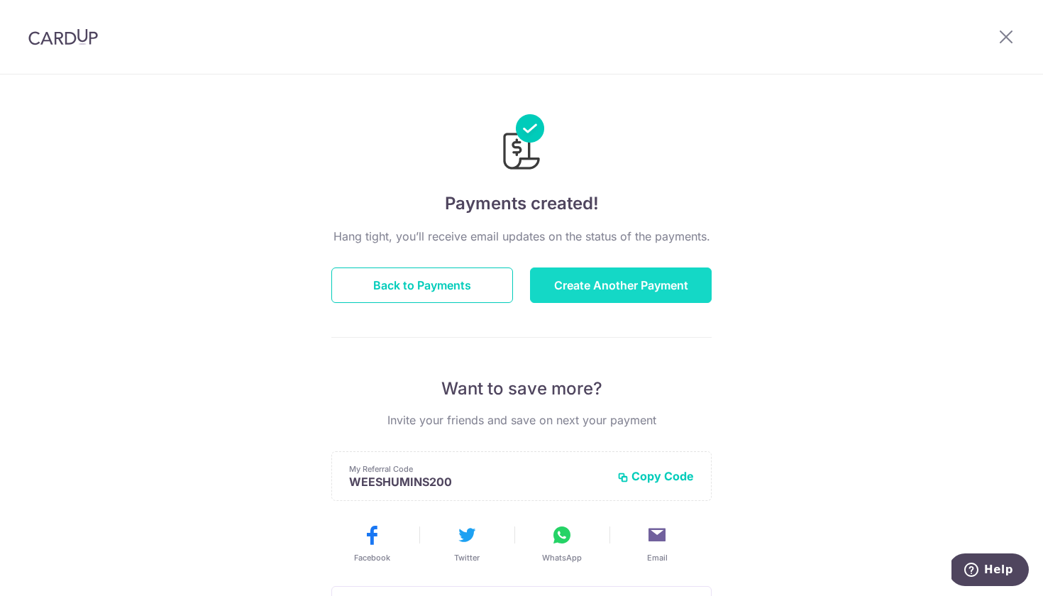
click at [575, 282] on button "Create Another Payment" at bounding box center [621, 284] width 182 height 35
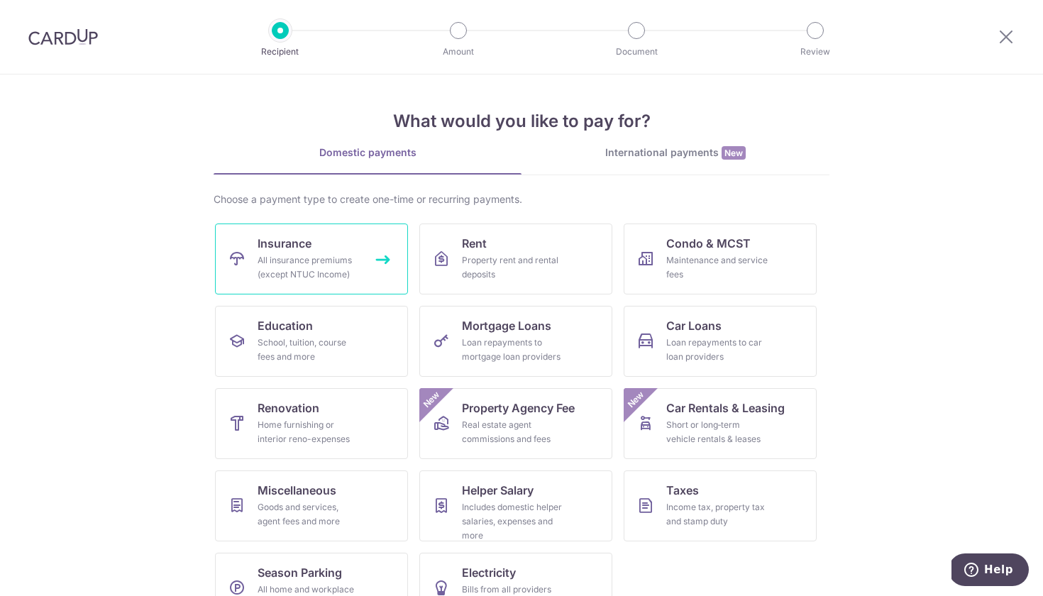
click at [290, 239] on span "Insurance" at bounding box center [284, 243] width 54 height 17
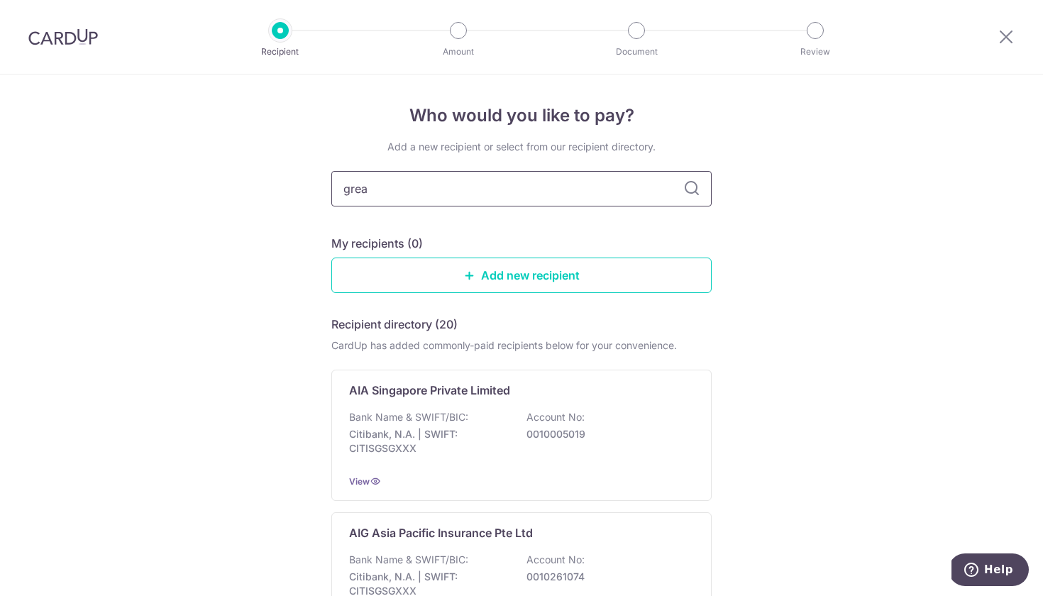
type input "great"
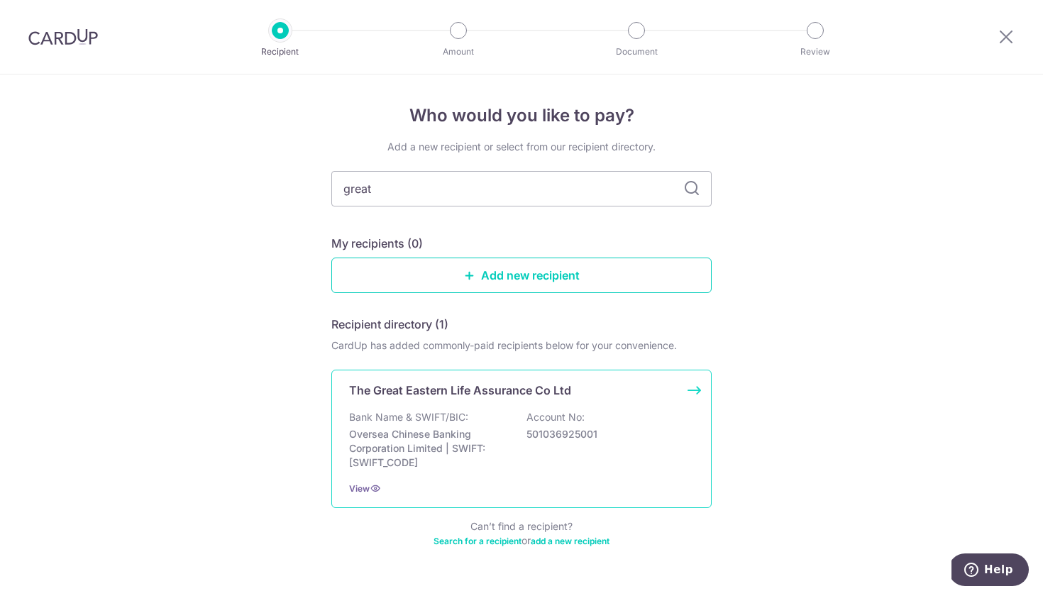
click at [417, 413] on p "Bank Name & SWIFT/BIC:" at bounding box center [408, 417] width 119 height 14
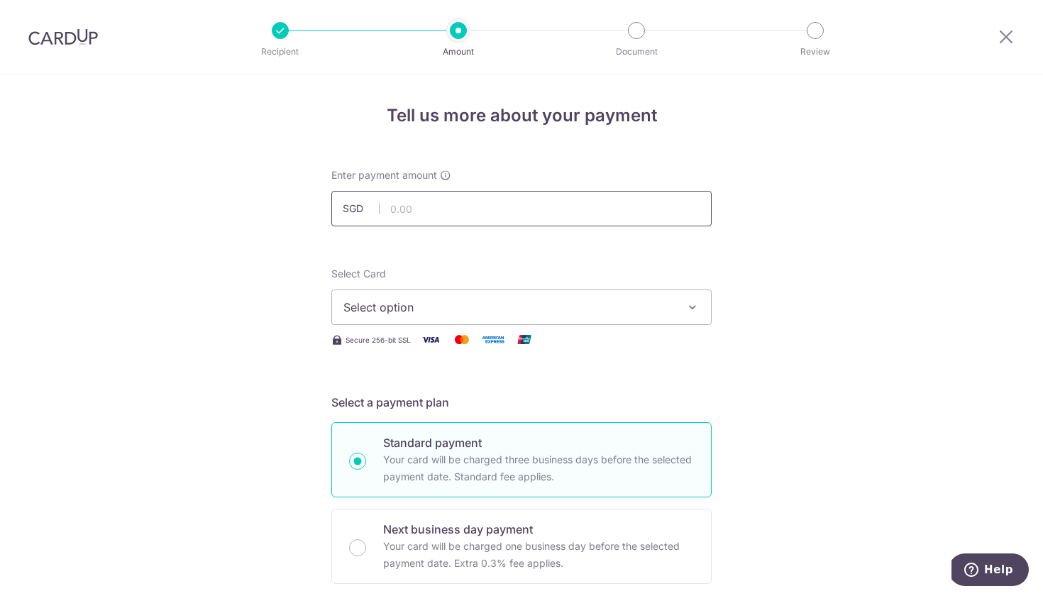
click at [436, 198] on input "text" at bounding box center [521, 208] width 380 height 35
type input "27.98"
click at [462, 309] on span "Select option" at bounding box center [508, 307] width 331 height 17
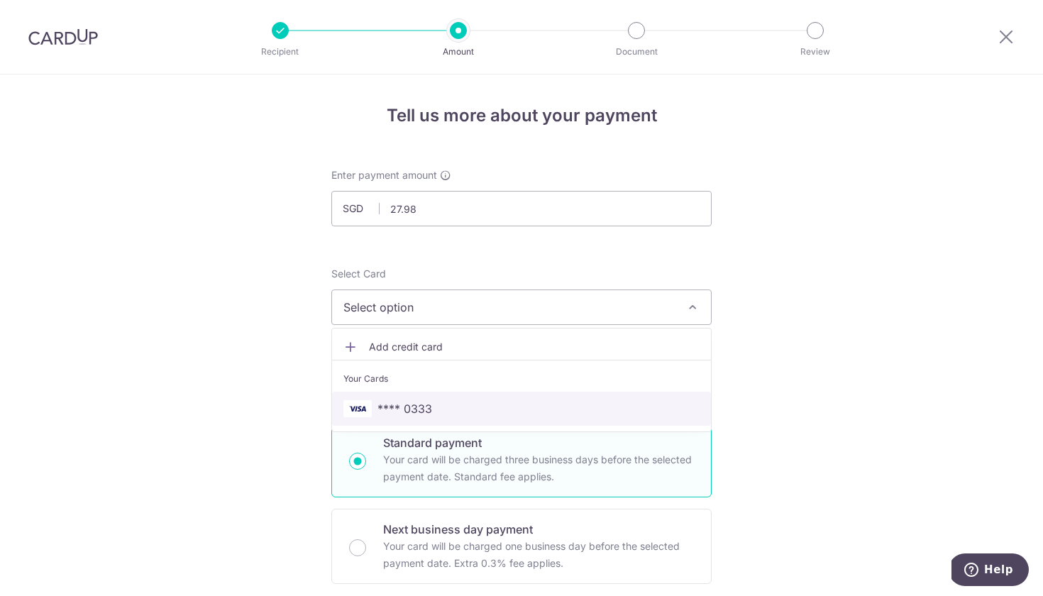
click at [468, 411] on span "**** 0333" at bounding box center [521, 408] width 356 height 17
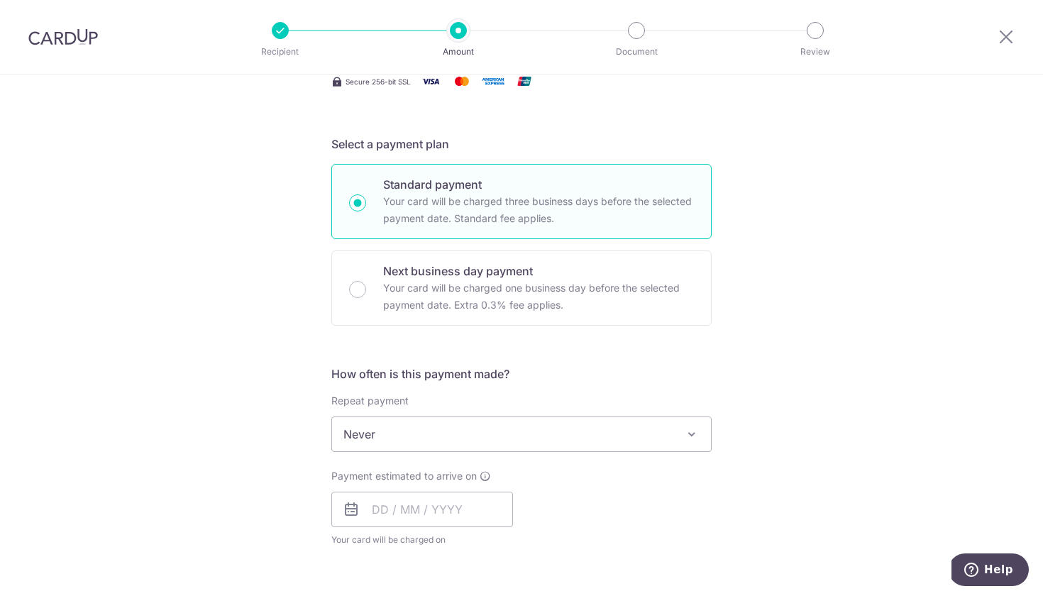
scroll to position [285, 0]
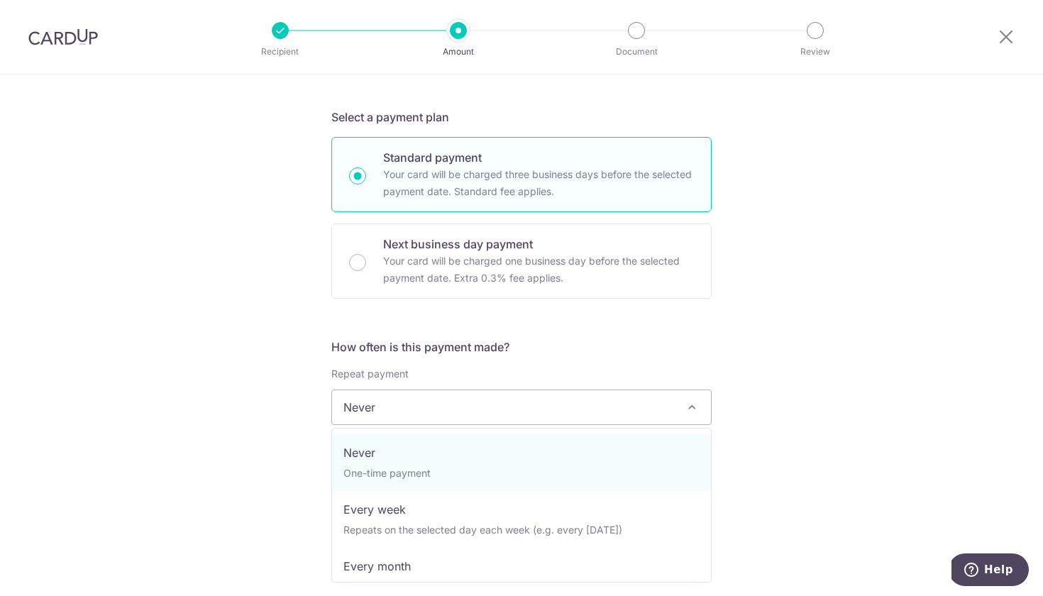
click at [463, 413] on span "Never" at bounding box center [521, 407] width 379 height 34
select select "3"
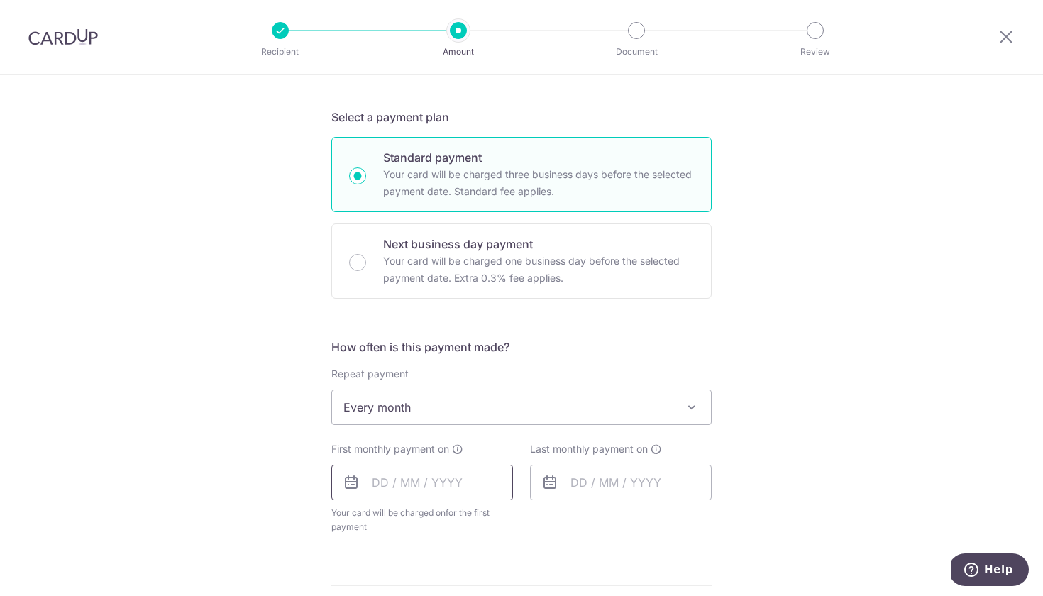
click at [374, 480] on input "text" at bounding box center [422, 482] width 182 height 35
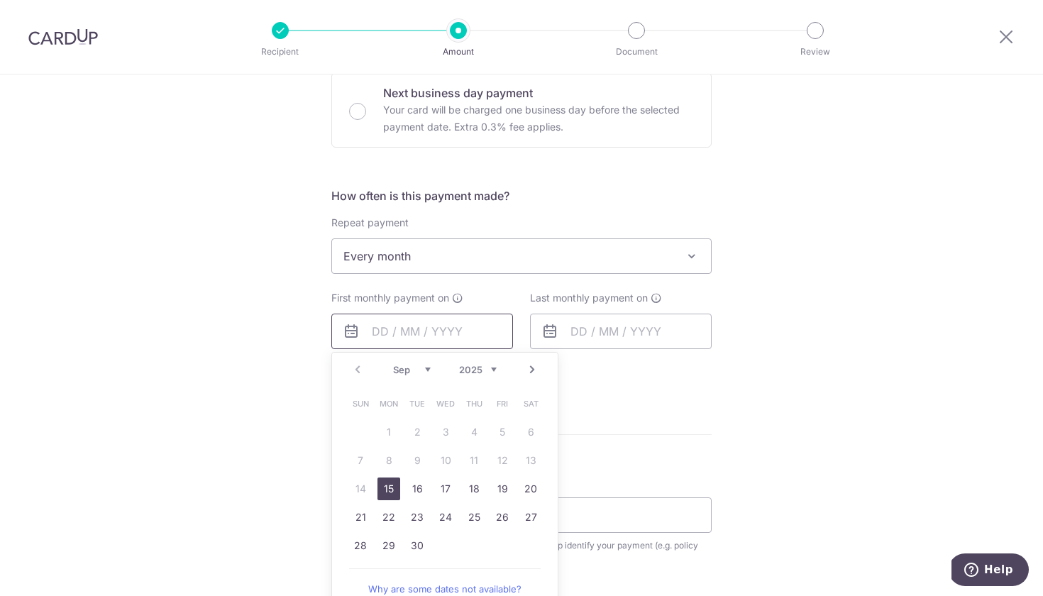
scroll to position [437, 0]
click at [527, 519] on link "27" at bounding box center [530, 516] width 23 height 23
type input "27/09/2025"
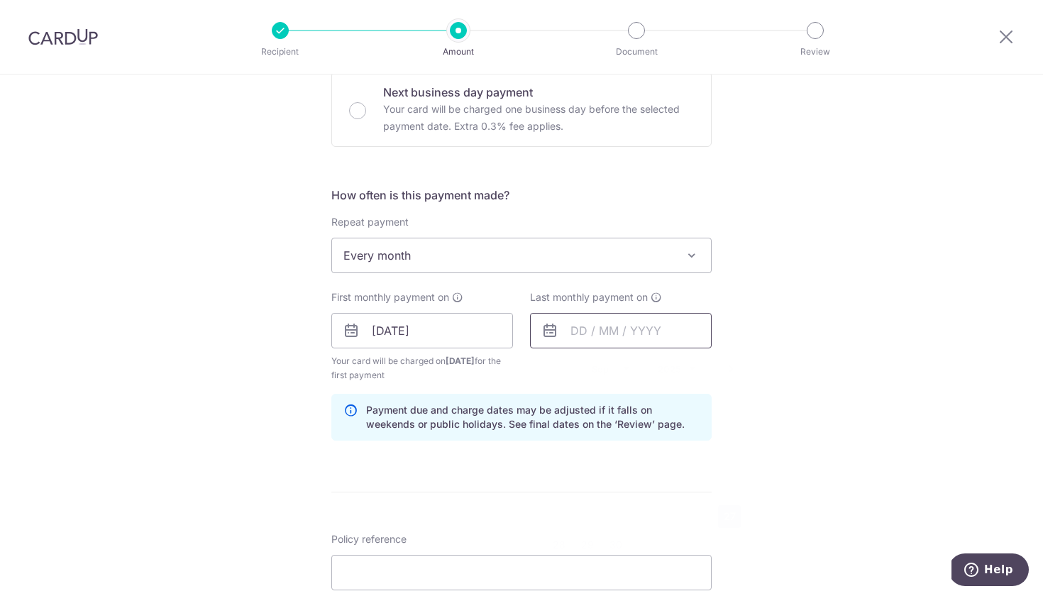
click at [585, 327] on input "text" at bounding box center [621, 330] width 182 height 35
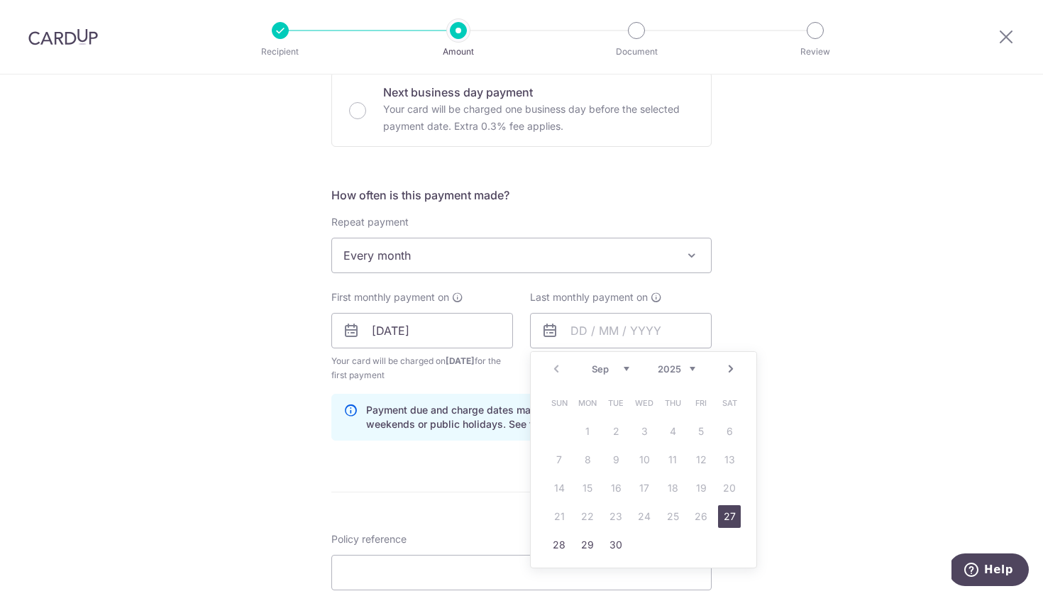
click at [726, 368] on link "Next" at bounding box center [730, 368] width 17 height 17
click at [616, 538] on link "27" at bounding box center [615, 544] width 23 height 23
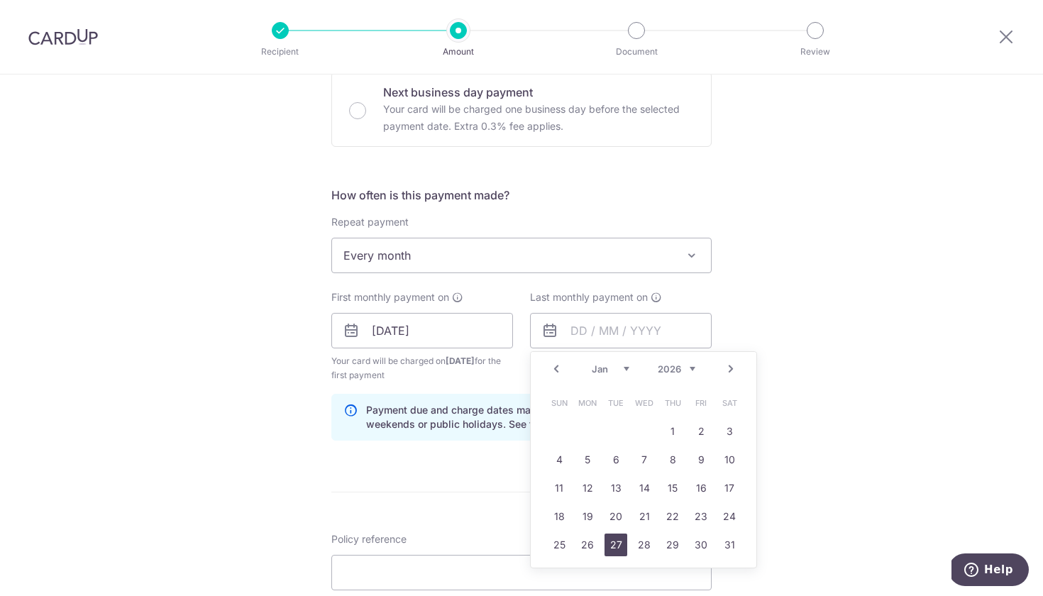
type input "27/01/2026"
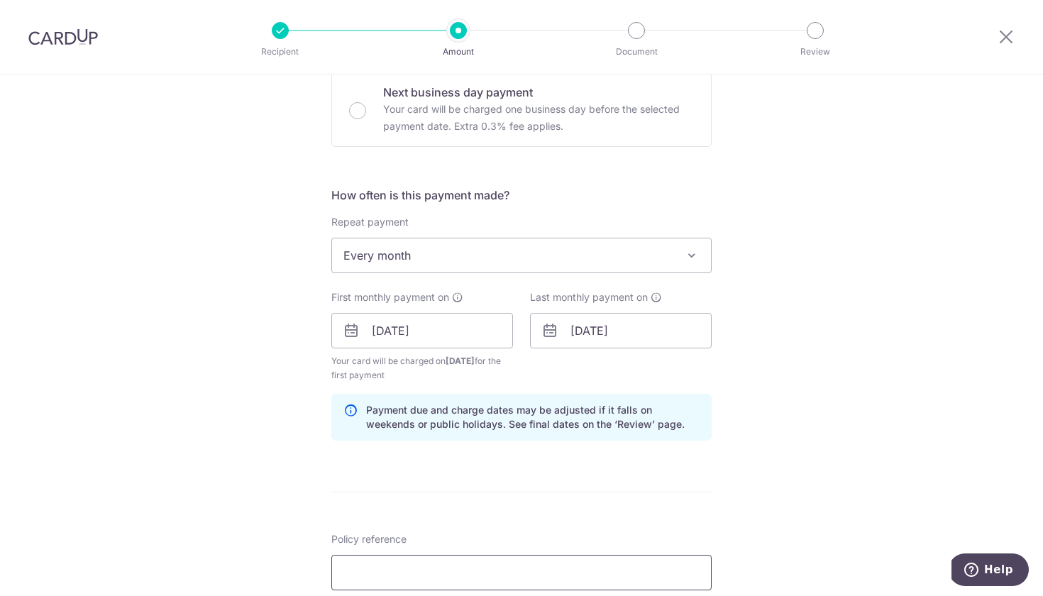
click at [486, 567] on input "Policy reference" at bounding box center [521, 572] width 380 height 35
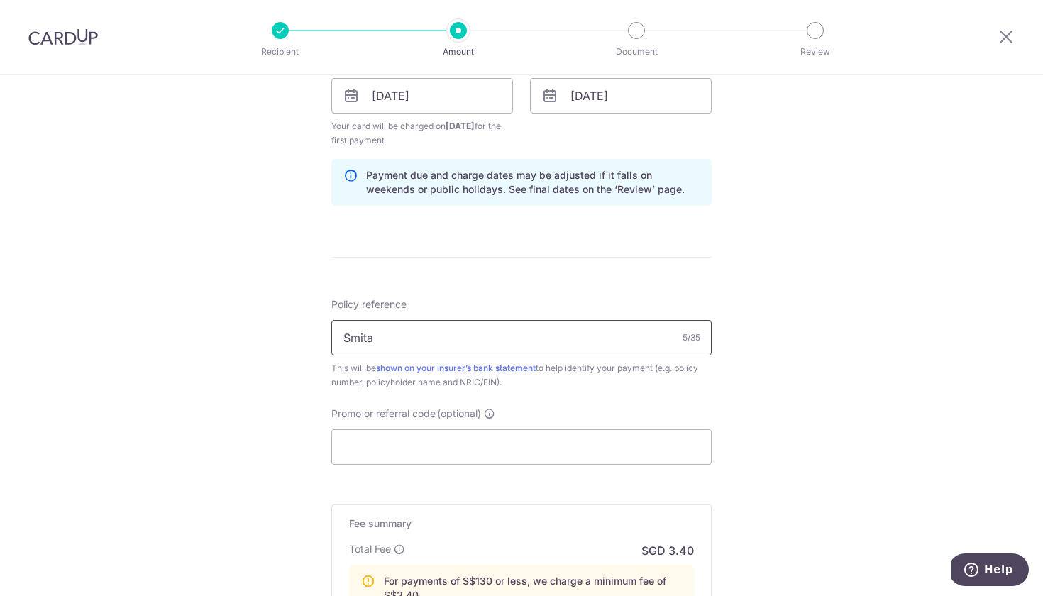
scroll to position [675, 0]
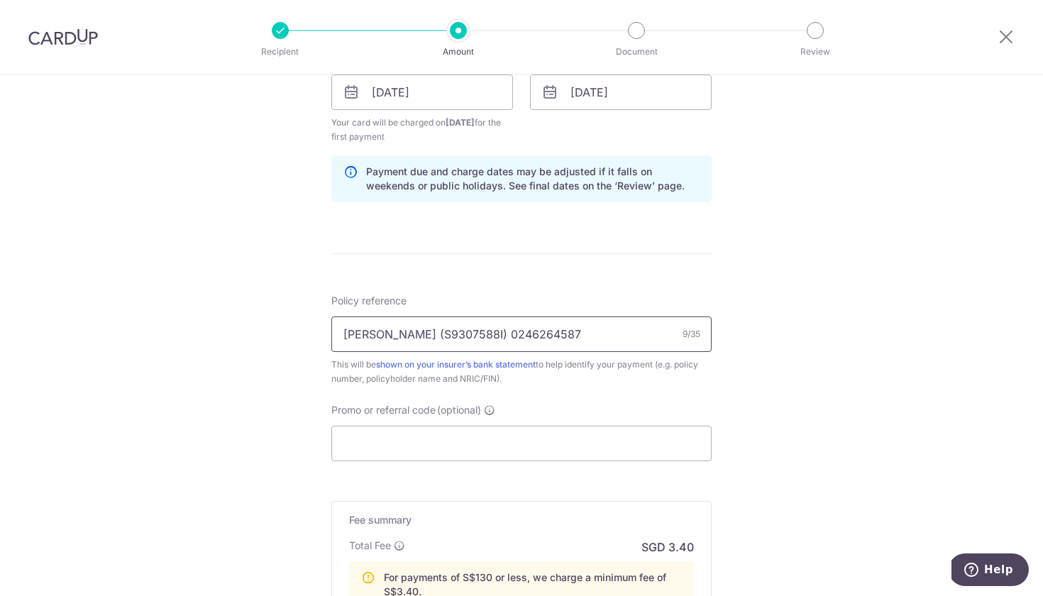
click at [528, 340] on input "Smita Wee (S9307588I) 0246264587" at bounding box center [521, 333] width 380 height 35
type input "Smita Wee (S9307588I) 0244456990"
click at [509, 439] on input "Promo or referral code (optional)" at bounding box center [521, 443] width 380 height 35
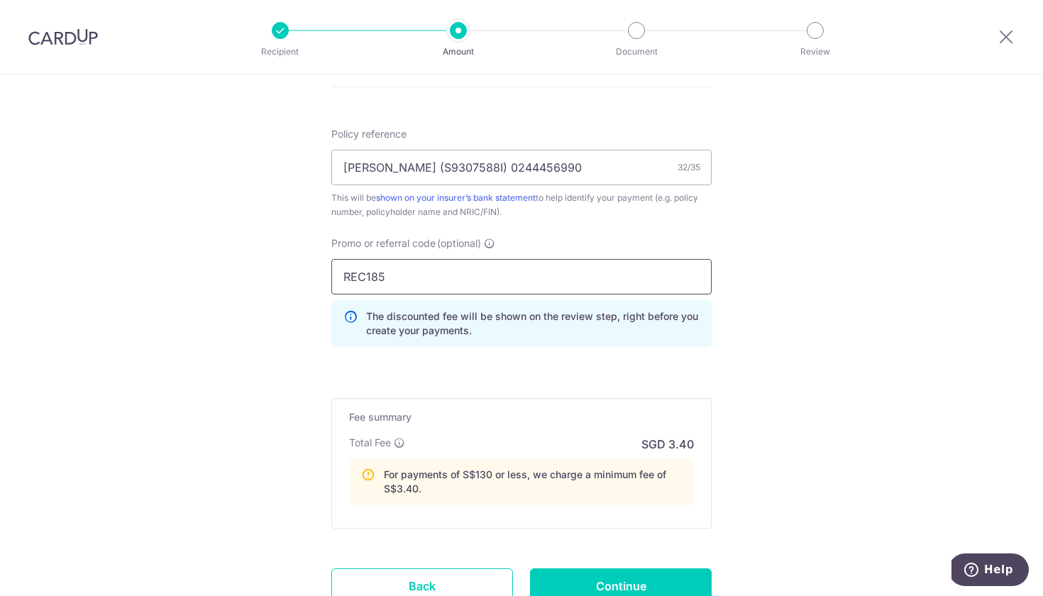
scroll to position [887, 0]
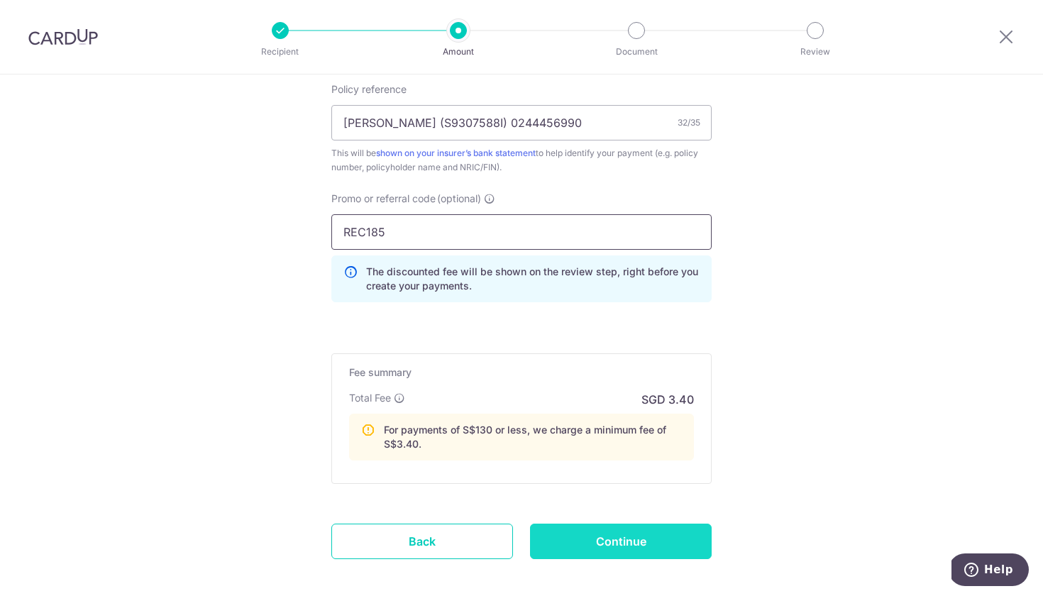
type input "REC185"
click at [635, 545] on input "Continue" at bounding box center [621, 540] width 182 height 35
type input "Create Schedule"
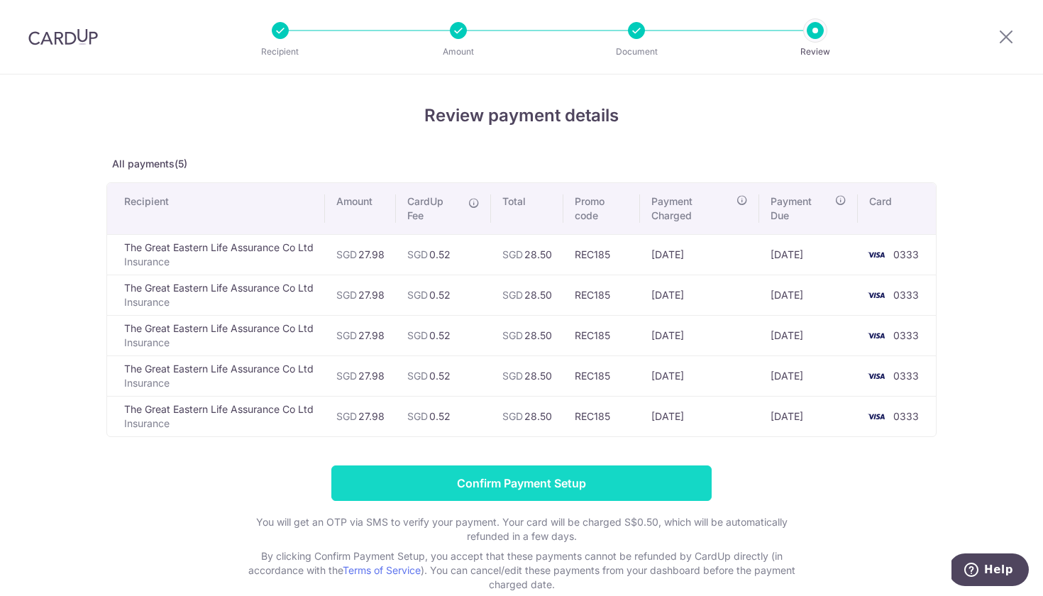
click at [570, 494] on input "Confirm Payment Setup" at bounding box center [521, 482] width 380 height 35
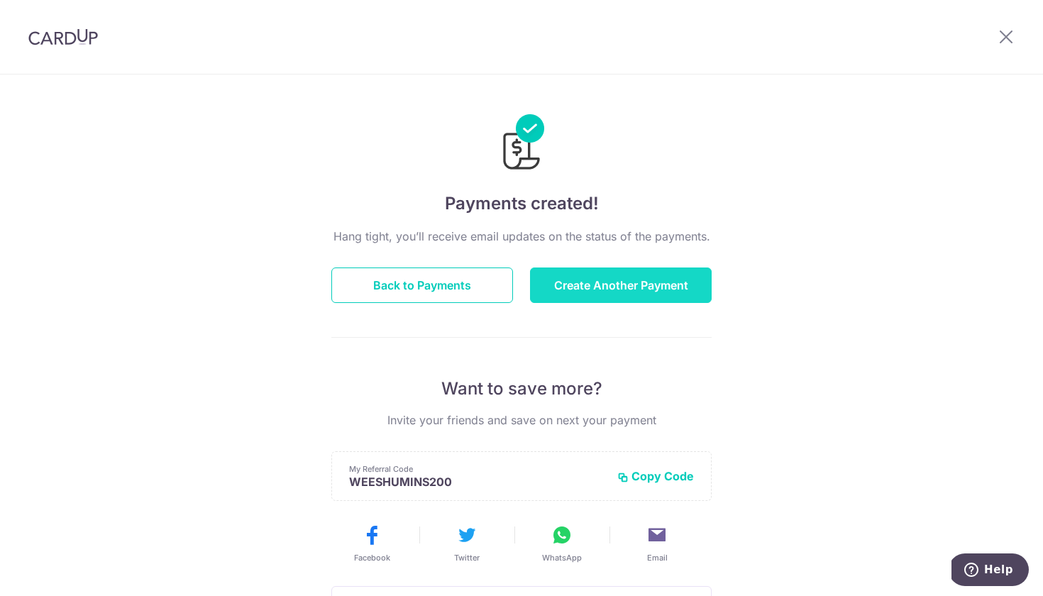
click at [598, 284] on button "Create Another Payment" at bounding box center [621, 284] width 182 height 35
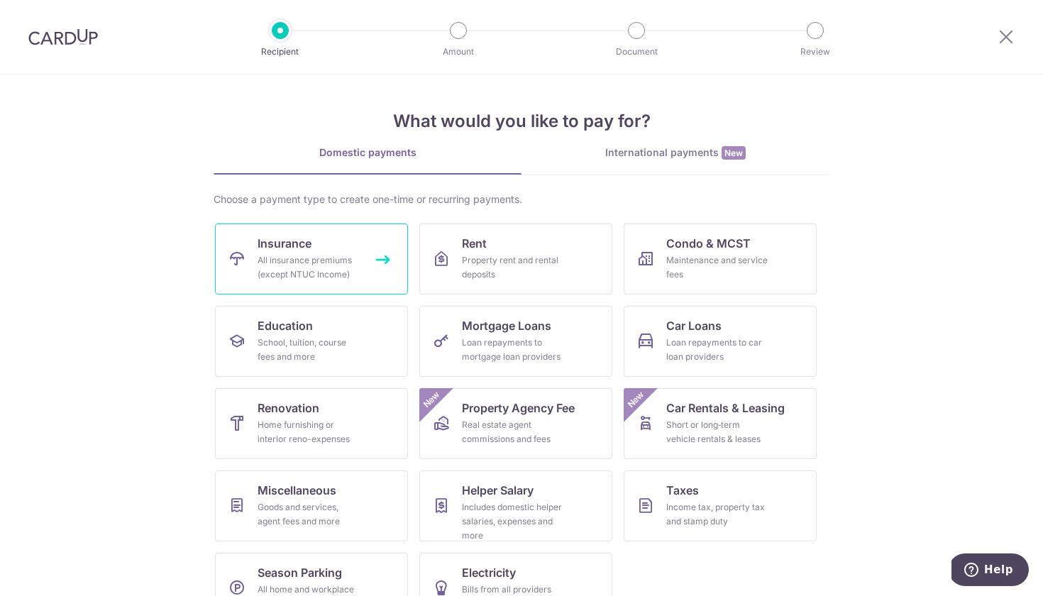
click at [345, 264] on div "All insurance premiums (except NTUC Income)" at bounding box center [308, 267] width 102 height 28
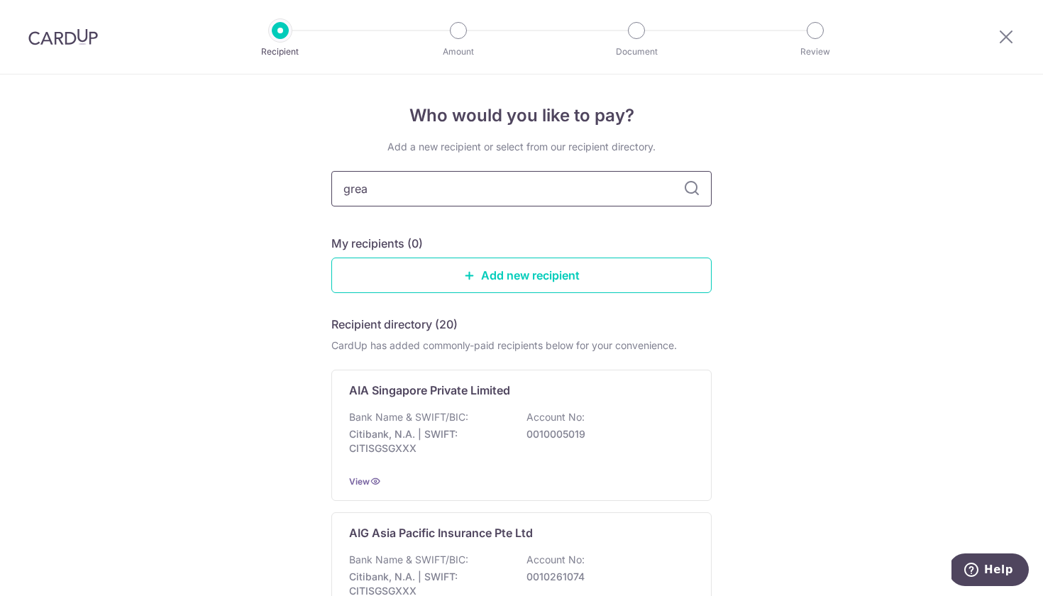
type input "great"
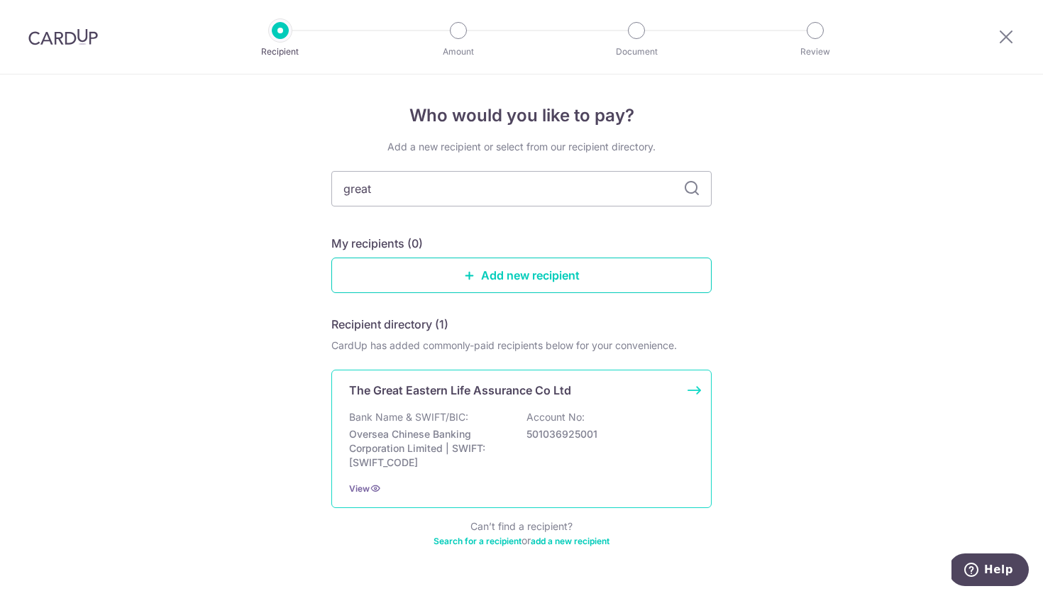
click at [437, 419] on p "Bank Name & SWIFT/BIC:" at bounding box center [408, 417] width 119 height 14
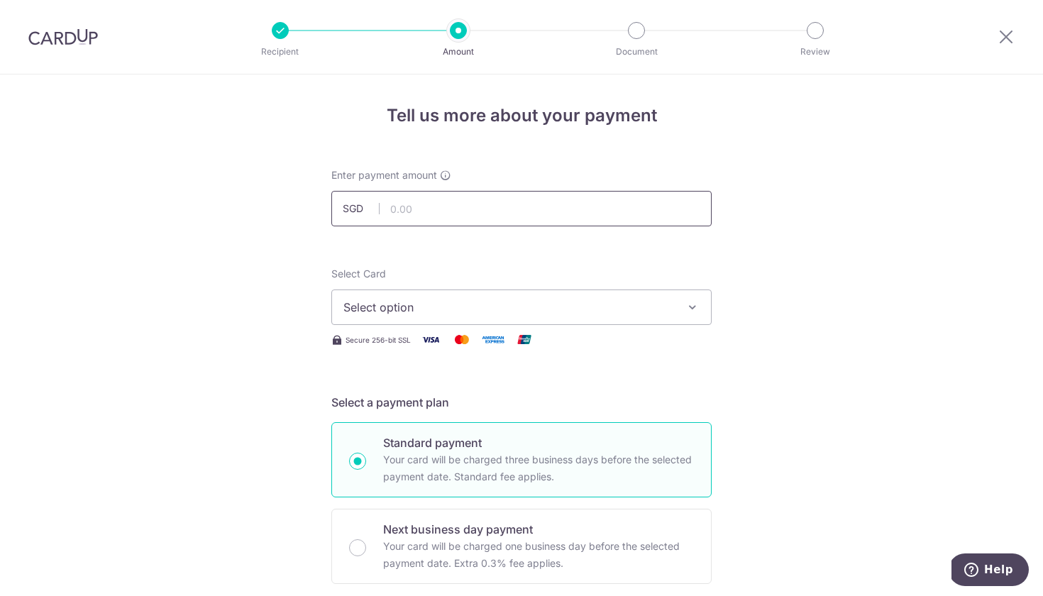
click at [492, 203] on input "text" at bounding box center [521, 208] width 380 height 35
type input "66.56"
click at [443, 307] on span "Select option" at bounding box center [508, 307] width 331 height 17
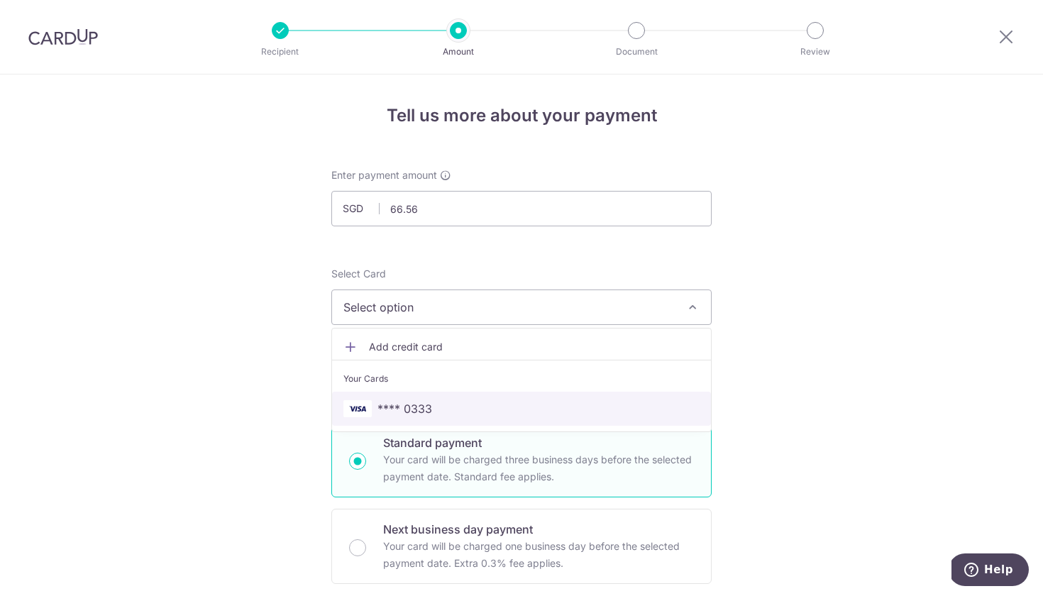
click at [452, 394] on link "**** 0333" at bounding box center [521, 408] width 379 height 34
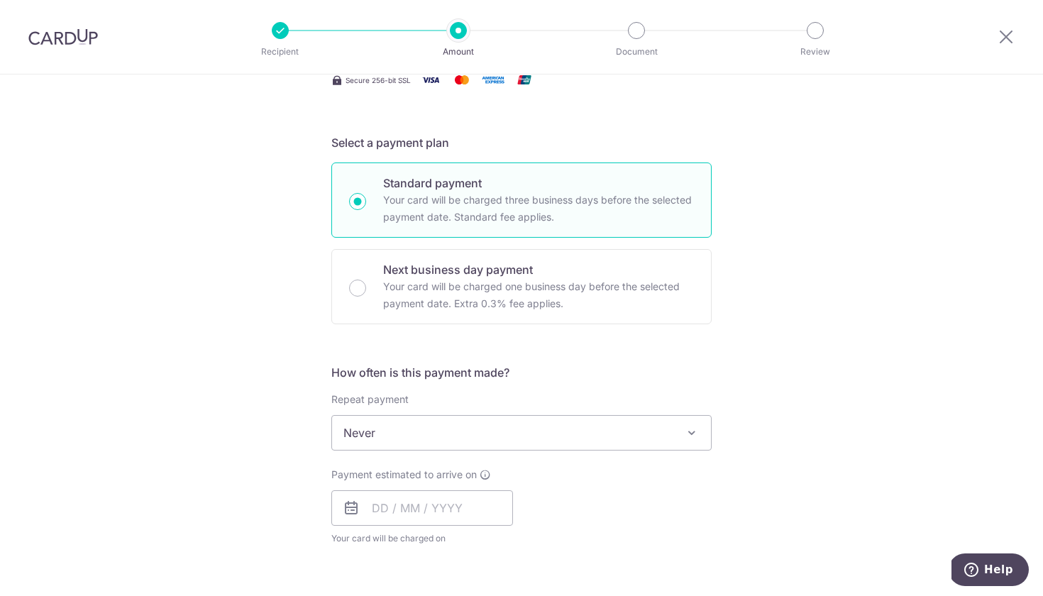
scroll to position [270, 0]
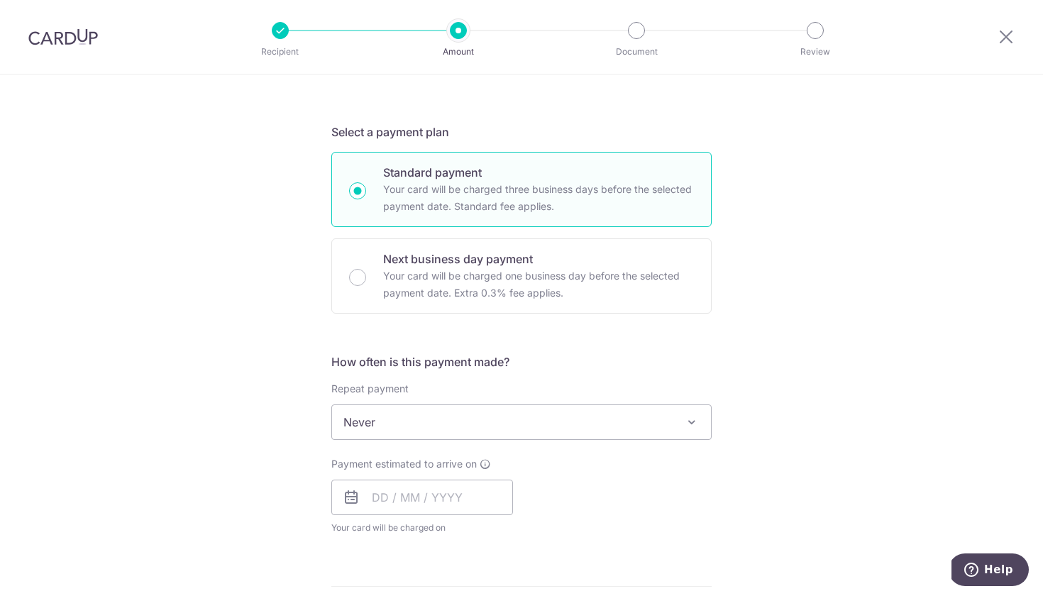
click at [491, 399] on div "Repeat payment Never Every week Every month Every quarter Every half a year Eve…" at bounding box center [521, 411] width 380 height 58
click at [497, 428] on span "Never" at bounding box center [521, 422] width 379 height 34
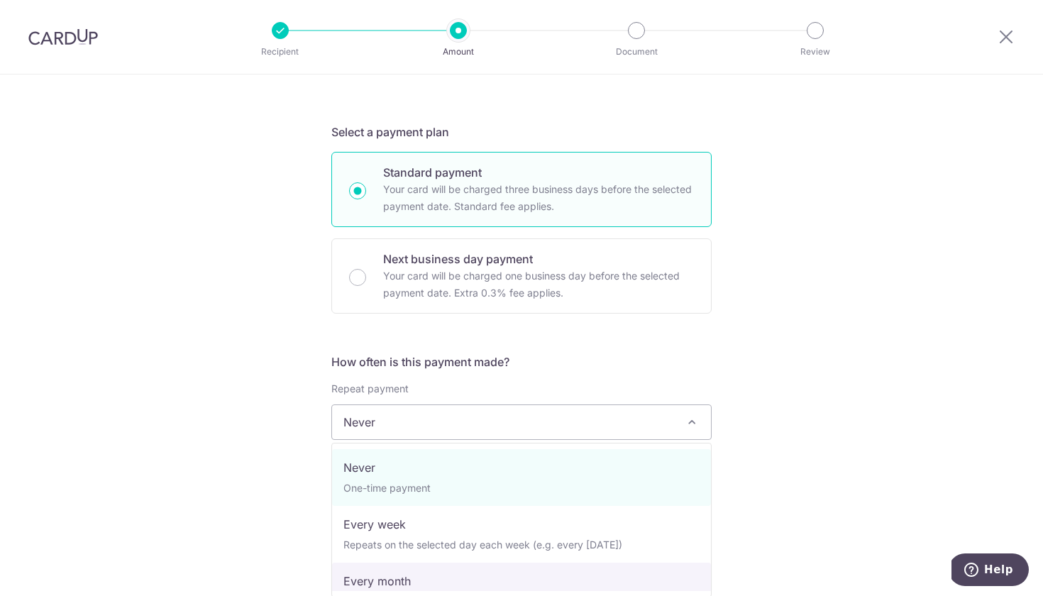
select select "3"
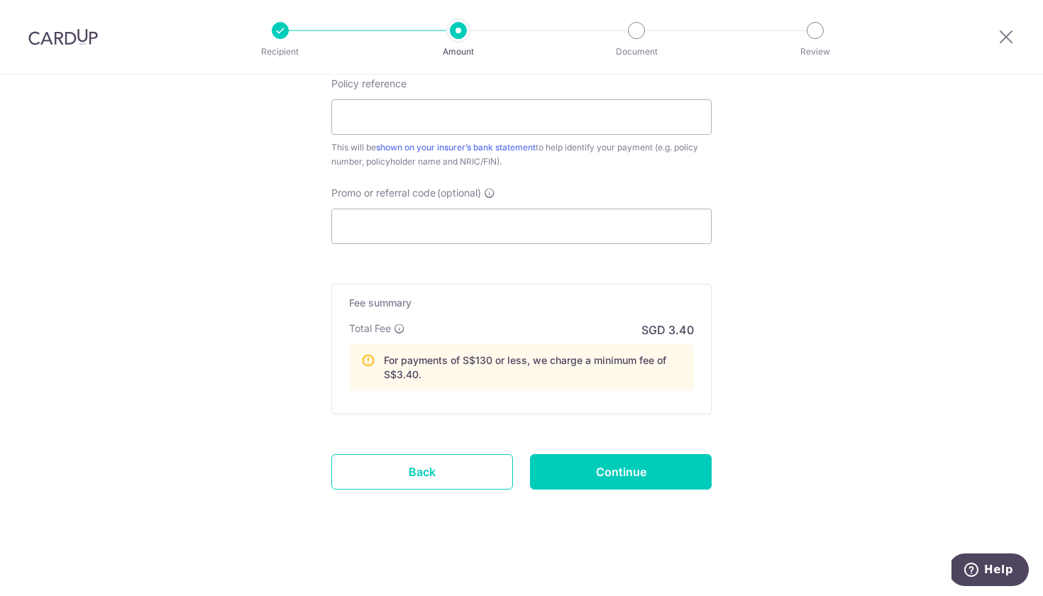
scroll to position [834, 0]
click at [411, 469] on link "Back" at bounding box center [422, 471] width 182 height 35
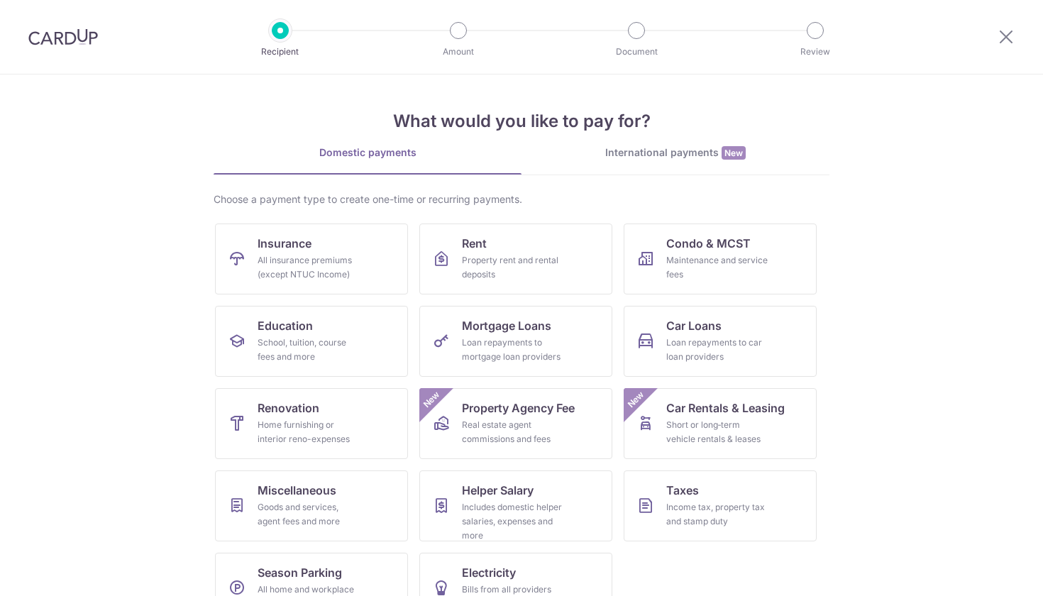
click at [1015, 40] on div at bounding box center [1006, 37] width 74 height 74
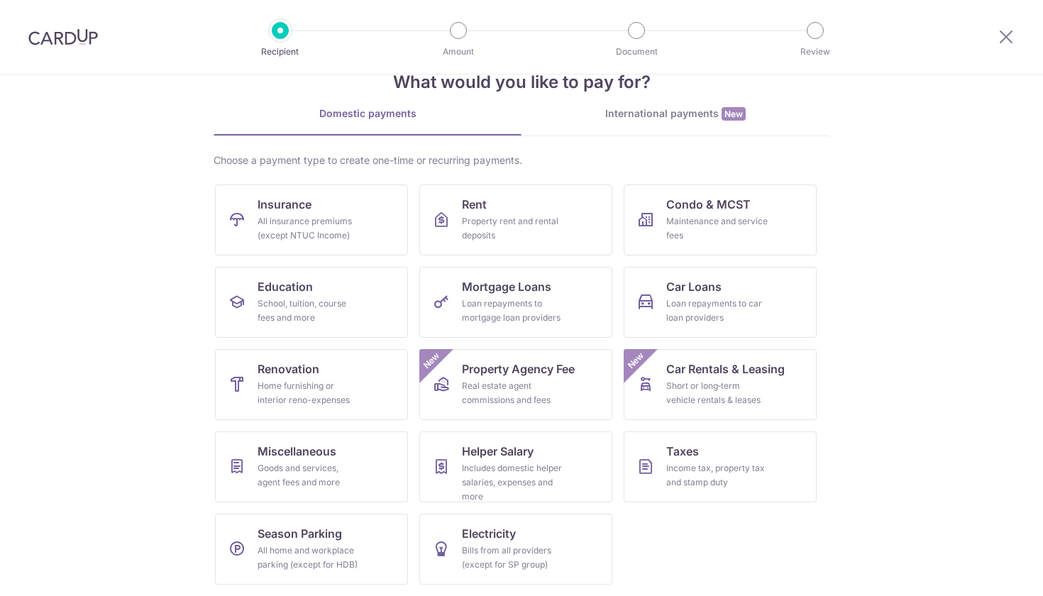
scroll to position [39, 0]
click at [516, 545] on div "Bills from all providers (except for SP group)" at bounding box center [513, 557] width 102 height 28
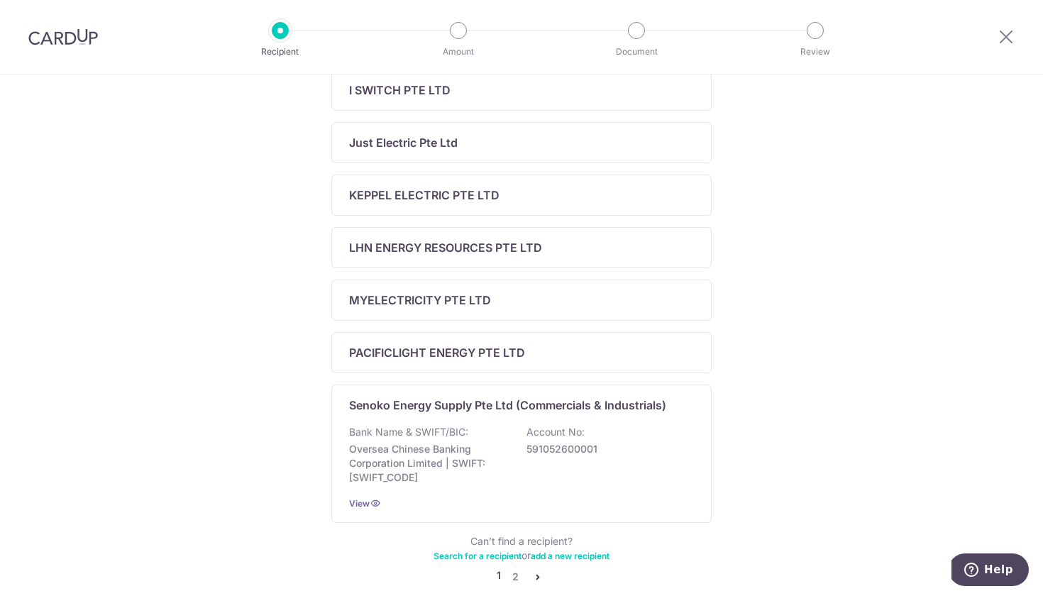
scroll to position [465, 0]
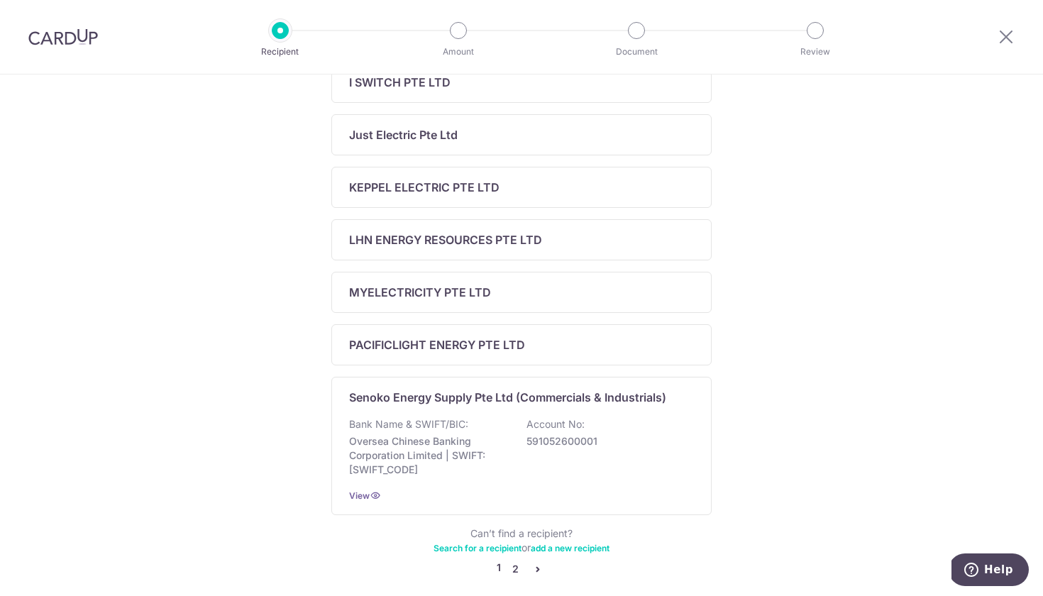
click at [511, 571] on link "2" at bounding box center [514, 568] width 17 height 17
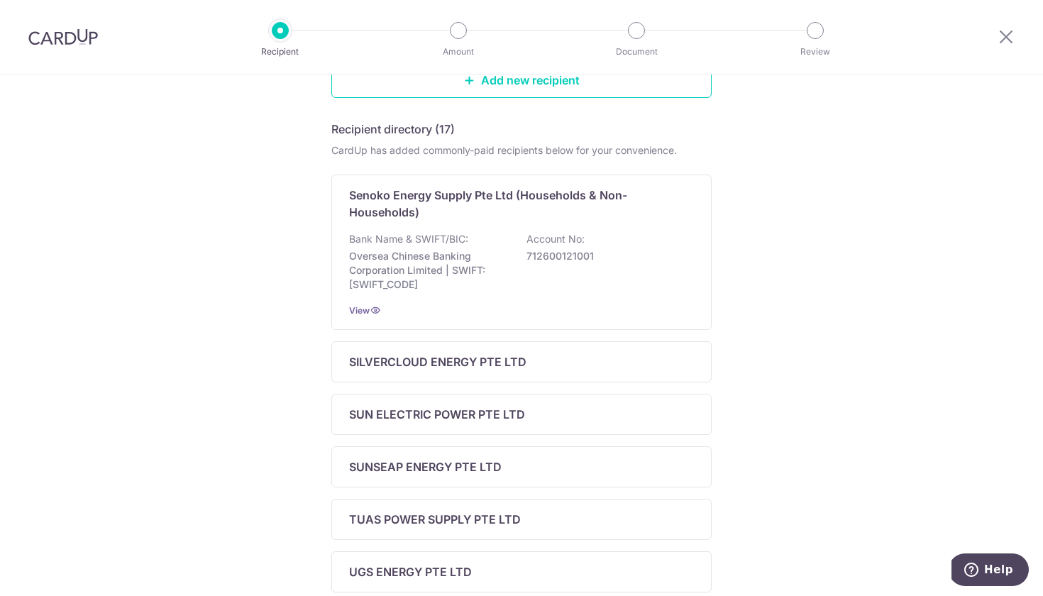
scroll to position [194, 0]
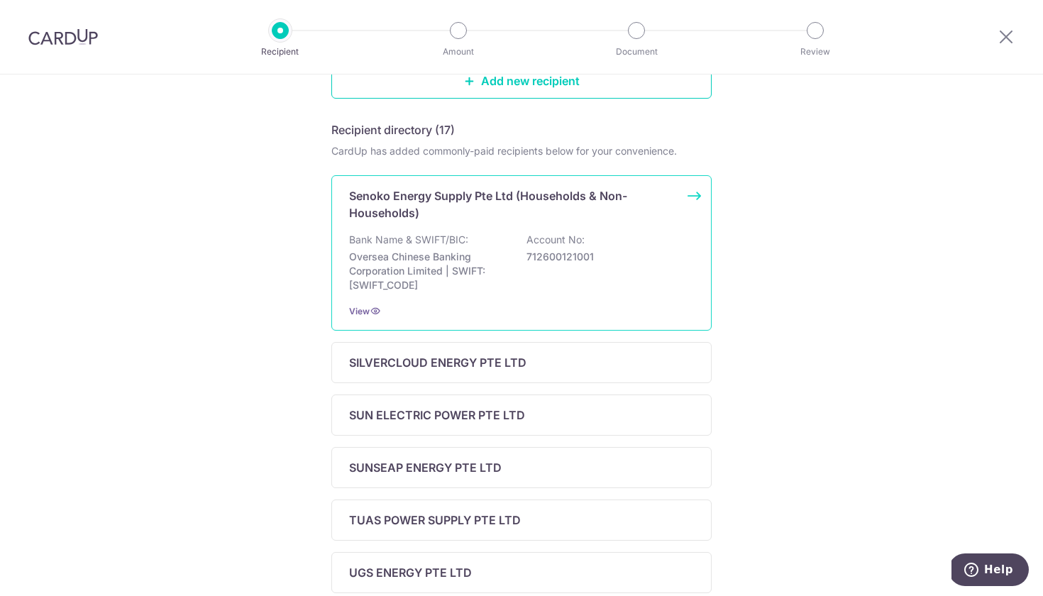
click at [604, 263] on div "Bank Name & SWIFT/BIC: Oversea Chinese Banking Corporation Limited | SWIFT: [SW…" at bounding box center [521, 263] width 345 height 60
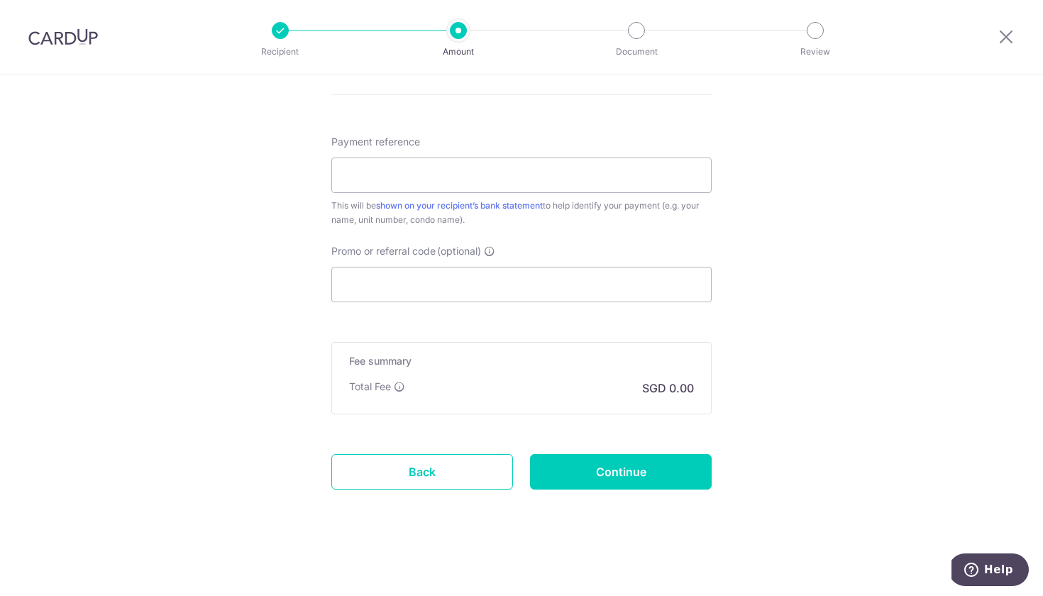
scroll to position [782, 0]
click at [431, 481] on link "Back" at bounding box center [422, 471] width 182 height 35
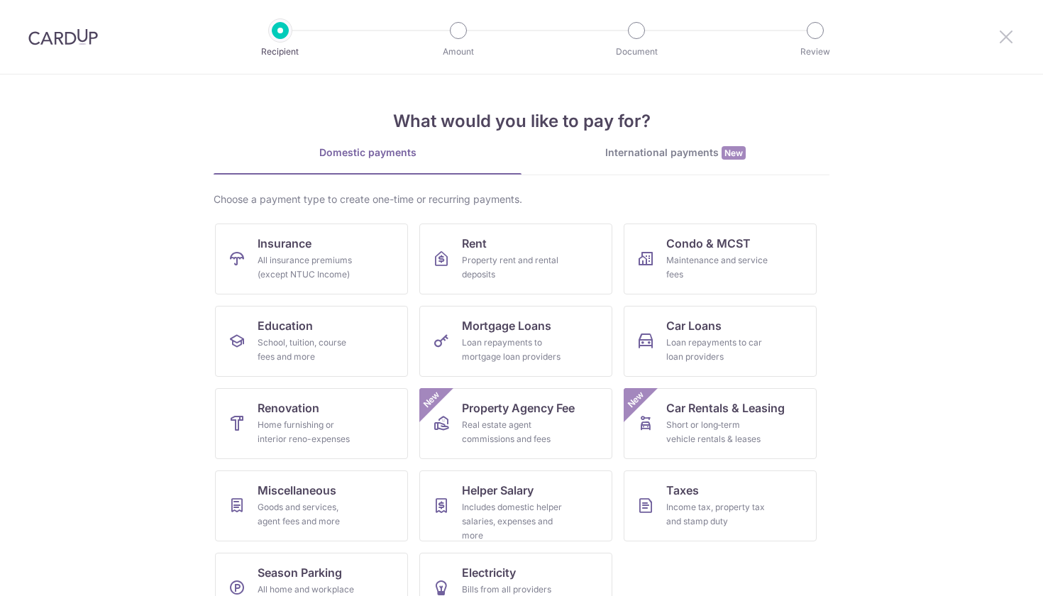
click at [1003, 35] on icon at bounding box center [1005, 37] width 17 height 18
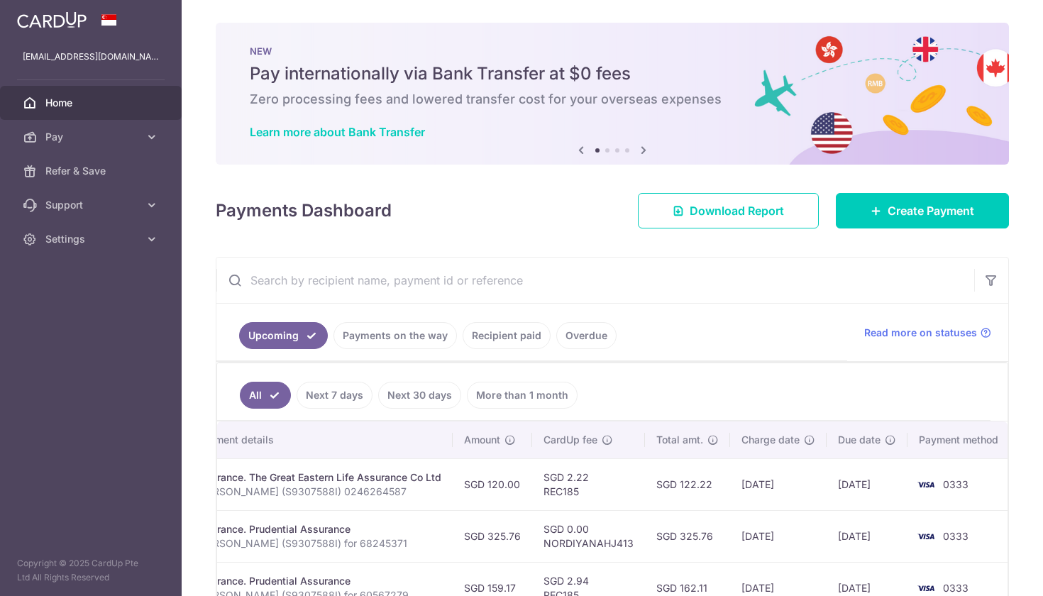
scroll to position [18, 0]
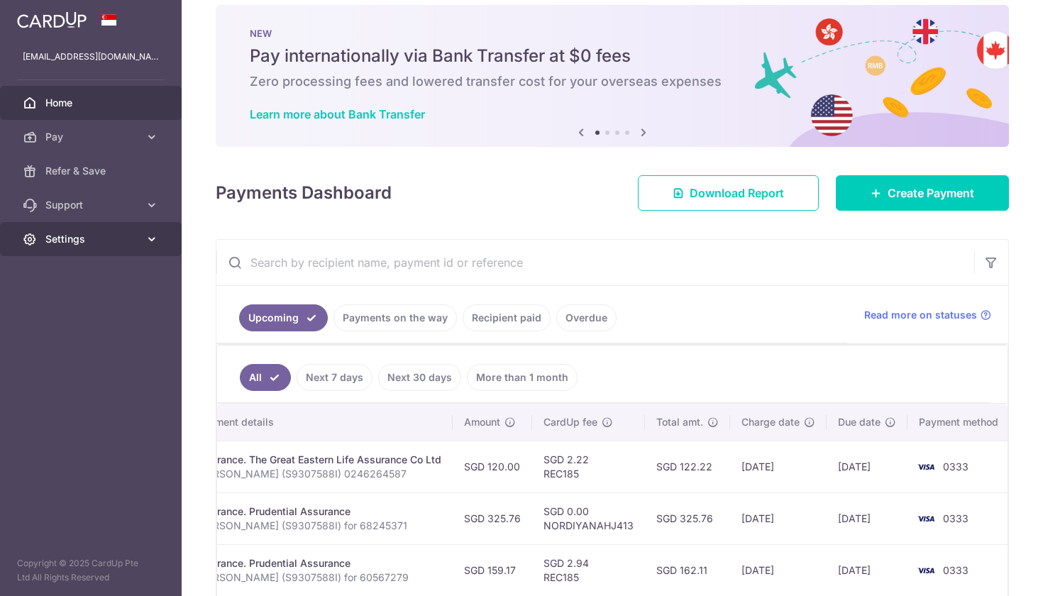
click at [159, 235] on link "Settings" at bounding box center [91, 239] width 182 height 34
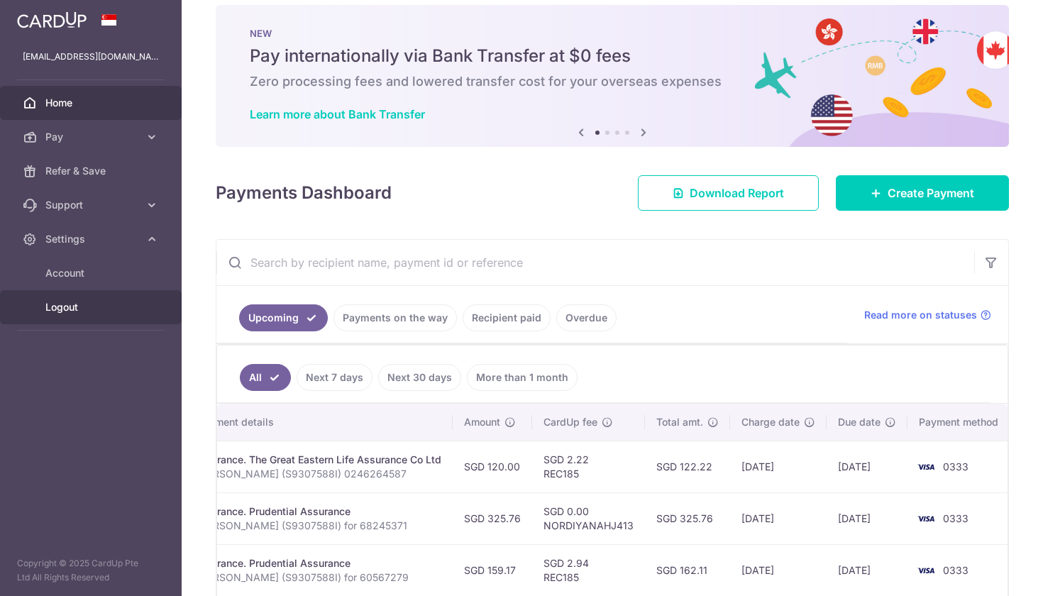
click at [72, 316] on link "Logout" at bounding box center [91, 307] width 182 height 34
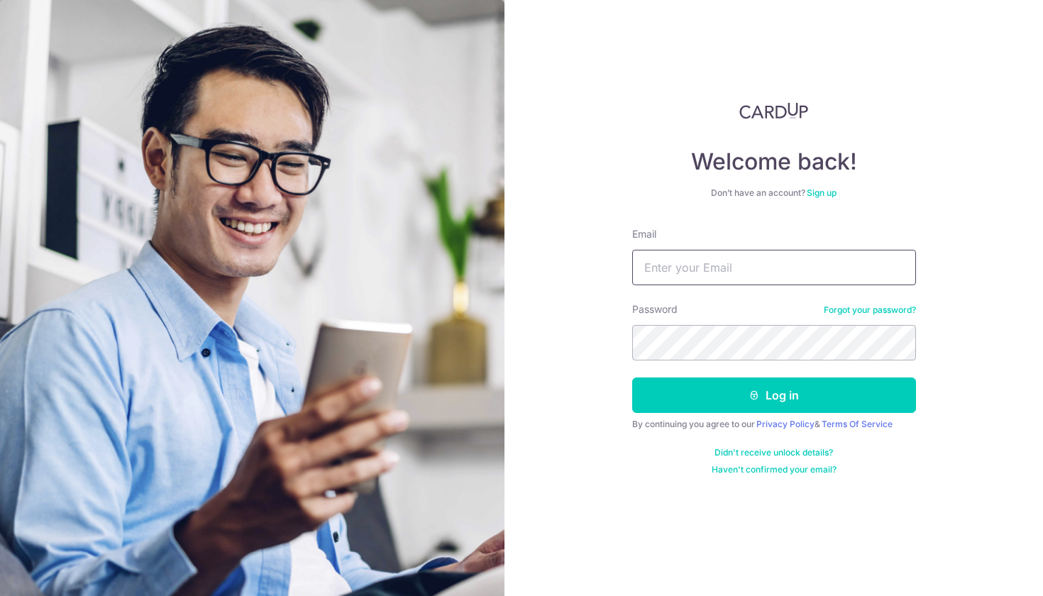
type input "[EMAIL_ADDRESS][DOMAIN_NAME]"
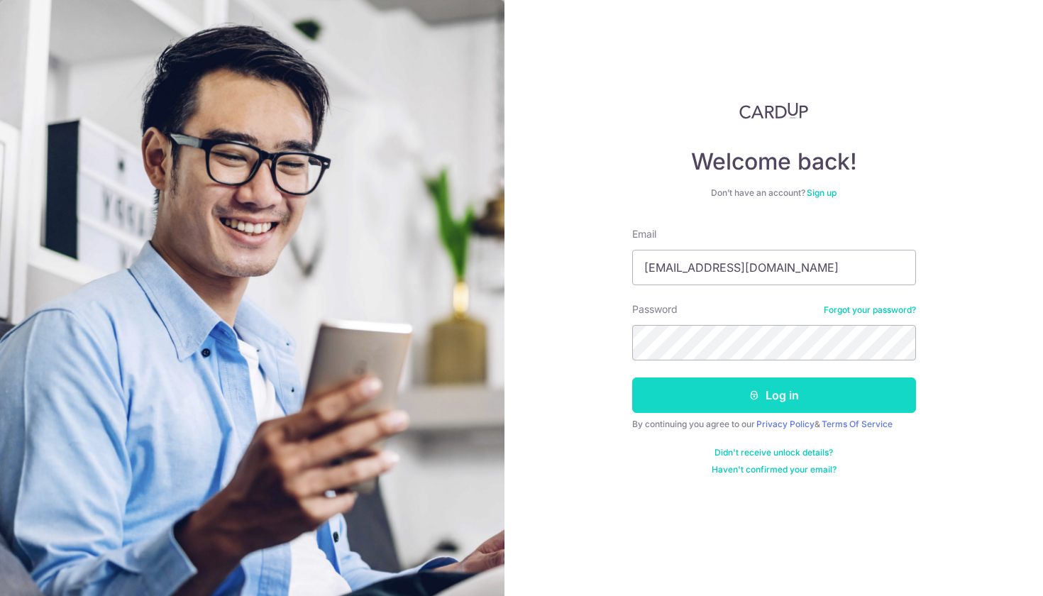
click at [679, 382] on button "Log in" at bounding box center [774, 394] width 284 height 35
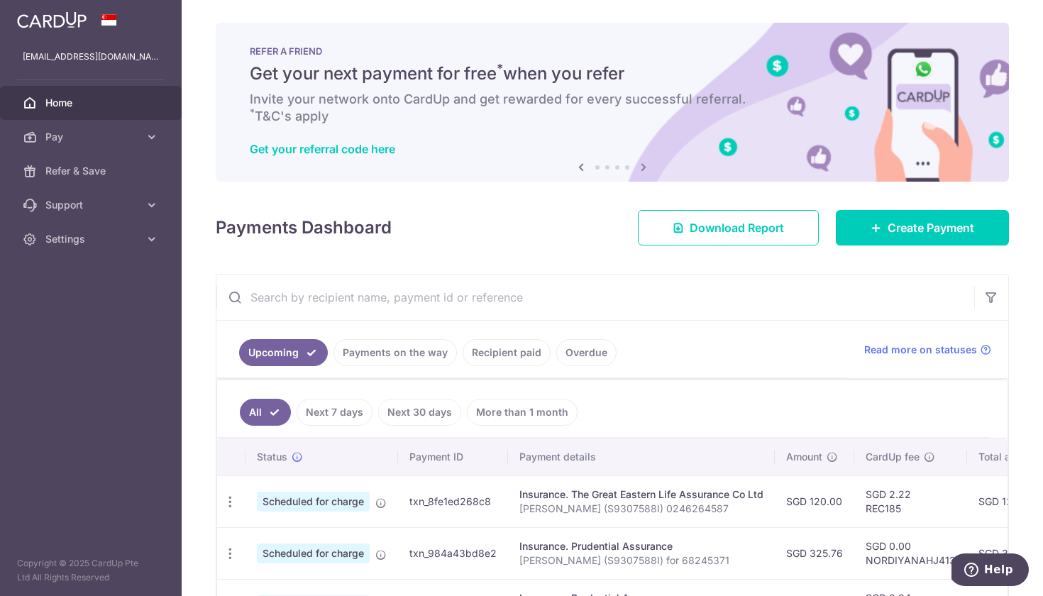
click at [427, 405] on link "Next 30 days" at bounding box center [419, 412] width 83 height 27
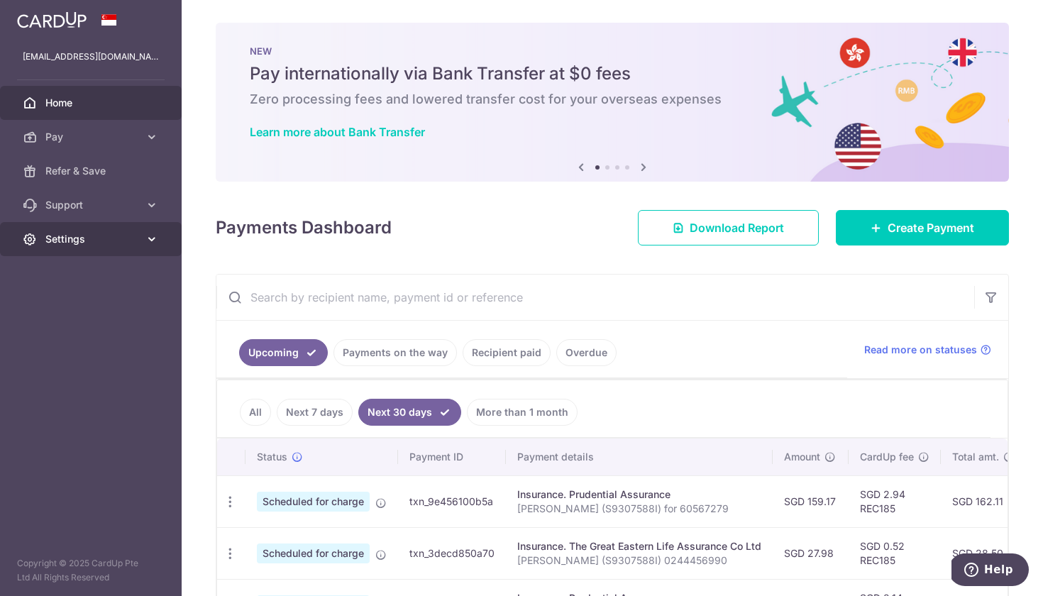
click at [151, 240] on icon at bounding box center [152, 239] width 14 height 14
click at [431, 240] on div "Payments Dashboard Download Report Create Payment" at bounding box center [612, 224] width 793 height 41
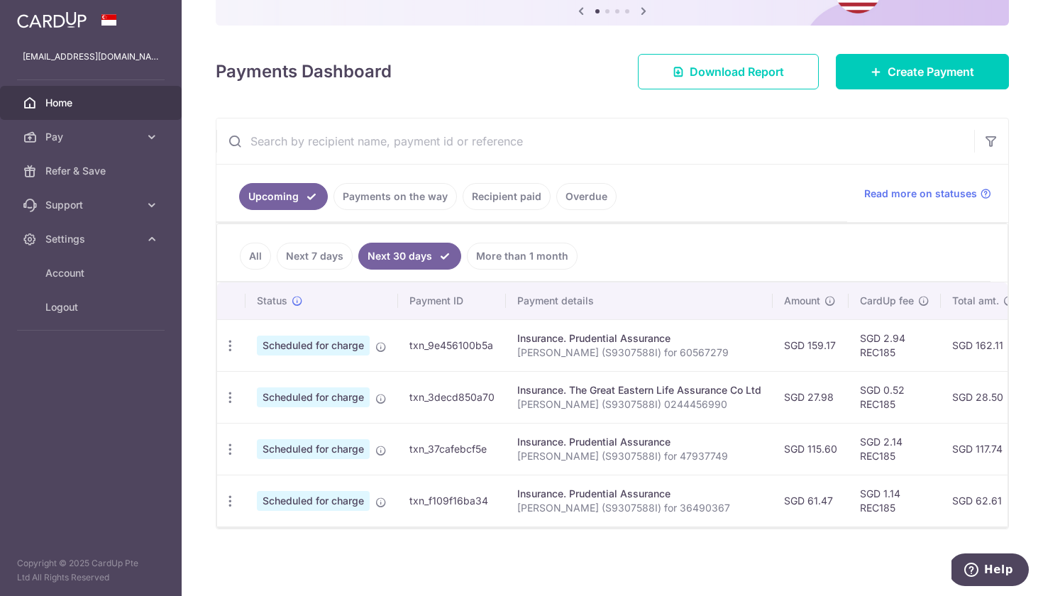
scroll to position [156, 0]
